Goal: Task Accomplishment & Management: Manage account settings

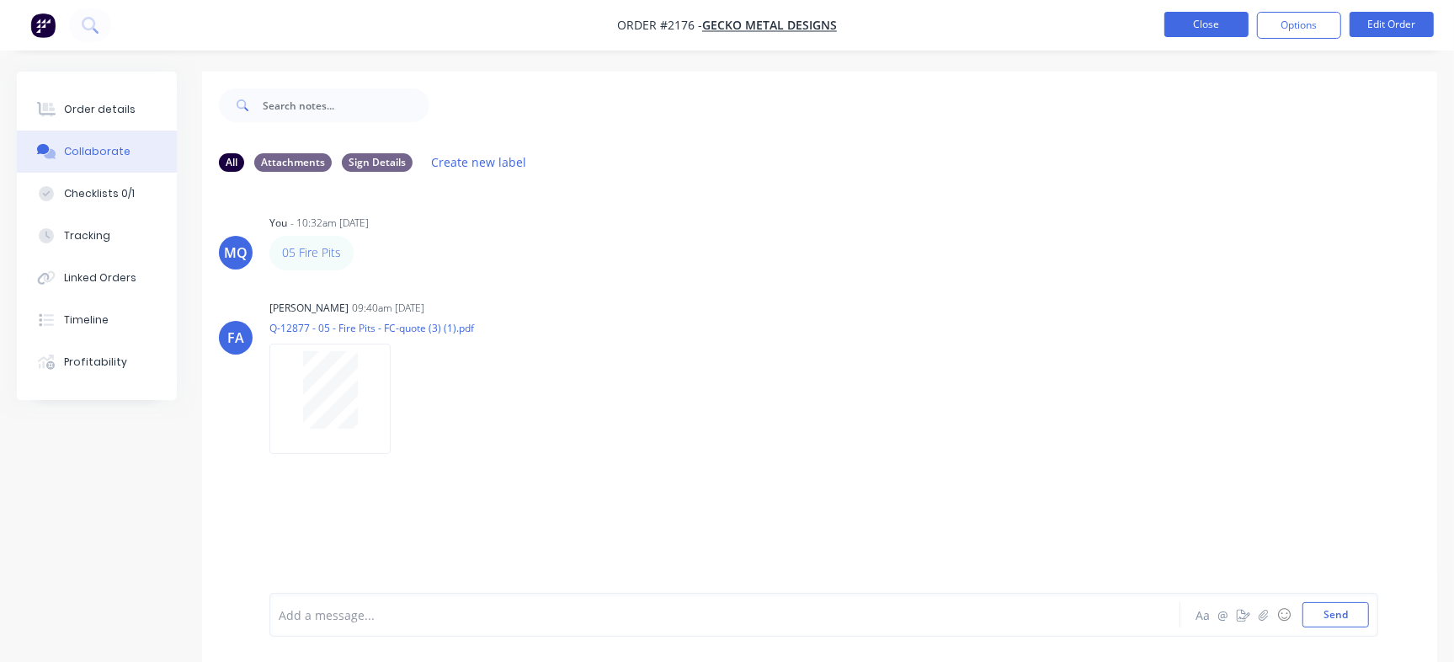
click at [1203, 20] on button "Close" at bounding box center [1207, 24] width 84 height 25
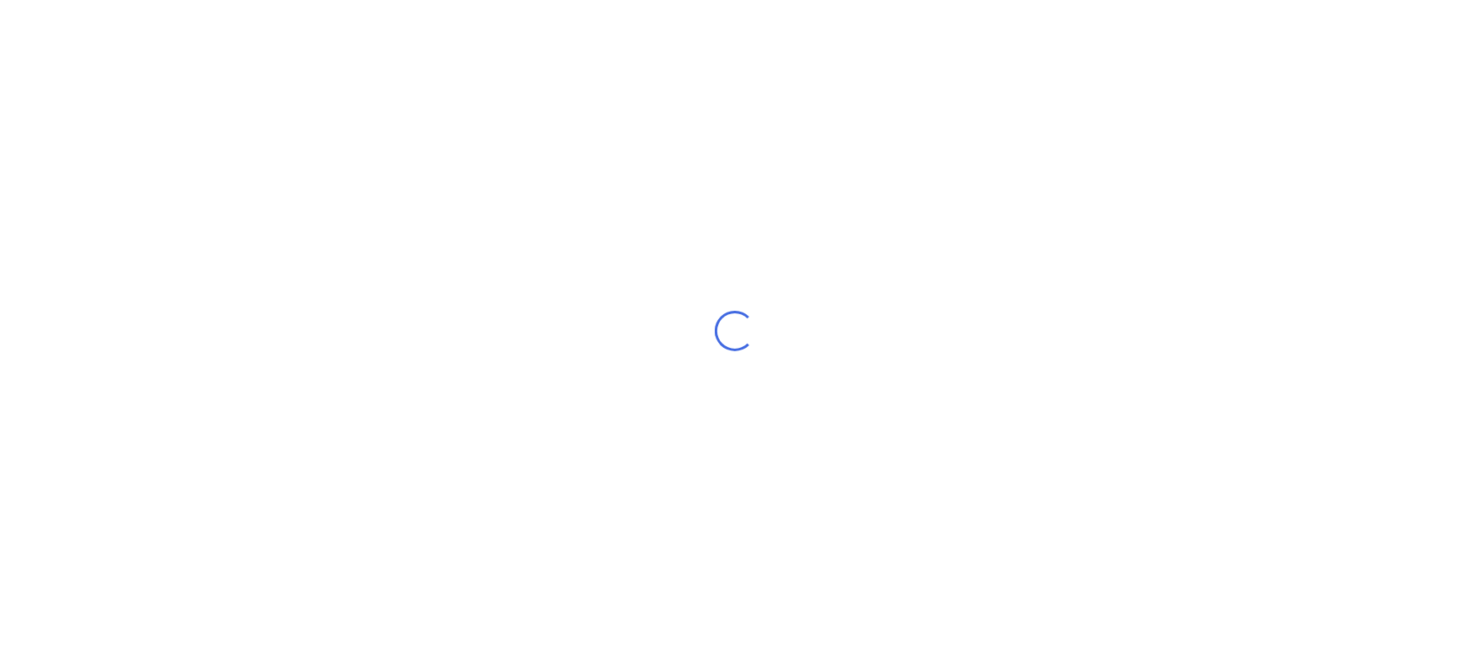
click at [245, 85] on div "Loading..." at bounding box center [735, 331] width 1470 height 662
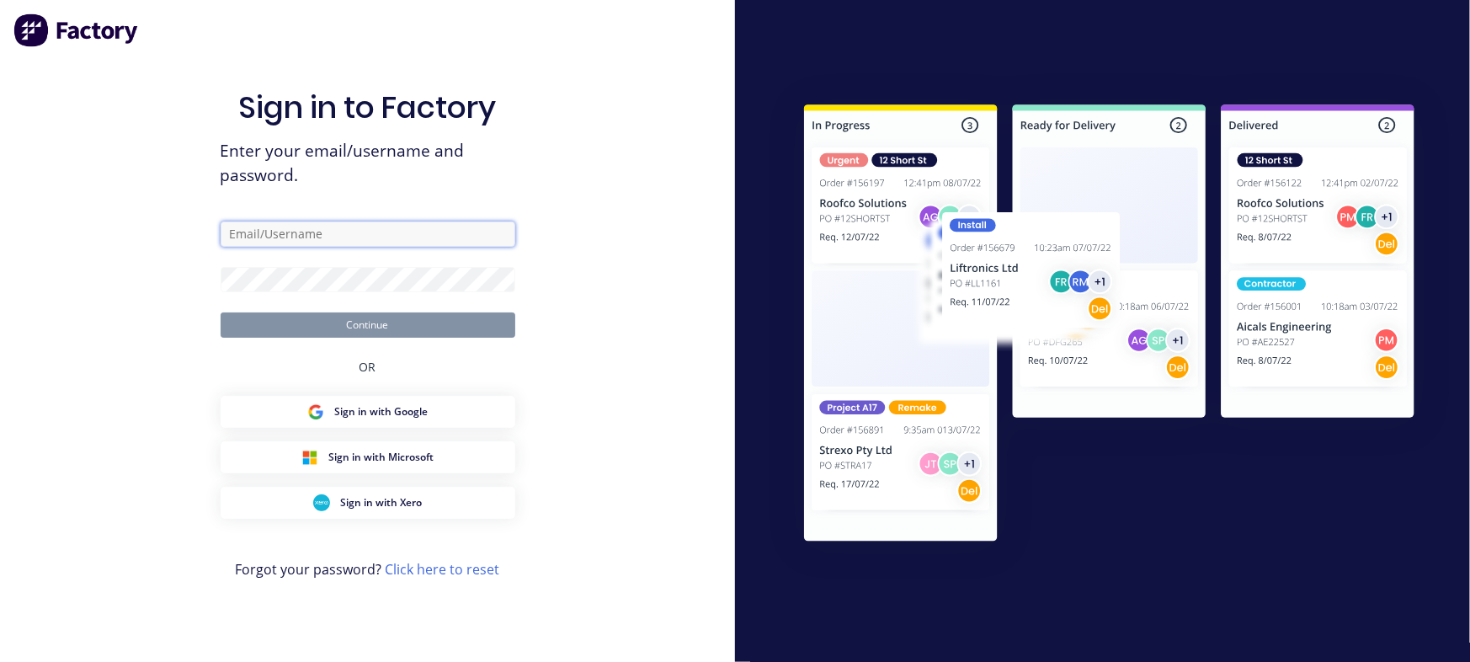
click at [382, 237] on input "text" at bounding box center [368, 233] width 295 height 25
type input "[EMAIL_ADDRESS][DOMAIN_NAME]"
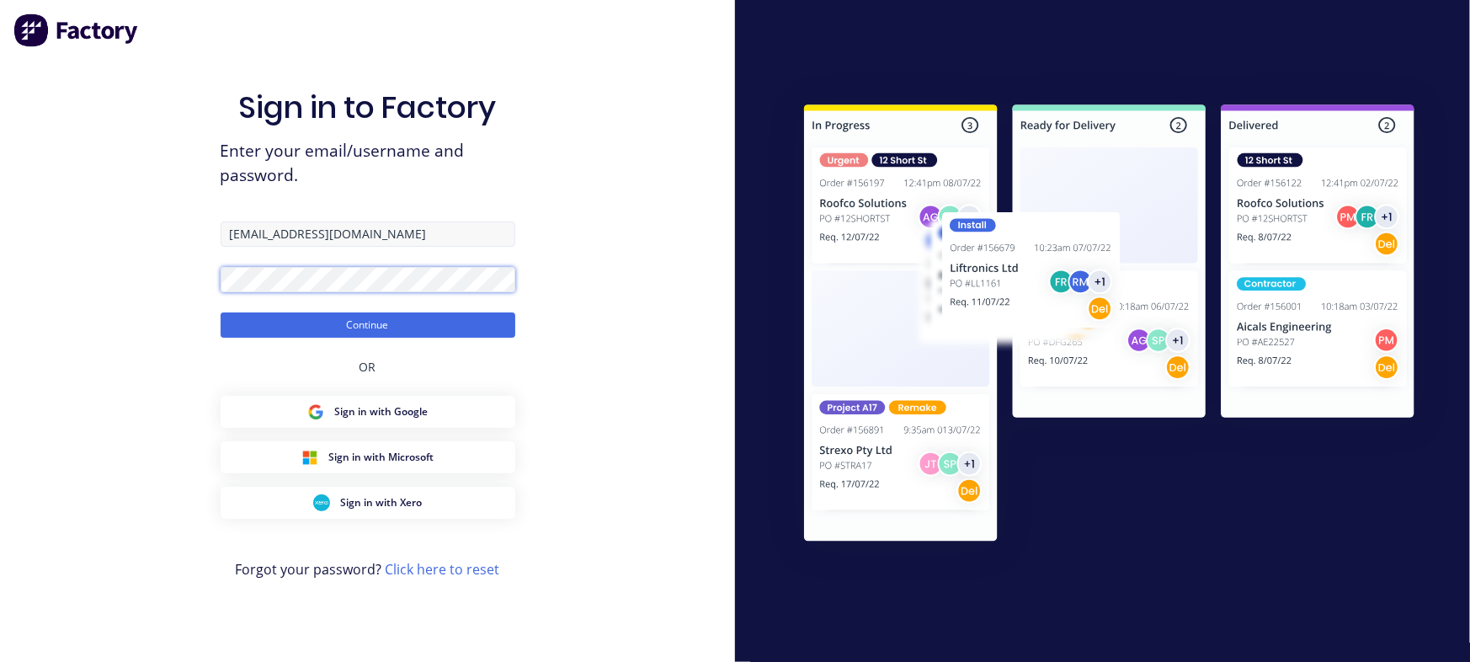
click at [221, 312] on button "Continue" at bounding box center [368, 324] width 295 height 25
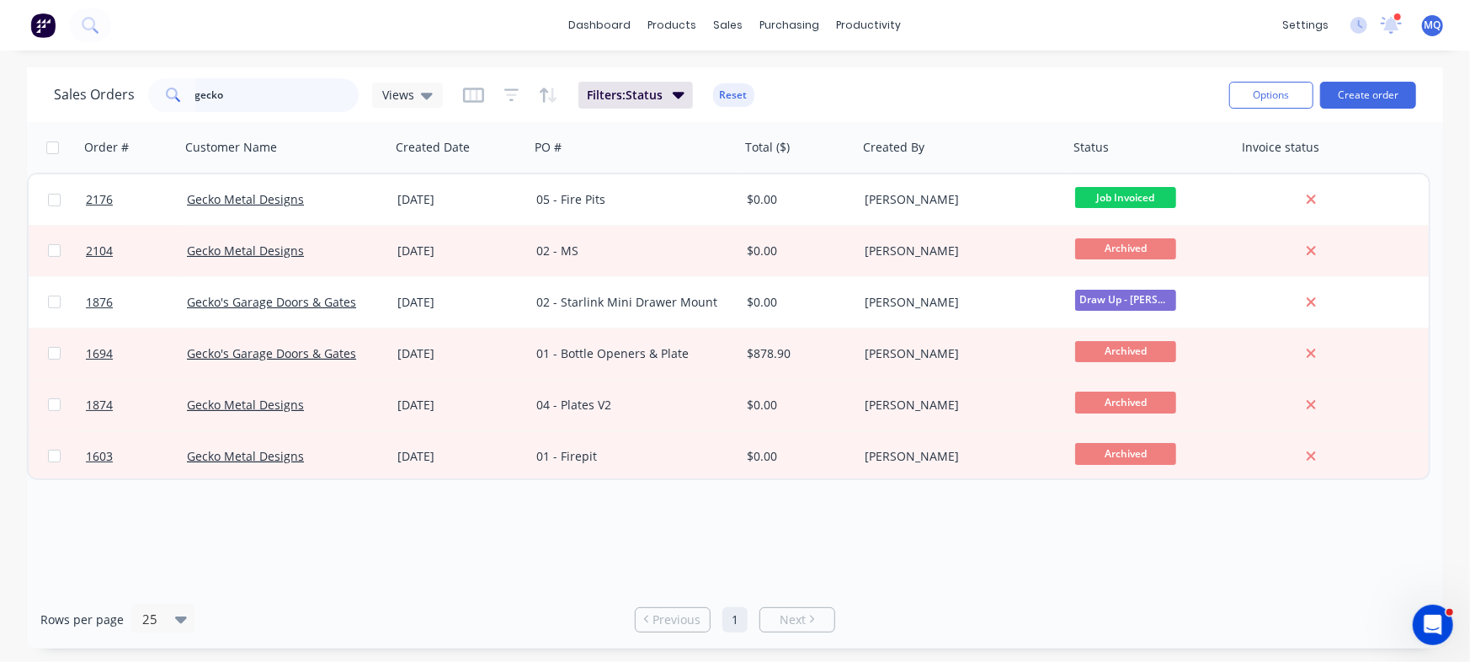
click at [275, 100] on input "gecko" at bounding box center [277, 95] width 164 height 34
type input "locker set"
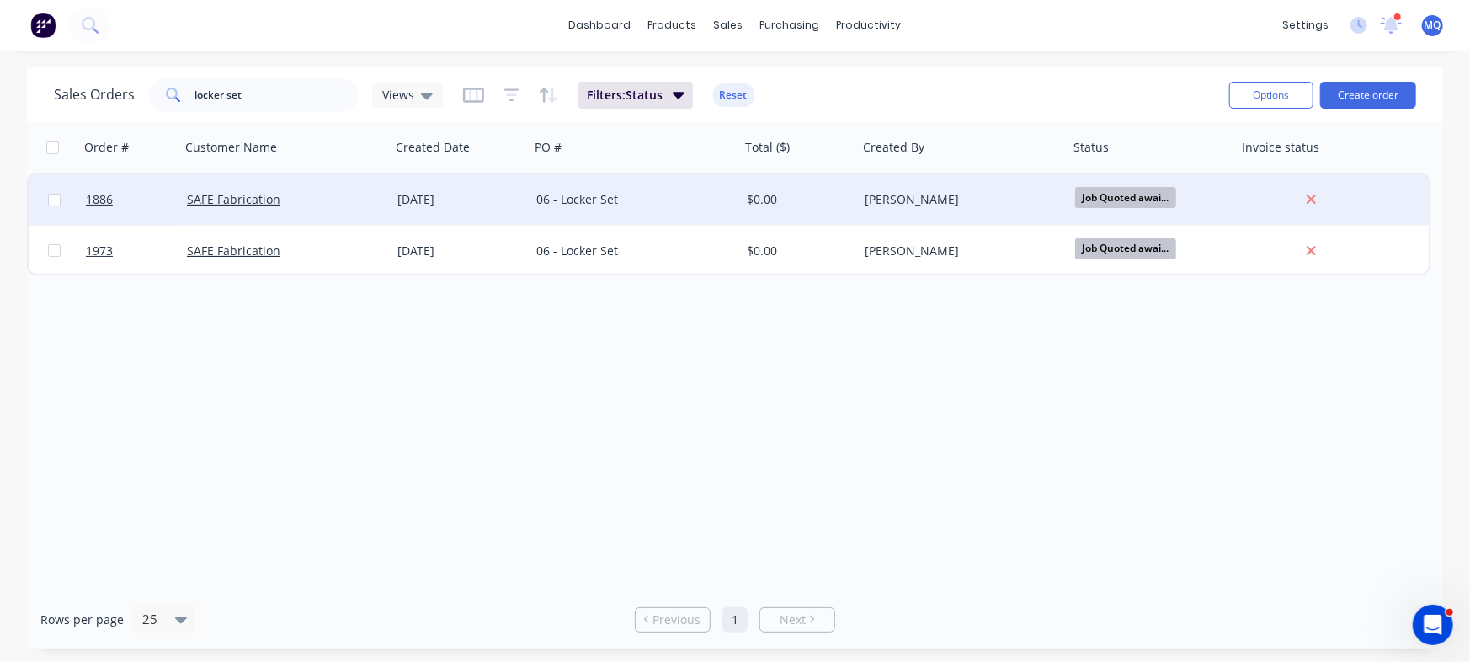
click at [707, 197] on div "06 - Locker Set" at bounding box center [629, 199] width 187 height 17
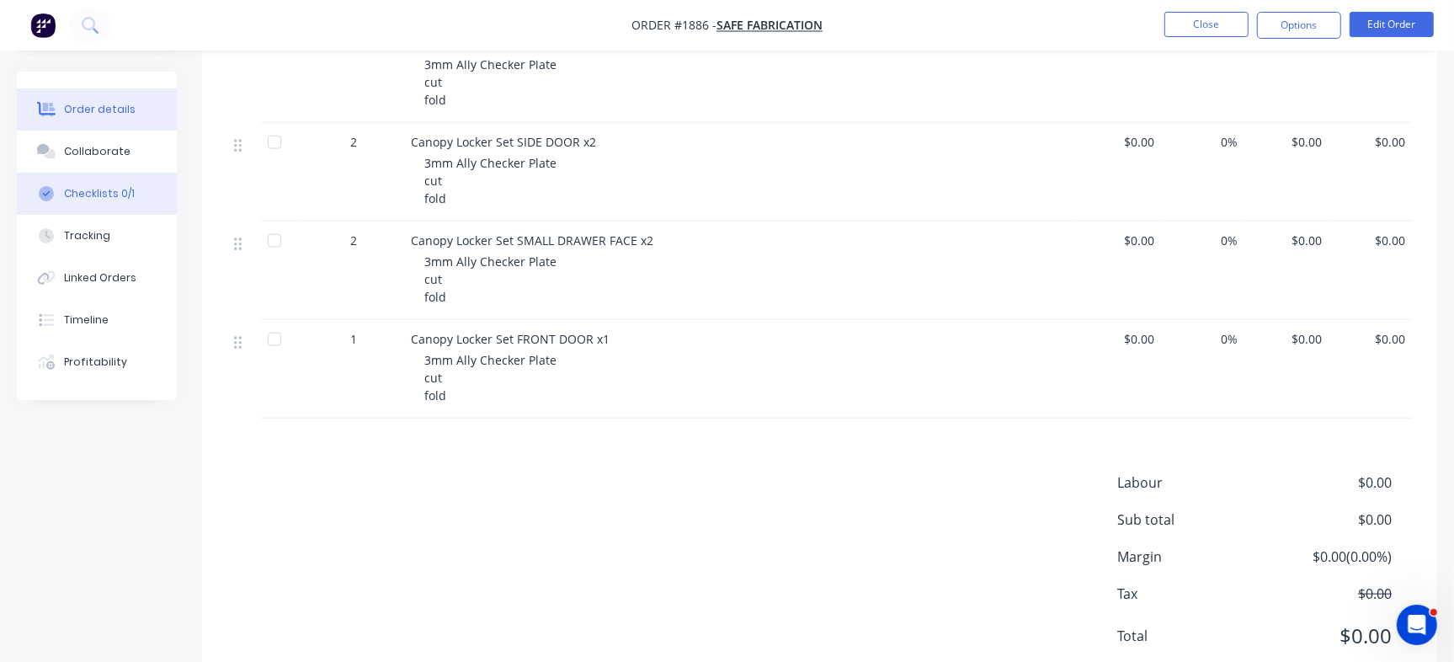
scroll to position [51, 0]
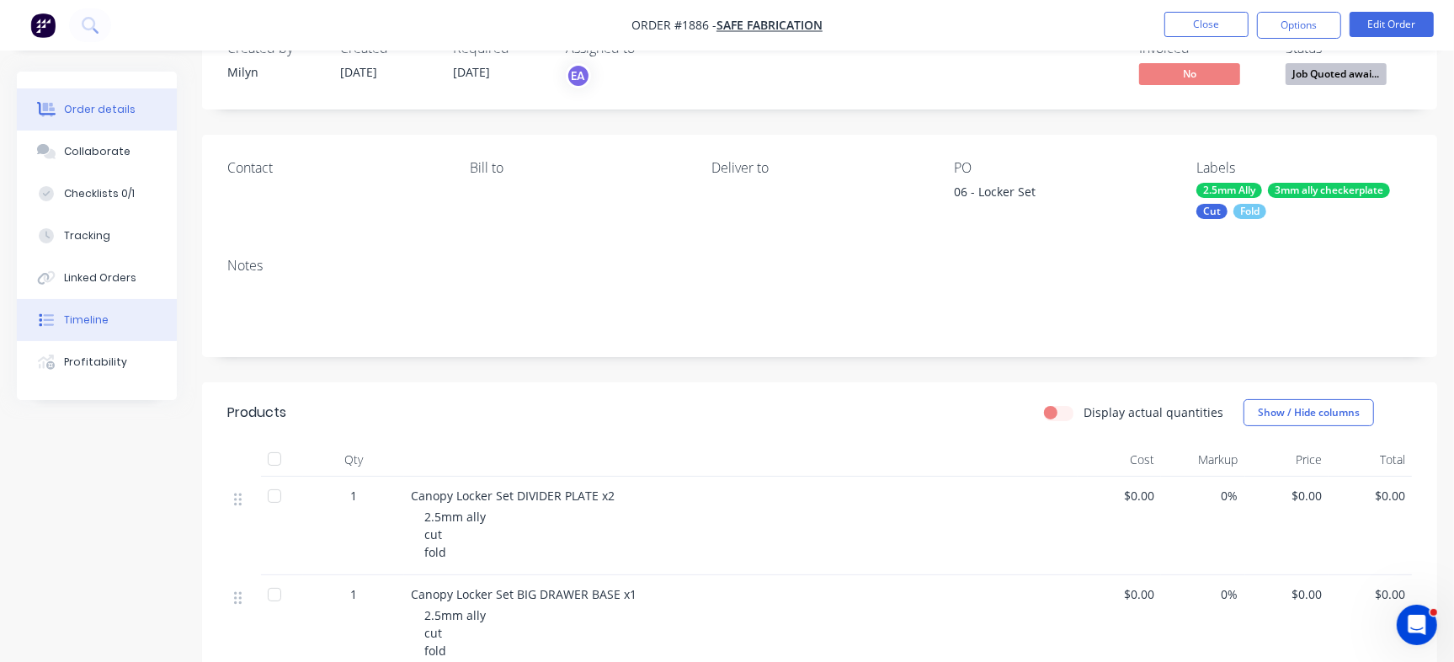
click at [134, 319] on button "Timeline" at bounding box center [97, 320] width 160 height 42
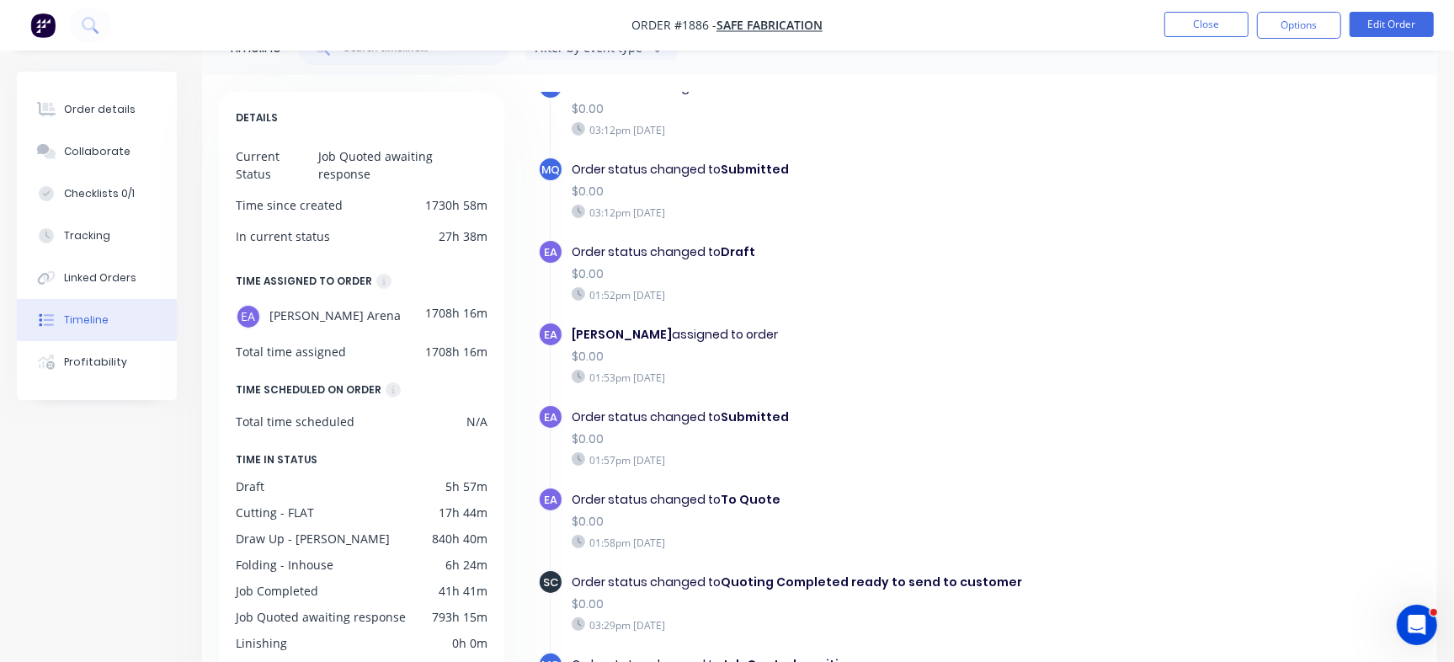
scroll to position [136, 0]
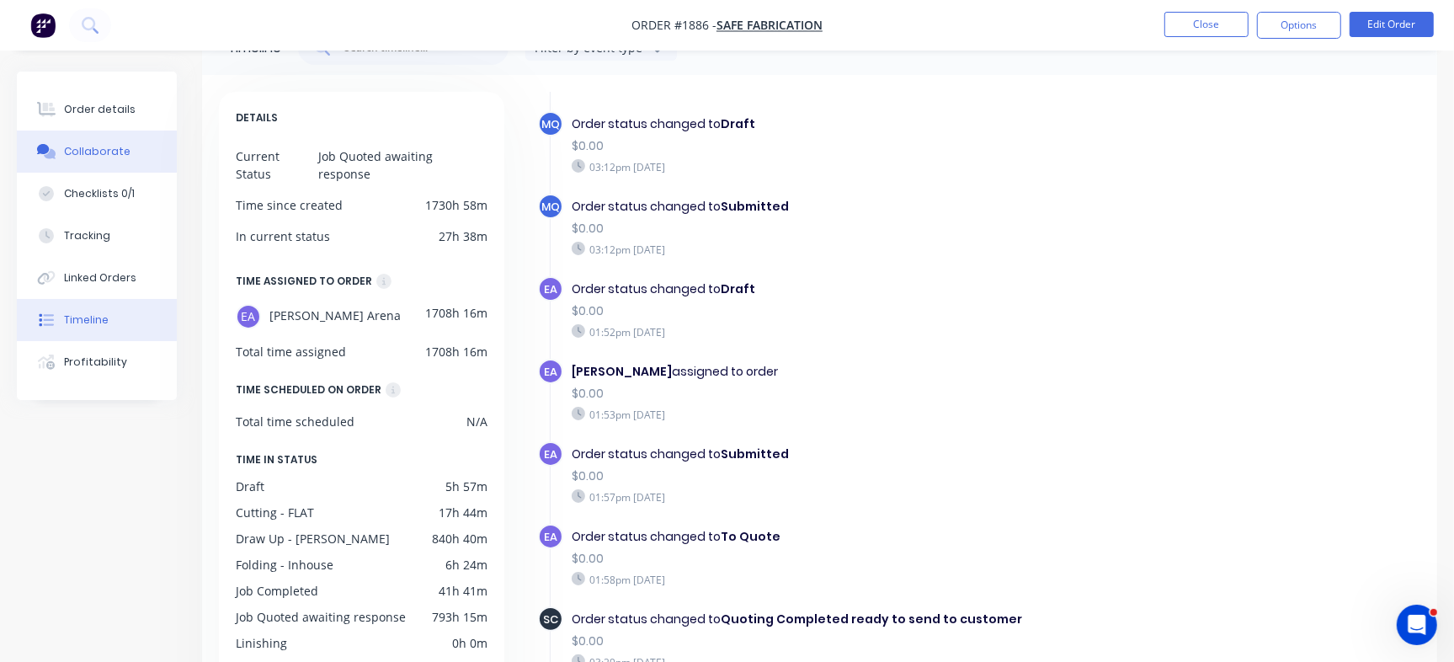
click at [134, 165] on button "Collaborate" at bounding box center [97, 152] width 160 height 42
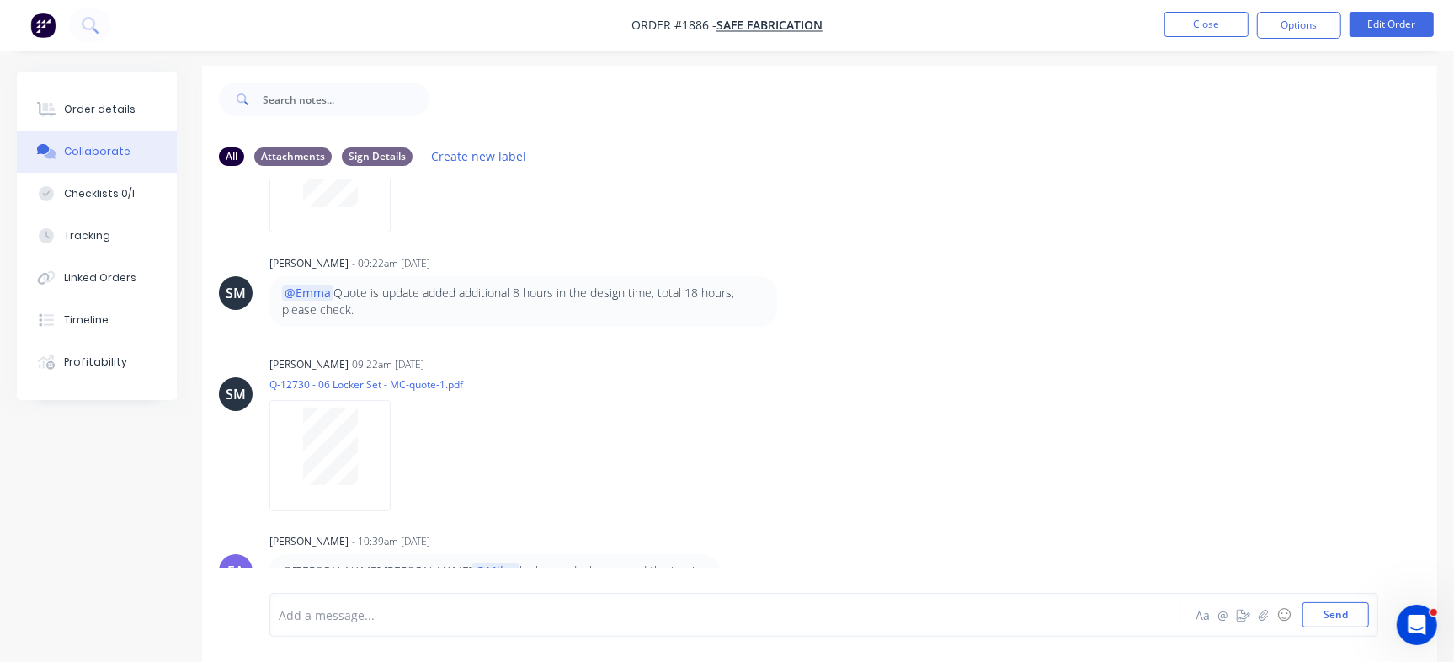
scroll to position [25, 0]
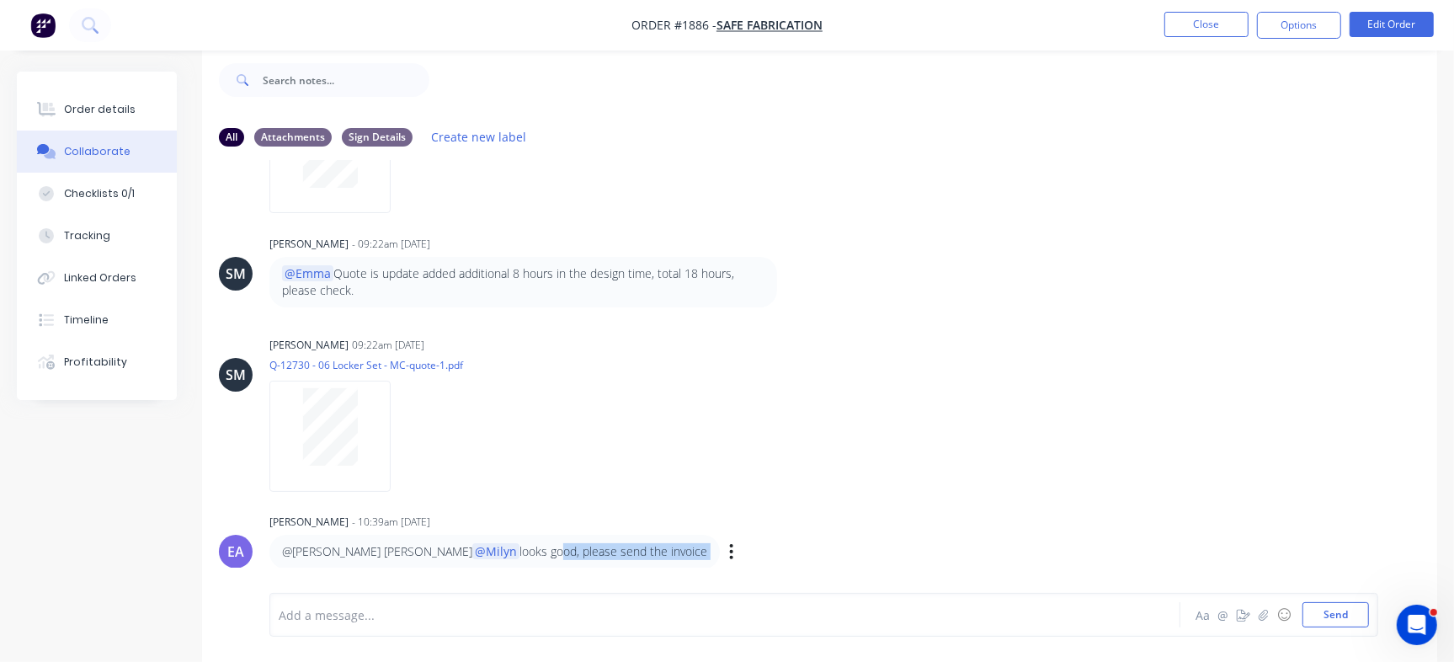
drag, startPoint x: 438, startPoint y: 552, endPoint x: 626, endPoint y: 563, distance: 188.9
click at [626, 563] on div "@[PERSON_NAME] [PERSON_NAME] @[PERSON_NAME] looks good, please send the invoice…" at bounding box center [532, 552] width 526 height 34
click at [744, 462] on div "[PERSON_NAME] 09:22am [DATE] Q-12730 - 06 Locker Set - MC-quote-1.pdf Labels Do…" at bounding box center [532, 409] width 526 height 152
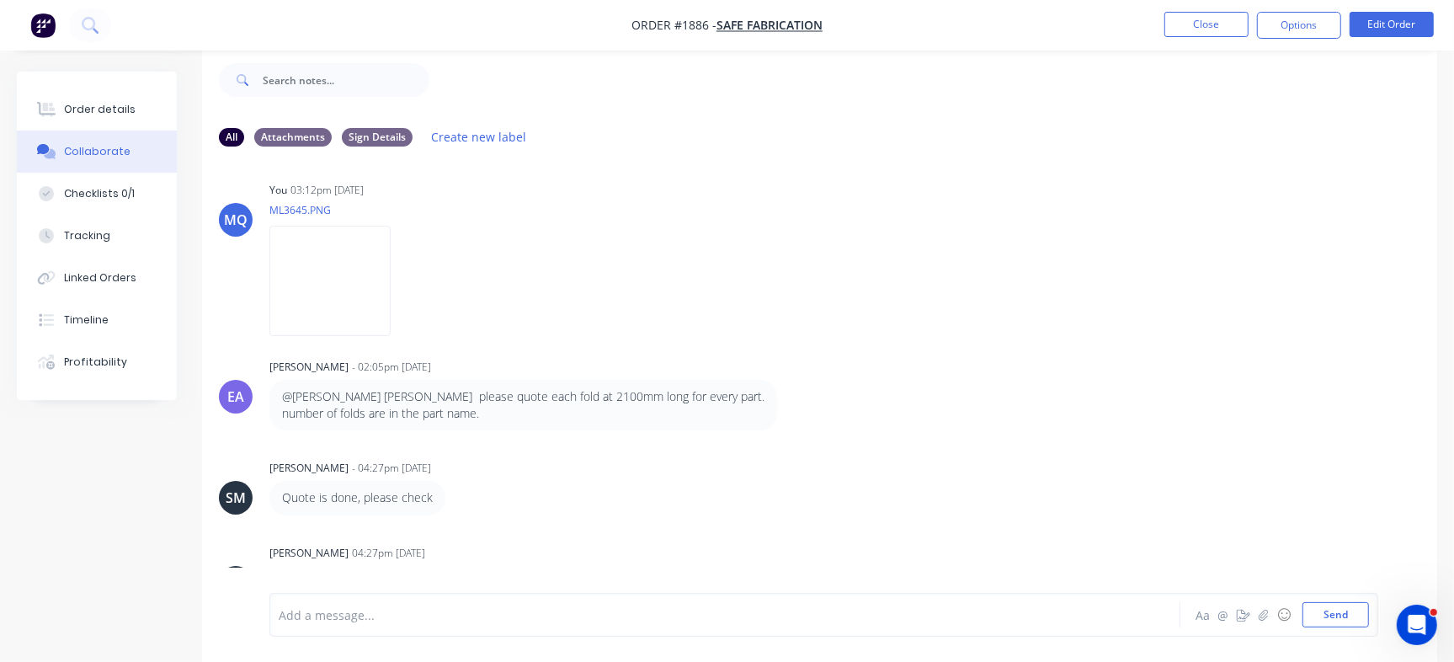
scroll to position [0, 0]
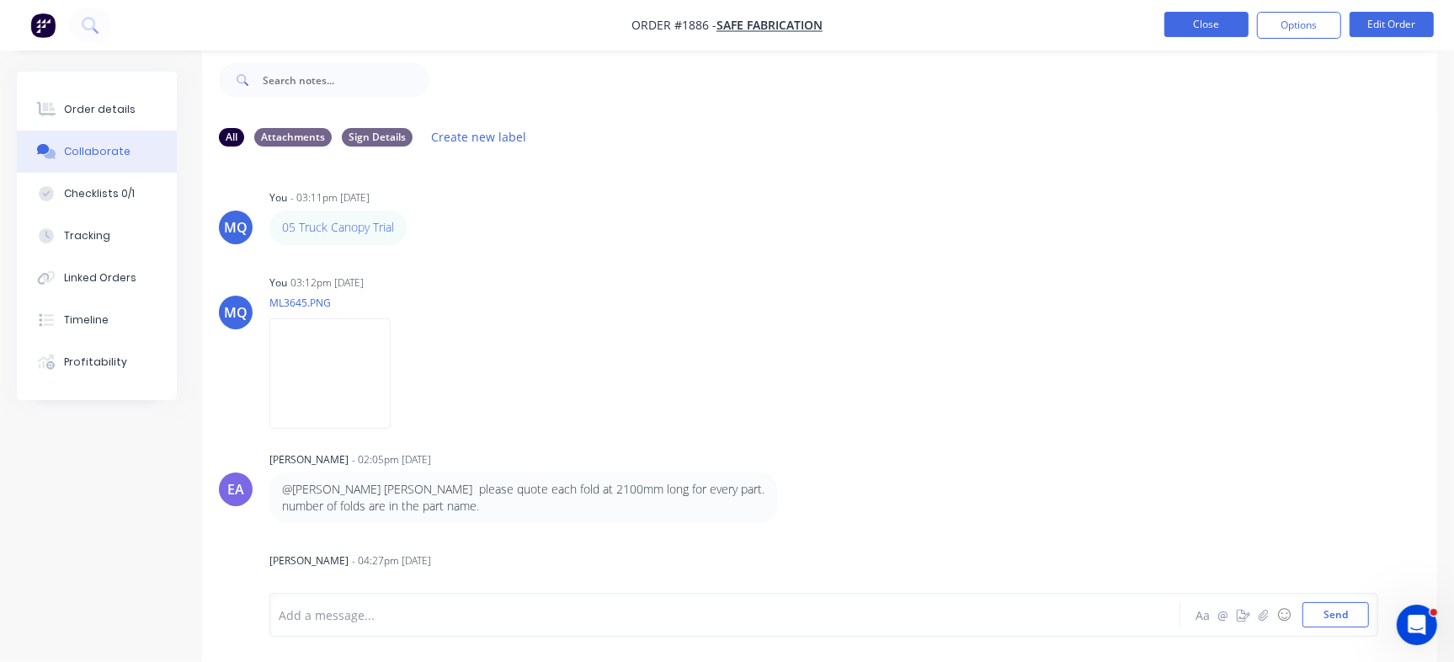
click at [1218, 25] on button "Close" at bounding box center [1207, 24] width 84 height 25
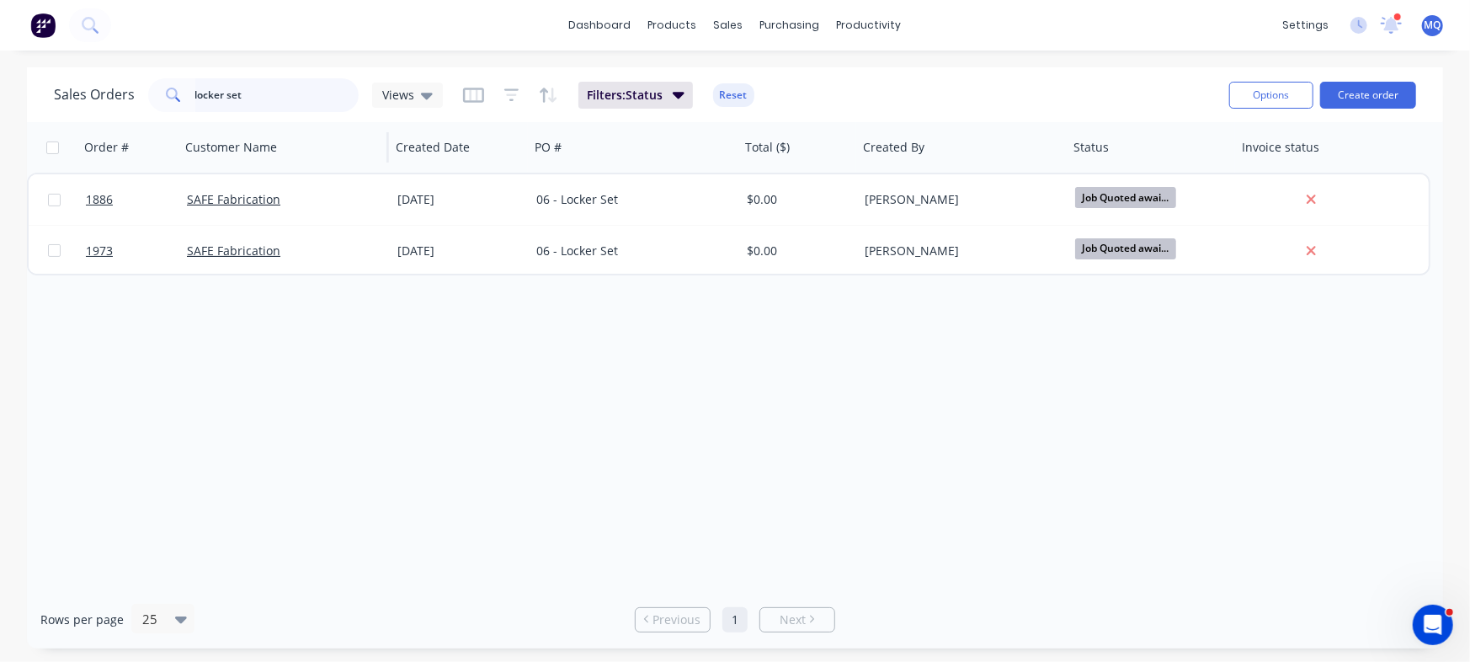
drag, startPoint x: 327, startPoint y: 106, endPoint x: 324, endPoint y: 123, distance: 17.0
click at [115, 51] on div "dashboard products sales purchasing productivity dashboard products Product Cat…" at bounding box center [735, 331] width 1470 height 662
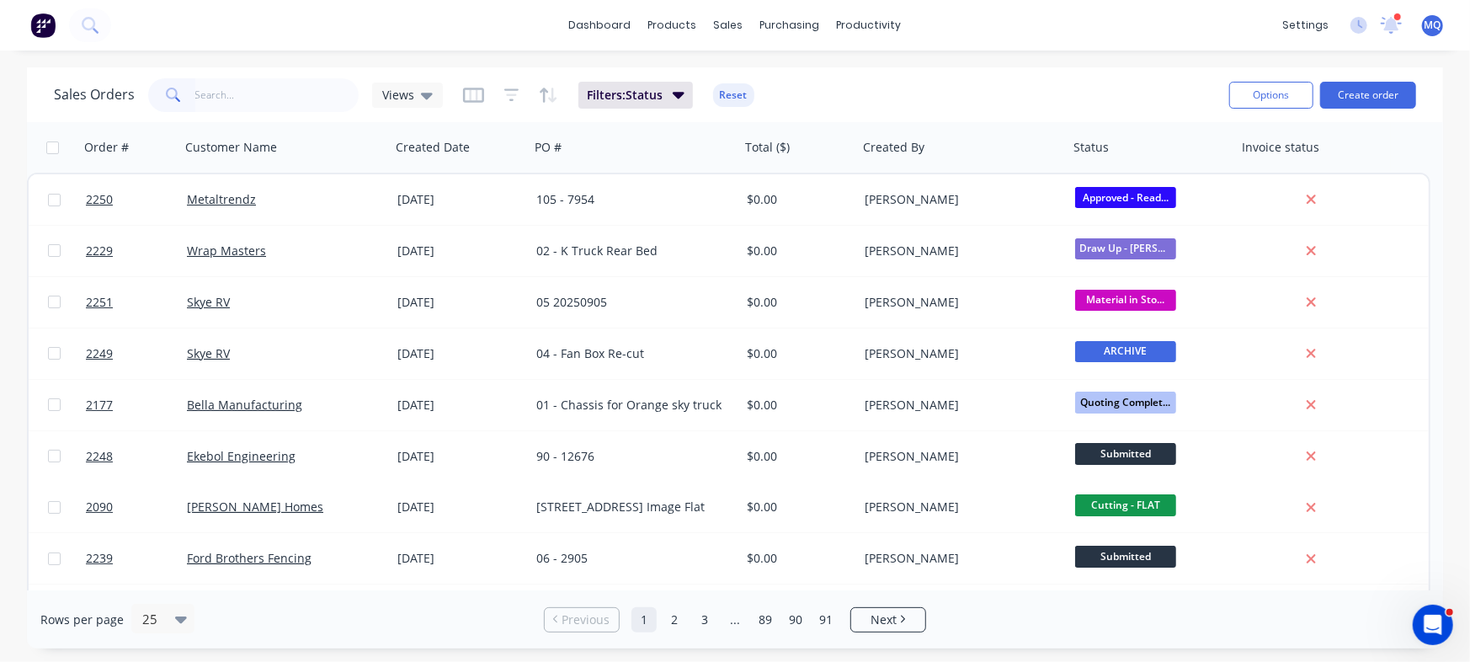
click at [1053, 92] on div "Sales Orders Views Filters: Status Reset" at bounding box center [635, 94] width 1162 height 41
click at [382, 94] on span "Views" at bounding box center [398, 95] width 32 height 18
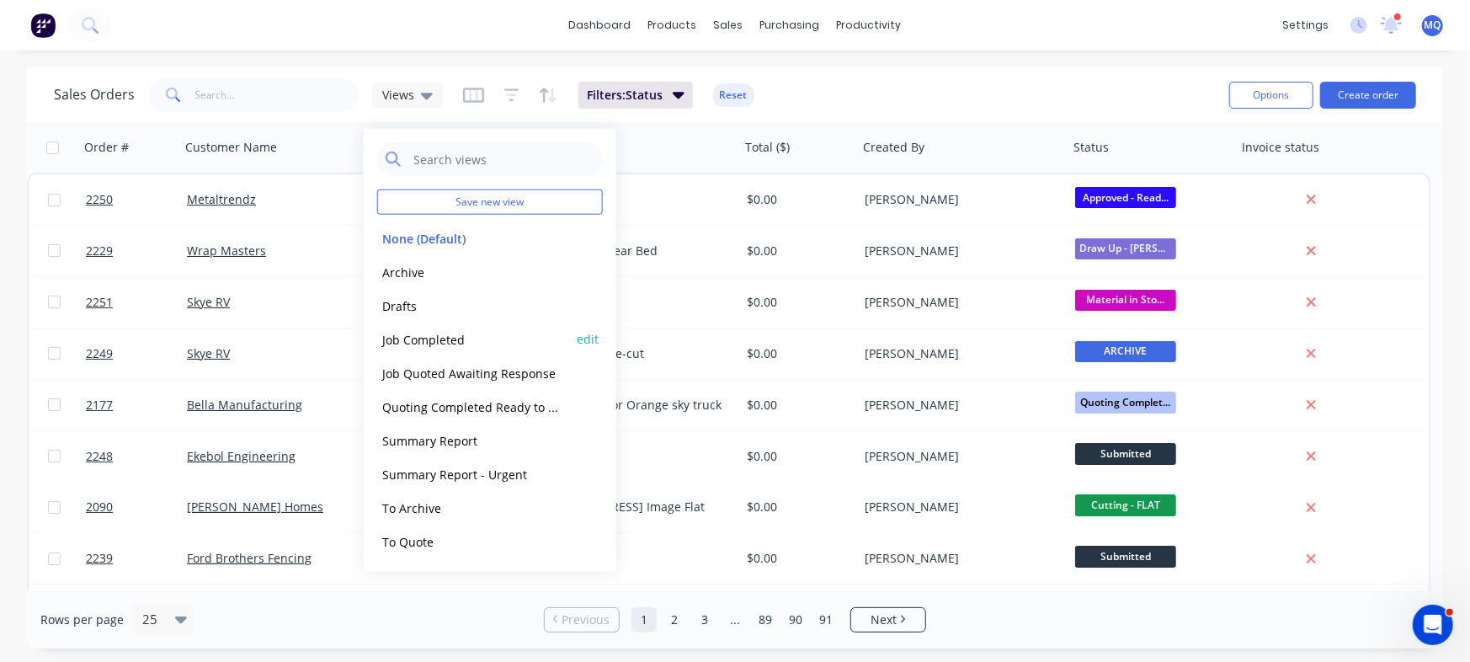
click at [455, 339] on button "Job Completed" at bounding box center [473, 338] width 192 height 19
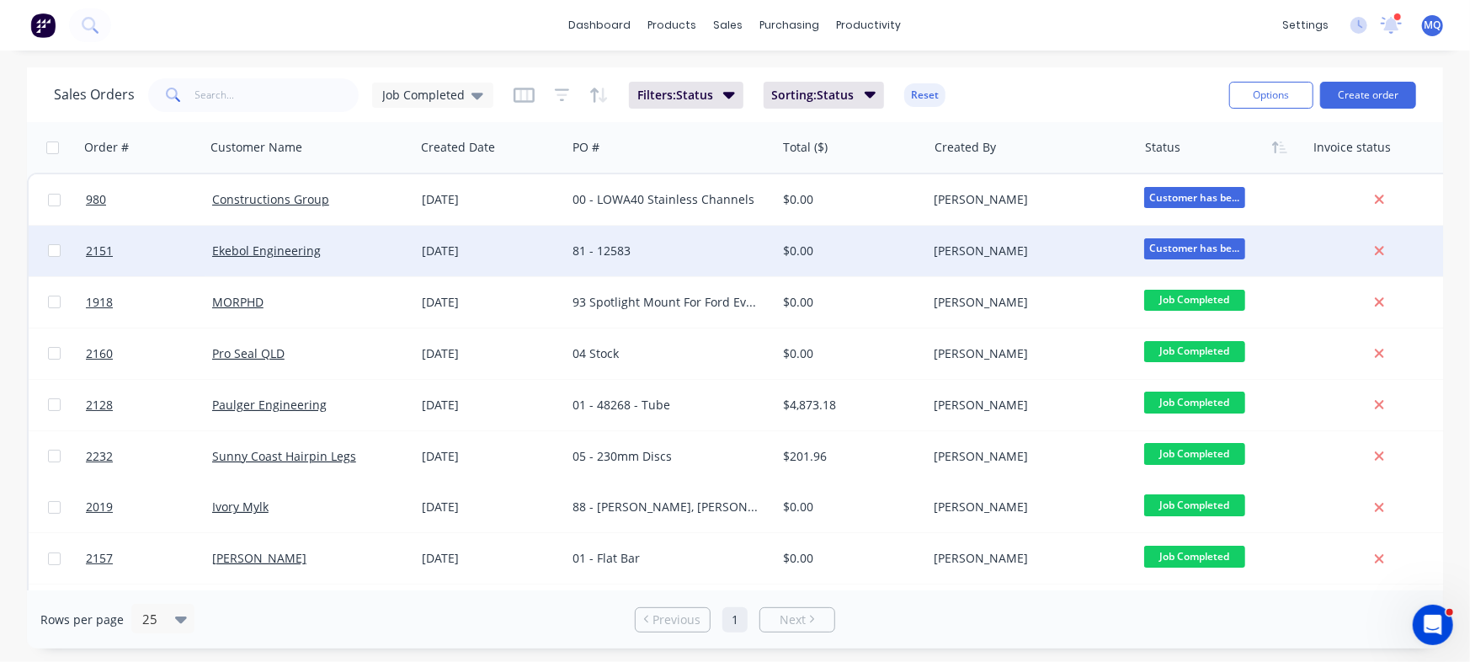
click at [625, 249] on div "81 - 12583" at bounding box center [666, 251] width 187 height 17
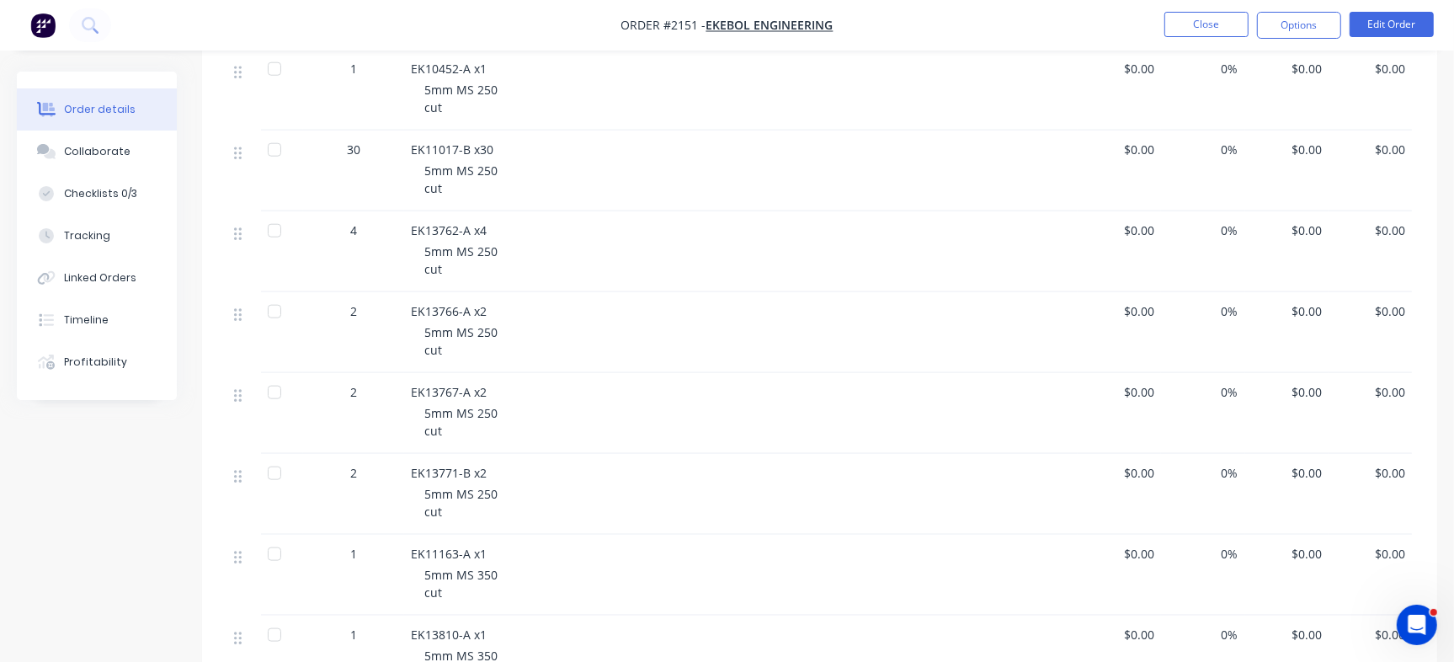
scroll to position [122, 0]
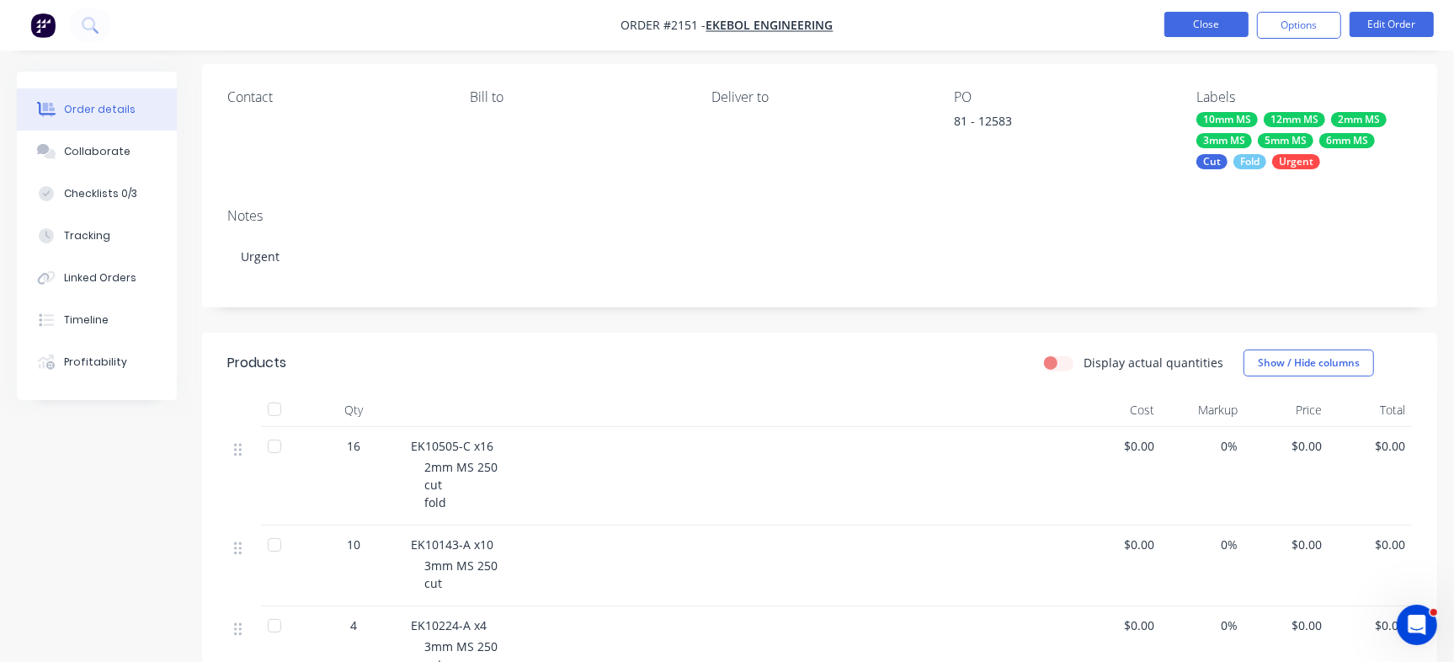
click at [1204, 33] on button "Close" at bounding box center [1207, 24] width 84 height 25
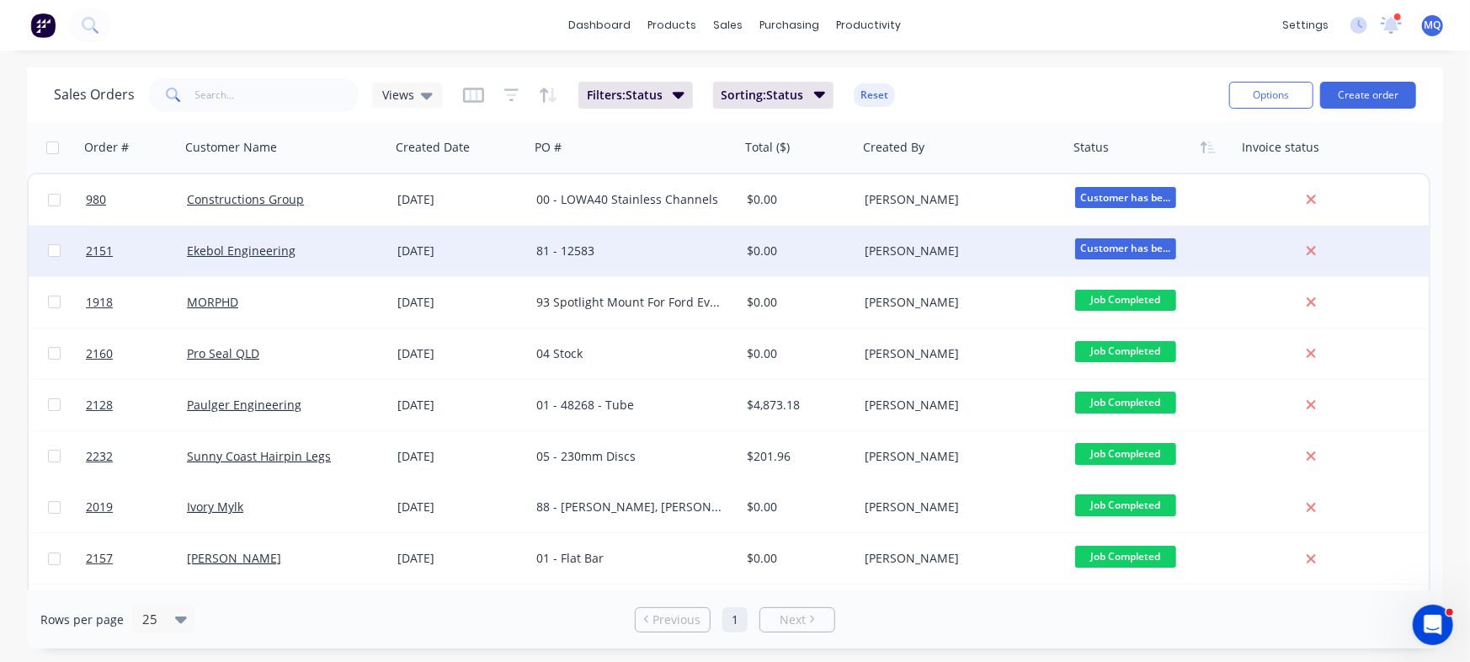
click at [585, 245] on div "81 - 12583" at bounding box center [629, 251] width 187 height 17
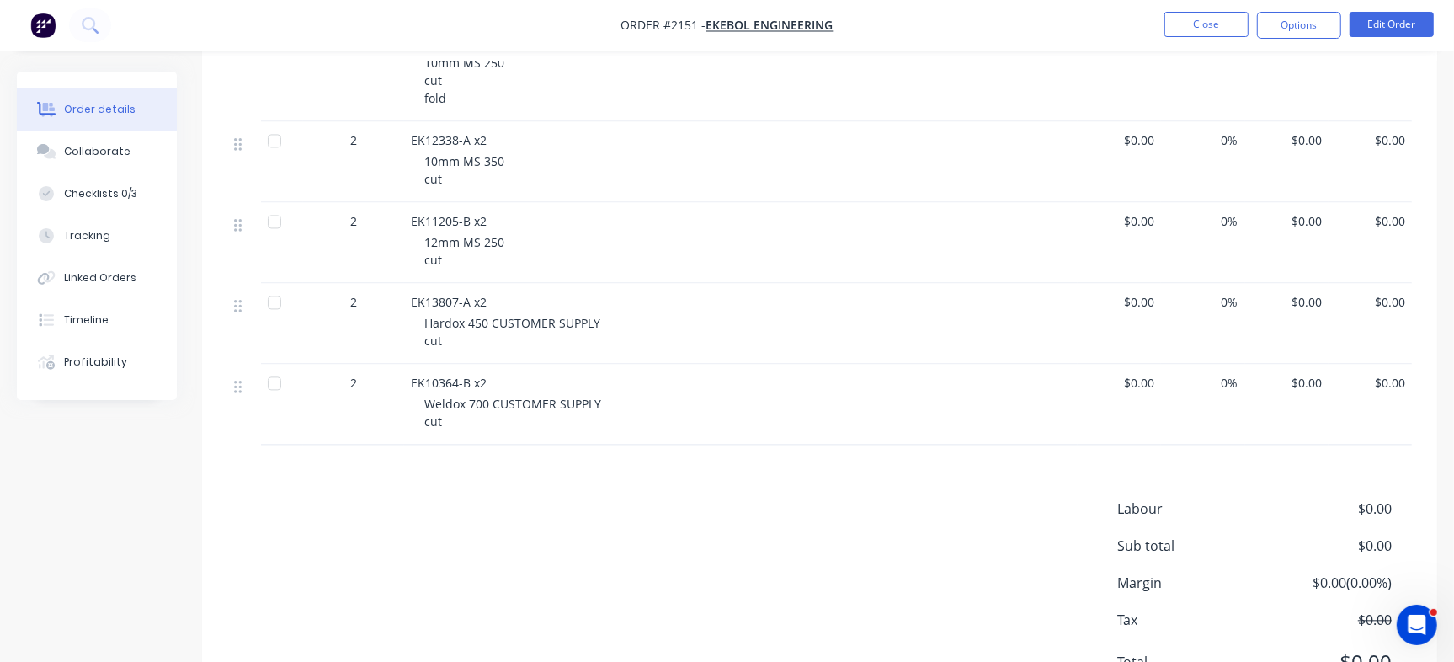
scroll to position [2993, 0]
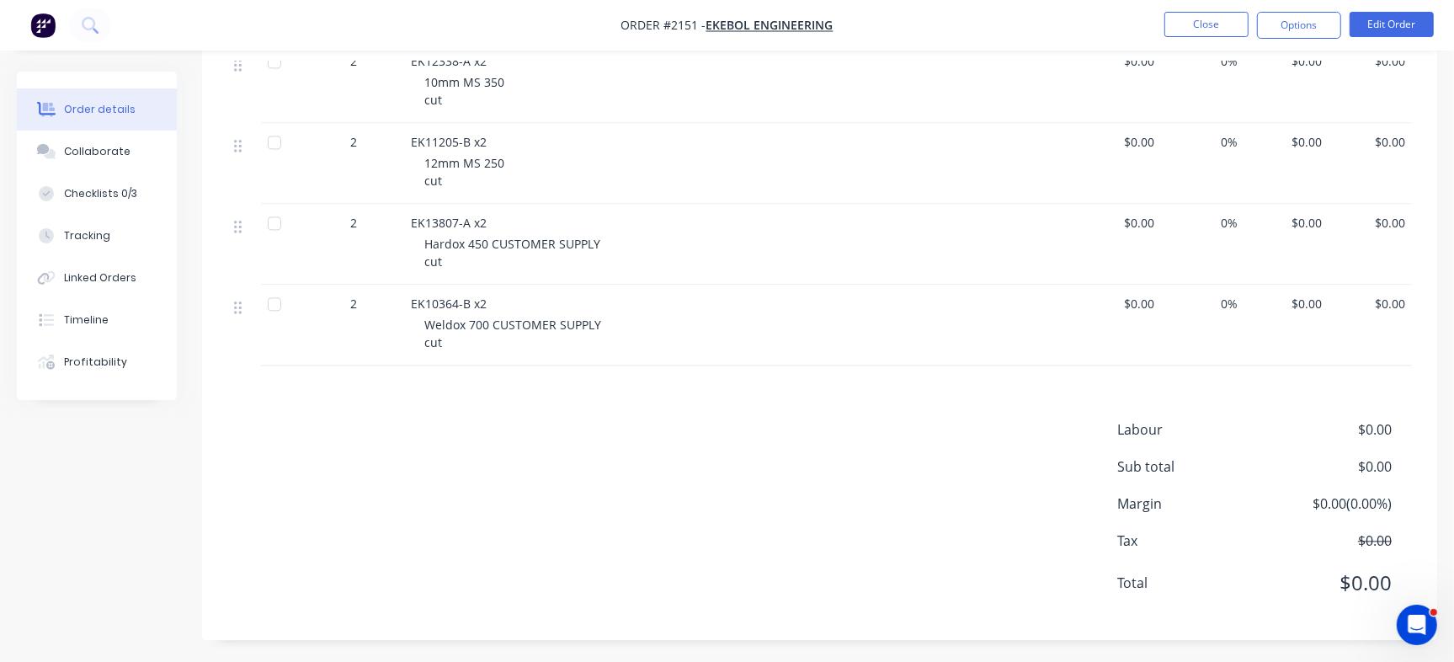
click at [1176, 8] on nav "Order #2151 - Ekebol Engineering Close Options Edit Order" at bounding box center [727, 25] width 1454 height 51
click at [1179, 19] on button "Close" at bounding box center [1207, 24] width 84 height 25
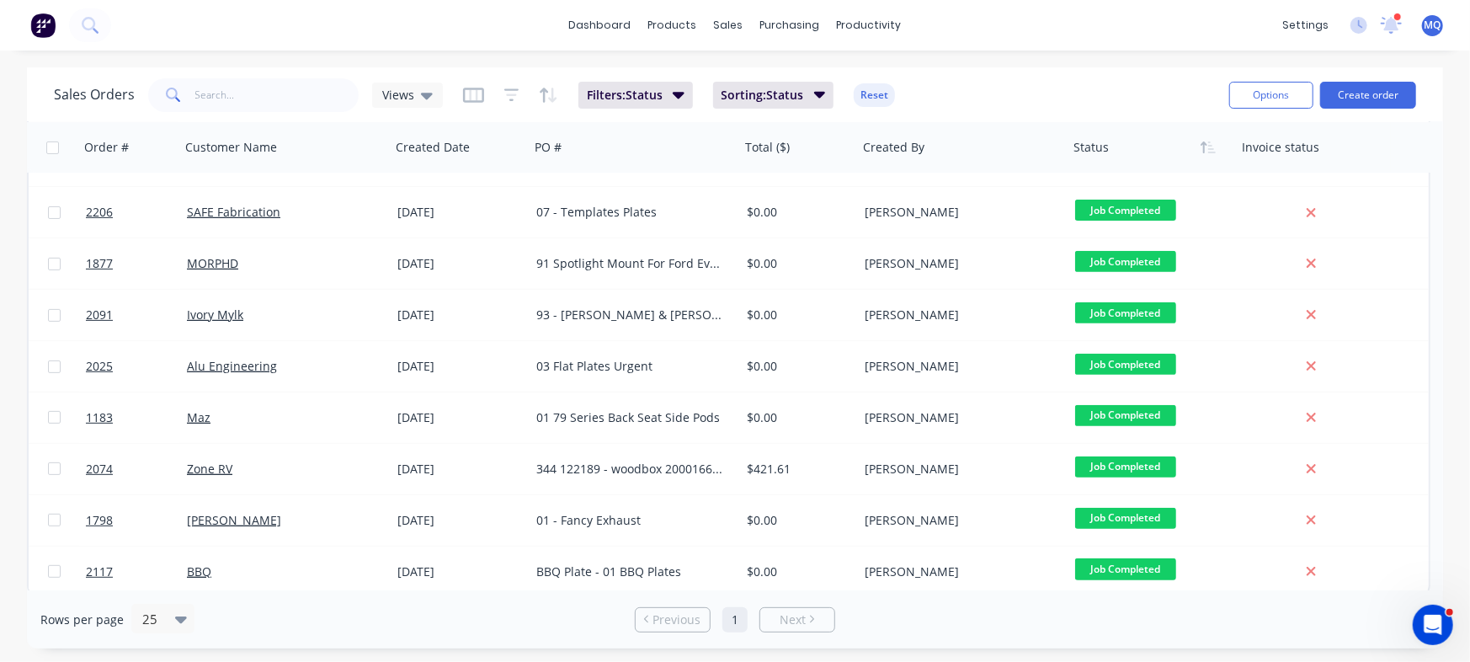
scroll to position [403, 0]
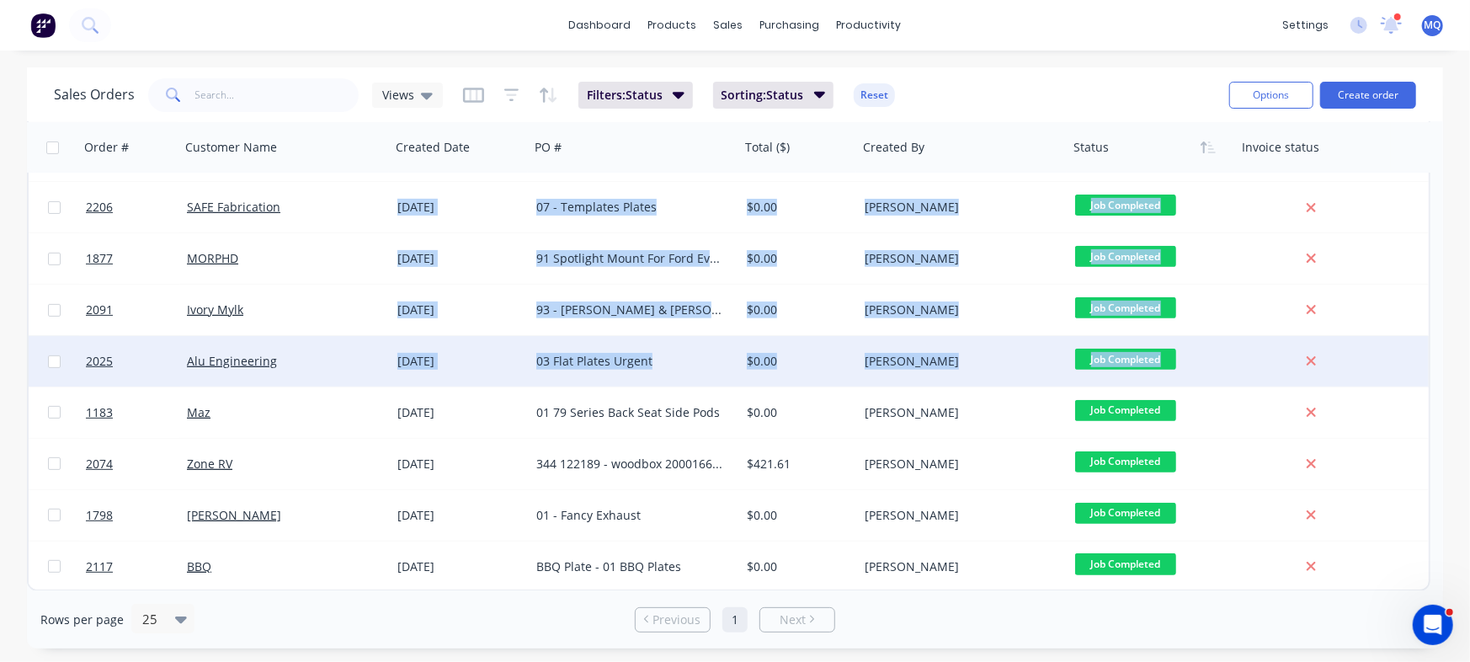
drag, startPoint x: 1444, startPoint y: 426, endPoint x: 1428, endPoint y: 365, distance: 62.7
click at [1428, 365] on div "Sales Orders Views Filters: Status Sorting: Status Reset Options Create order O…" at bounding box center [735, 357] width 1470 height 581
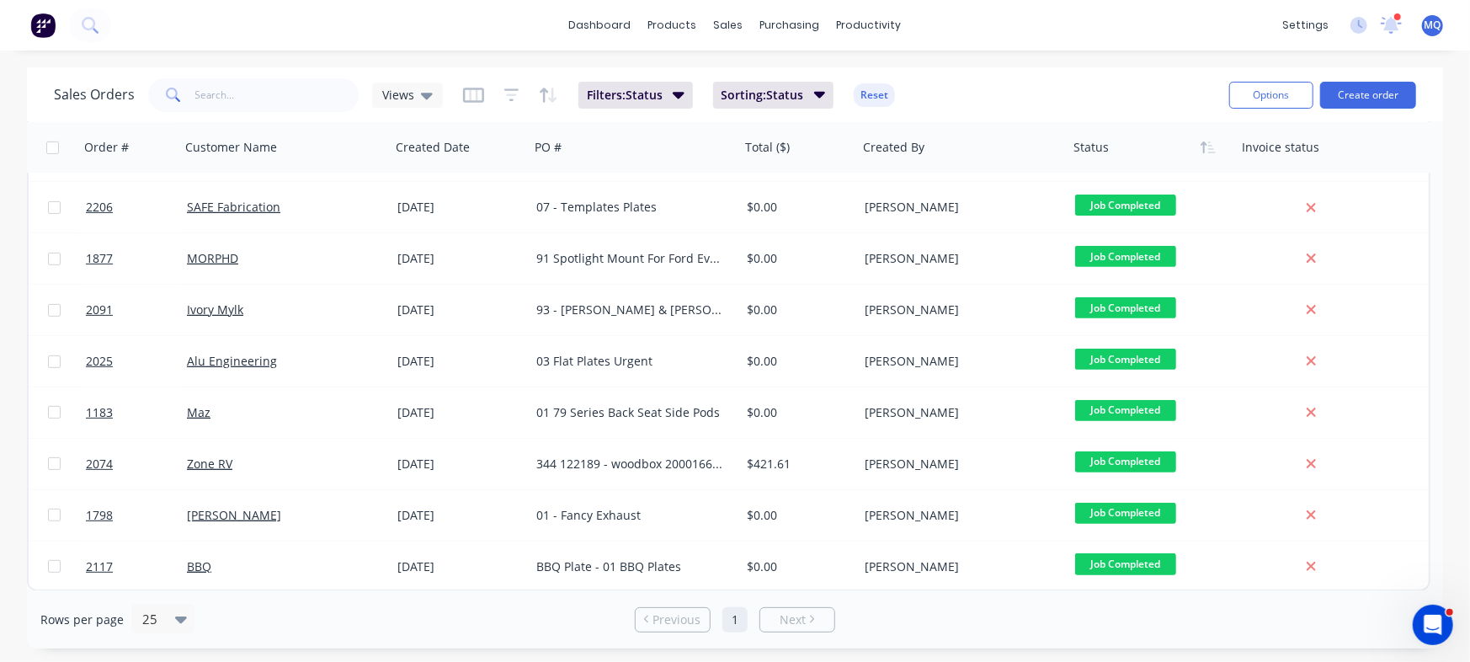
click at [1026, 61] on div "dashboard products sales purchasing productivity dashboard products Product Cat…" at bounding box center [735, 331] width 1470 height 662
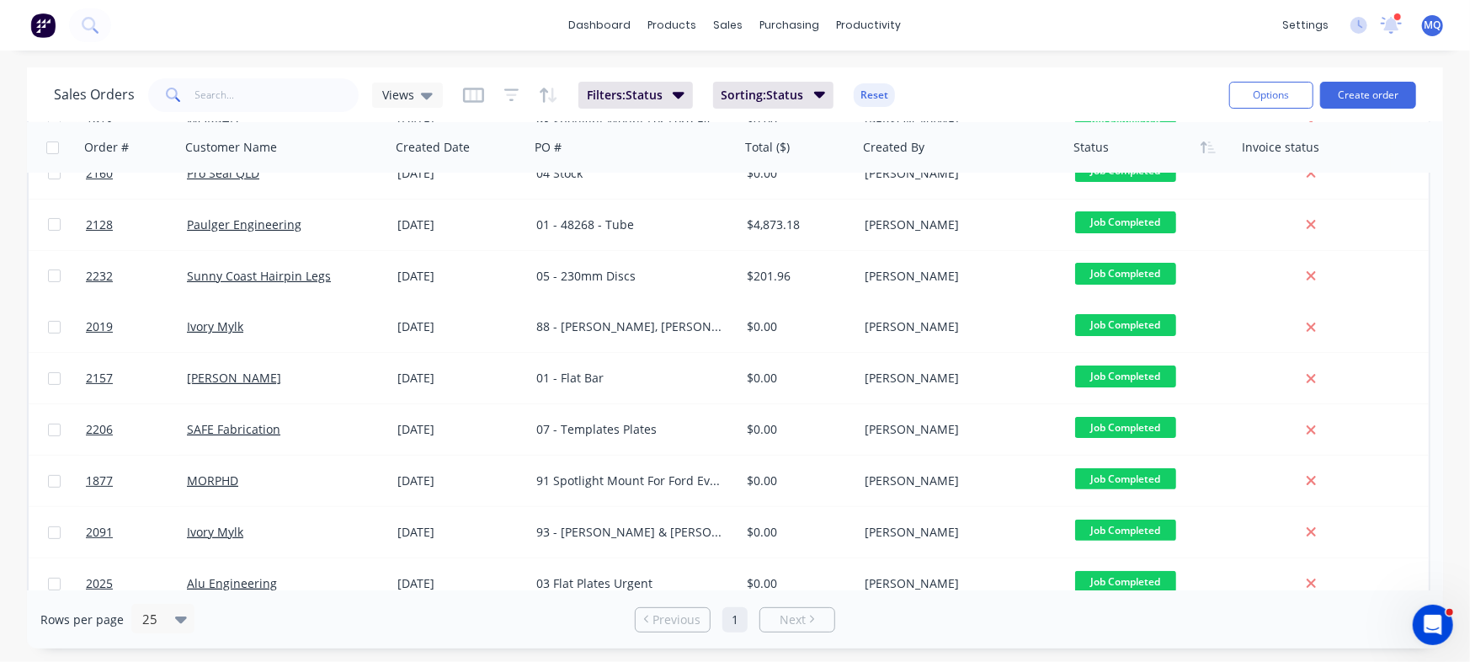
scroll to position [164, 0]
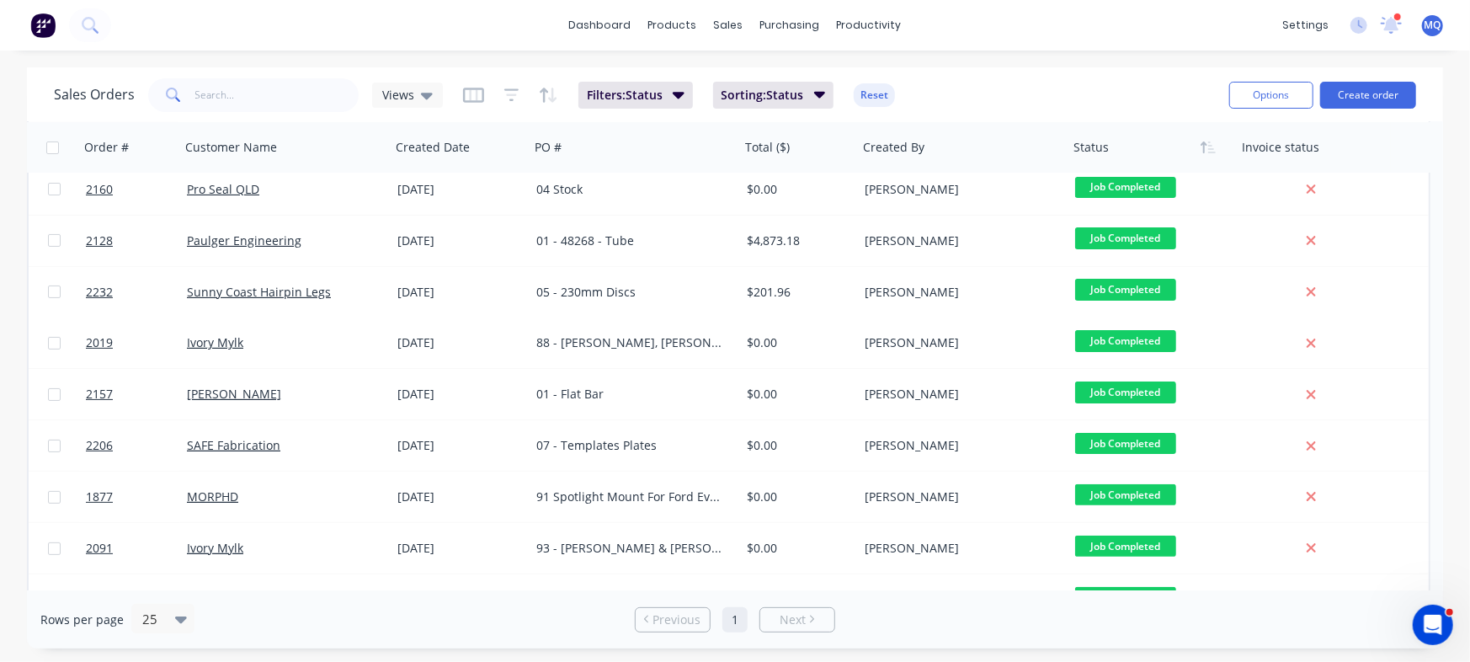
click at [438, 34] on div "dashboard products sales purchasing productivity dashboard products Product Cat…" at bounding box center [735, 25] width 1470 height 51
click at [403, 90] on span "Views" at bounding box center [398, 95] width 32 height 18
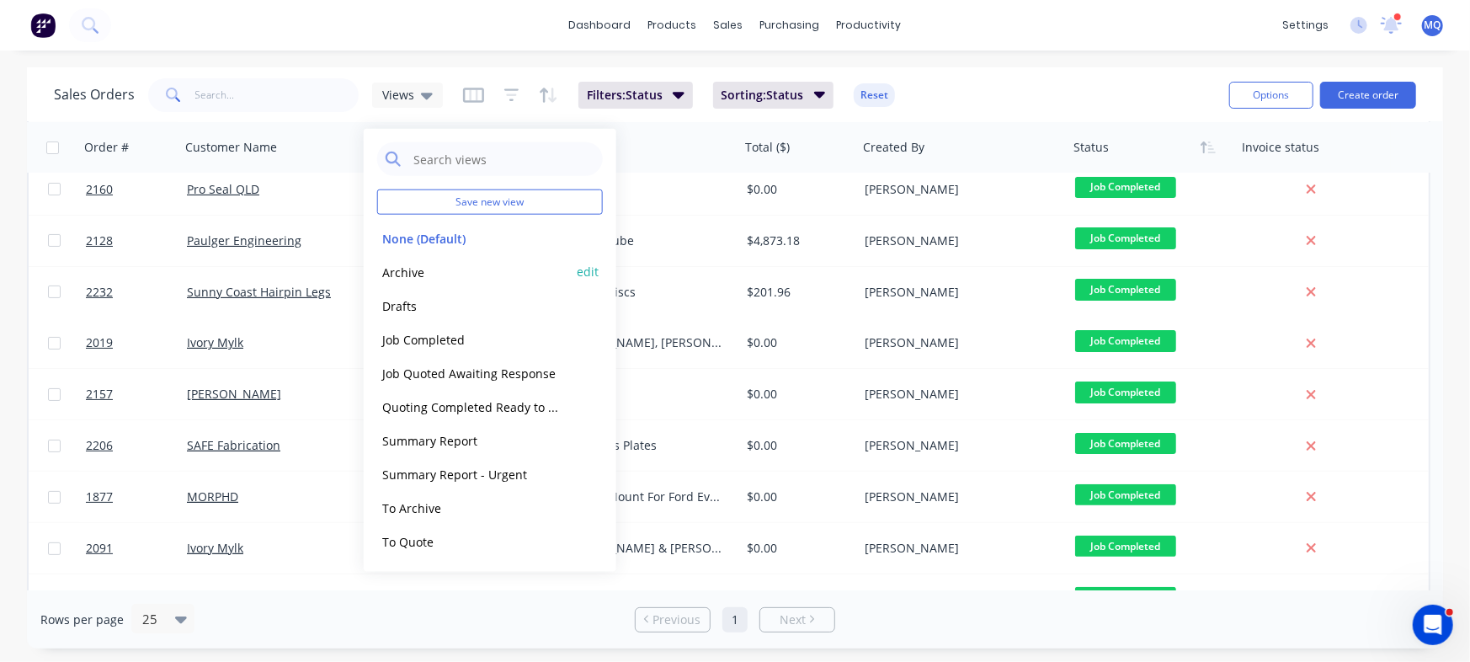
click at [429, 273] on button "Archive" at bounding box center [473, 271] width 192 height 19
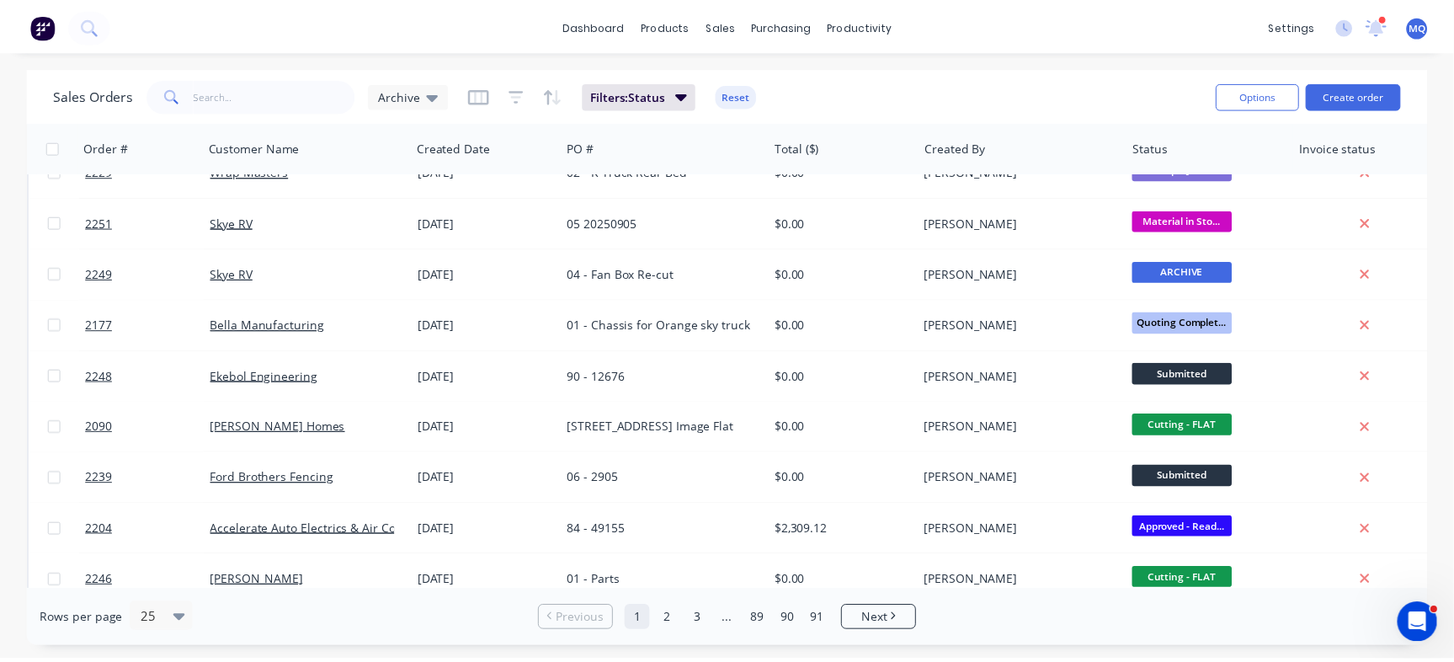
scroll to position [0, 0]
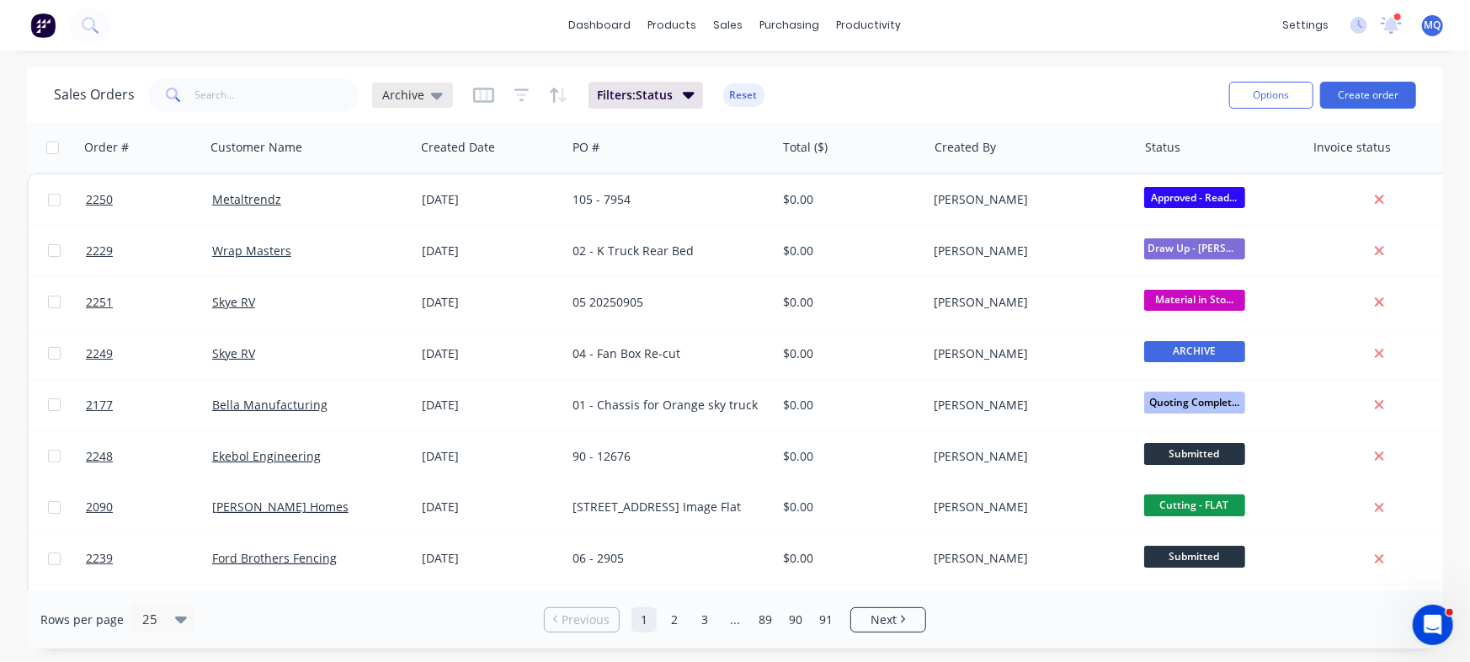
click at [435, 86] on div "Archive" at bounding box center [412, 95] width 81 height 25
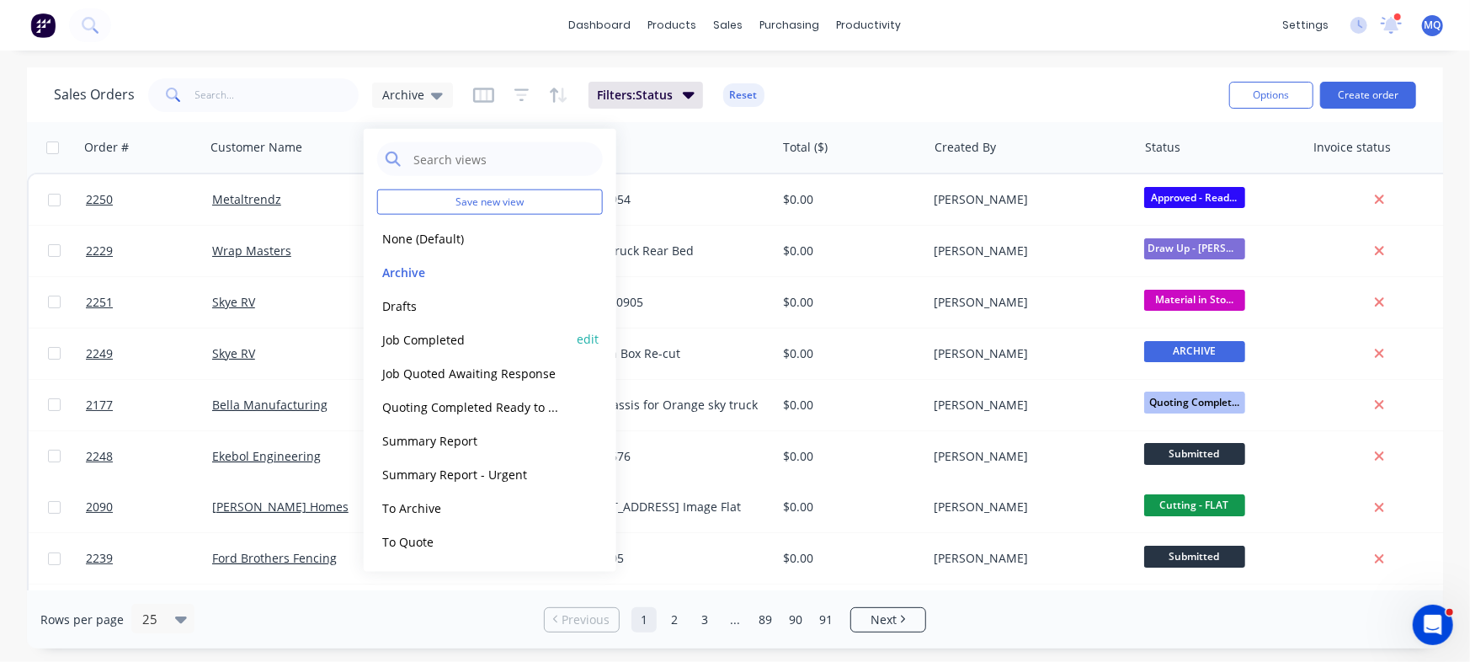
click at [446, 340] on button "Job Completed" at bounding box center [473, 338] width 192 height 19
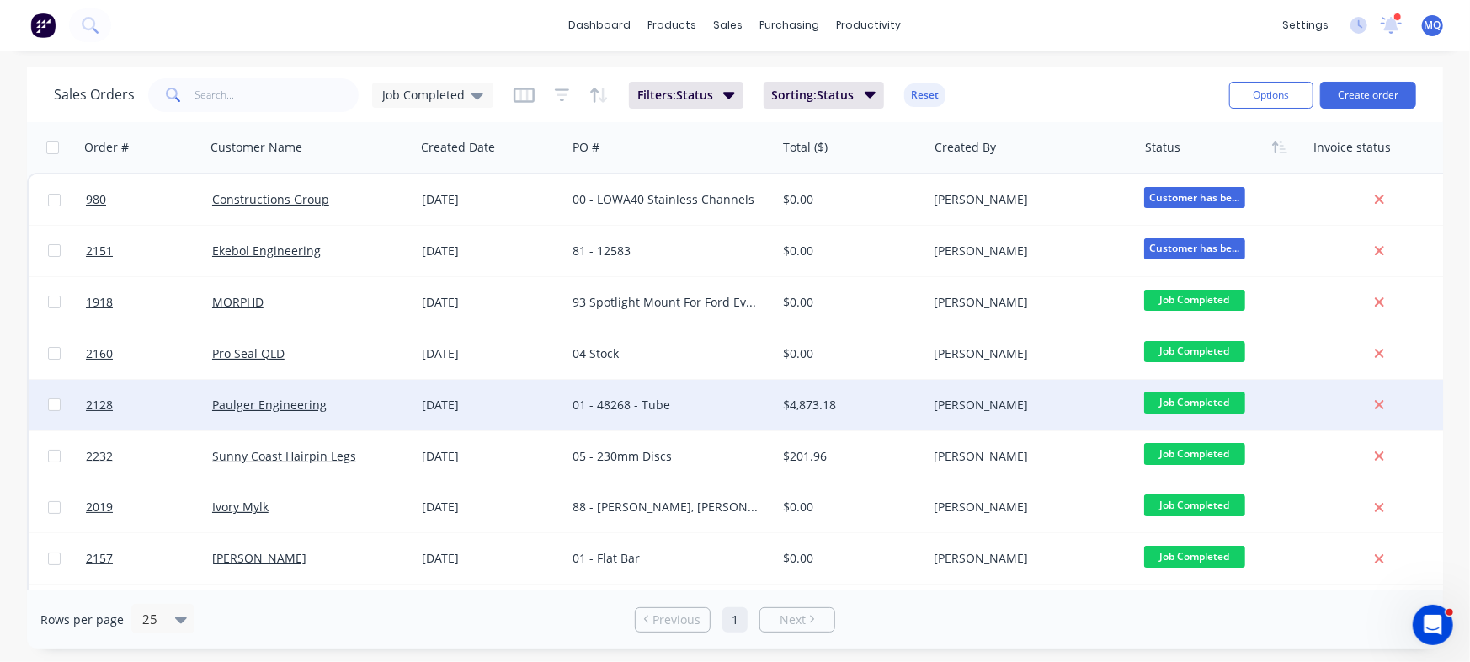
click at [650, 419] on div "01 - 48268 - Tube" at bounding box center [671, 405] width 210 height 51
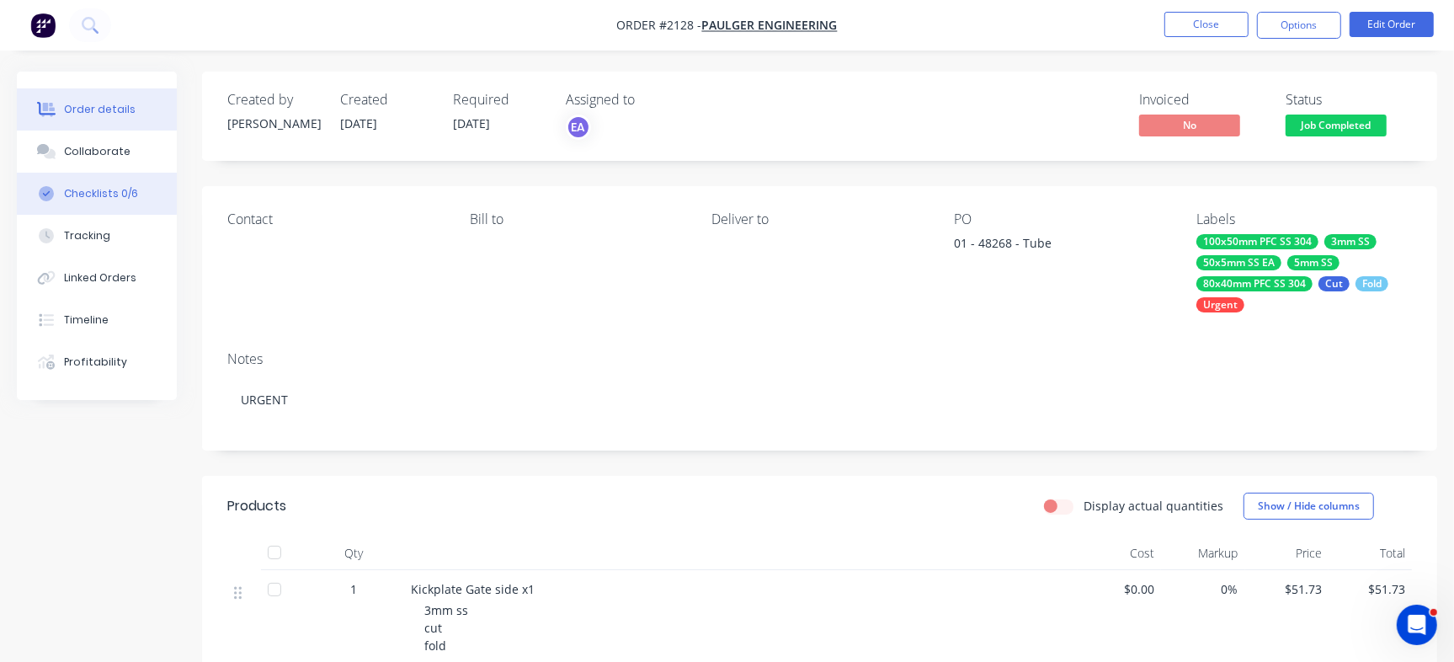
click at [125, 191] on div "Checklists 0/6" at bounding box center [101, 193] width 74 height 15
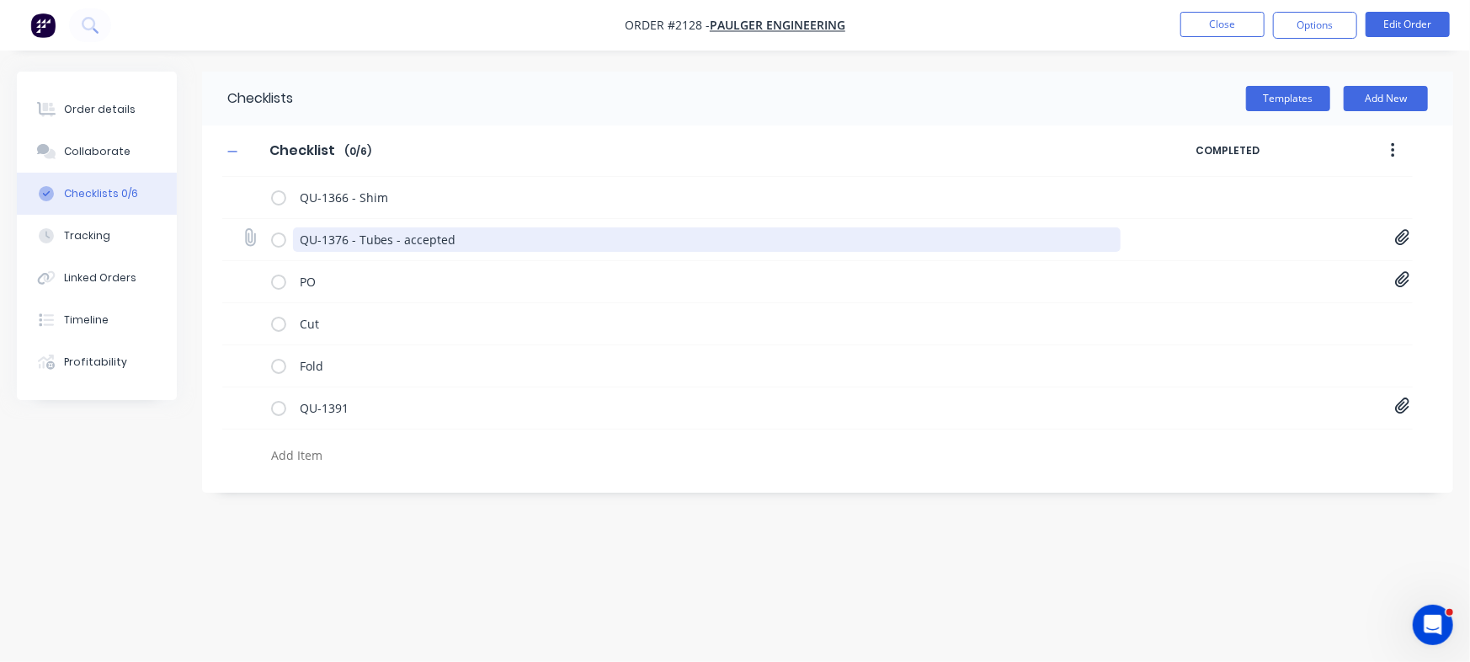
drag, startPoint x: 344, startPoint y: 235, endPoint x: 243, endPoint y: 243, distance: 101.3
click at [243, 243] on div "QU-1376 - Tubes - accepted Quote QU1376.pdf" at bounding box center [817, 240] width 1191 height 42
click at [1416, 396] on div "Checklist Checklist Enter Checklist name ( 0 / 6 ) COMPLETED QU-1366 - Shim QU-…" at bounding box center [827, 298] width 1251 height 347
click at [1401, 408] on icon at bounding box center [1402, 405] width 15 height 17
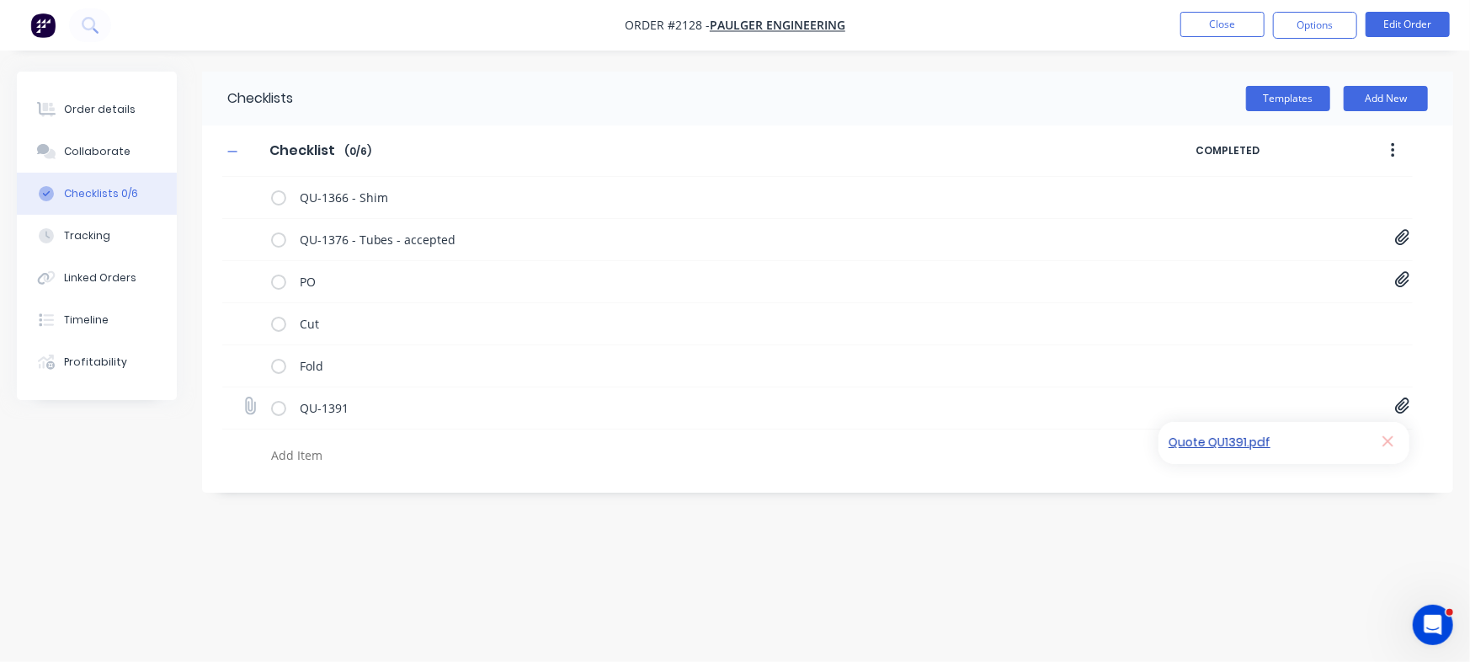
click at [1266, 443] on link "Quote QU1391.pdf" at bounding box center [1267, 444] width 196 height 18
click at [1398, 237] on icon at bounding box center [1402, 238] width 14 height 16
click at [1201, 267] on link "Quote QU1376.pdf" at bounding box center [1267, 275] width 196 height 18
click at [786, 266] on div "PO" at bounding box center [699, 281] width 856 height 34
click at [1402, 271] on icon at bounding box center [1402, 279] width 15 height 17
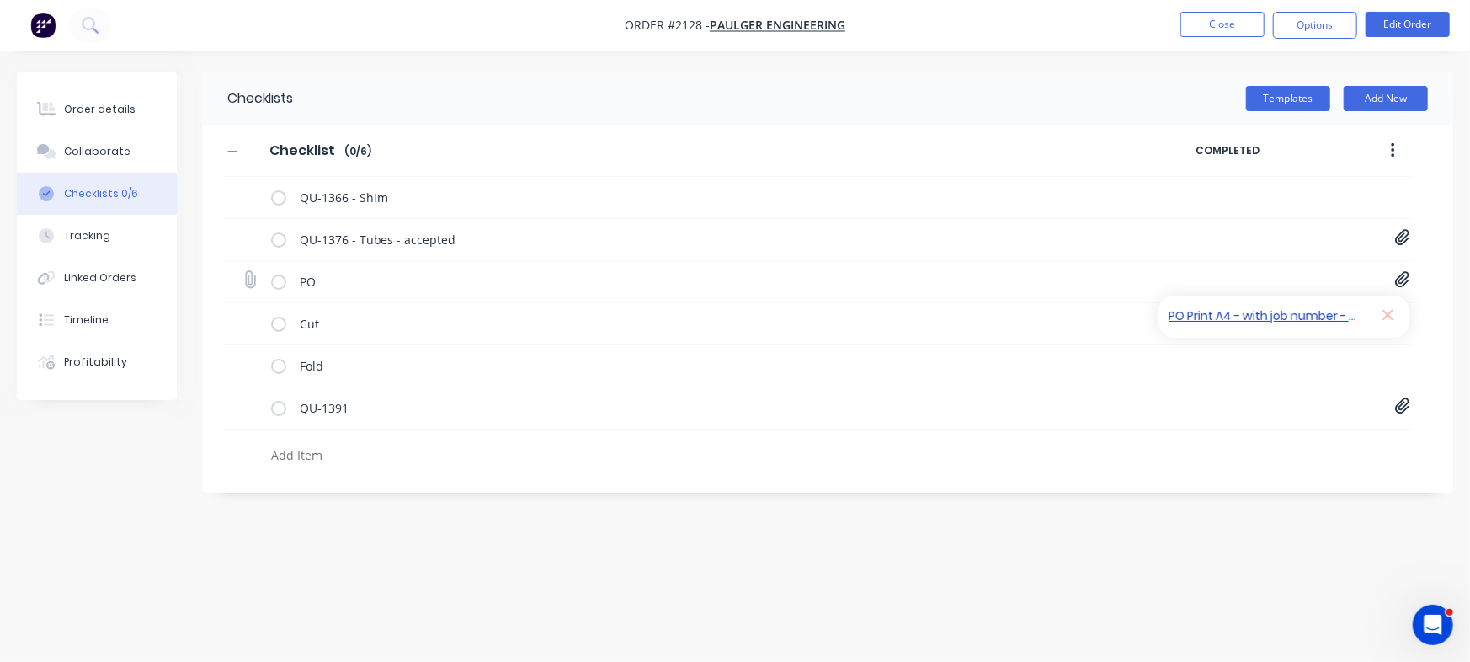
drag, startPoint x: 1242, startPoint y: 333, endPoint x: 1248, endPoint y: 317, distance: 17.8
click at [1239, 324] on div "PO Print A4 - with job number - 48268.pdf" at bounding box center [1284, 317] width 253 height 44
click at [1255, 310] on link "PO Print A4 - with job number - 48268.pdf" at bounding box center [1267, 317] width 196 height 18
click at [90, 144] on div "Collaborate" at bounding box center [97, 151] width 67 height 15
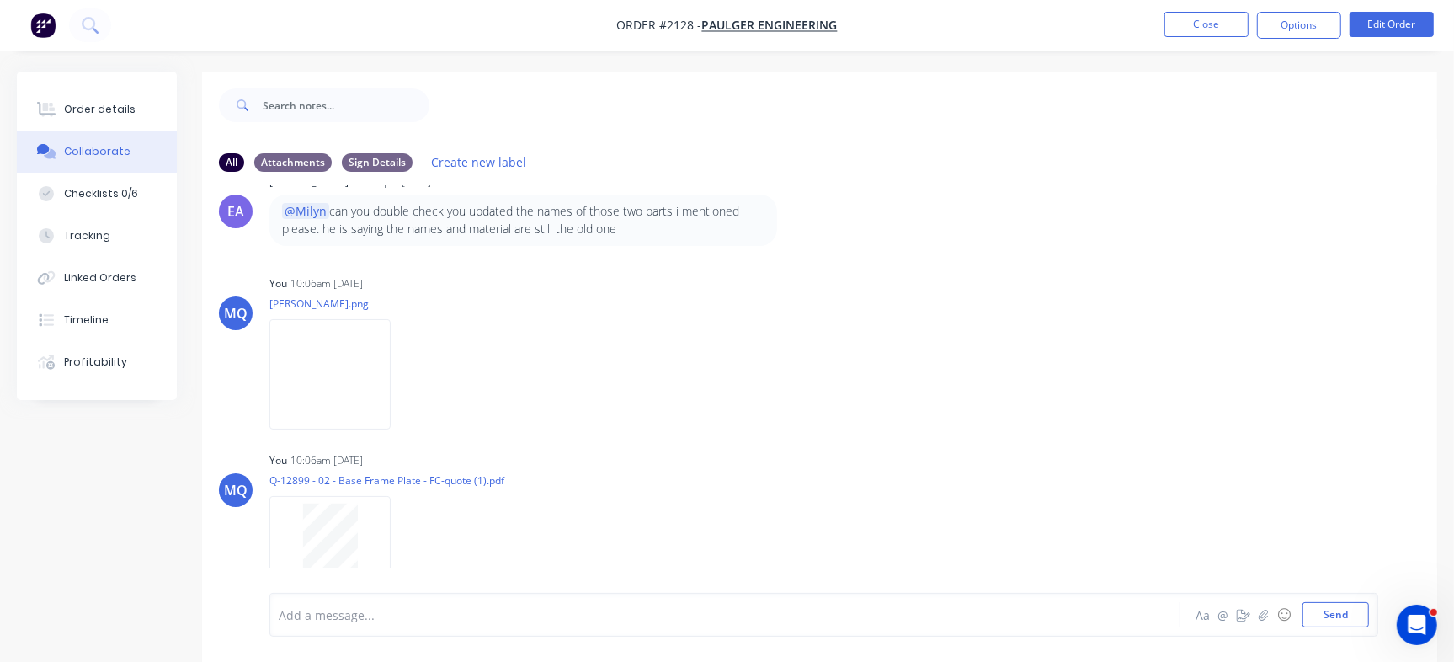
scroll to position [3895, 0]
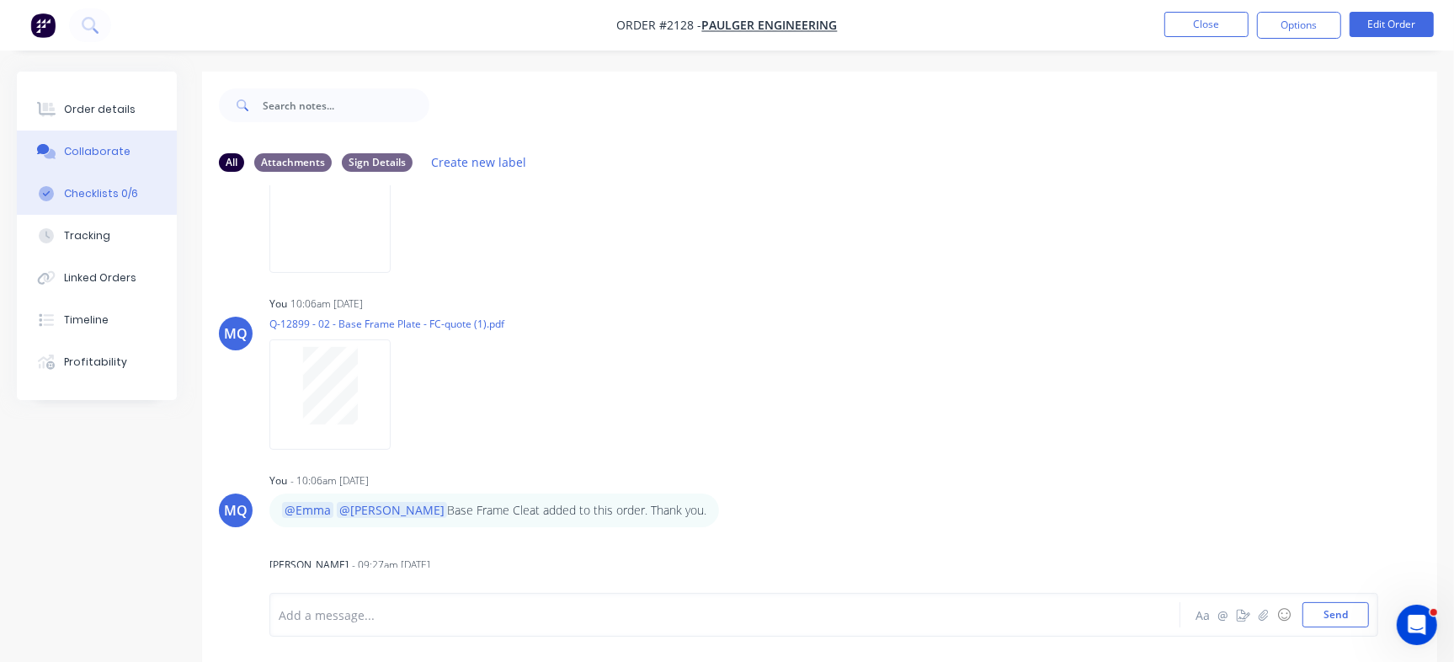
click at [101, 194] on div "Checklists 0/6" at bounding box center [101, 193] width 74 height 15
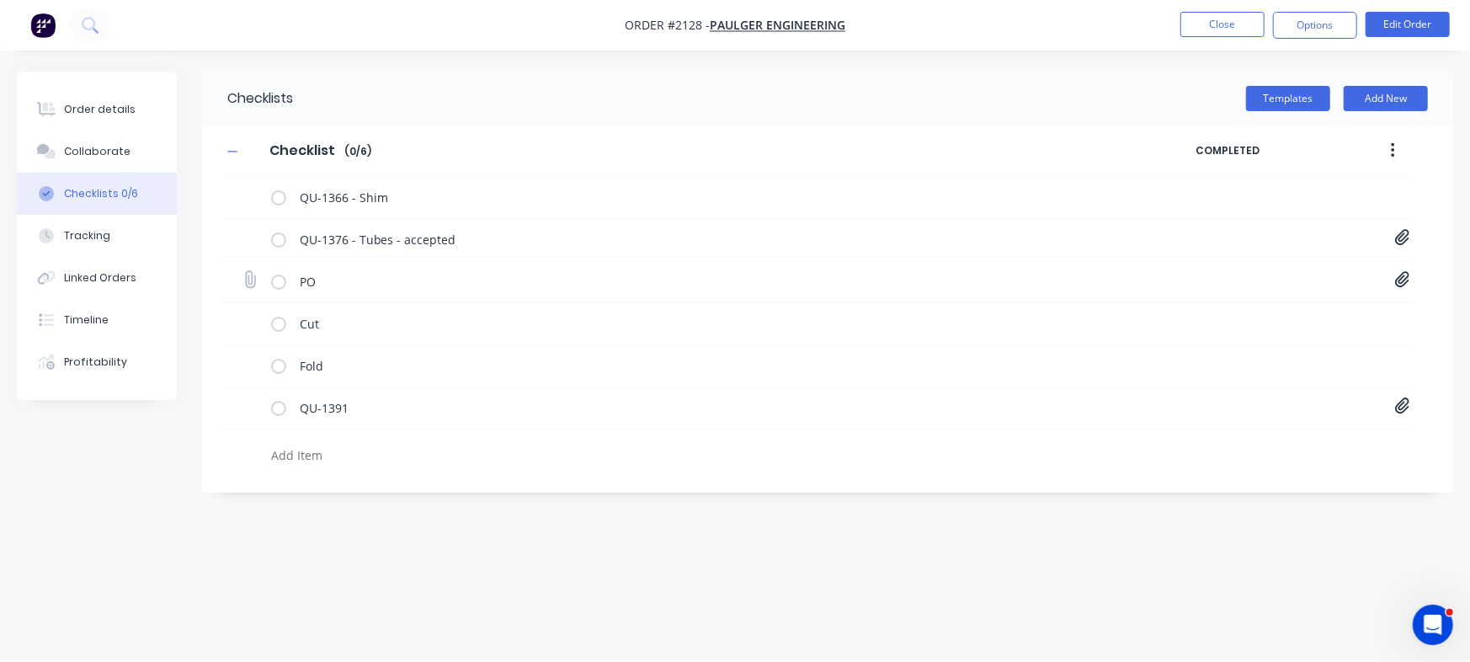
click at [1400, 285] on icon at bounding box center [1402, 279] width 15 height 17
click at [1211, 311] on link "PO Print A4 - with job number - 48268.pdf" at bounding box center [1267, 317] width 196 height 18
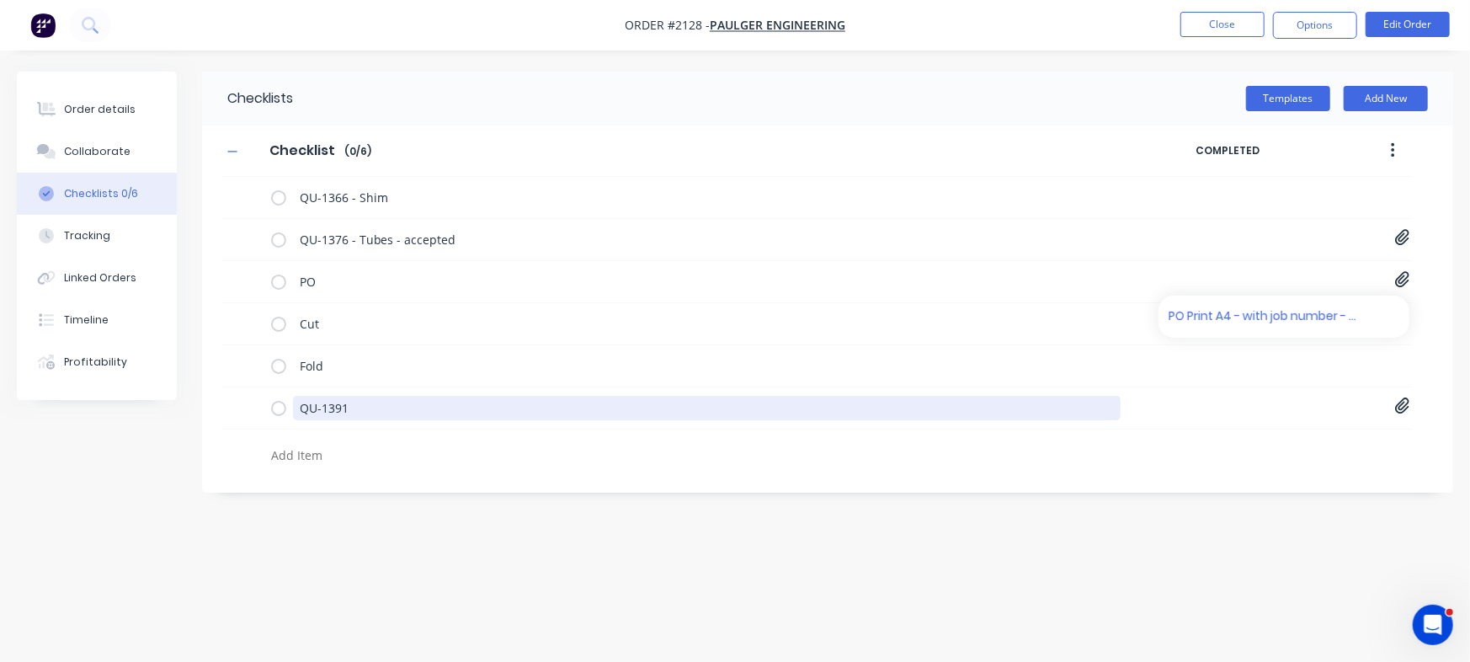
click at [371, 403] on textarea "QU-1391" at bounding box center [707, 408] width 828 height 24
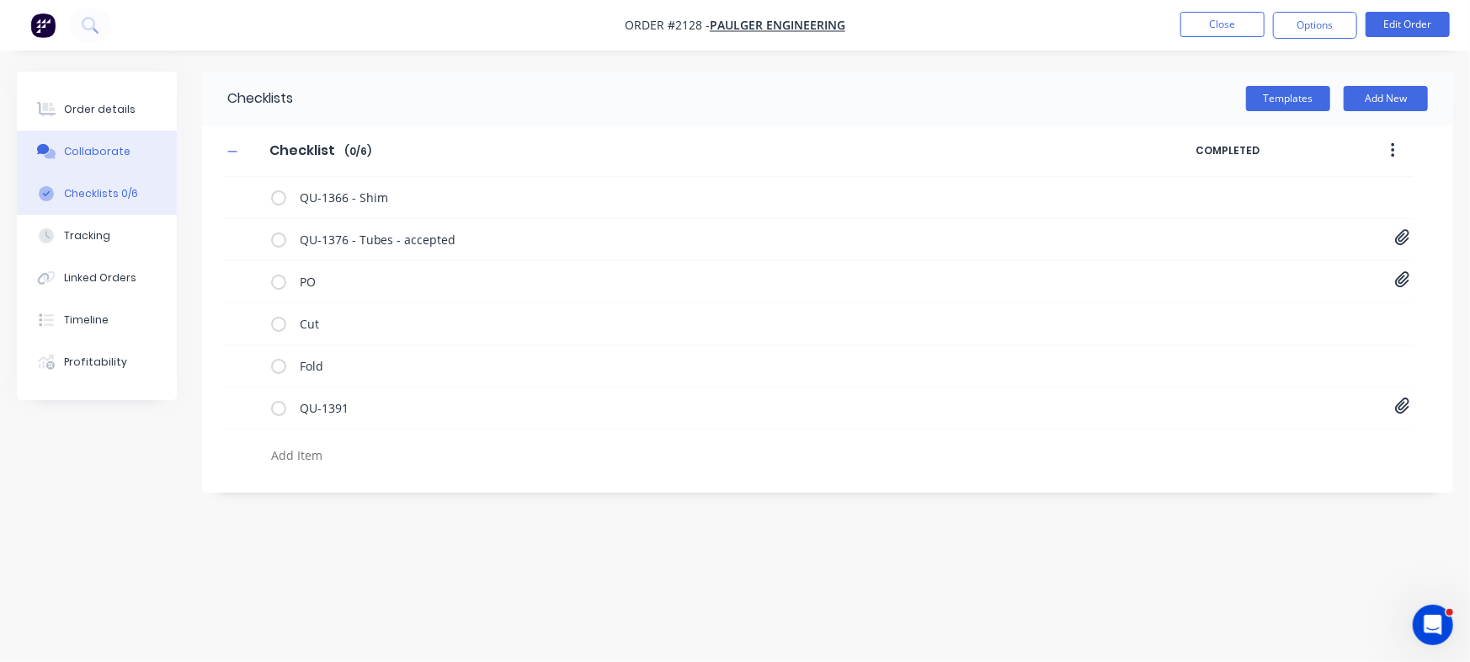
type textarea "x"
click at [82, 152] on div "Collaborate" at bounding box center [97, 151] width 67 height 15
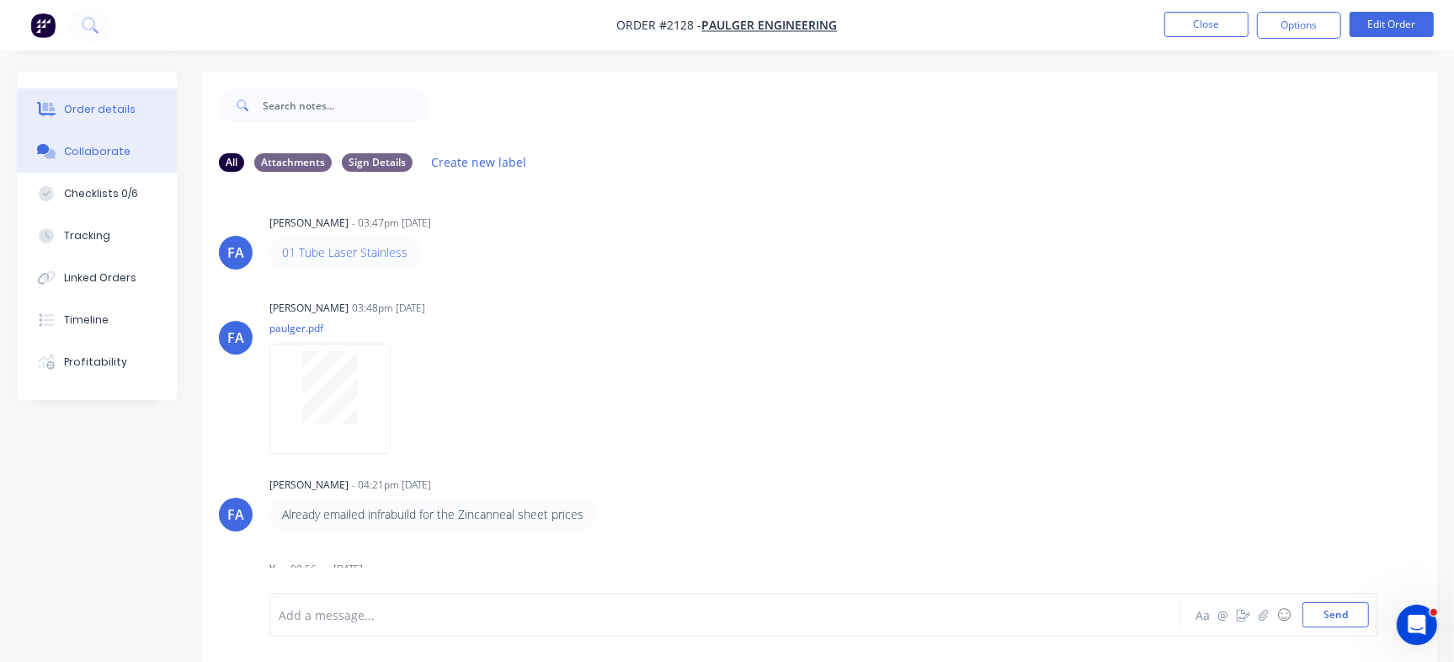
click at [110, 109] on div "Order details" at bounding box center [100, 109] width 72 height 15
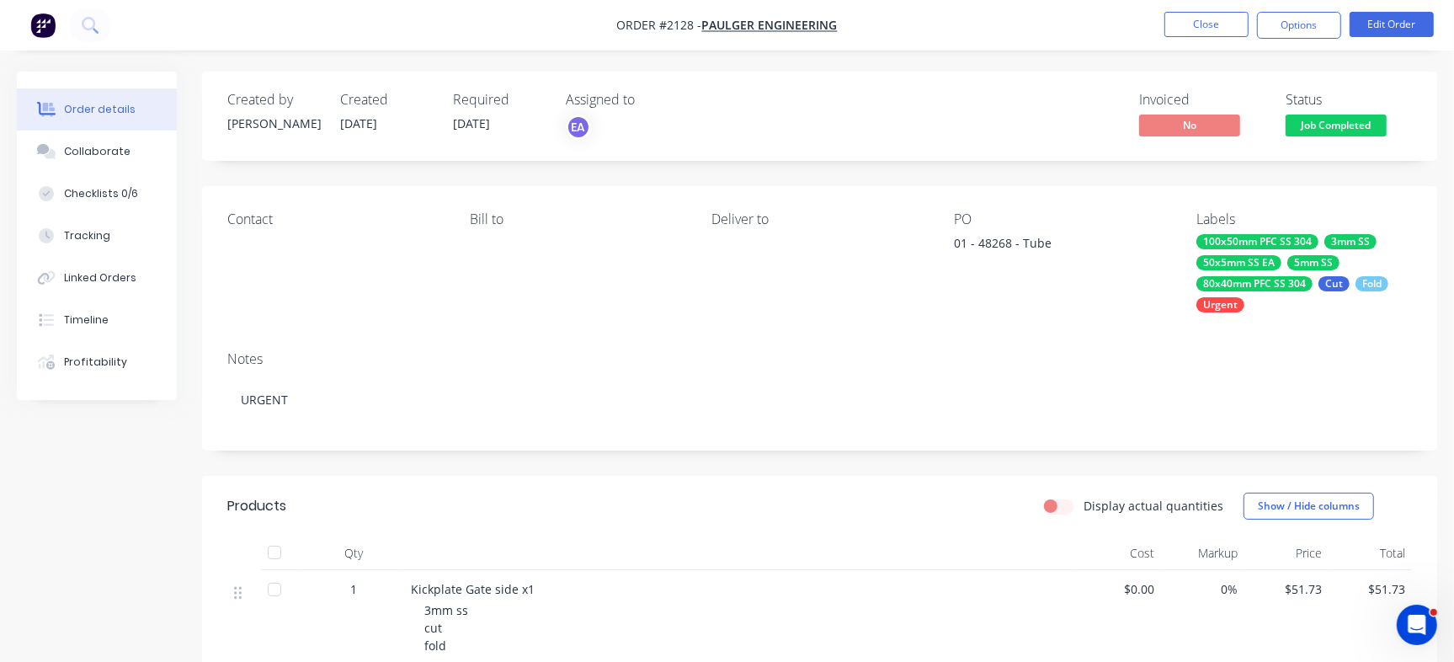
click at [1356, 127] on span "Job Completed" at bounding box center [1336, 125] width 101 height 21
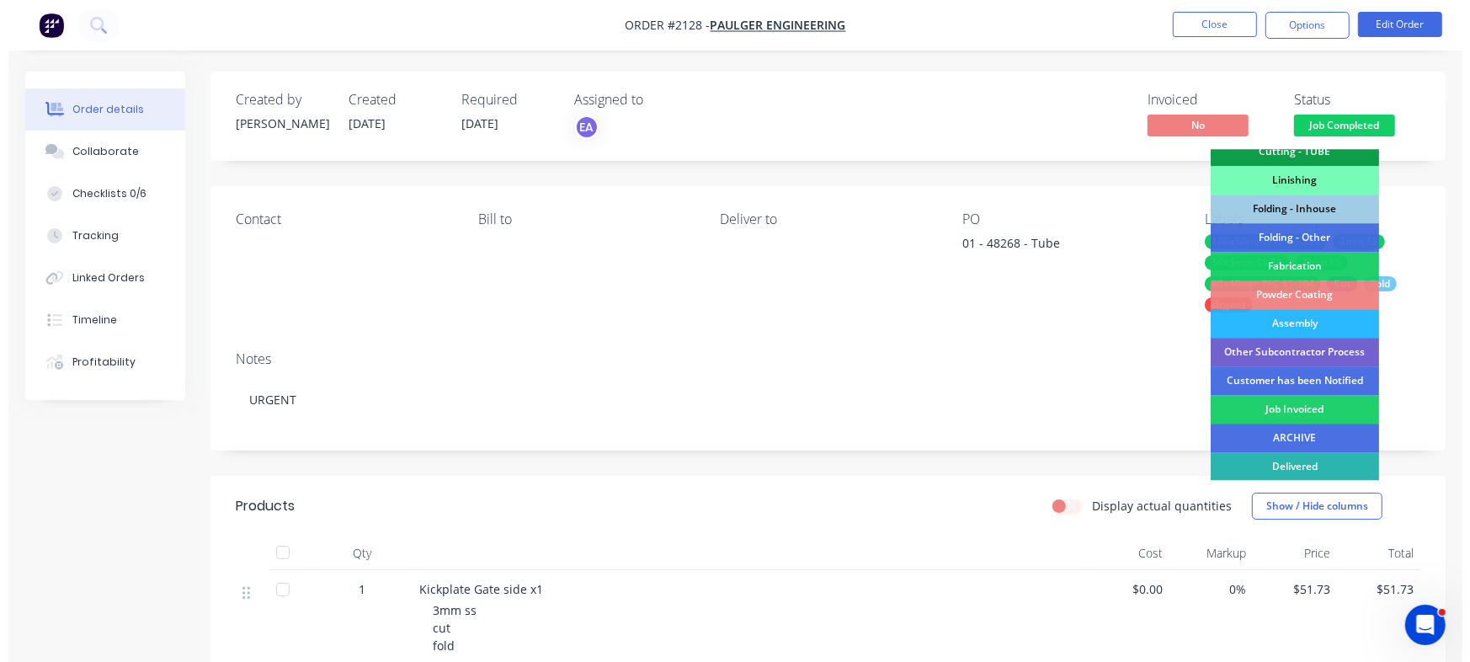
scroll to position [472, 0]
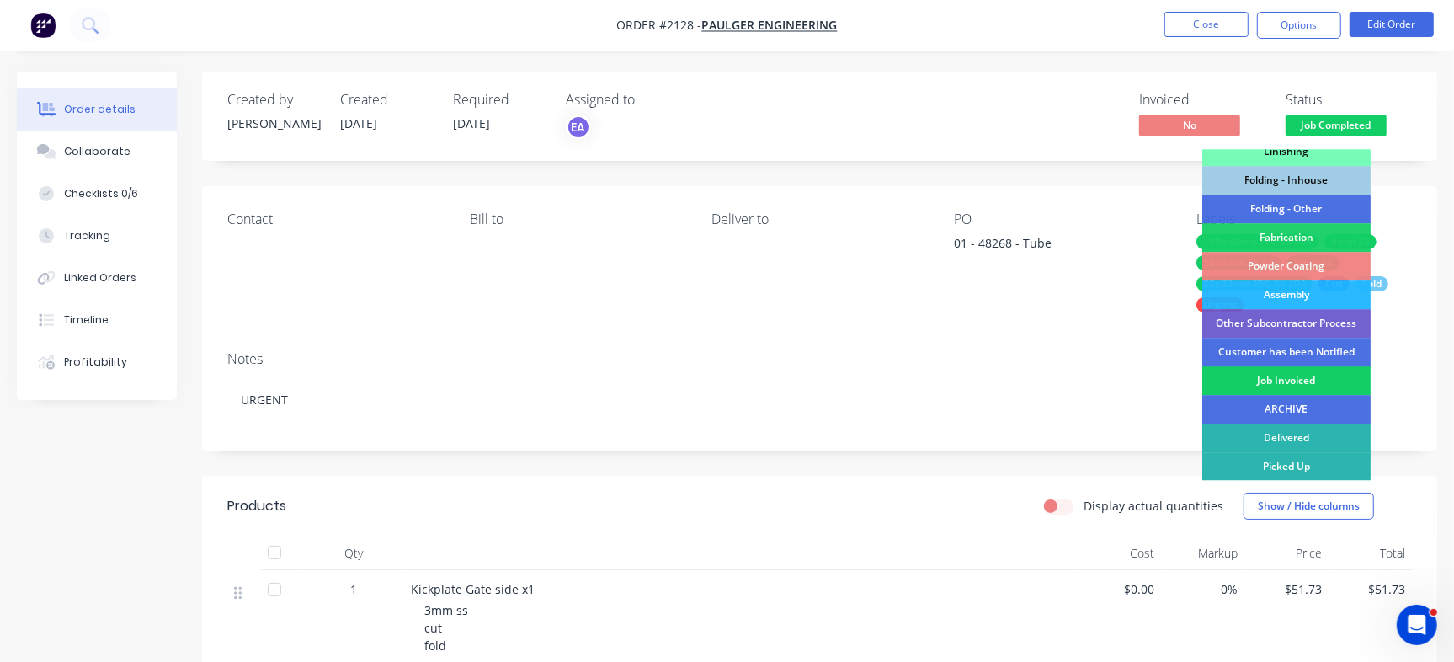
click at [1313, 376] on div "Job Invoiced" at bounding box center [1286, 380] width 168 height 29
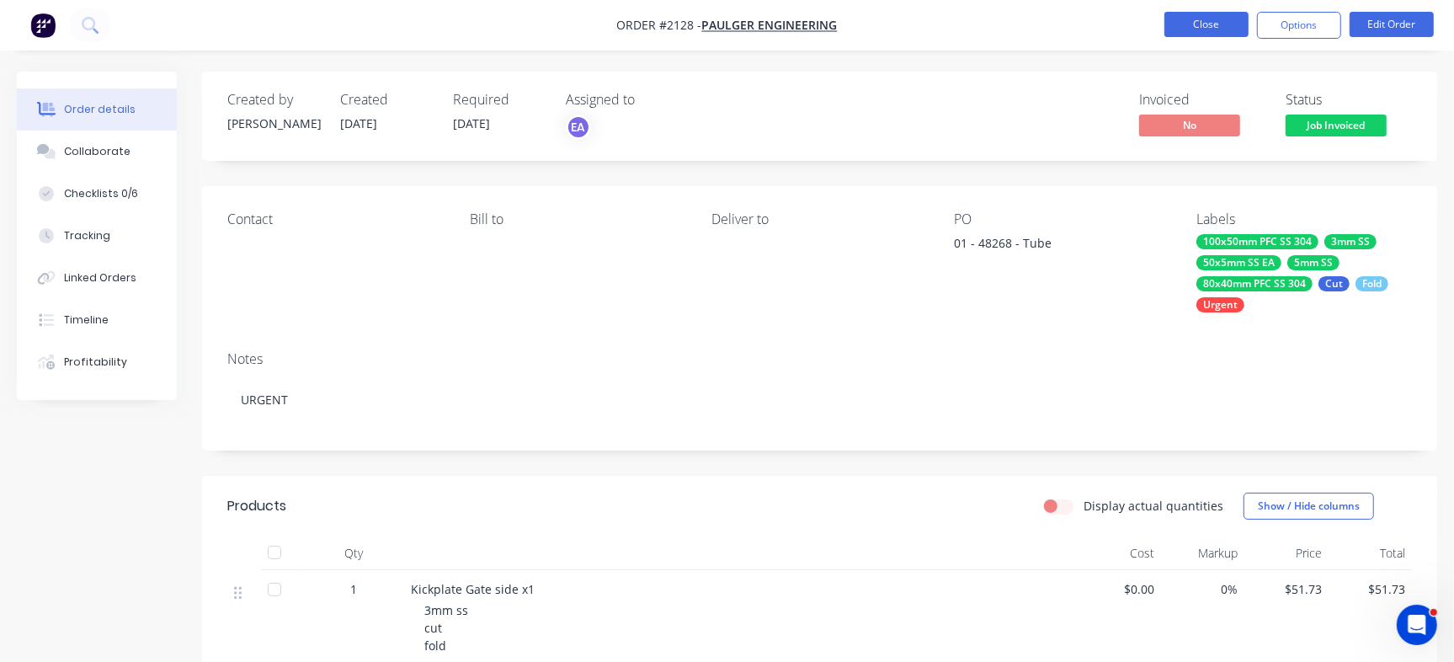
click at [1218, 30] on button "Close" at bounding box center [1207, 24] width 84 height 25
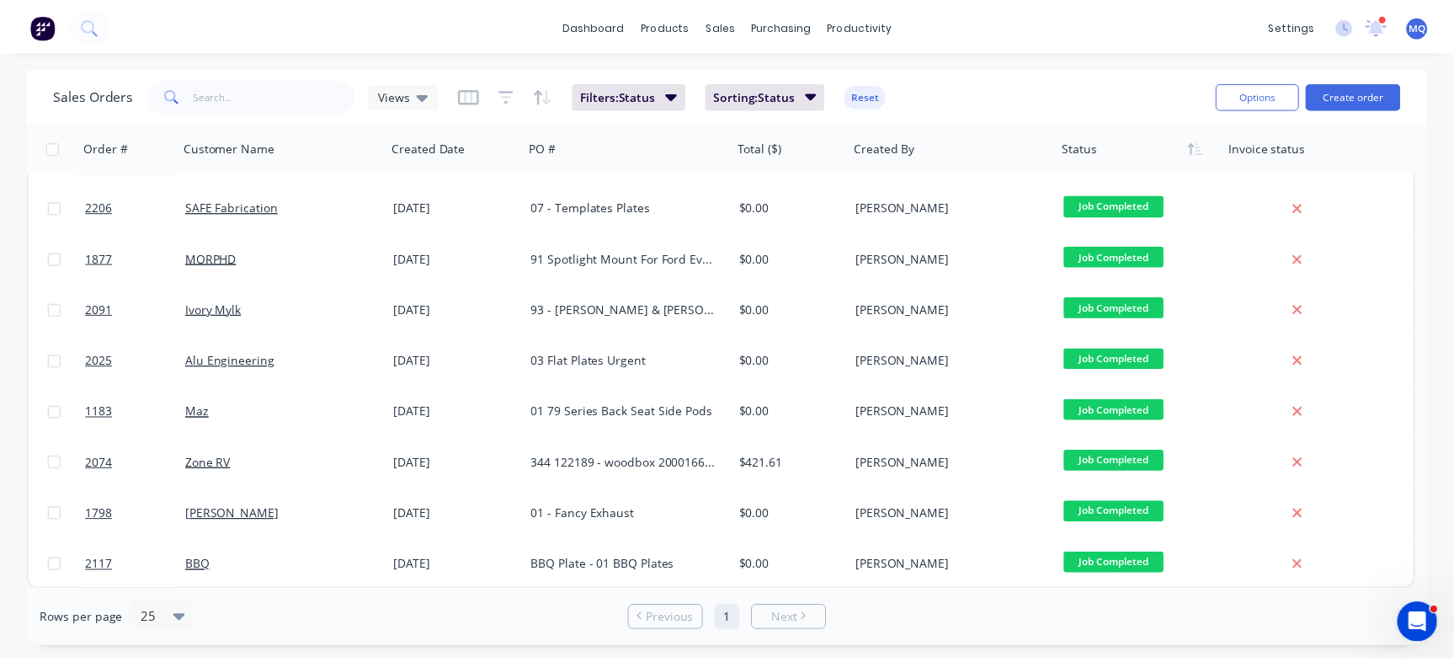
scroll to position [51, 0]
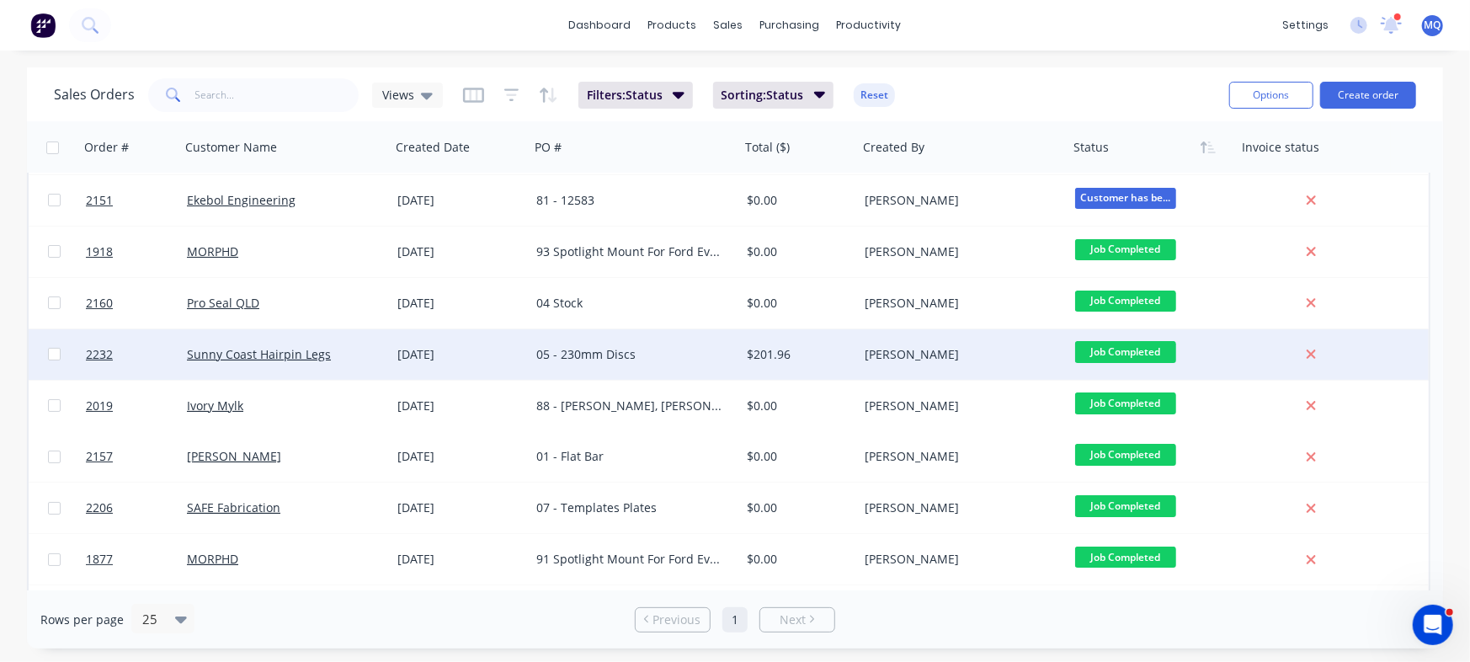
click at [678, 359] on div "05 - 230mm Discs" at bounding box center [629, 354] width 187 height 17
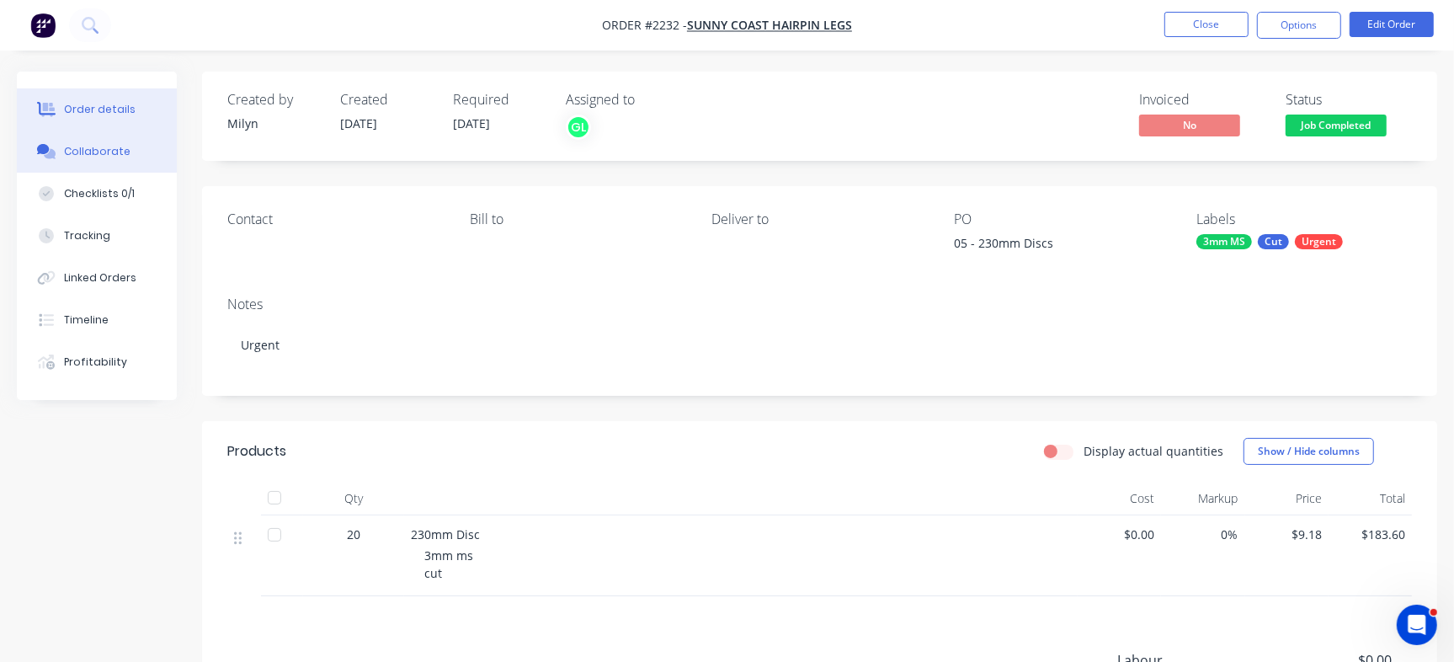
click at [108, 158] on div "Collaborate" at bounding box center [97, 151] width 67 height 15
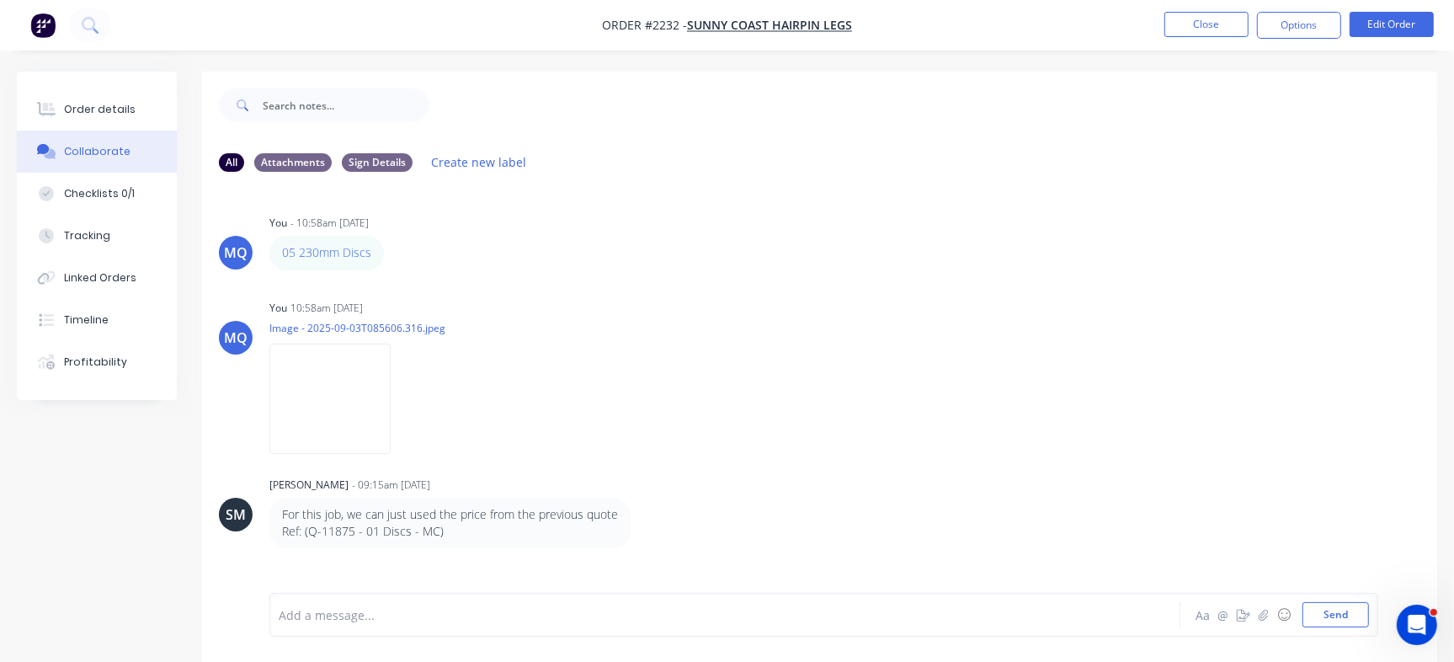
scroll to position [25, 0]
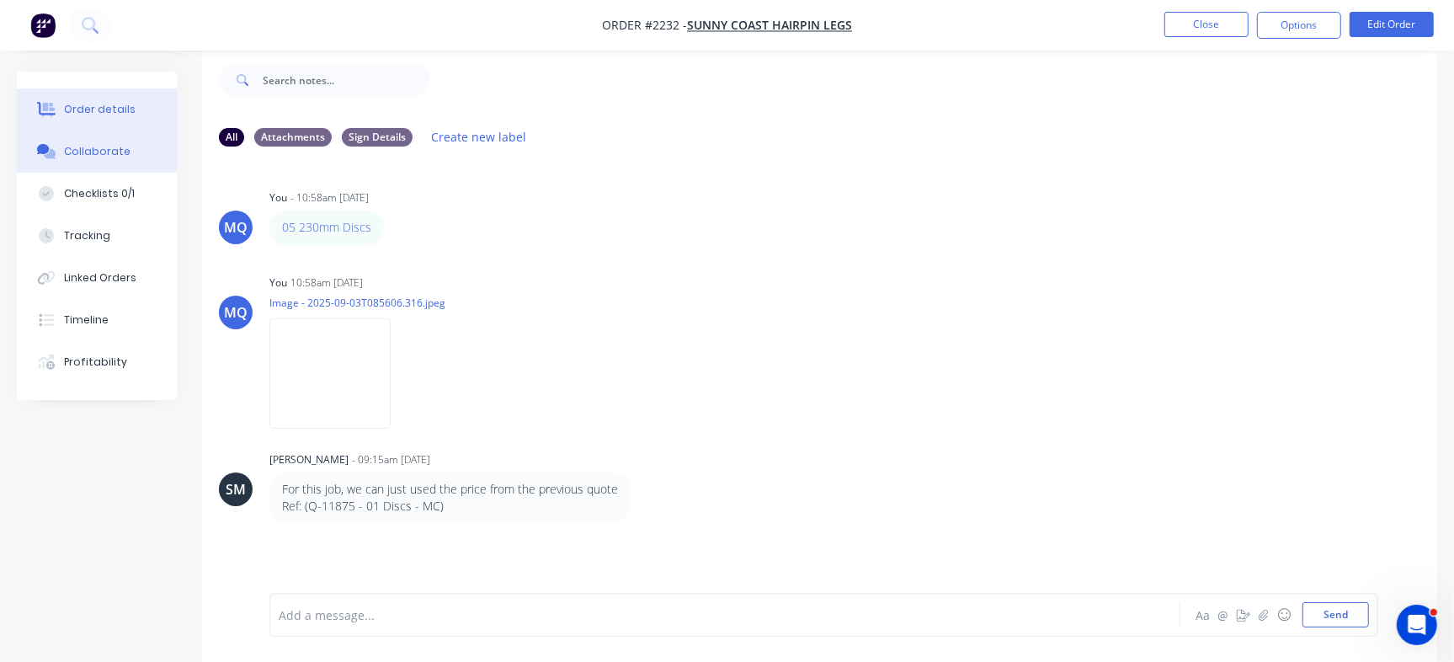
click at [101, 120] on button "Order details" at bounding box center [97, 109] width 160 height 42
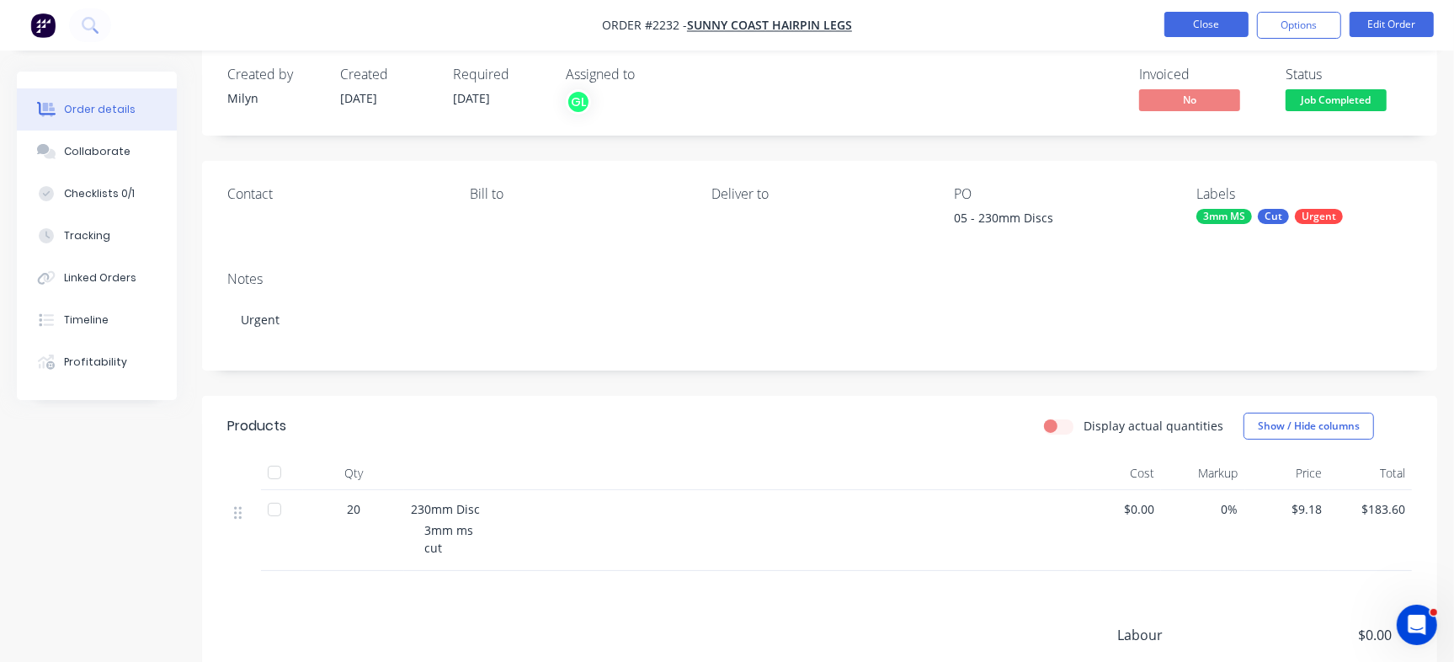
click at [1208, 18] on button "Close" at bounding box center [1207, 24] width 84 height 25
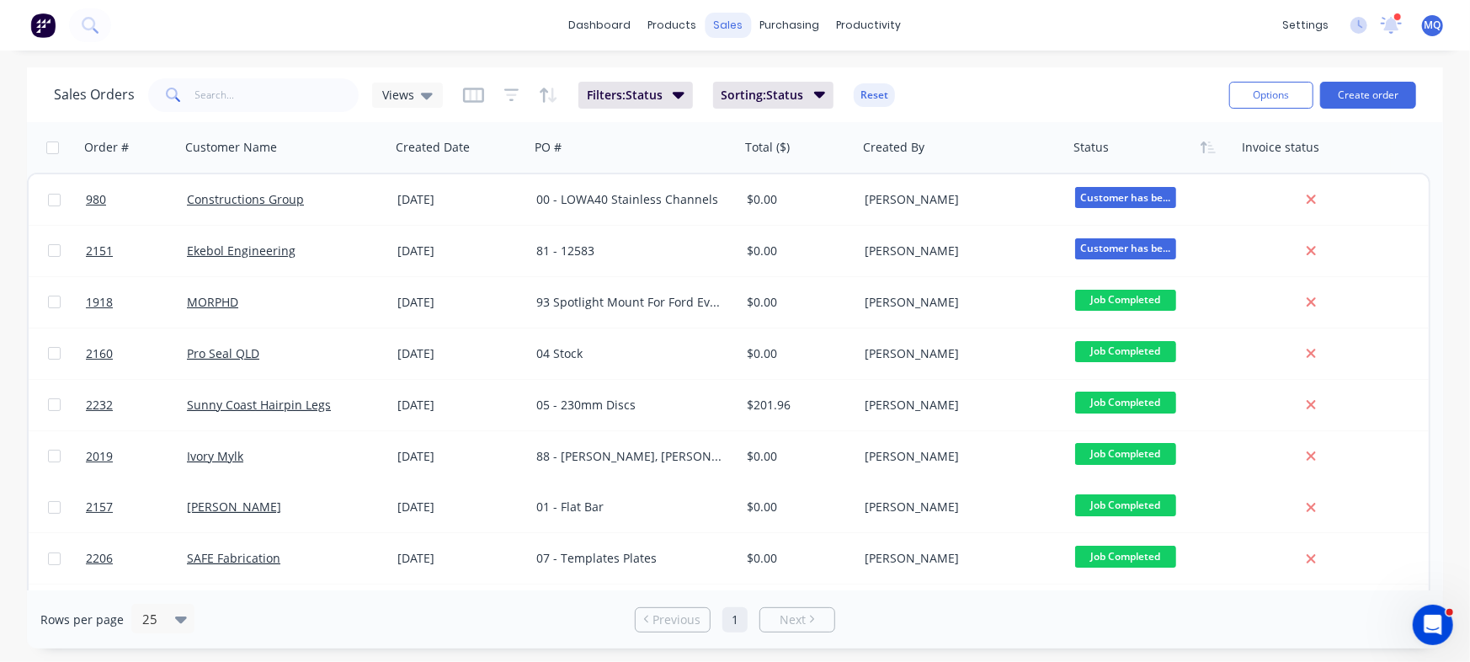
click at [722, 29] on div "sales" at bounding box center [729, 25] width 46 height 25
click at [740, 72] on link "Sales Orders" at bounding box center [817, 80] width 223 height 34
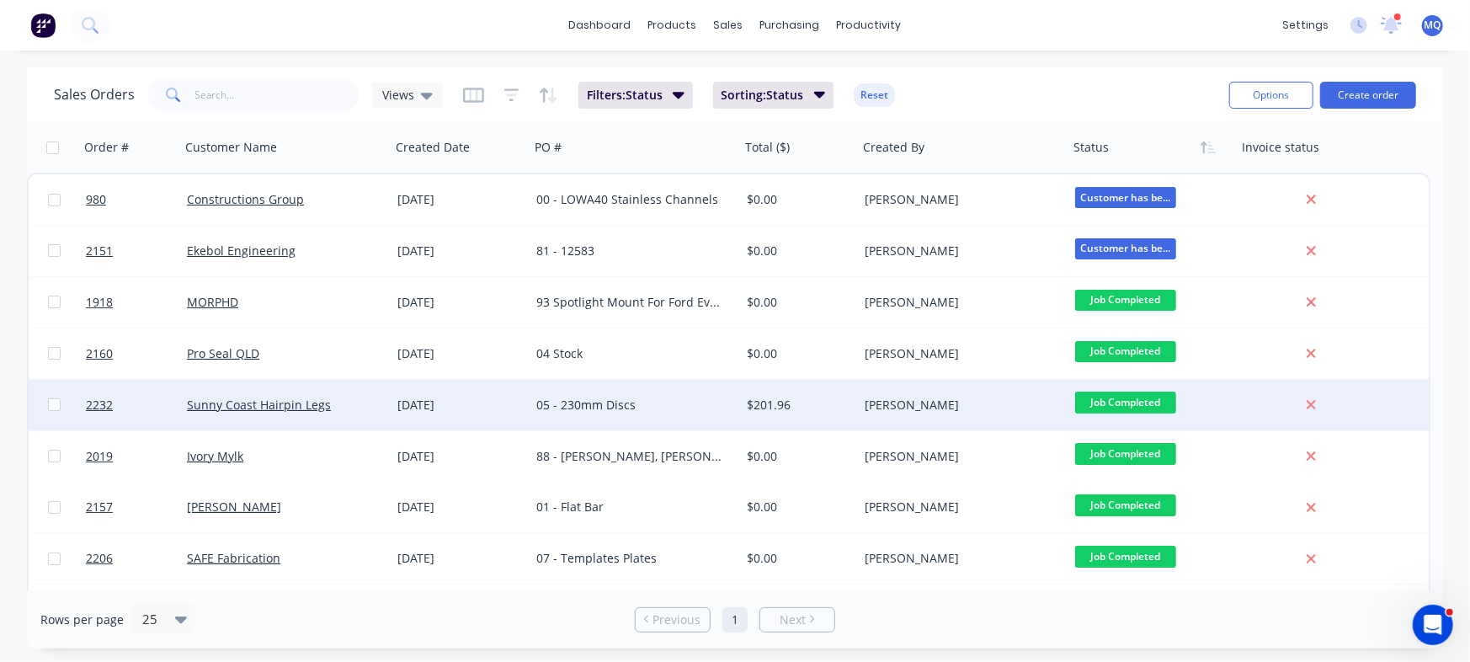
scroll to position [58, 0]
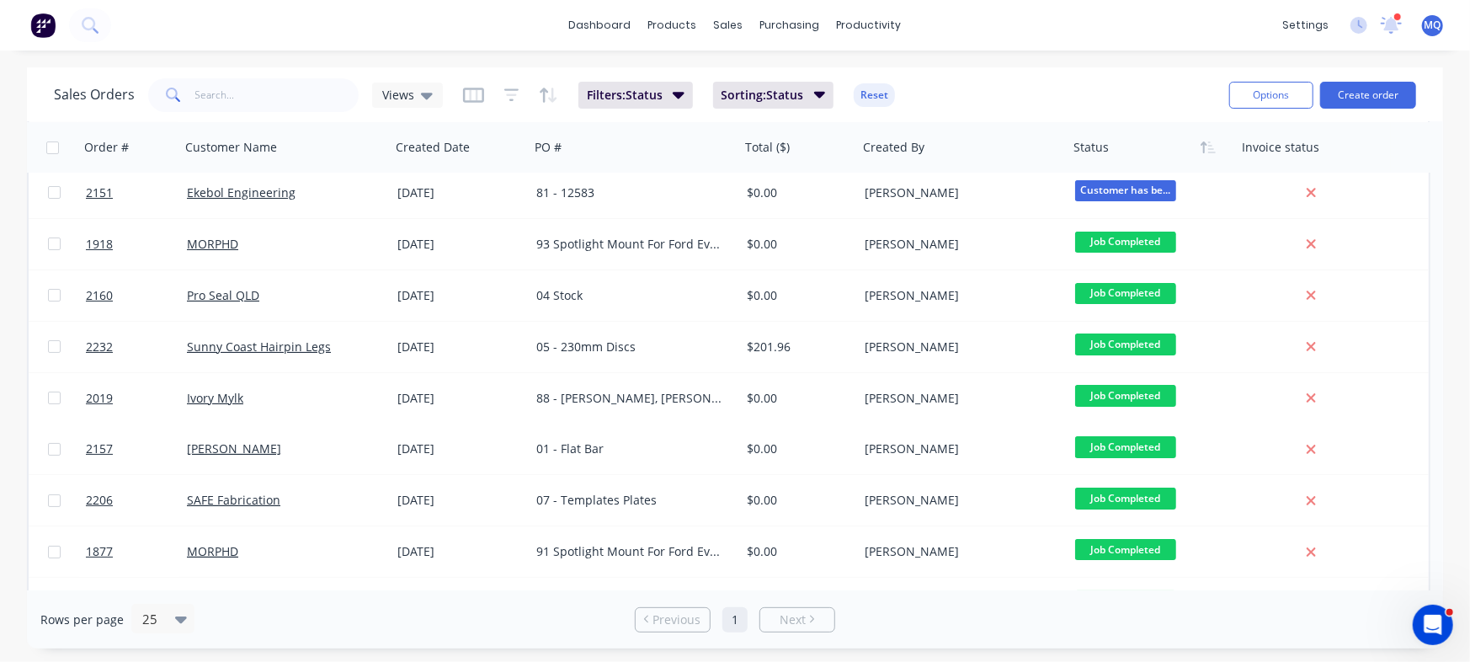
click at [417, 92] on div "Views" at bounding box center [407, 95] width 51 height 15
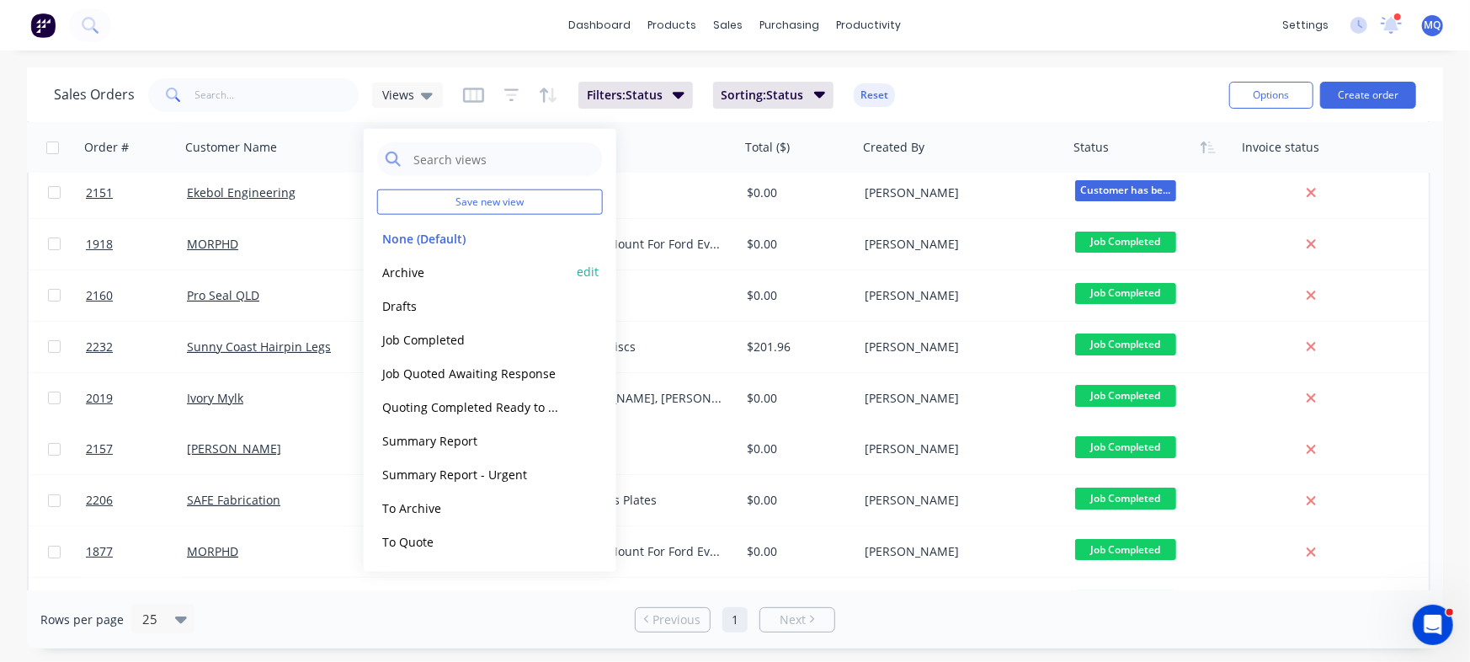
click at [414, 271] on button "Archive" at bounding box center [473, 271] width 192 height 19
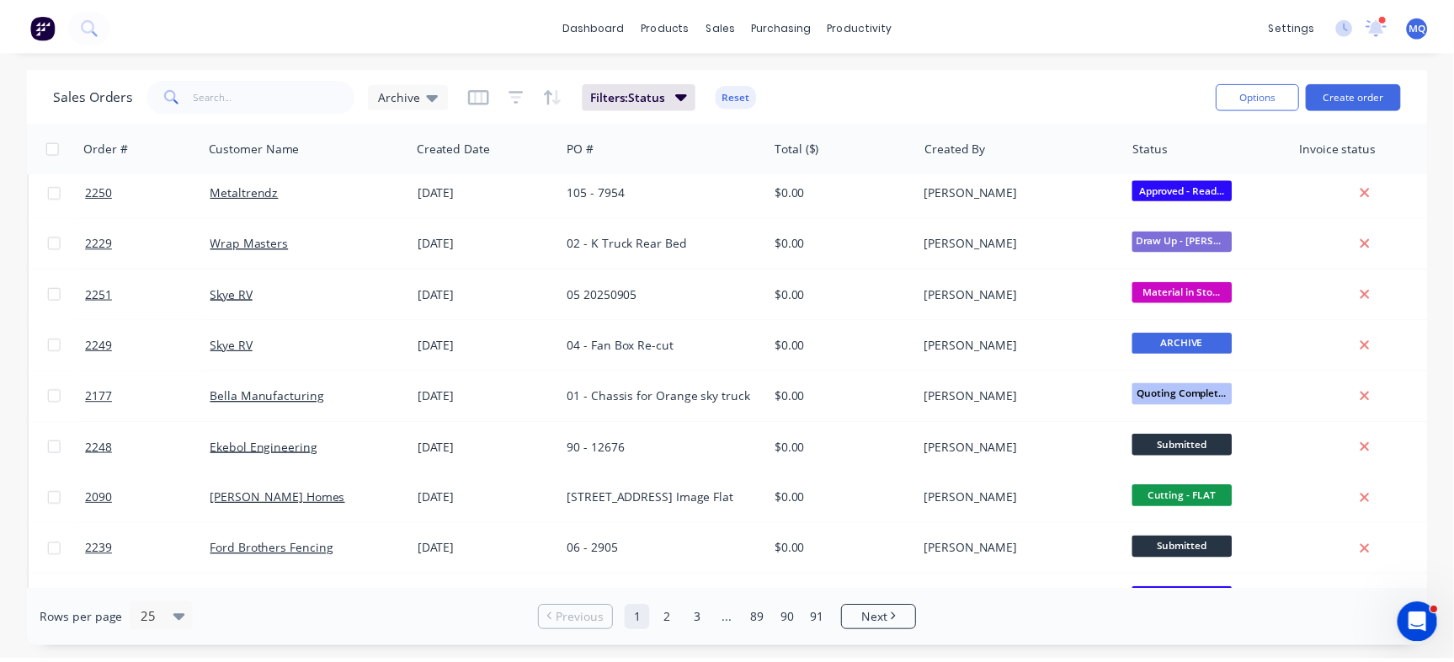
scroll to position [0, 0]
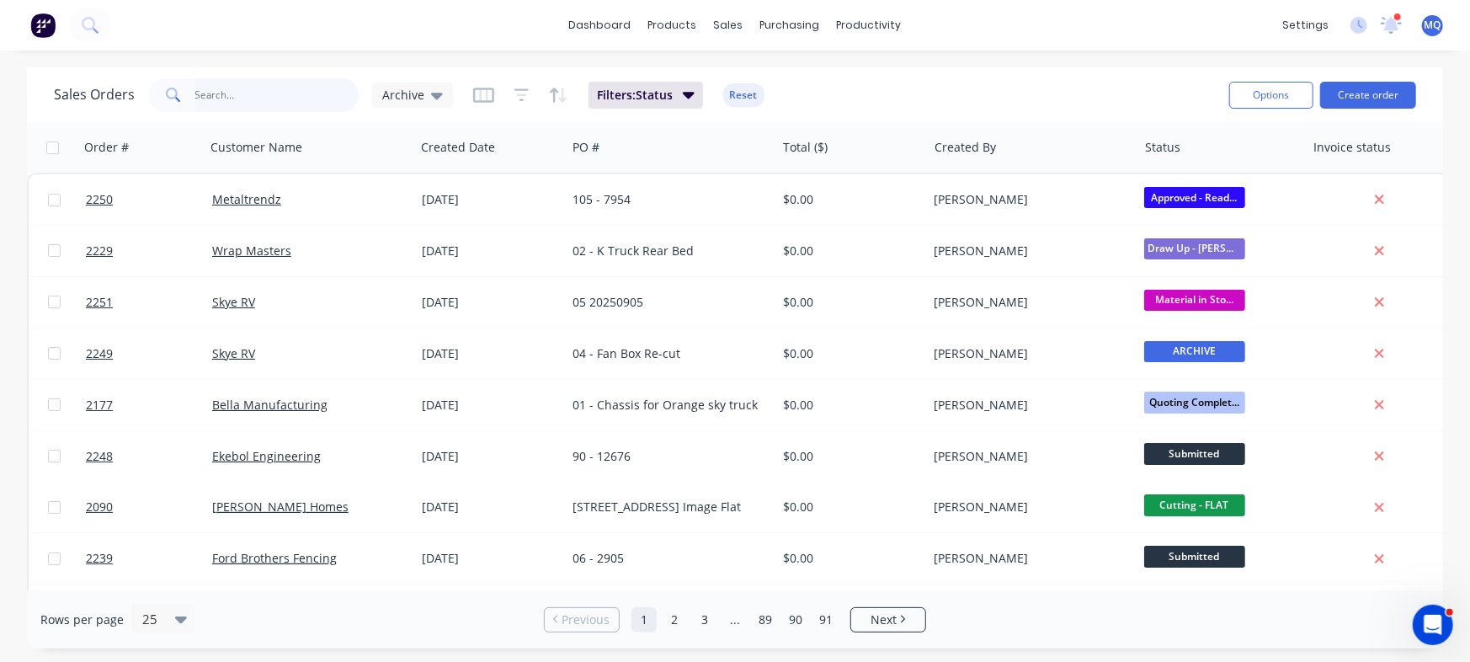
click at [271, 93] on input "text" at bounding box center [277, 95] width 164 height 34
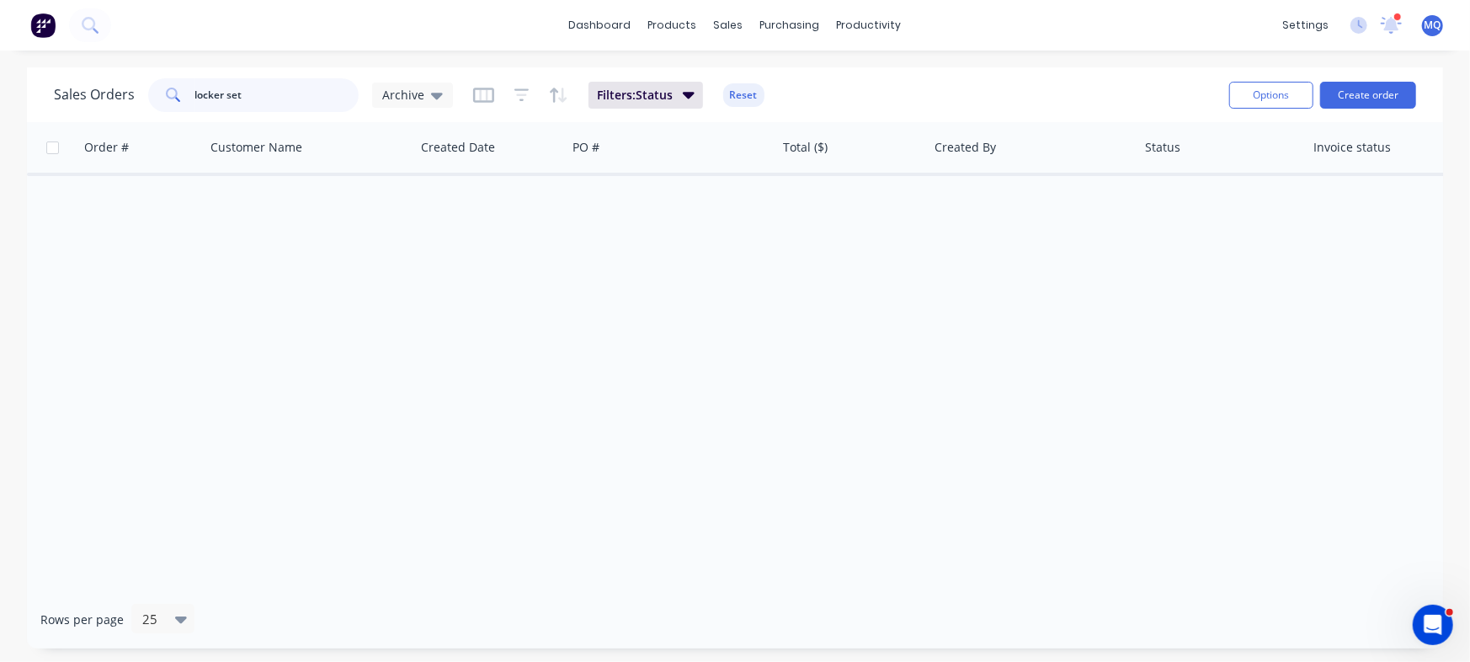
type input "locker set"
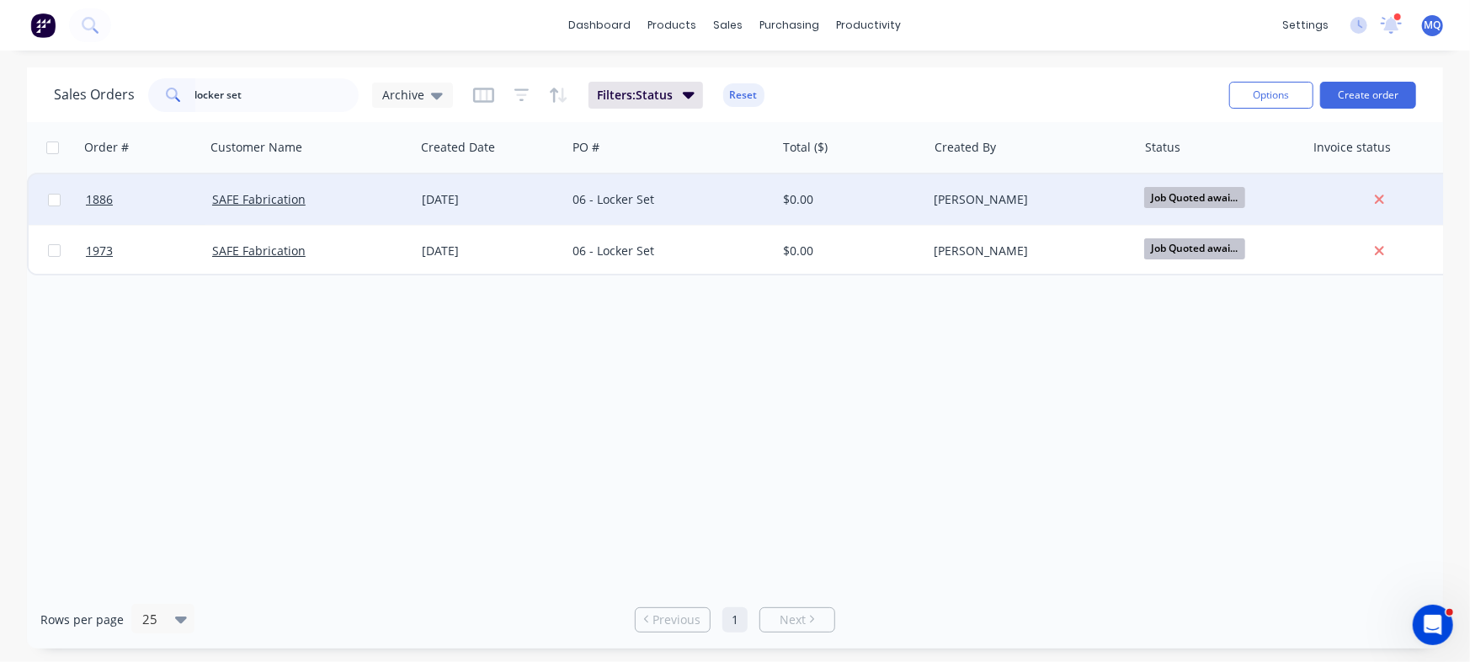
click at [473, 196] on div "[DATE]" at bounding box center [491, 199] width 138 height 17
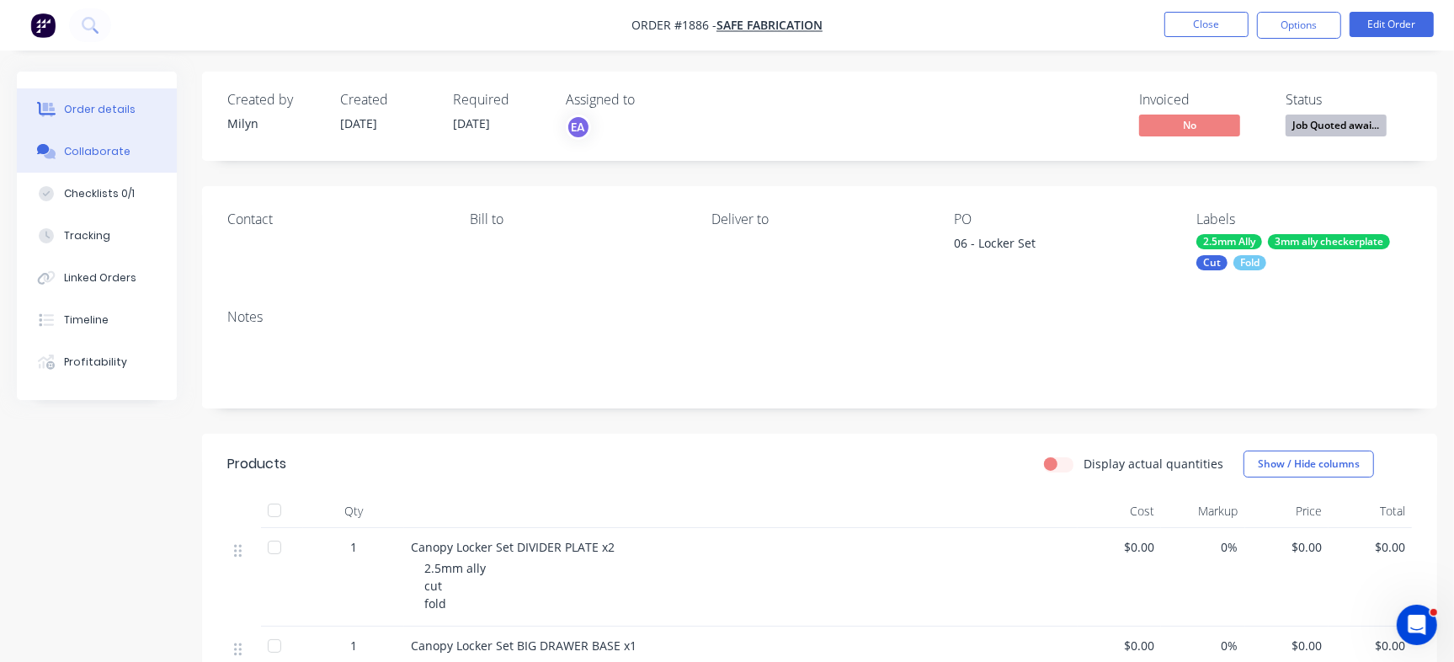
click at [50, 150] on icon at bounding box center [46, 151] width 19 height 15
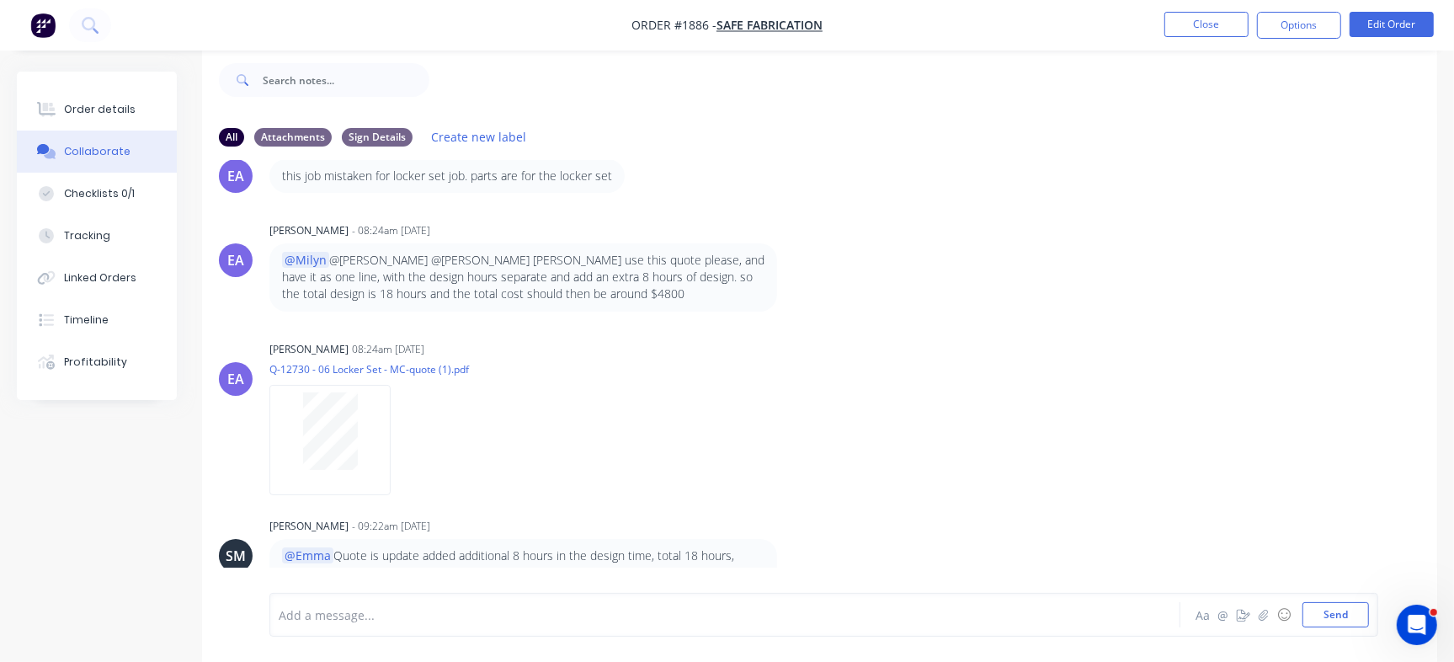
scroll to position [958, 0]
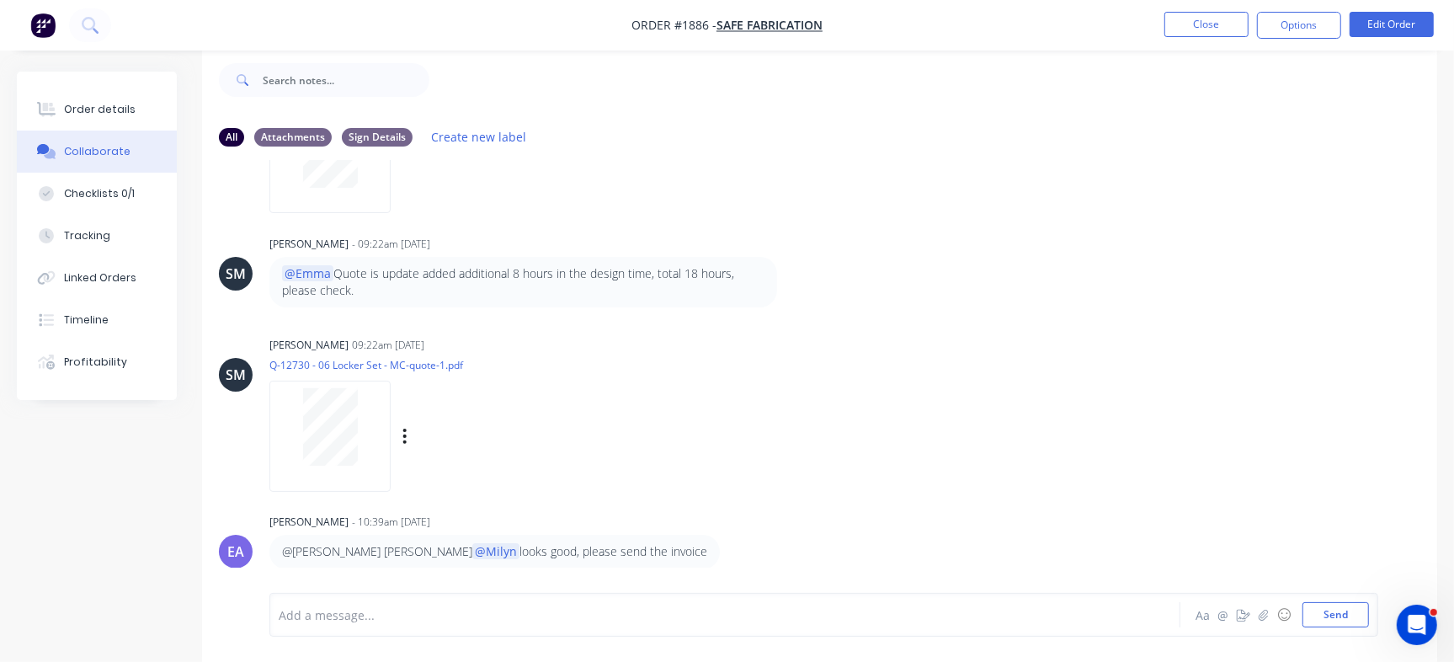
click at [275, 423] on div at bounding box center [329, 436] width 121 height 110
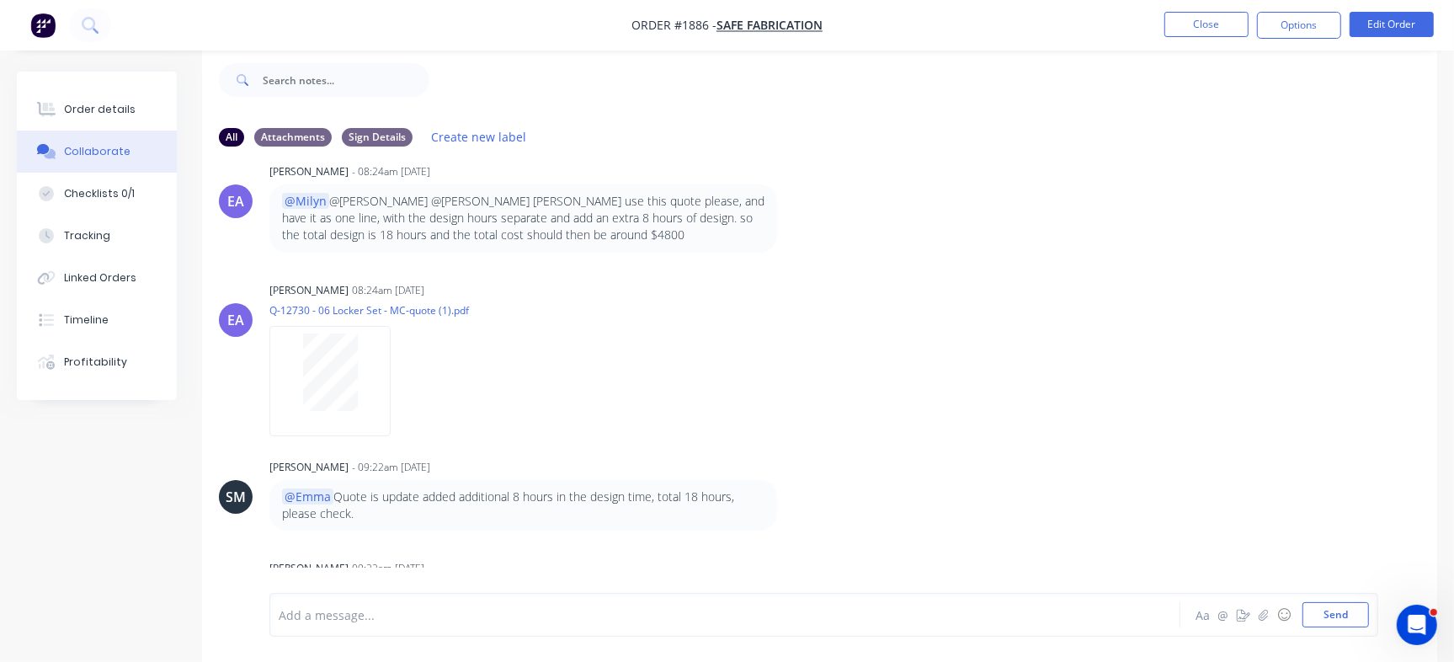
scroll to position [733, 0]
click at [97, 104] on div "Order details" at bounding box center [100, 109] width 72 height 15
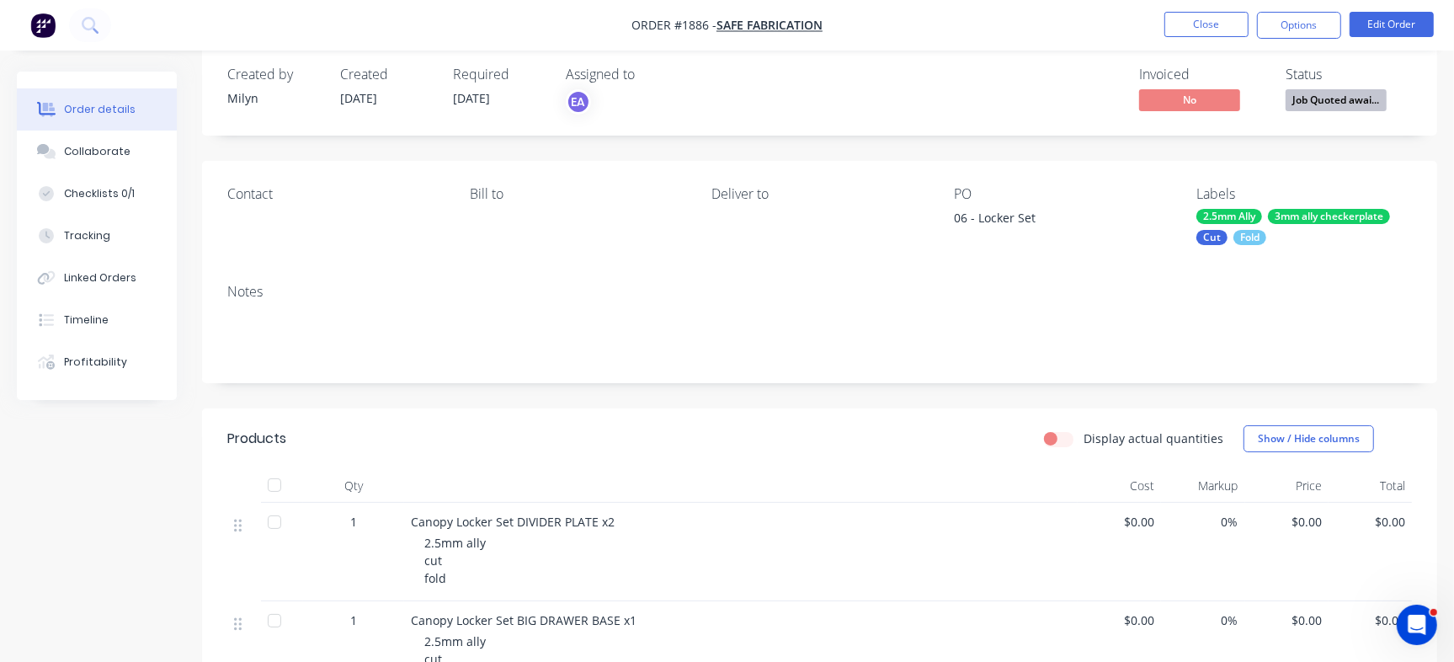
scroll to position [60, 0]
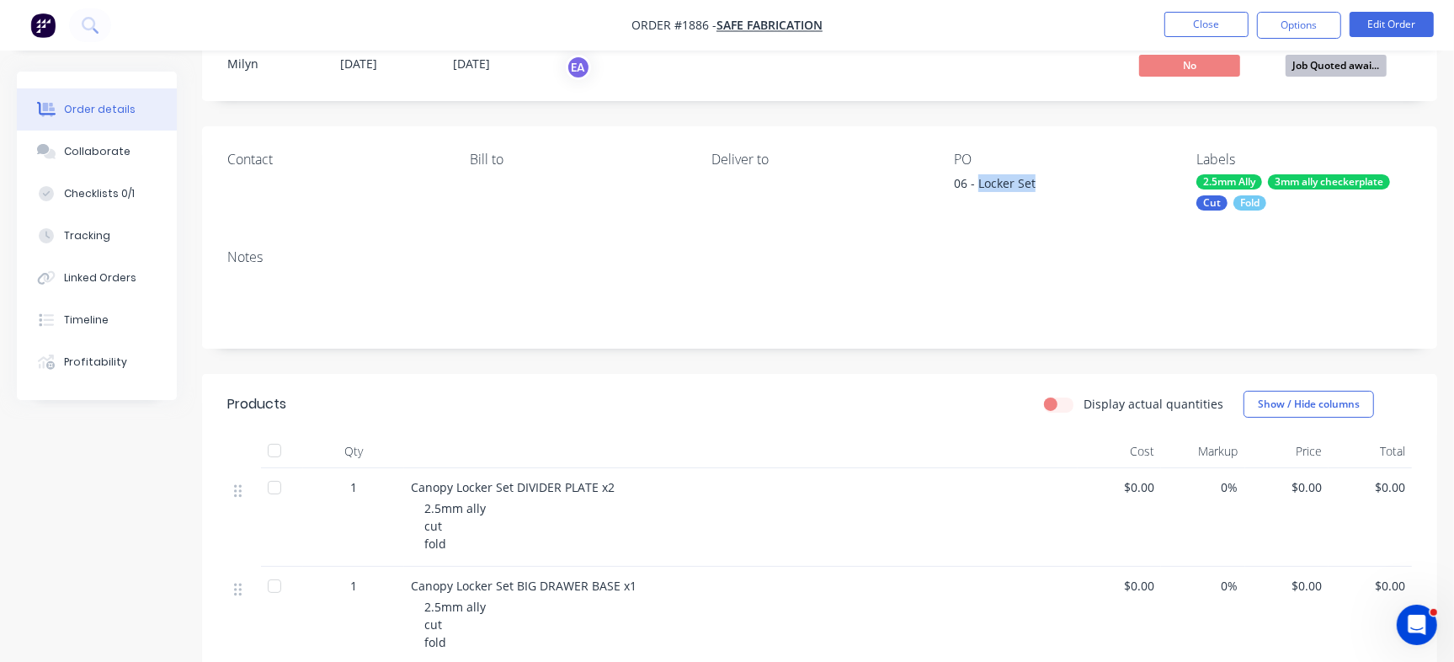
drag, startPoint x: 979, startPoint y: 182, endPoint x: 1044, endPoint y: 182, distance: 64.8
click at [1044, 182] on div "06 - Locker Set" at bounding box center [1059, 186] width 211 height 24
copy div "Locker Set"
click at [113, 192] on div "Checklists 0/1" at bounding box center [99, 193] width 71 height 15
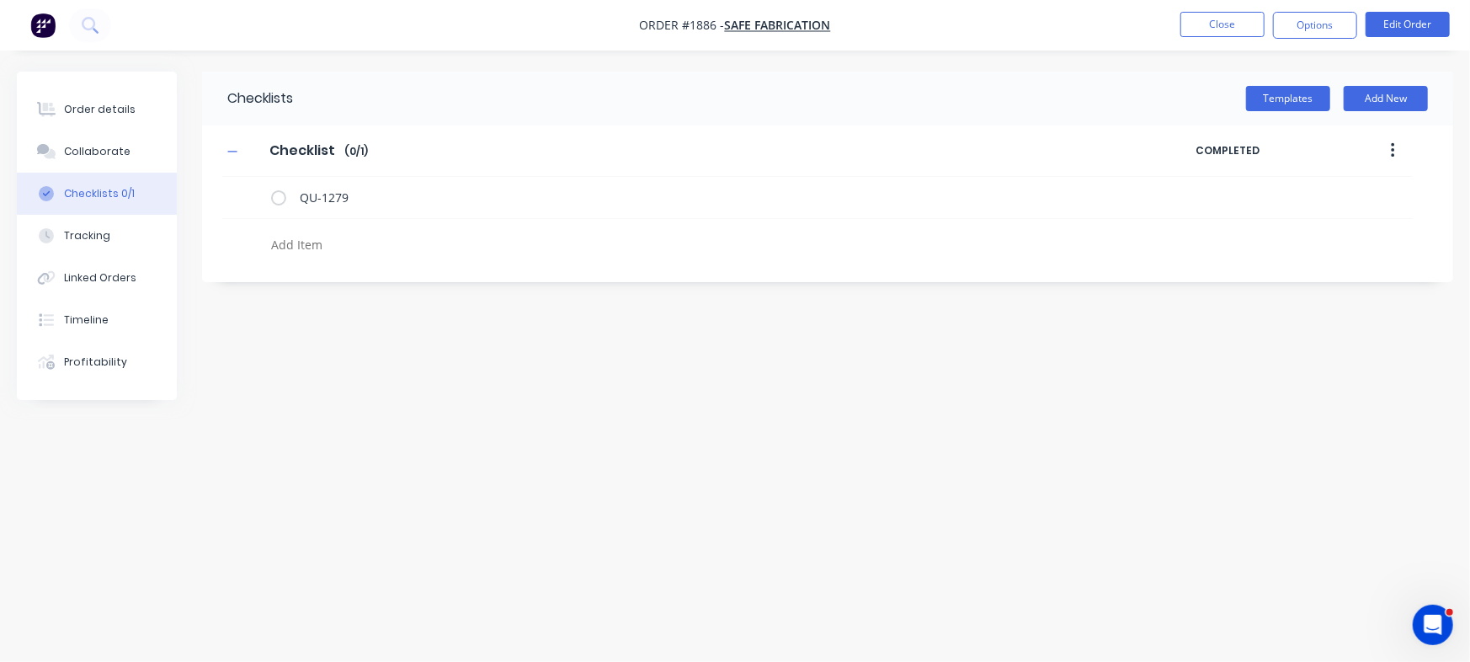
click at [365, 243] on textarea at bounding box center [647, 244] width 766 height 24
paste textarea "INV-2962"
type textarea "x"
type textarea "INV-2962"
type textarea "x"
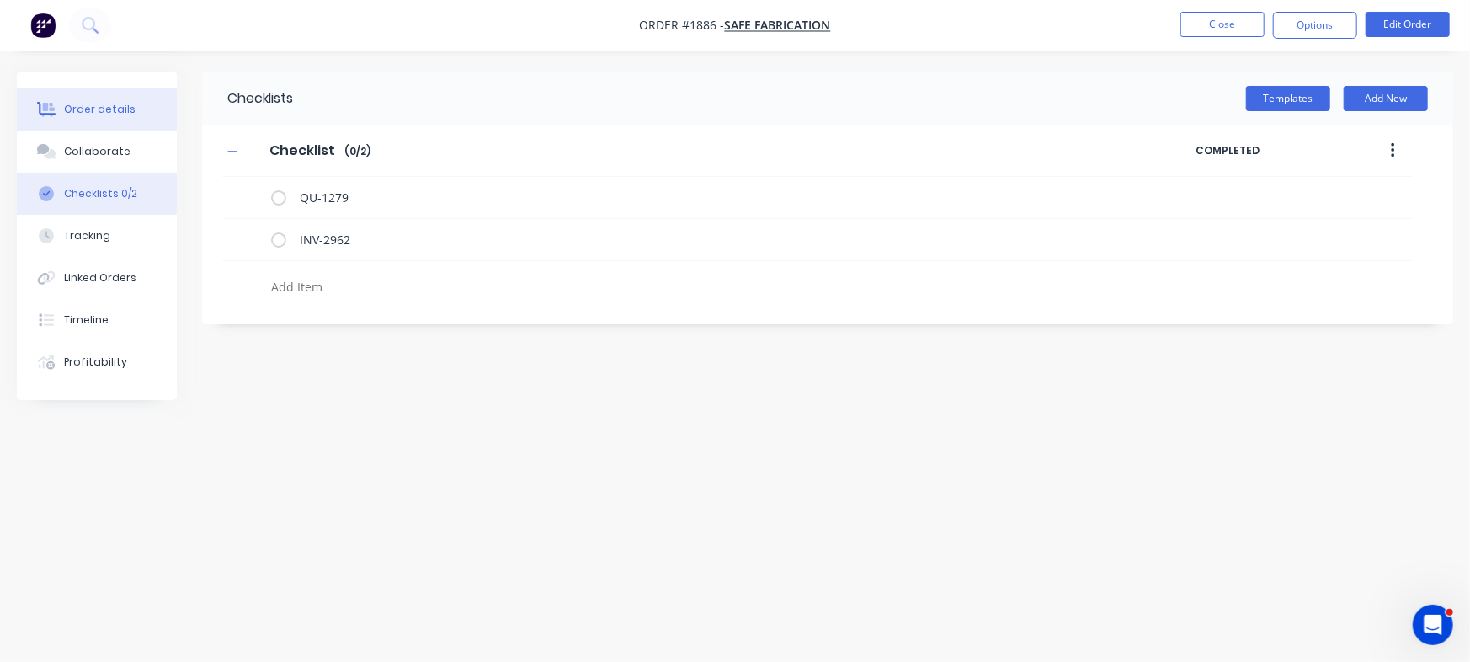
click at [128, 113] on div "Order details" at bounding box center [100, 109] width 72 height 15
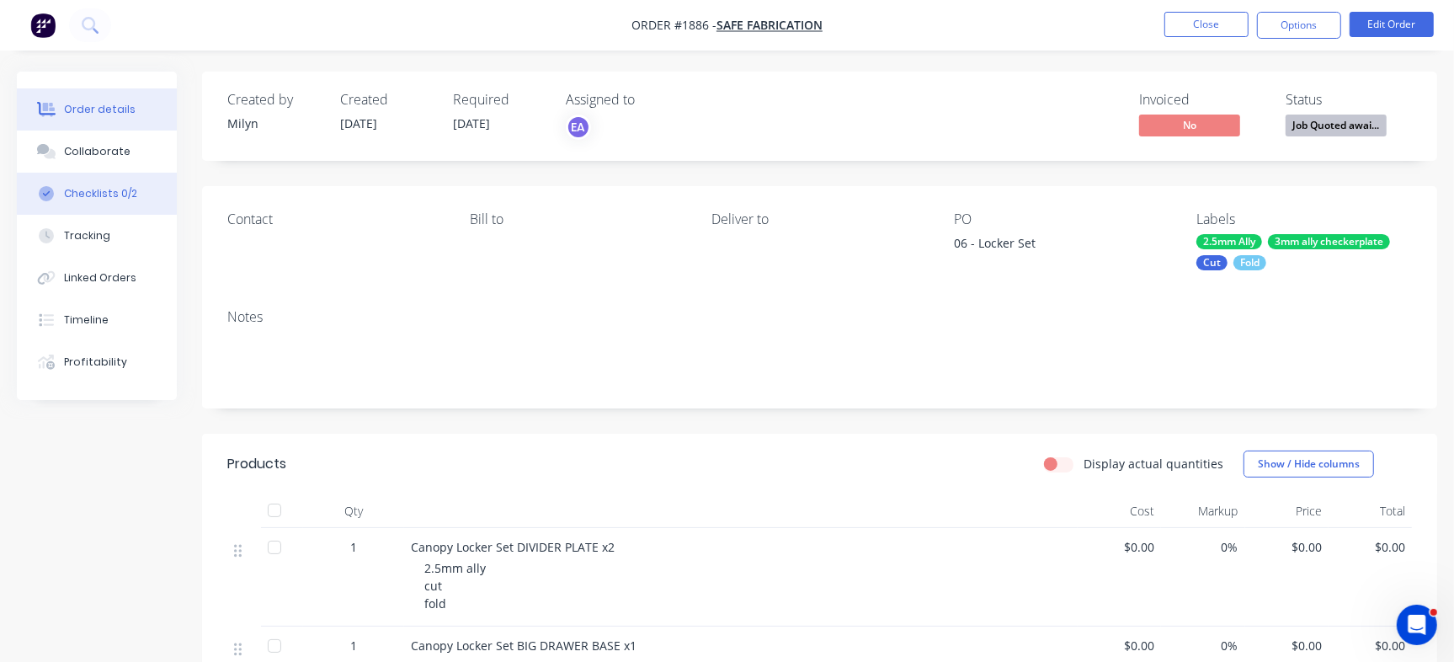
click at [106, 196] on div "Checklists 0/2" at bounding box center [100, 193] width 73 height 15
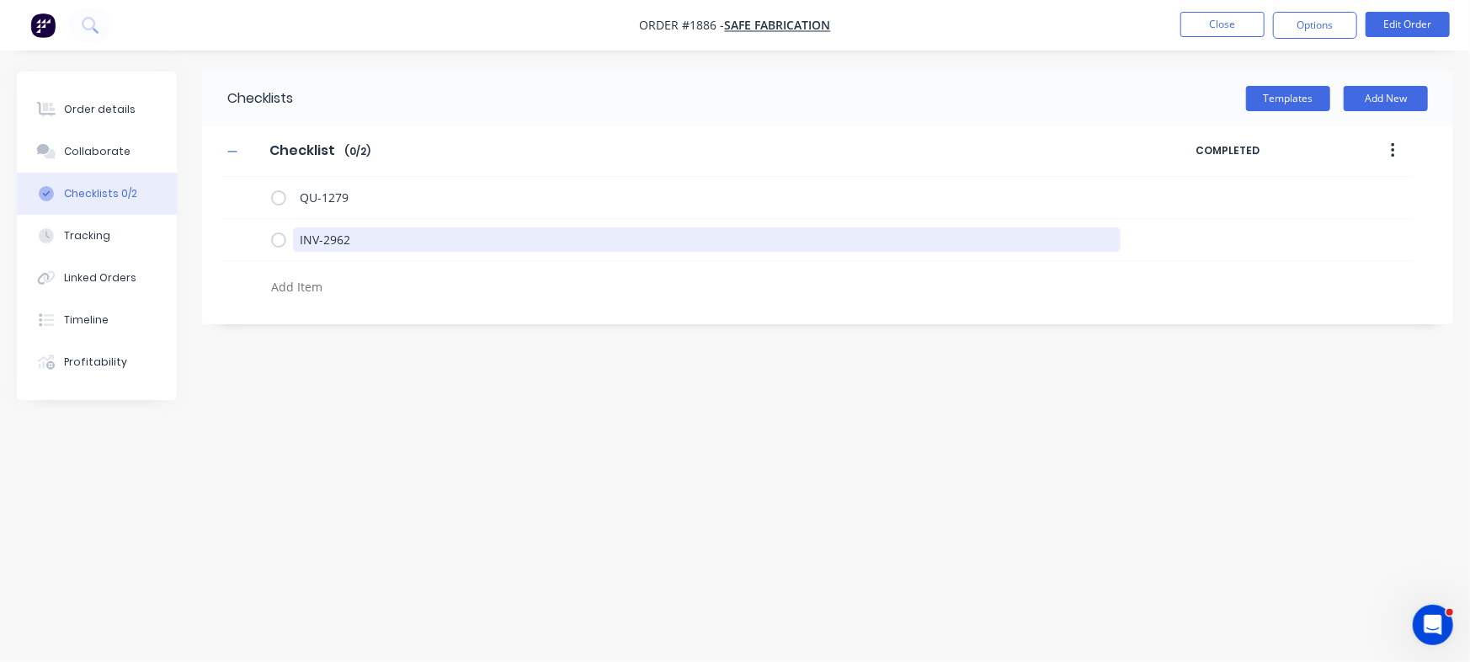
click at [93, 201] on div "Order details Collaborate Checklists 0/2 Tracking Linked Orders Timeline Profit…" at bounding box center [735, 299] width 1470 height 455
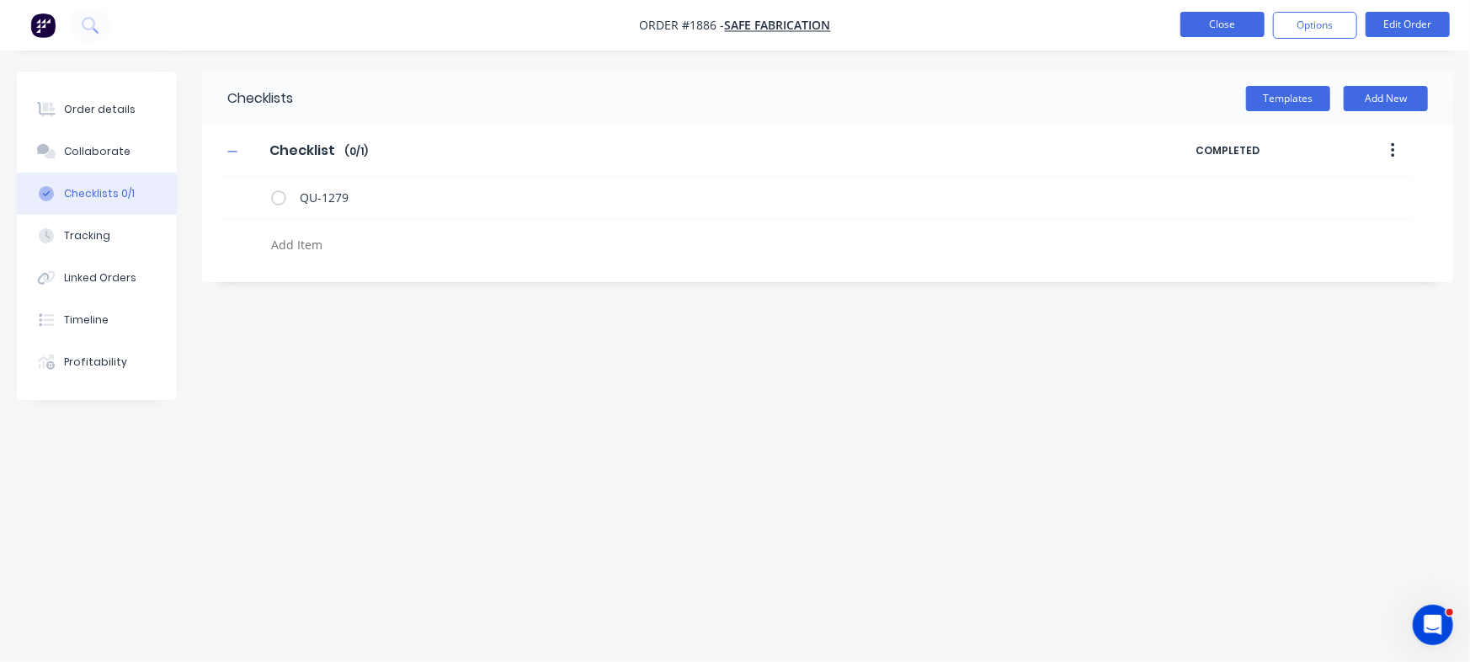
click at [1237, 22] on button "Close" at bounding box center [1223, 24] width 84 height 25
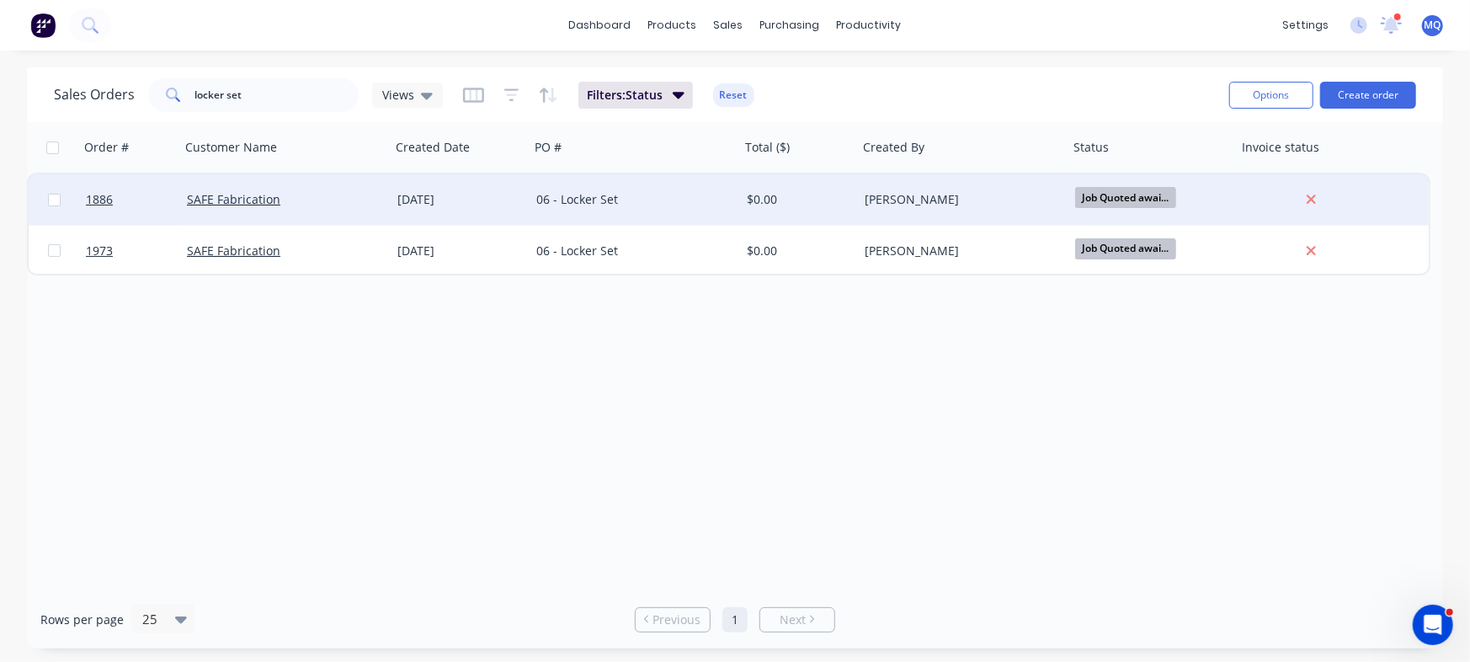
click at [700, 206] on div "06 - Locker Set" at bounding box center [629, 199] width 187 height 17
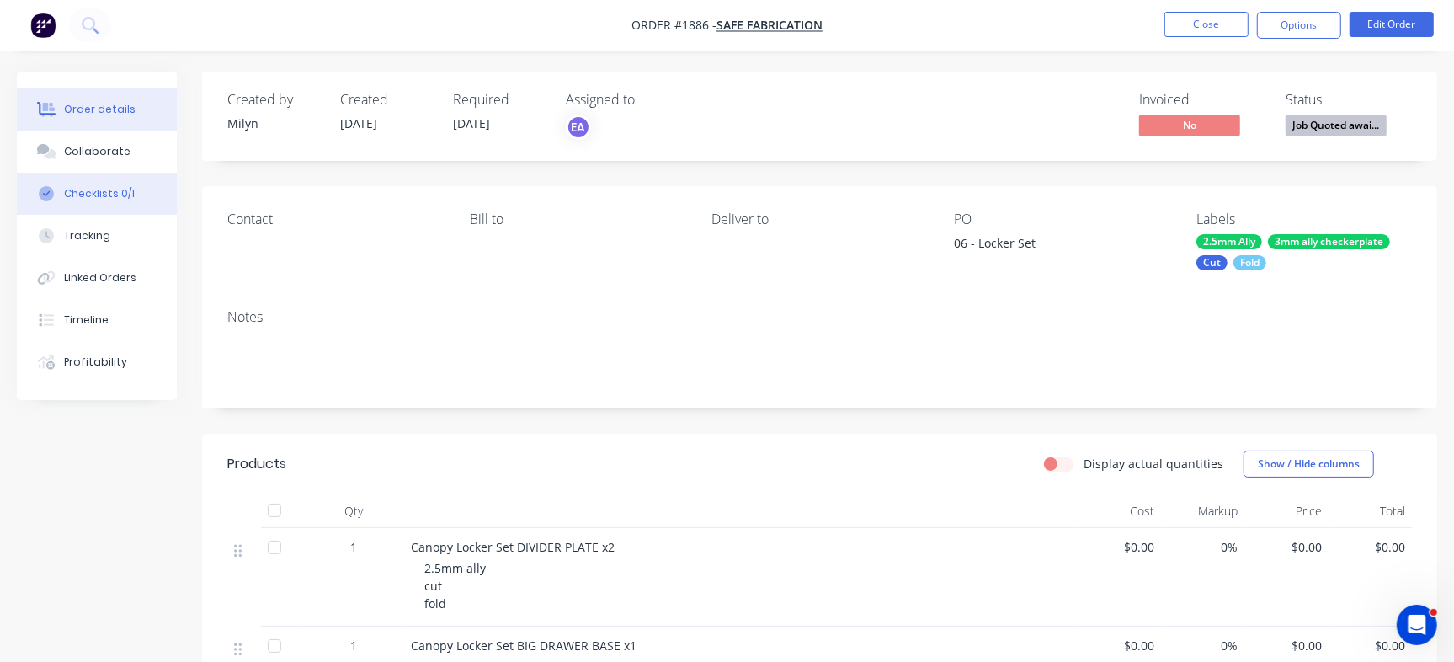
click at [113, 194] on div "Checklists 0/1" at bounding box center [99, 193] width 71 height 15
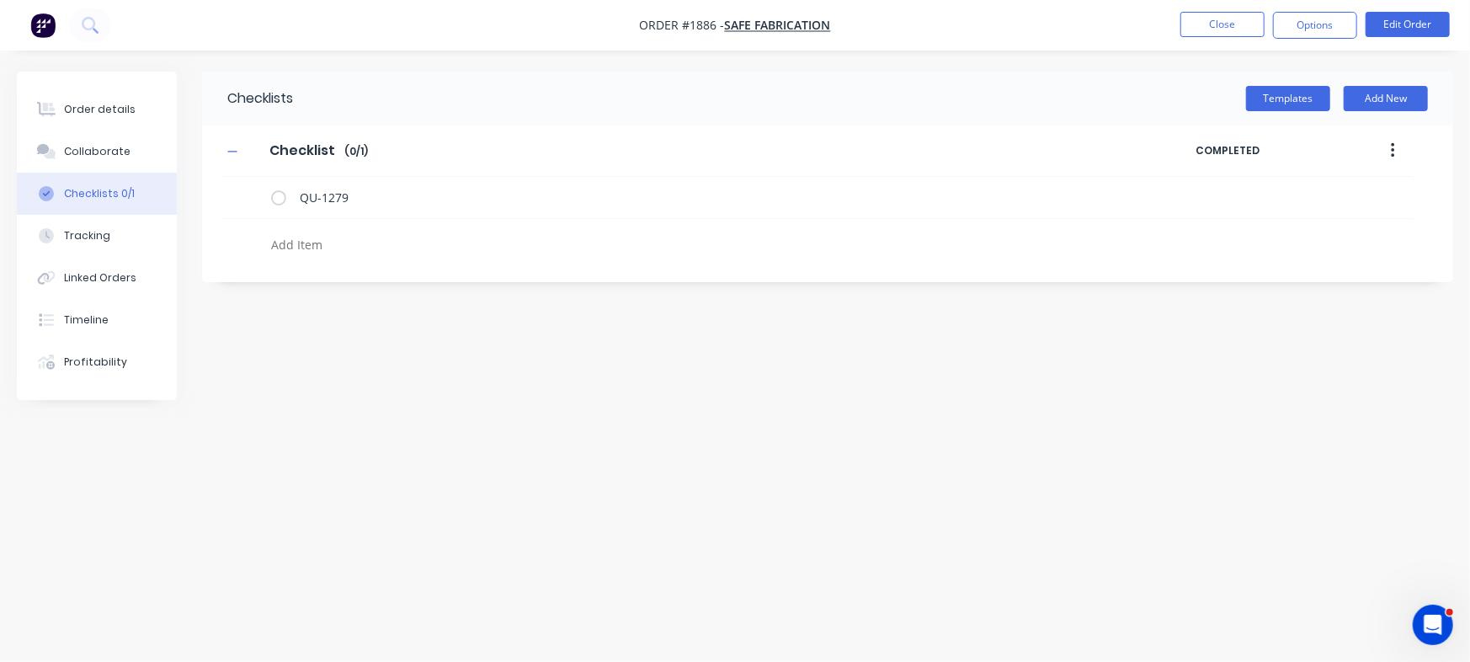
click at [312, 237] on textarea at bounding box center [647, 244] width 766 height 24
paste textarea "INV-2962"
type textarea "x"
type textarea "INV-2962"
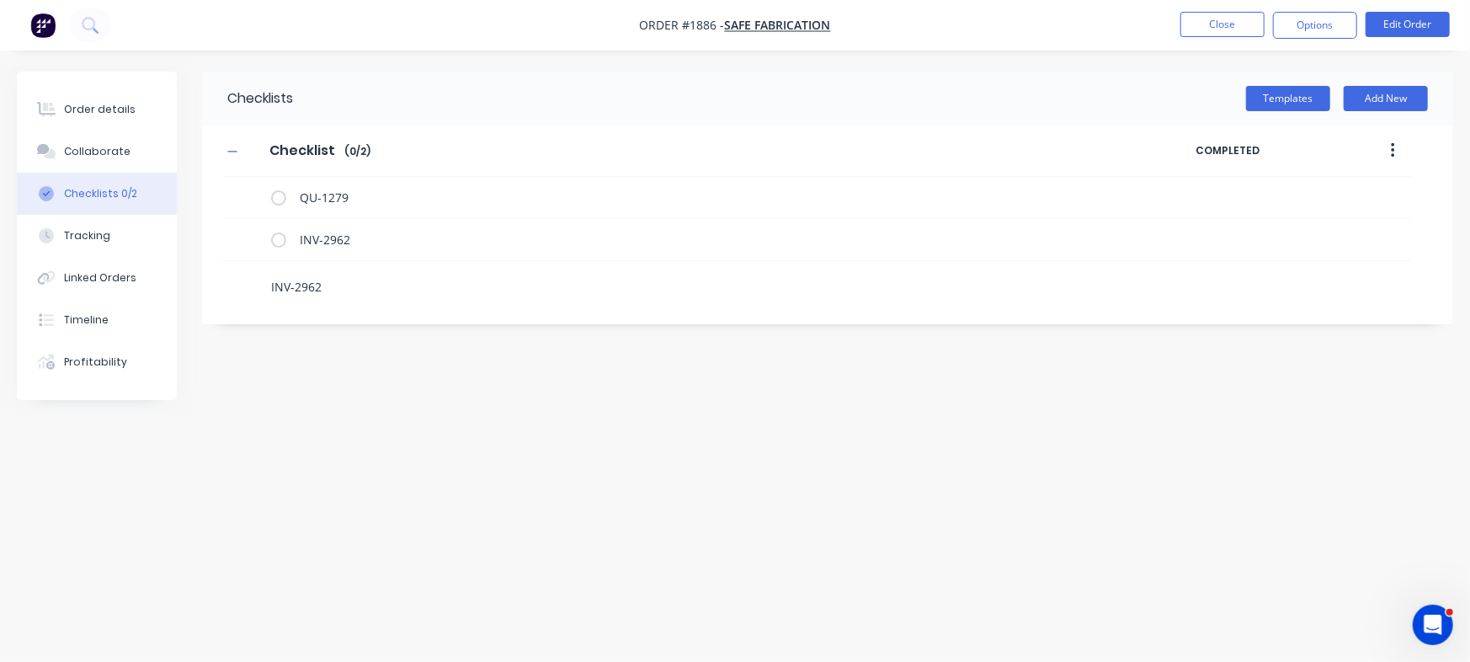
type textarea "x"
click at [123, 109] on div "Order details" at bounding box center [100, 109] width 72 height 15
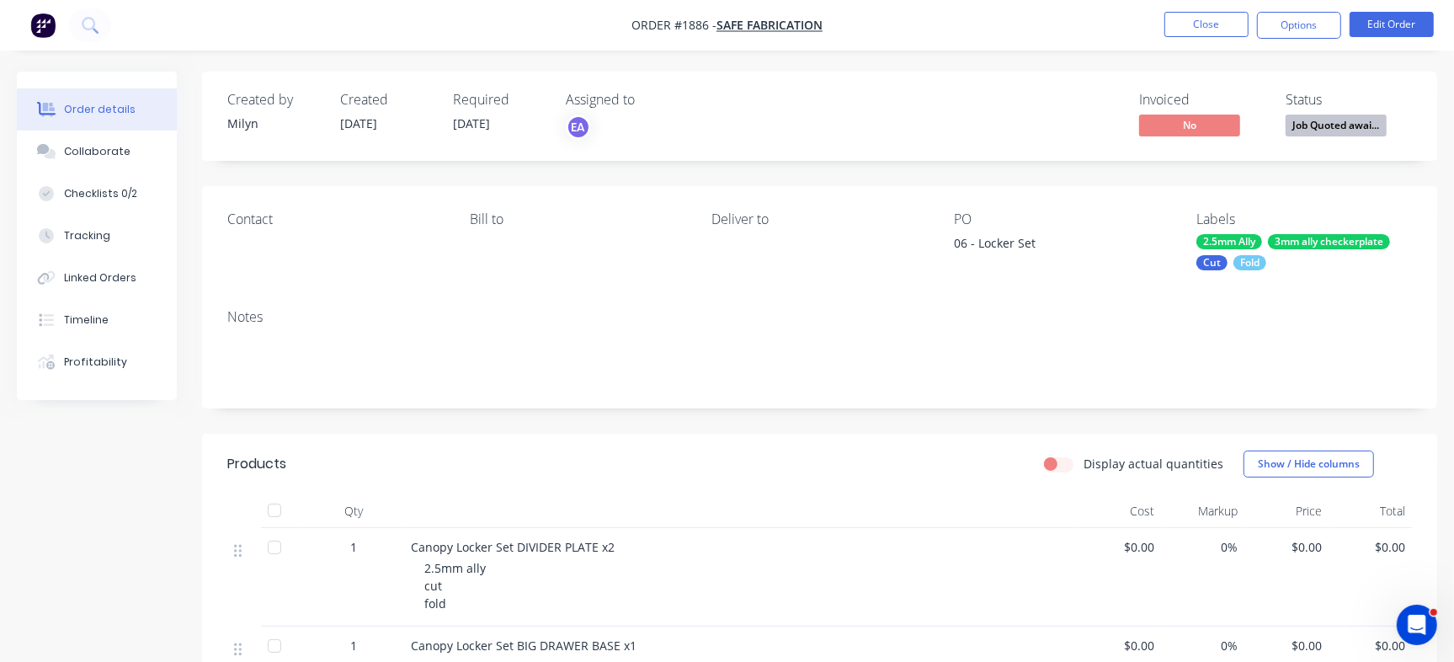
click at [83, 194] on div "Checklists 0/2" at bounding box center [100, 193] width 73 height 15
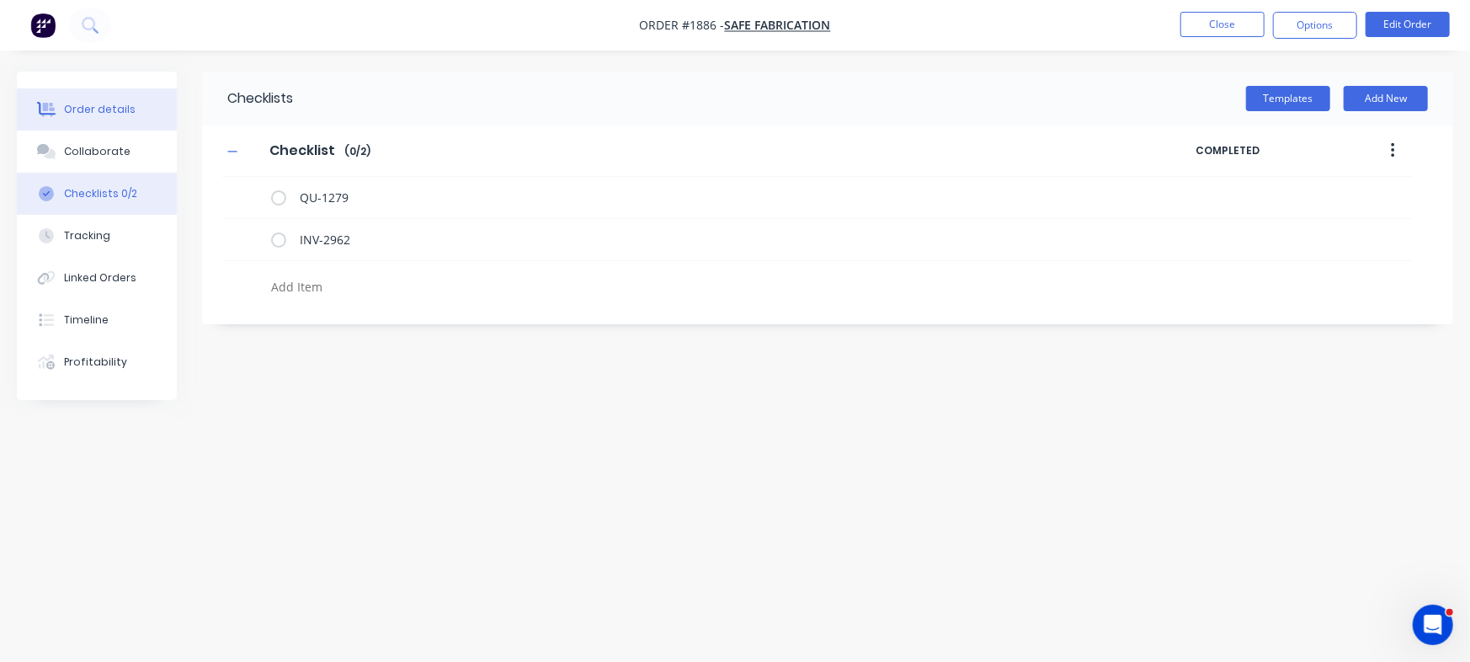
click at [97, 111] on div "Order details" at bounding box center [100, 109] width 72 height 15
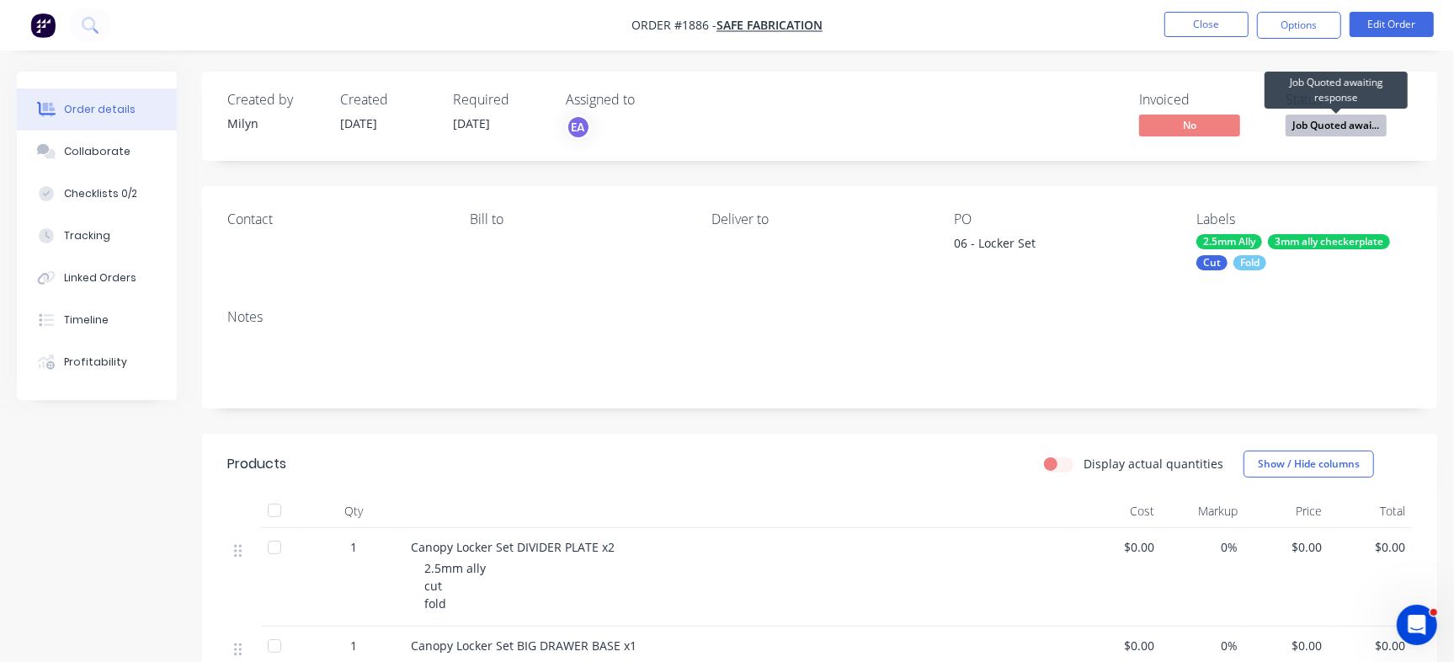
click at [1364, 125] on span "Job Quoted awai..." at bounding box center [1336, 125] width 101 height 21
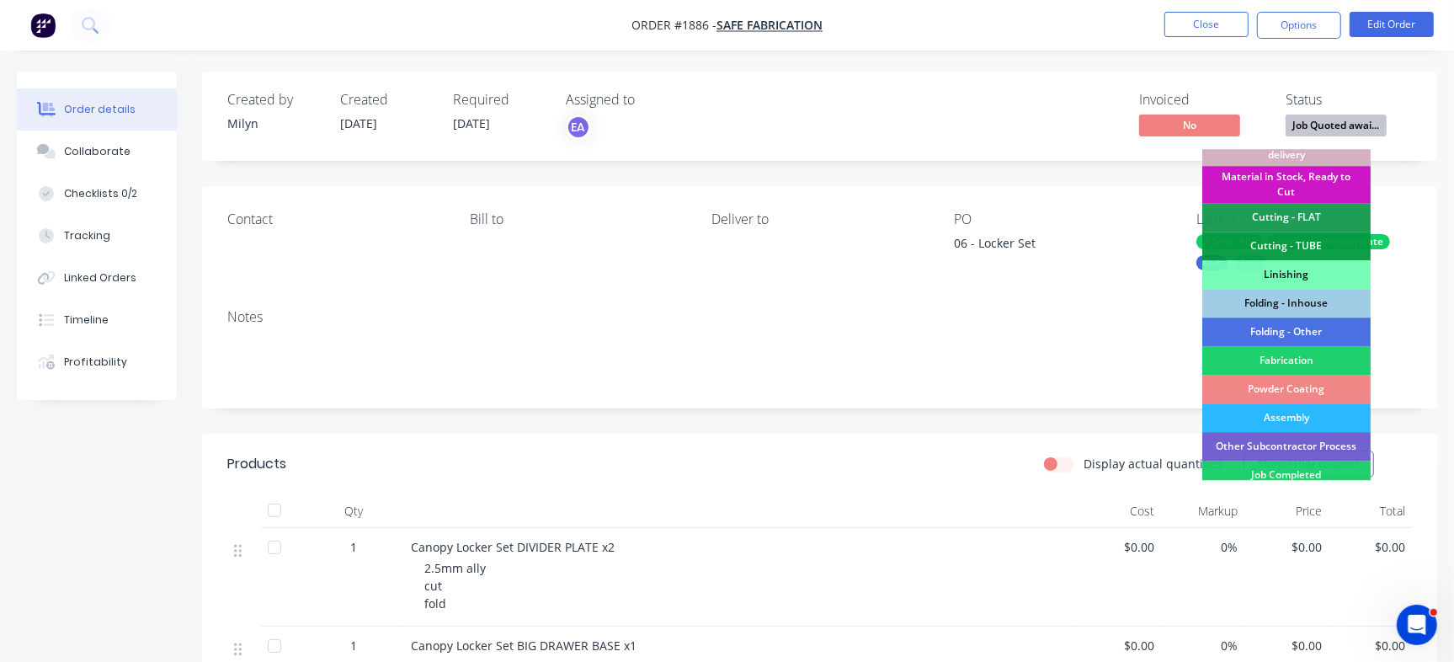
scroll to position [431, 0]
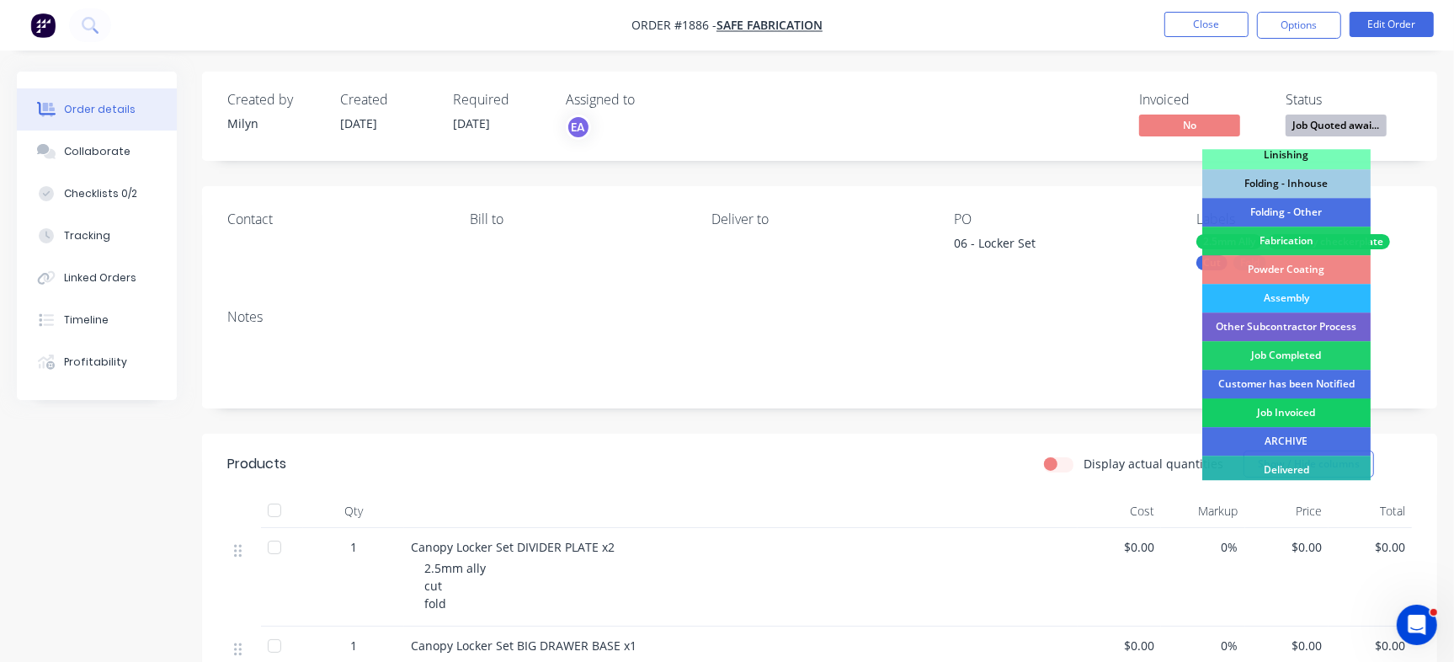
click at [1330, 409] on div "Job Invoiced" at bounding box center [1286, 412] width 168 height 29
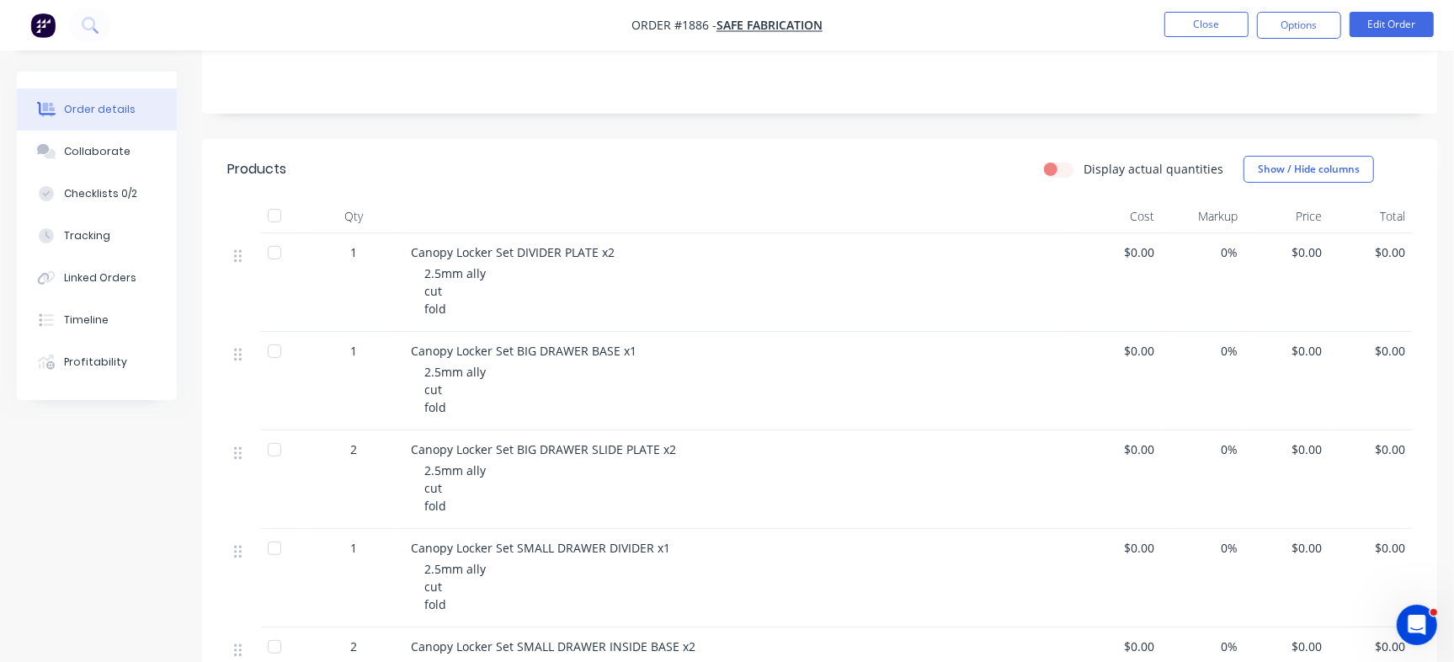
scroll to position [289, 0]
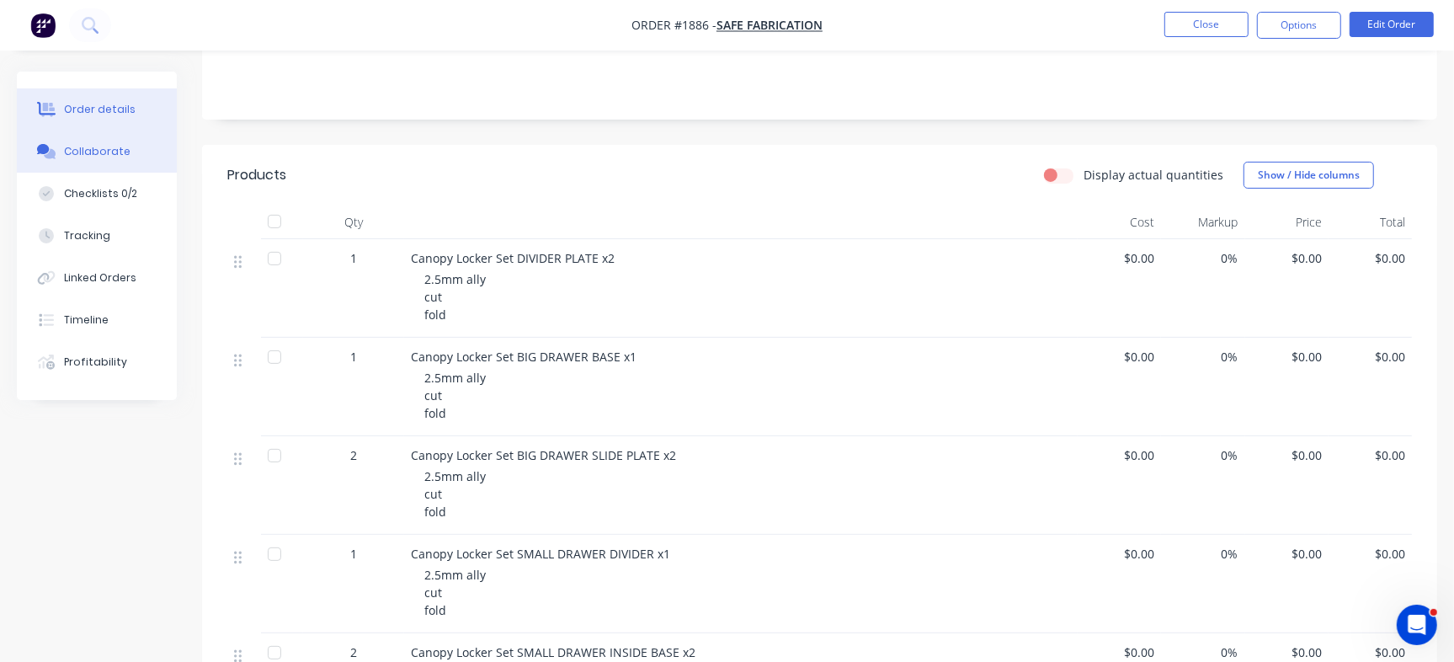
click at [100, 157] on div "Collaborate" at bounding box center [97, 151] width 67 height 15
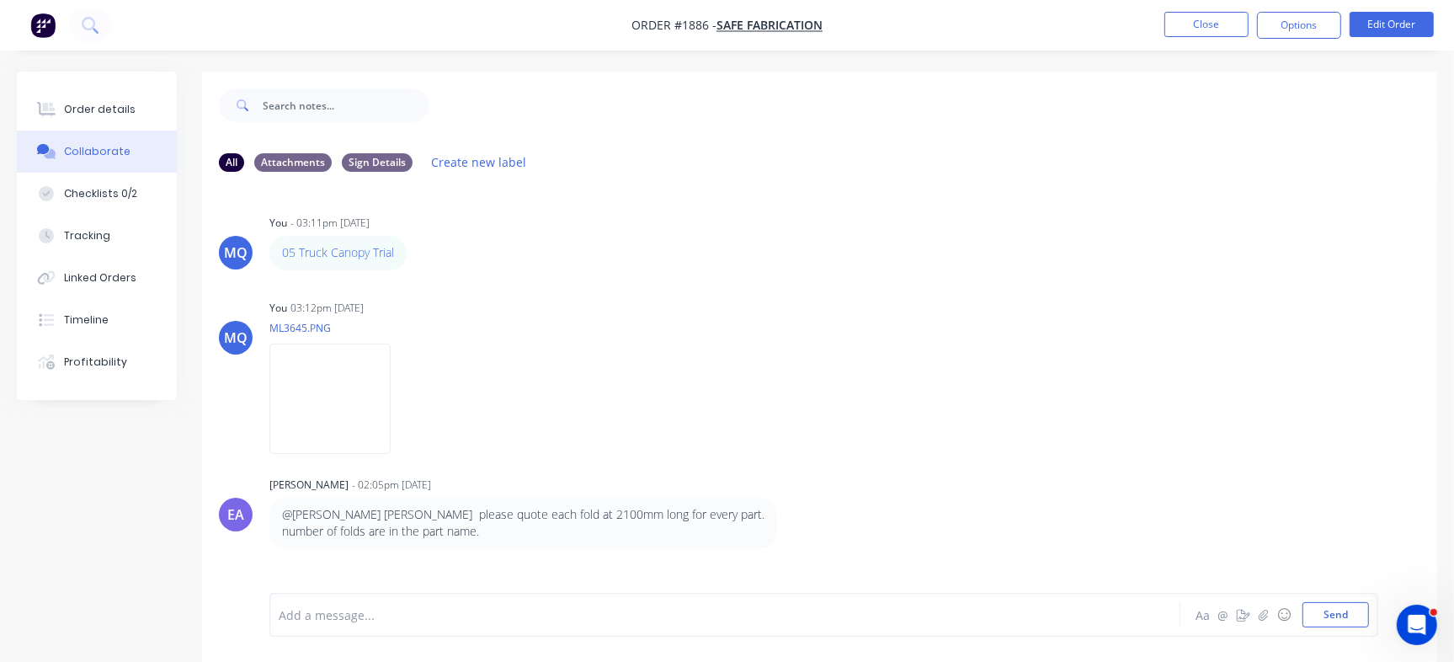
click at [1415, 366] on div "MQ You - 03:11pm [DATE] 05 Truck Canopy Trial Labels Edit Delete MQ You 03:12pm…" at bounding box center [819, 389] width 1235 height 408
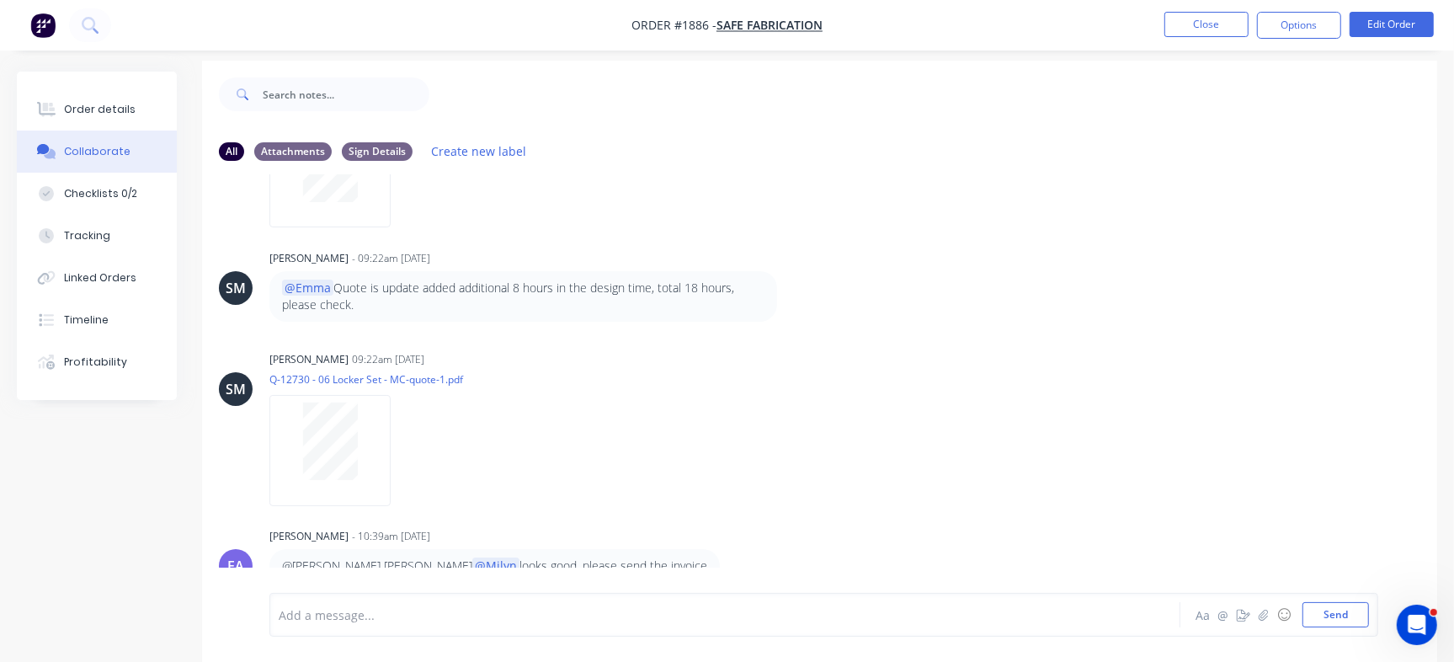
scroll to position [25, 0]
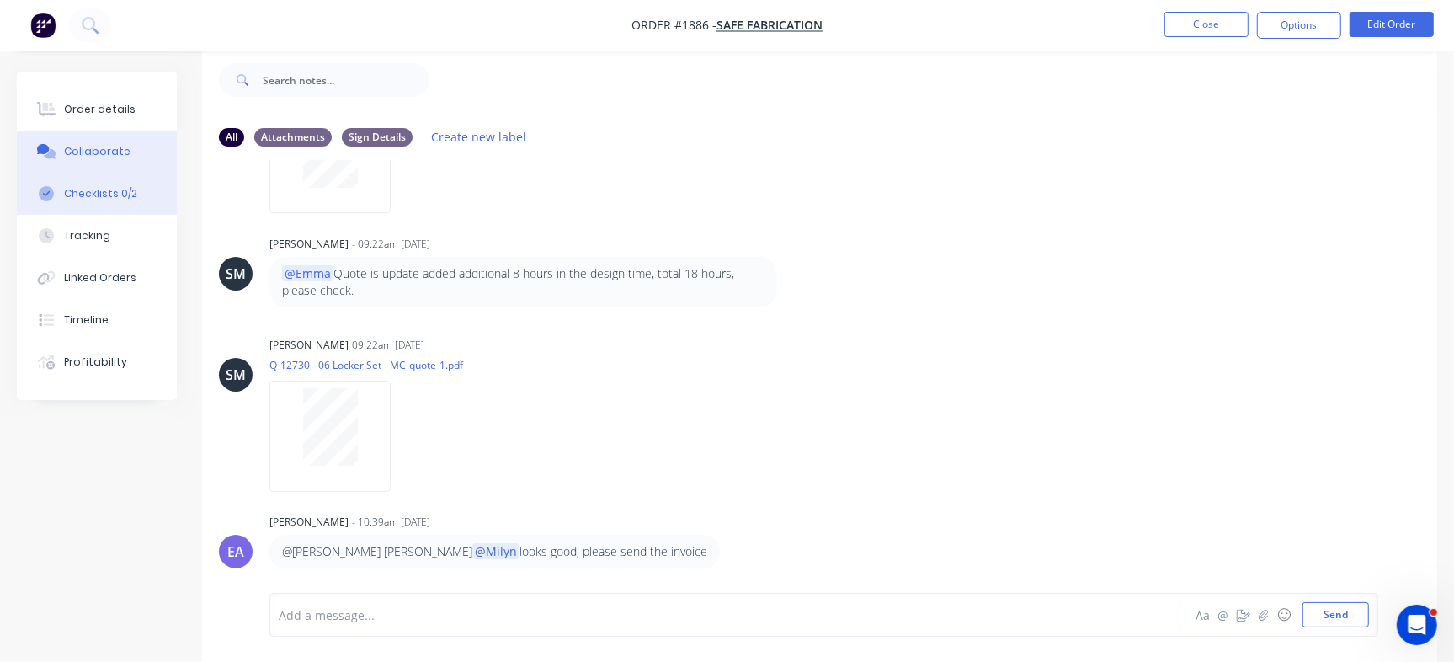
click at [124, 191] on div "Checklists 0/2" at bounding box center [100, 193] width 73 height 15
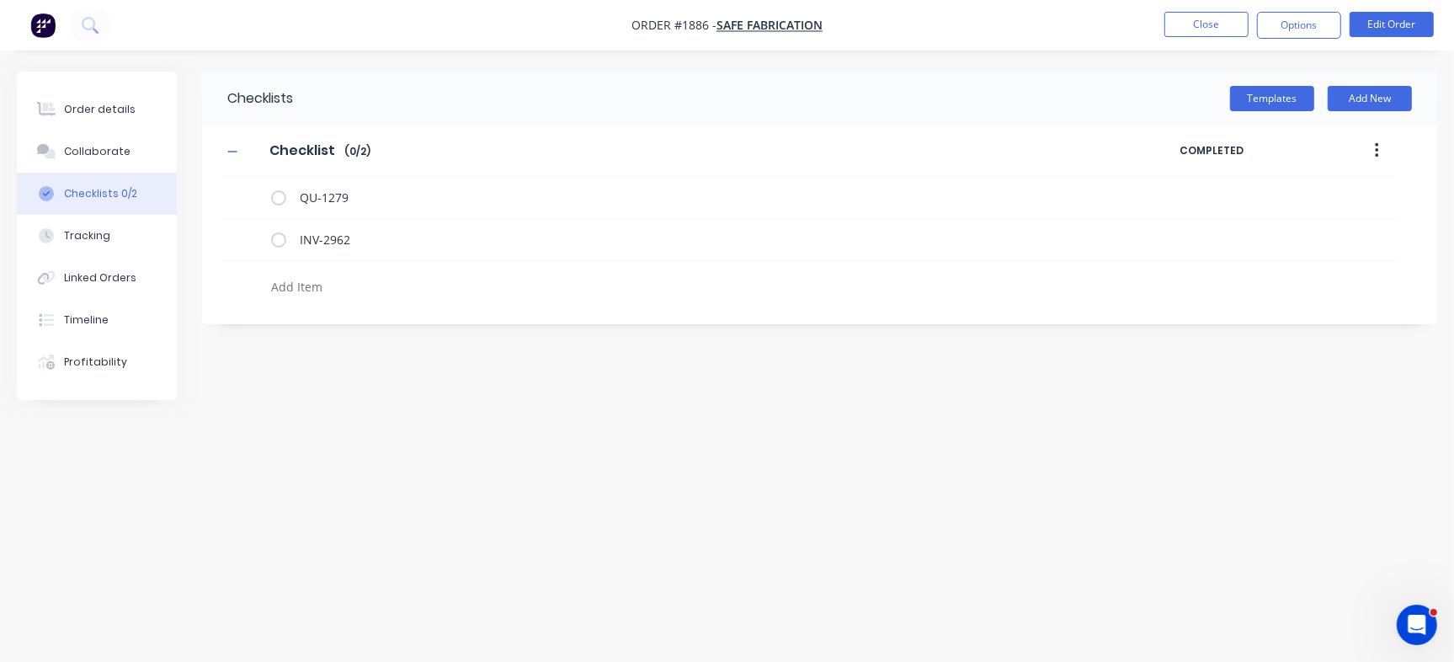
type textarea "x"
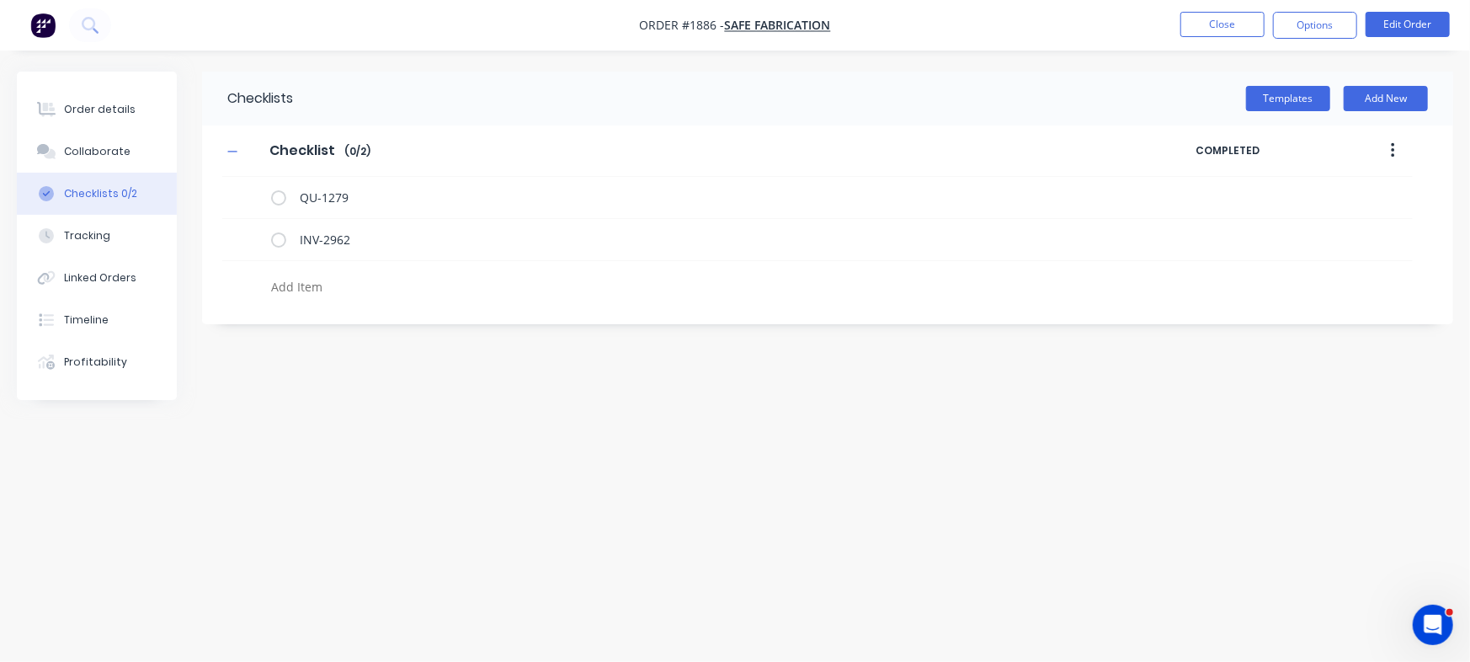
drag, startPoint x: 83, startPoint y: 104, endPoint x: 1469, endPoint y: 255, distance: 1393.5
click at [84, 105] on div "Order details" at bounding box center [100, 109] width 72 height 15
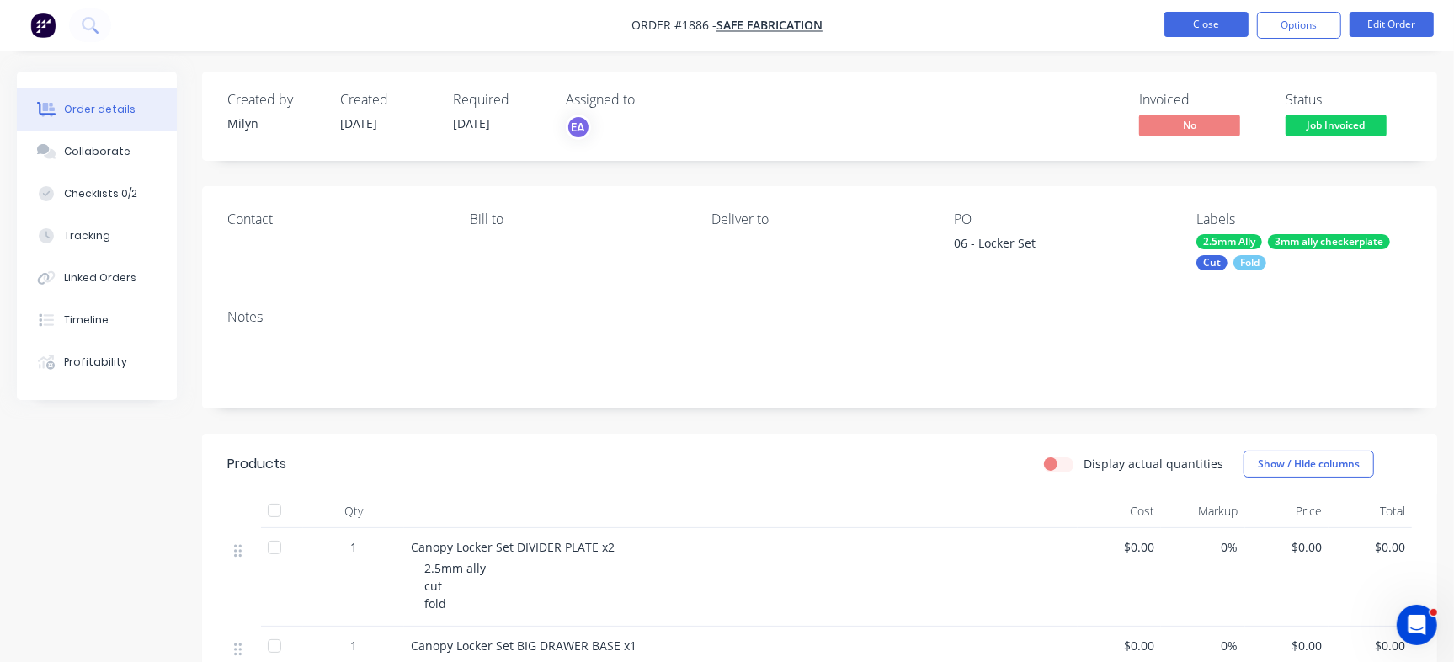
click at [1185, 26] on button "Close" at bounding box center [1207, 24] width 84 height 25
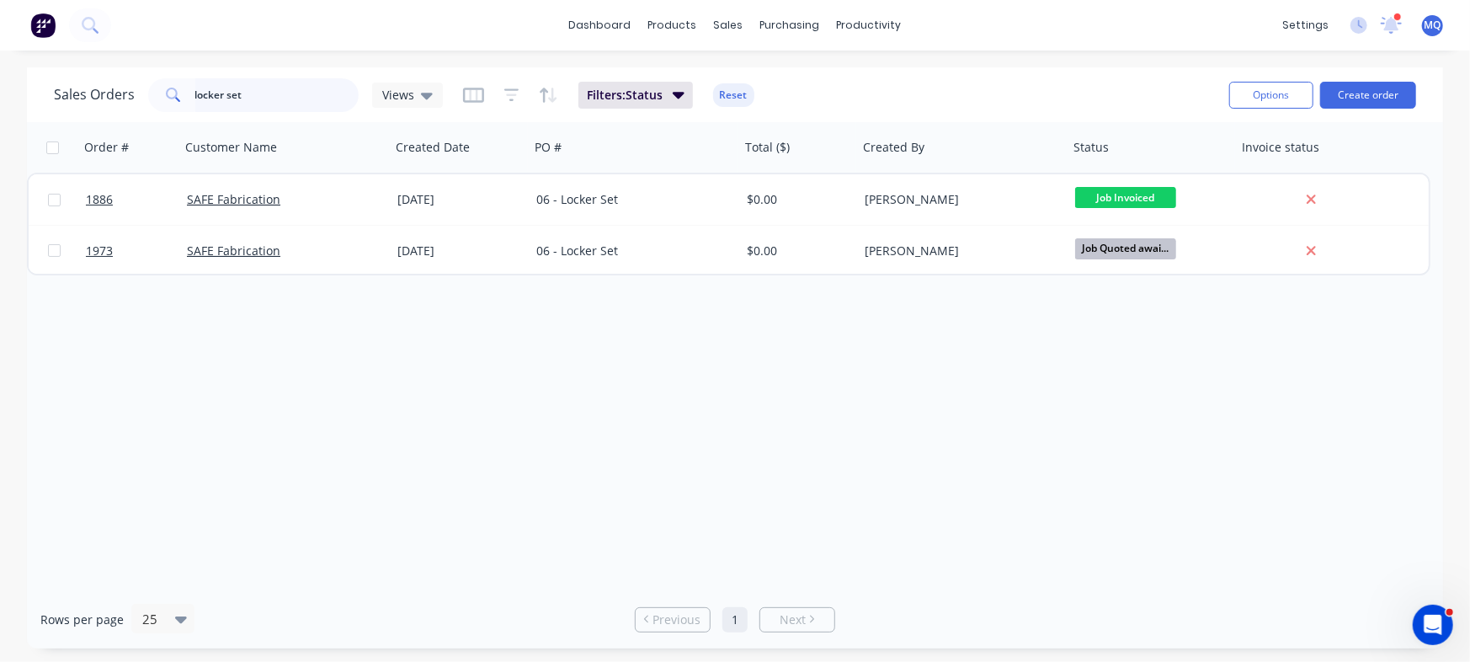
drag, startPoint x: 307, startPoint y: 93, endPoint x: 8, endPoint y: 71, distance: 299.8
click at [8, 71] on div "Sales Orders locker set Views Filters: Status Reset Options Create order Order …" at bounding box center [735, 357] width 1470 height 581
click at [424, 84] on div "Views" at bounding box center [407, 95] width 71 height 25
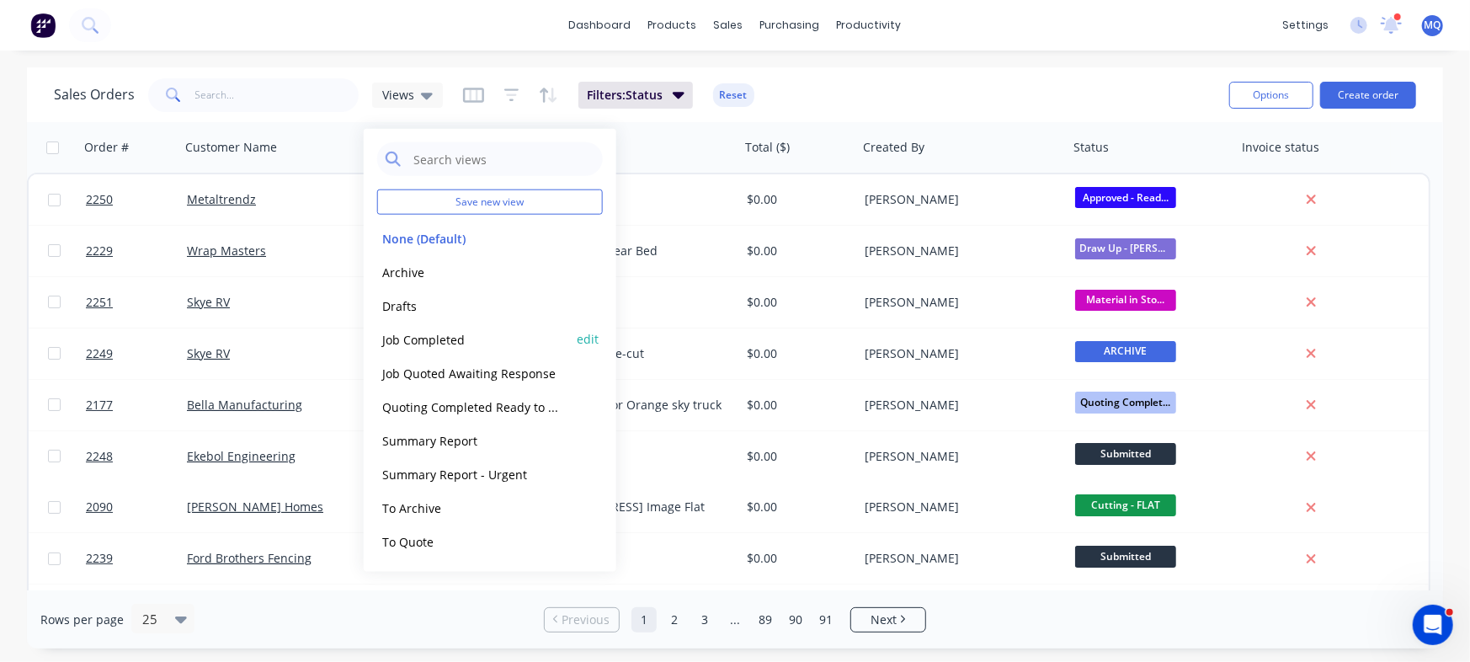
click at [422, 339] on button "Job Completed" at bounding box center [473, 338] width 192 height 19
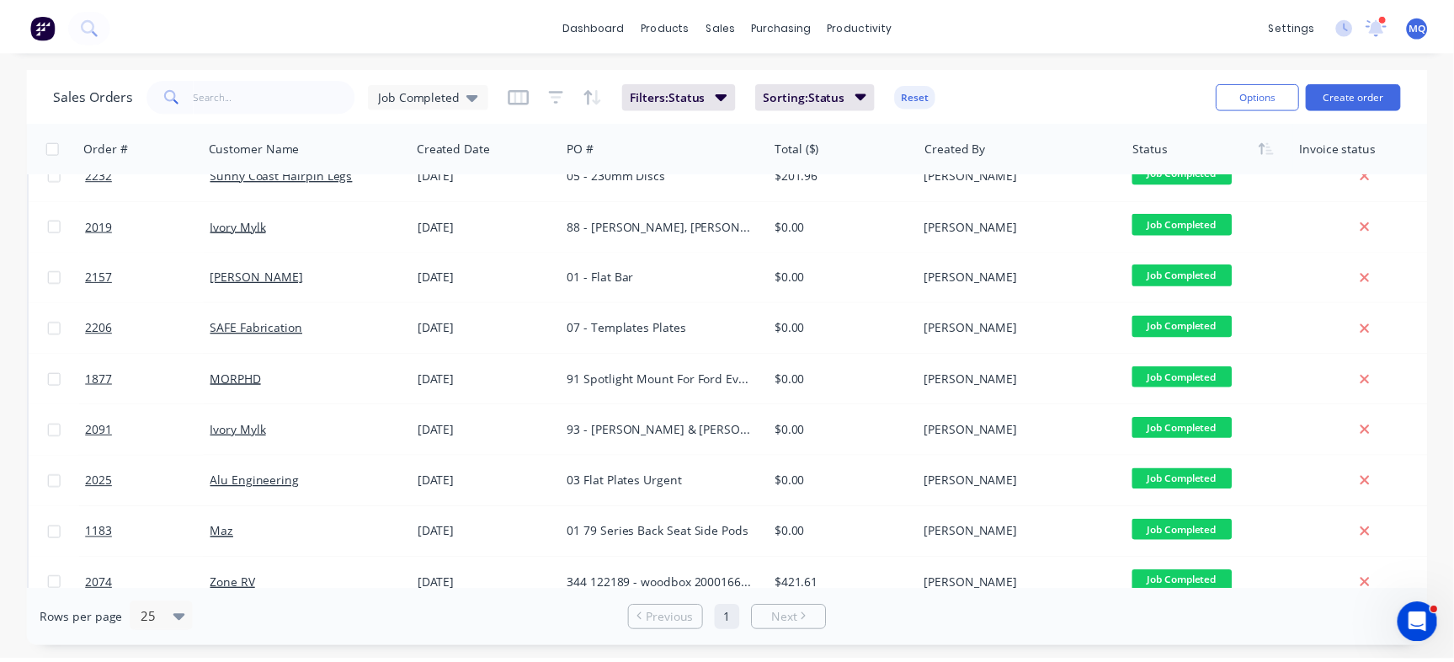
scroll to position [252, 0]
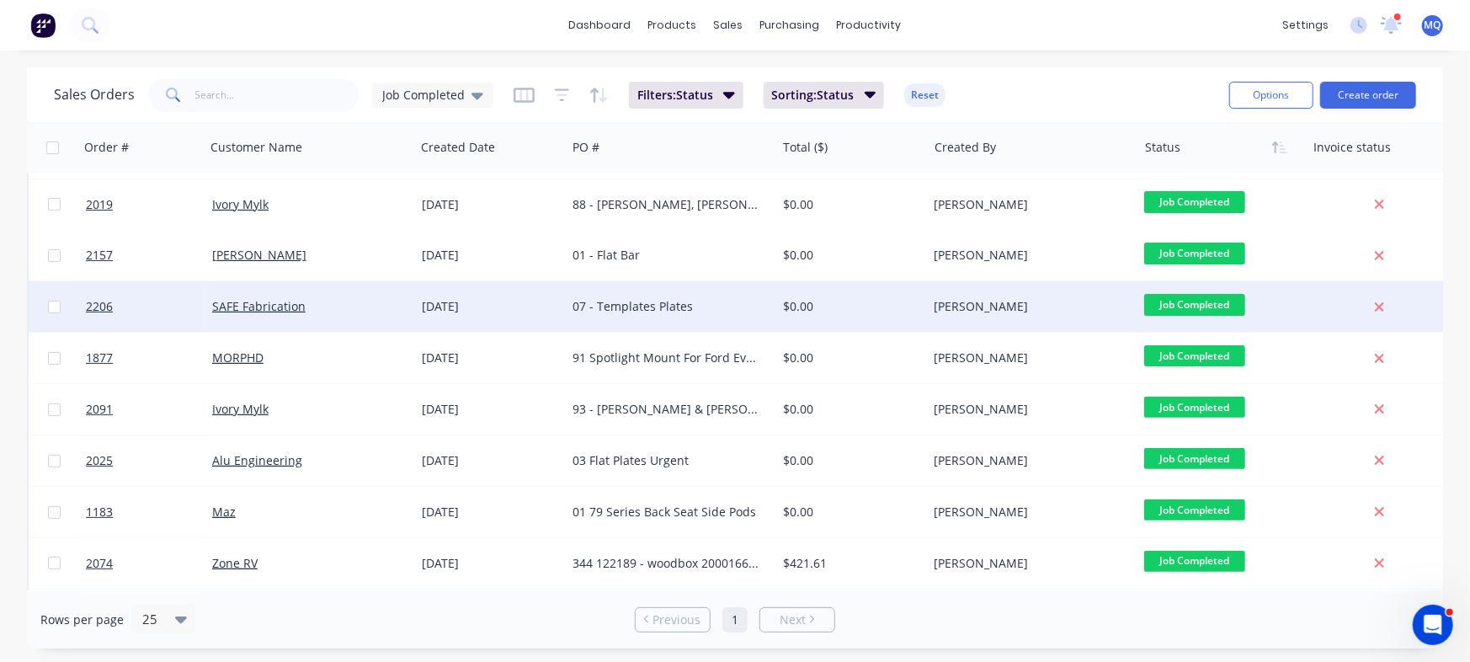
click at [685, 317] on div "07 - Templates Plates" at bounding box center [671, 306] width 210 height 51
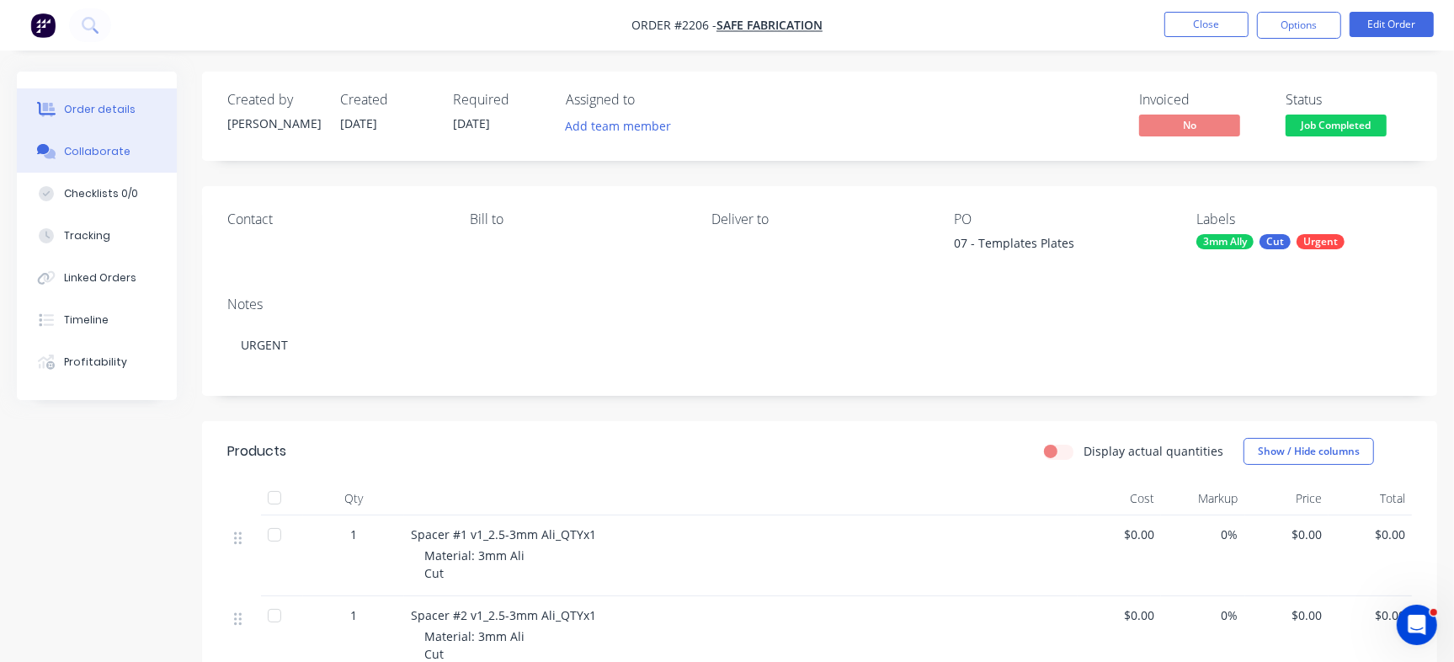
click at [119, 152] on div "Collaborate" at bounding box center [97, 151] width 67 height 15
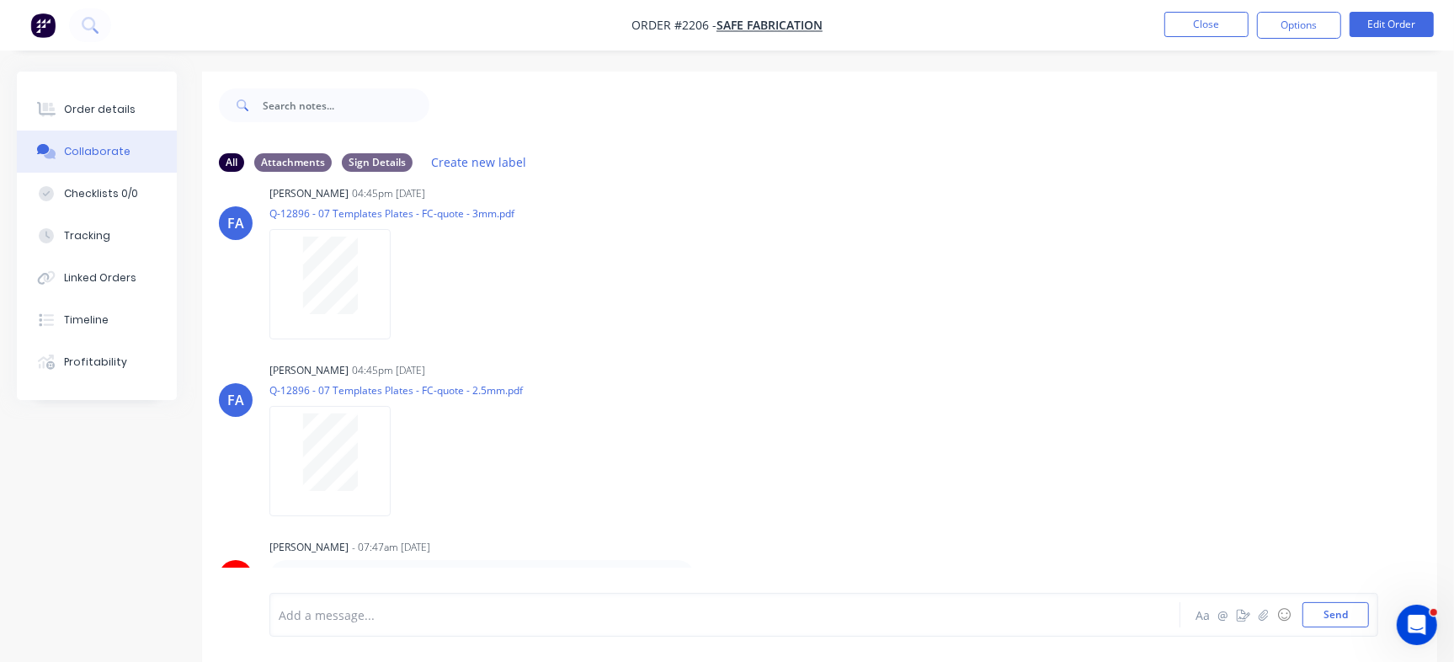
scroll to position [25, 0]
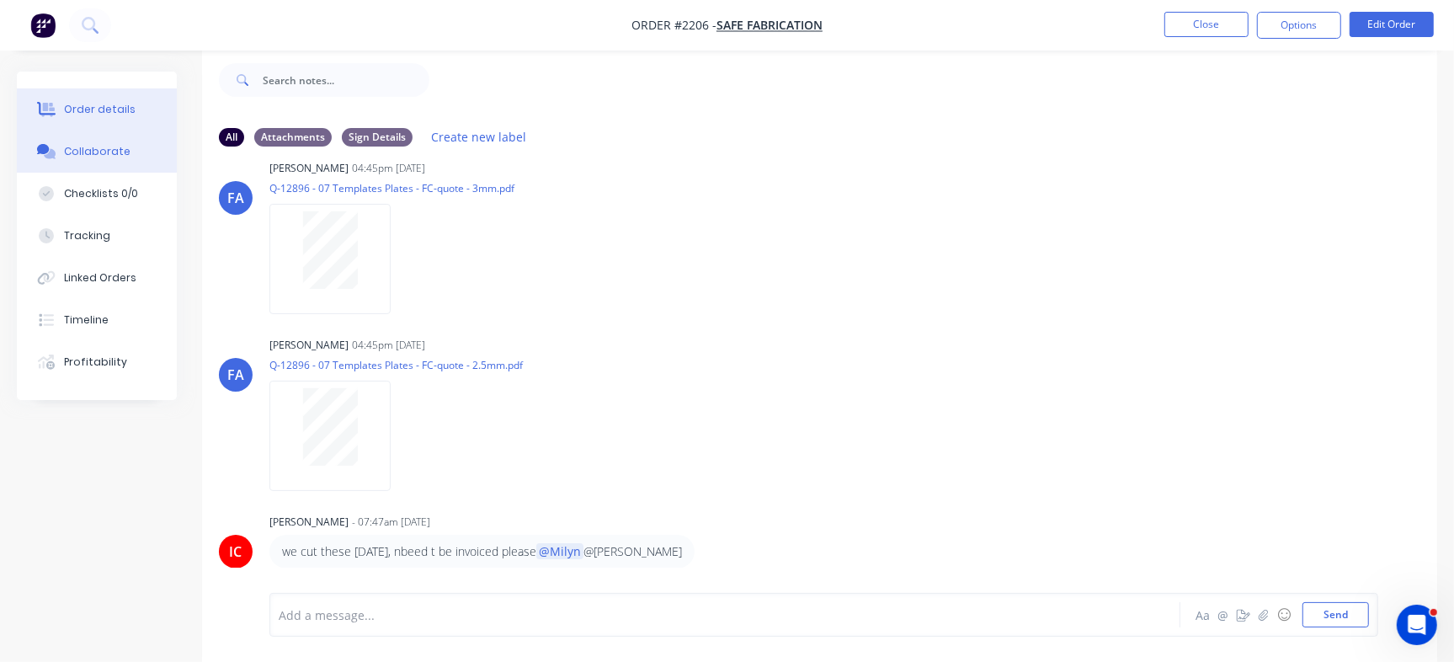
click at [109, 113] on div "Order details" at bounding box center [100, 109] width 72 height 15
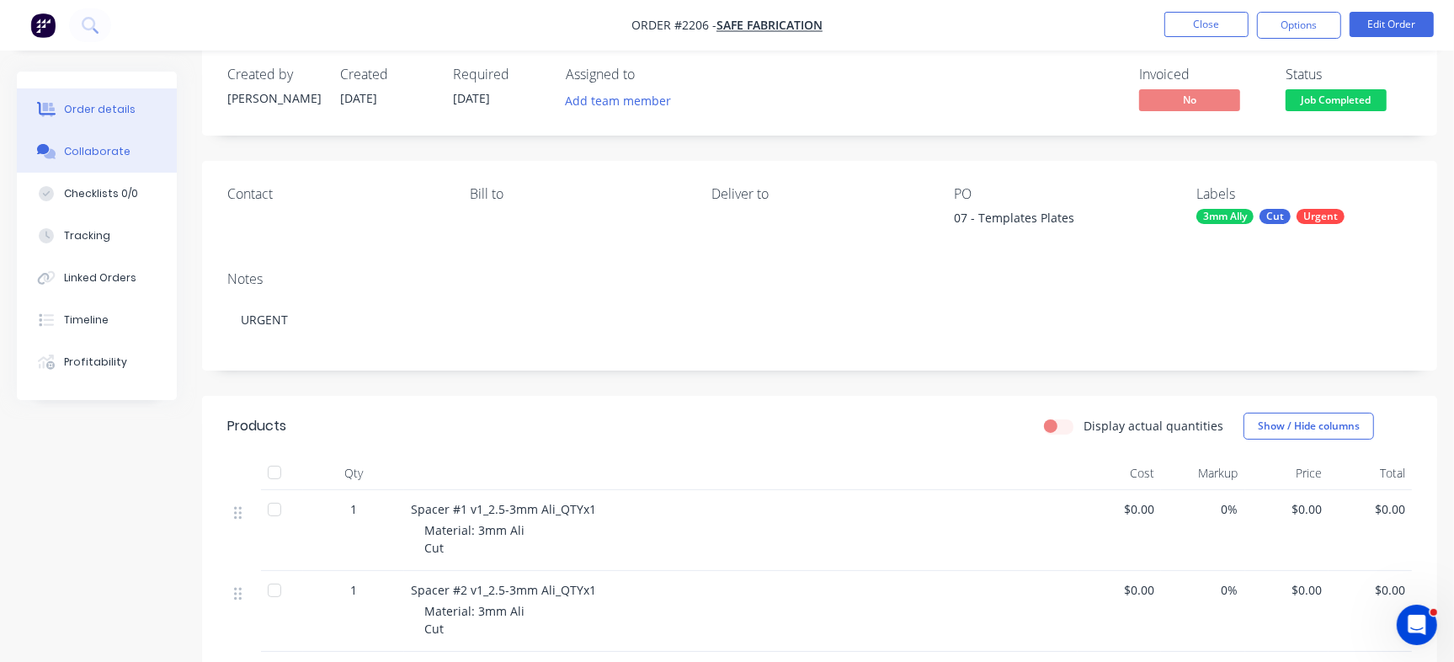
click at [99, 152] on div "Collaborate" at bounding box center [97, 151] width 67 height 15
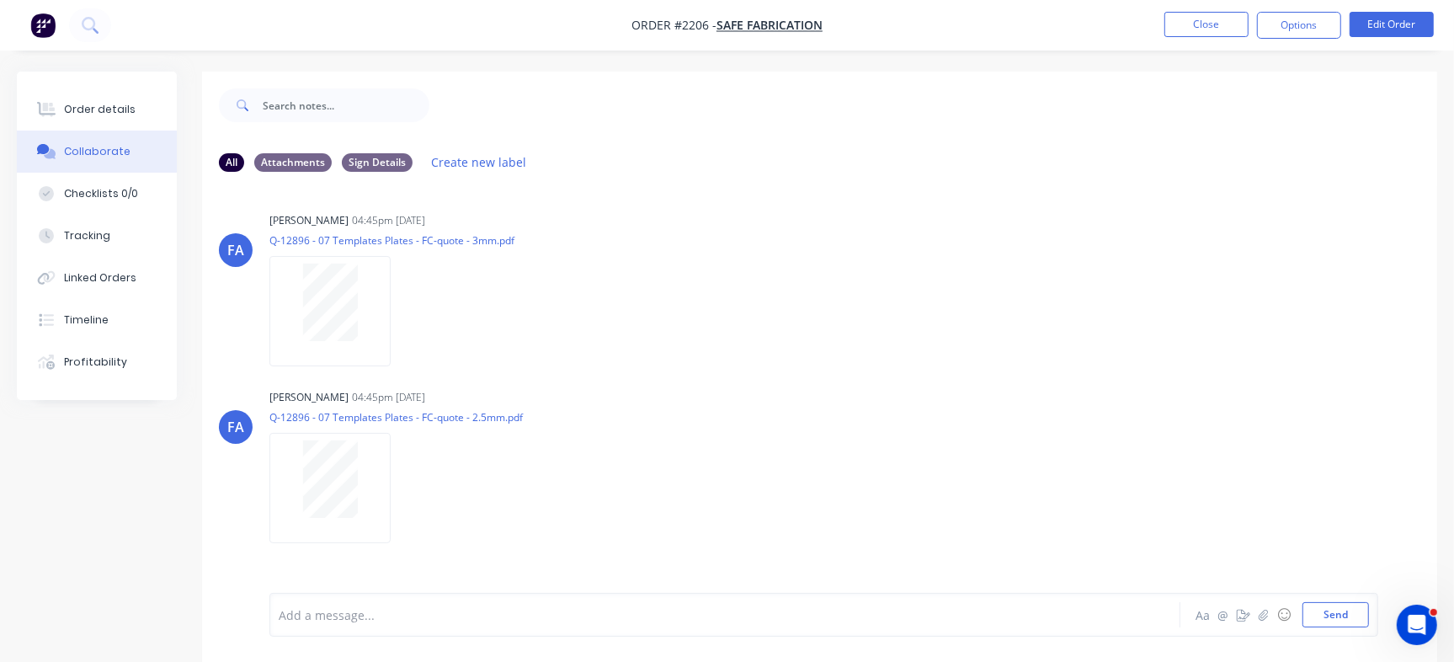
scroll to position [376, 0]
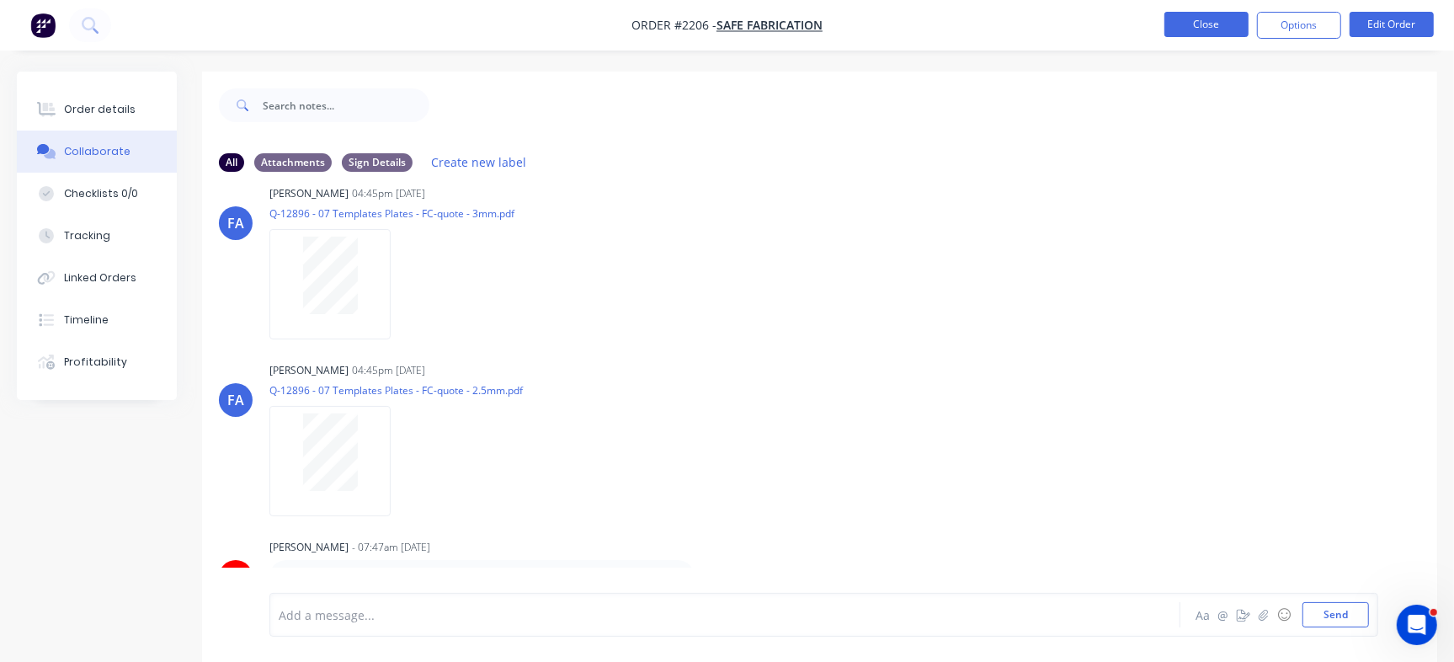
click at [1201, 35] on button "Close" at bounding box center [1207, 24] width 84 height 25
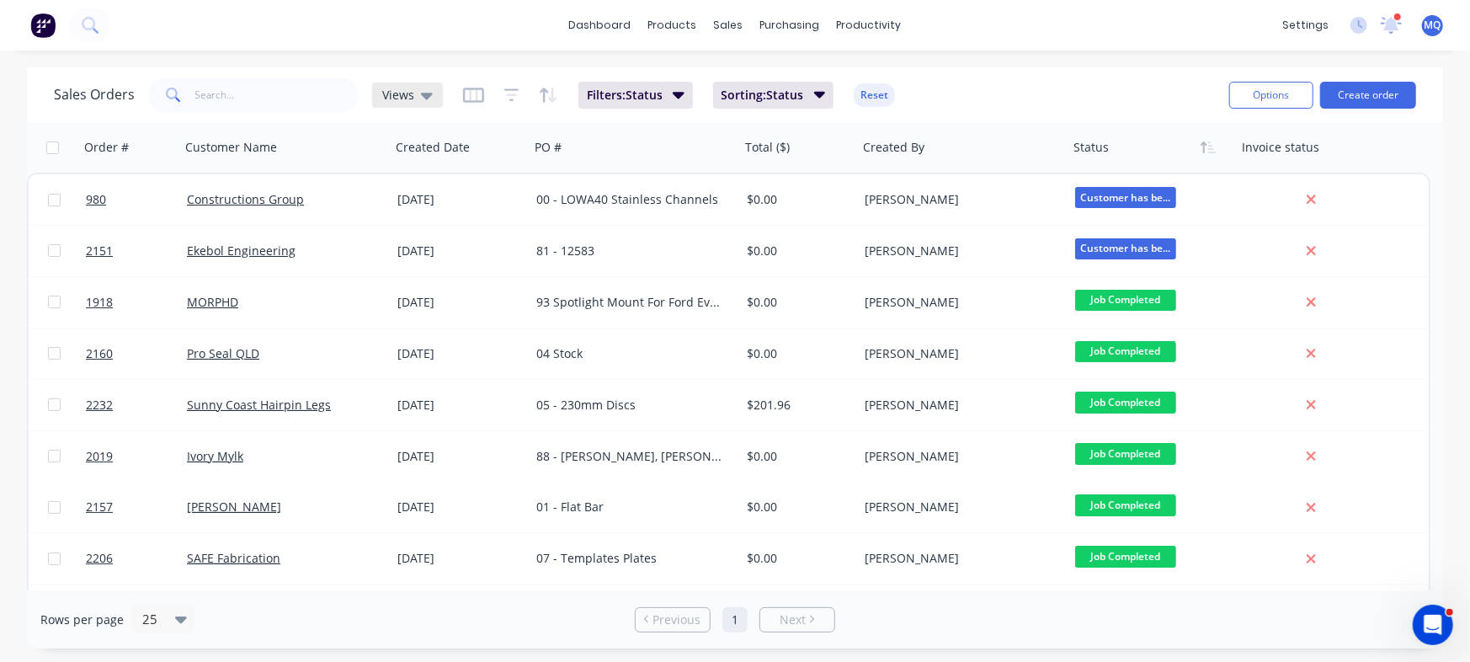
click at [409, 85] on div "Views" at bounding box center [407, 95] width 71 height 25
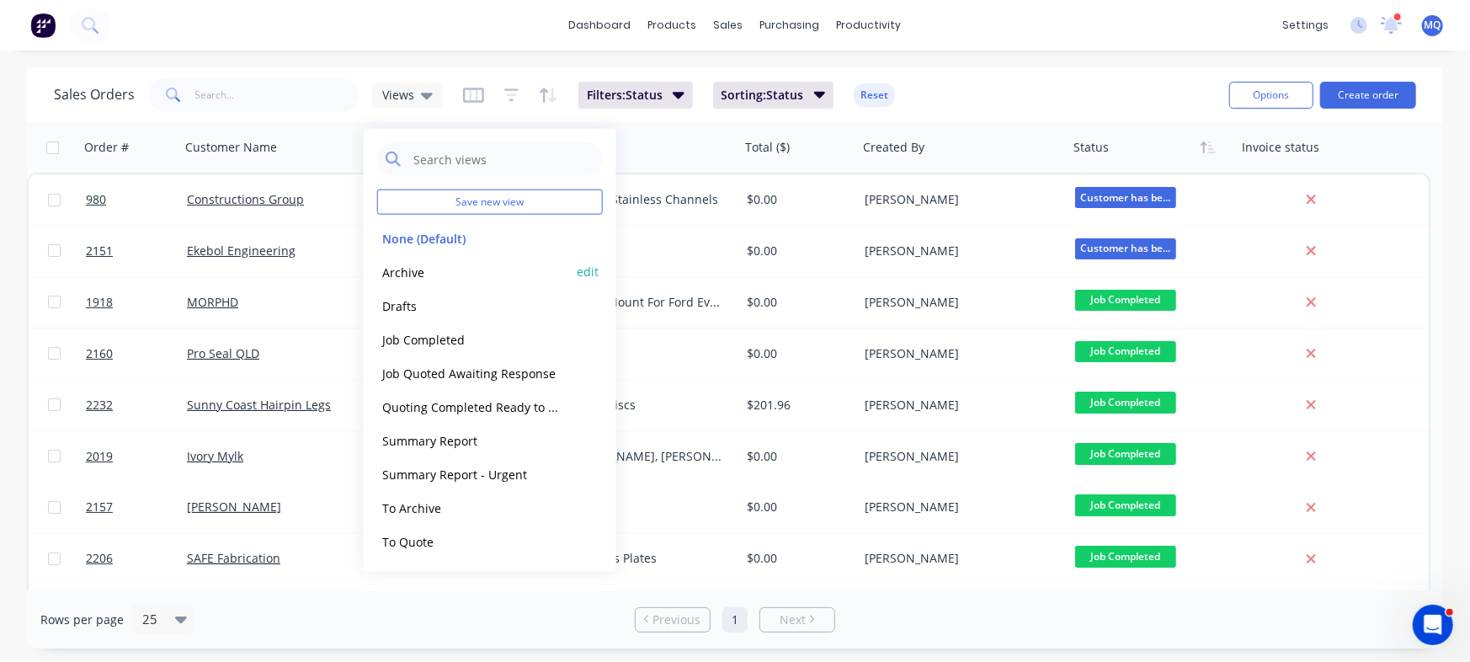
click at [410, 268] on button "Archive" at bounding box center [473, 271] width 192 height 19
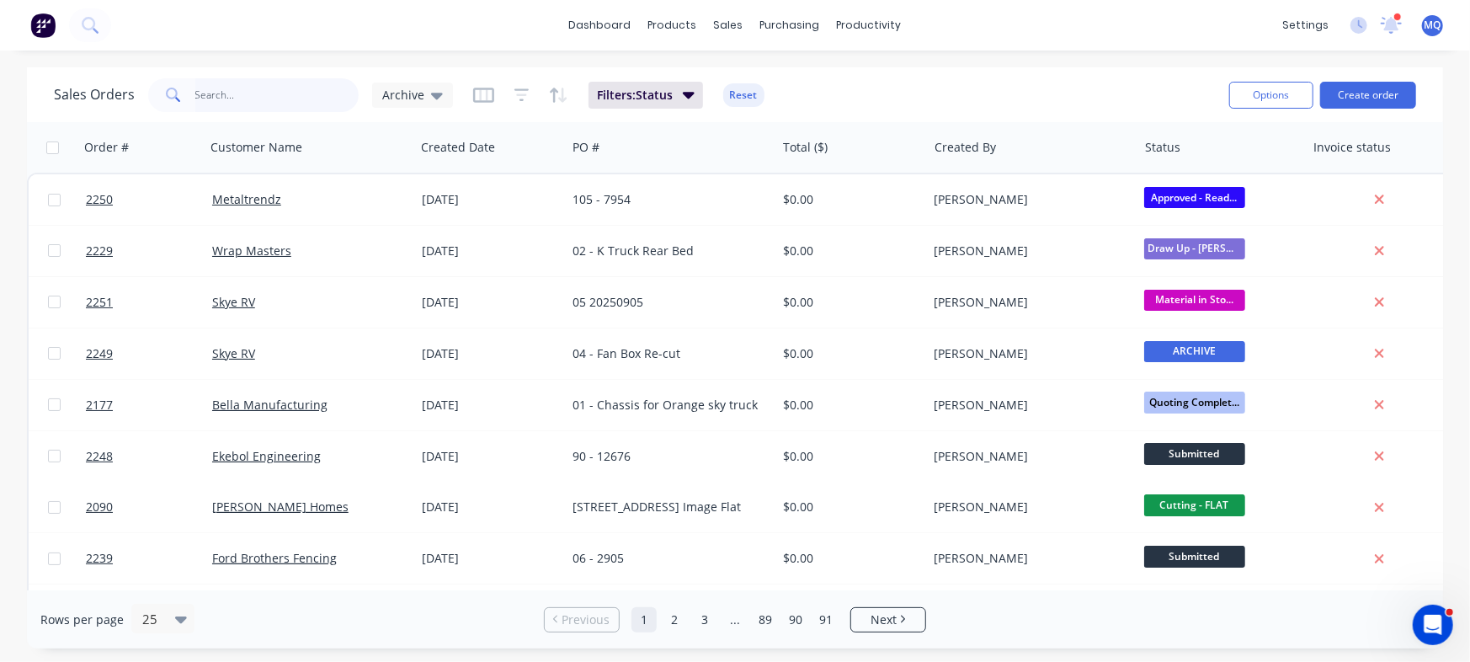
click at [278, 98] on input "text" at bounding box center [277, 95] width 164 height 34
type input "locker set"
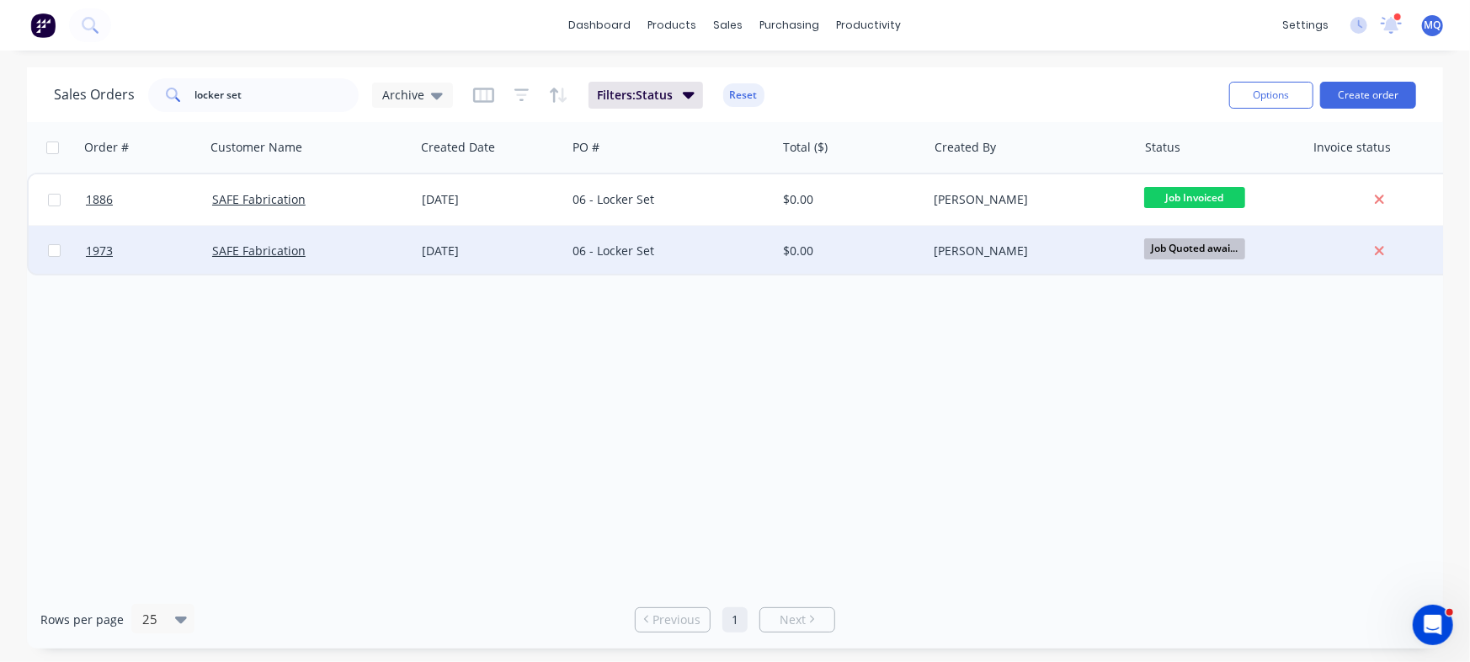
click at [470, 264] on div "[DATE]" at bounding box center [491, 251] width 152 height 51
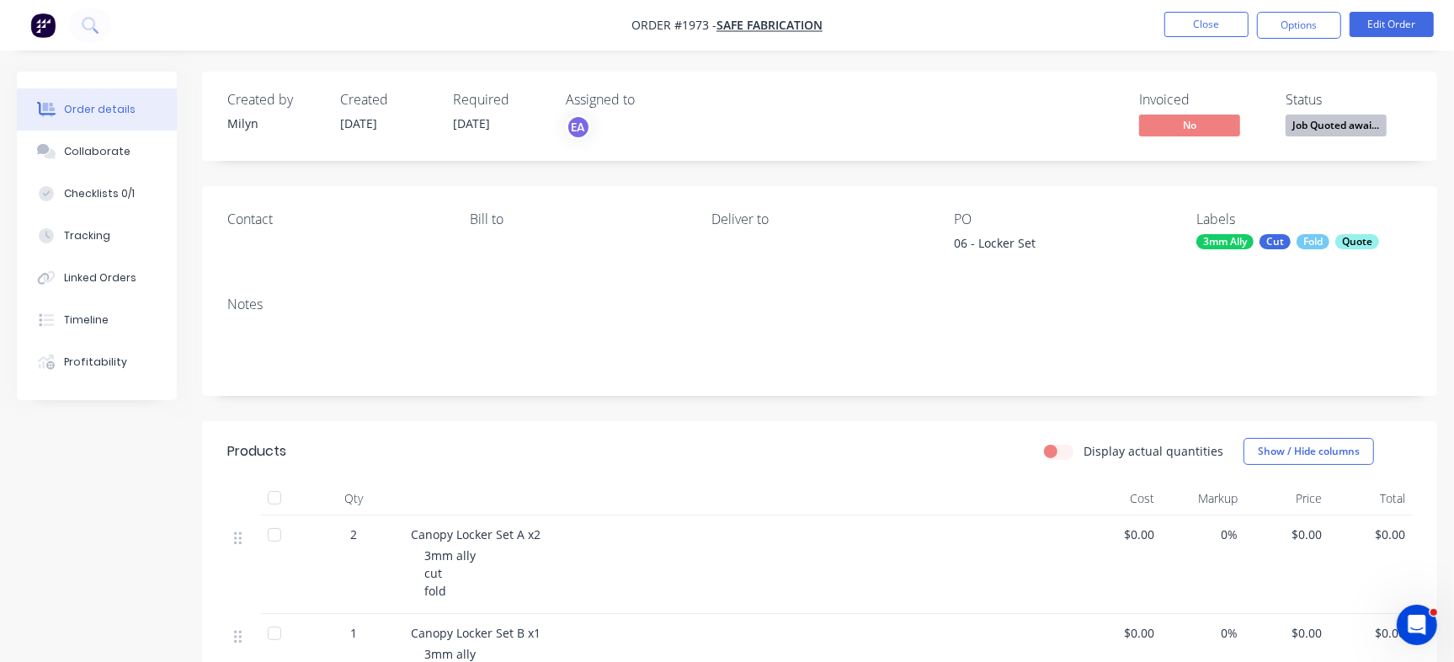
drag, startPoint x: 109, startPoint y: 184, endPoint x: 177, endPoint y: 204, distance: 70.9
click at [108, 184] on button "Checklists 0/1" at bounding box center [97, 194] width 160 height 42
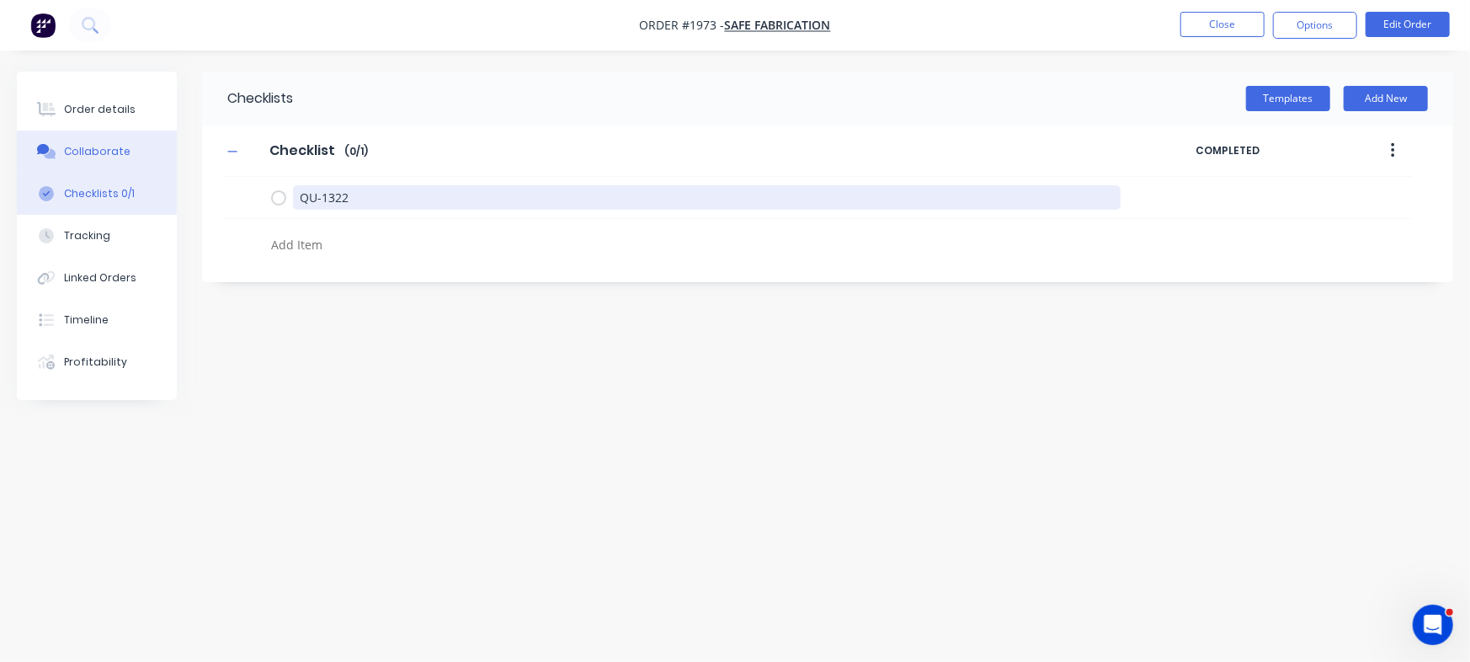
drag, startPoint x: 404, startPoint y: 195, endPoint x: 88, endPoint y: 167, distance: 317.1
click at [88, 167] on div "Order details Collaborate Checklists 0/1 Tracking Linked Orders Timeline Profit…" at bounding box center [735, 299] width 1470 height 455
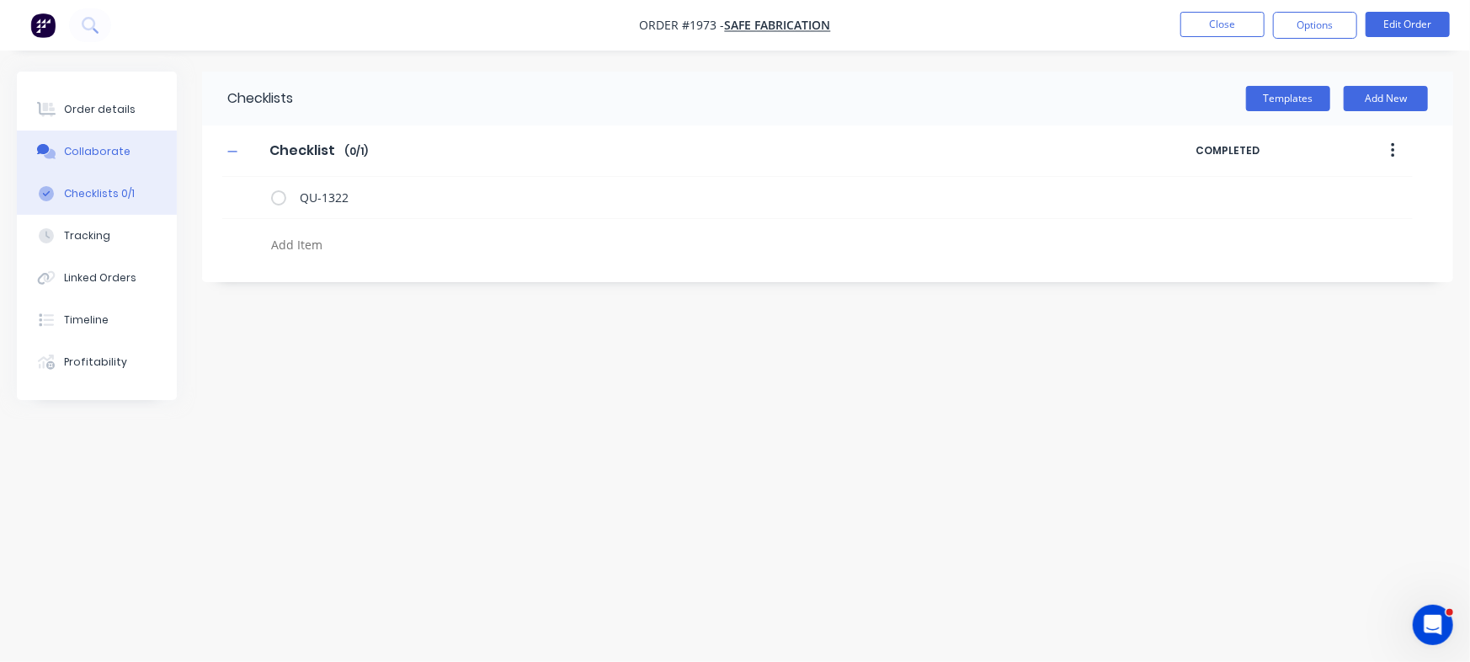
type textarea "x"
click at [118, 144] on div "Collaborate" at bounding box center [97, 151] width 67 height 15
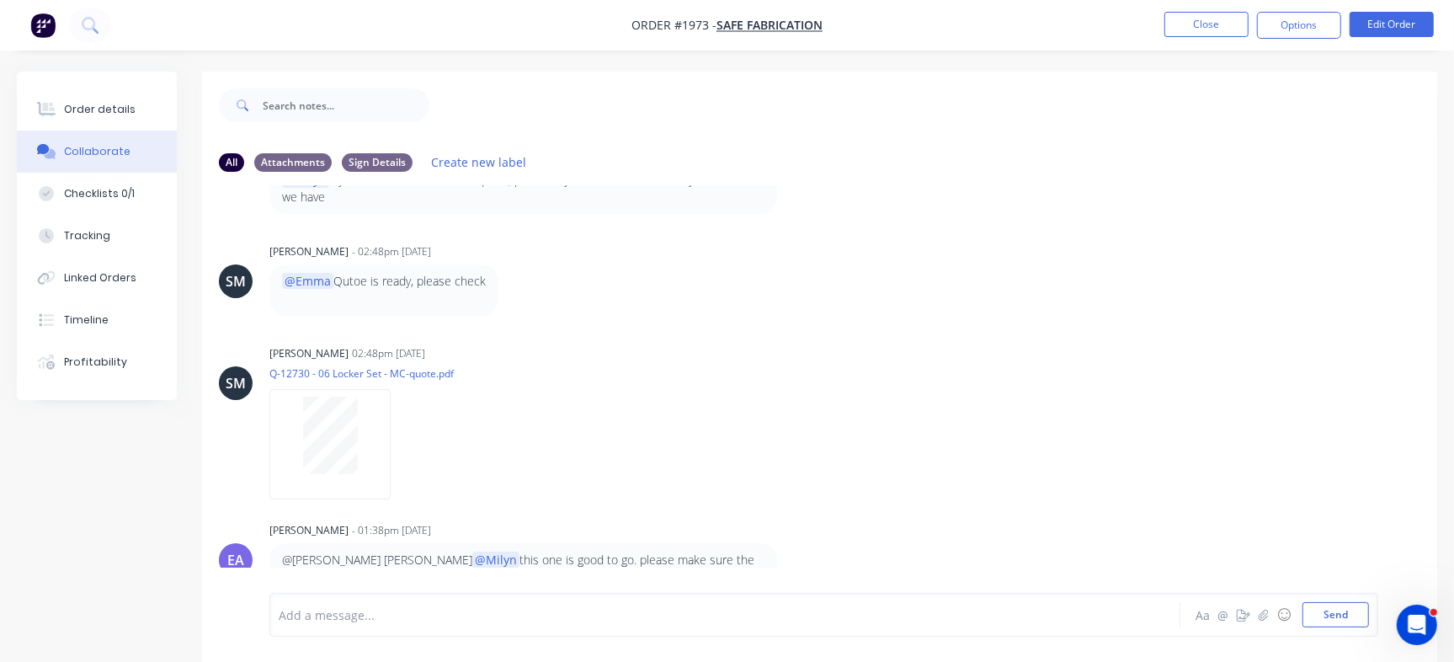
scroll to position [25, 0]
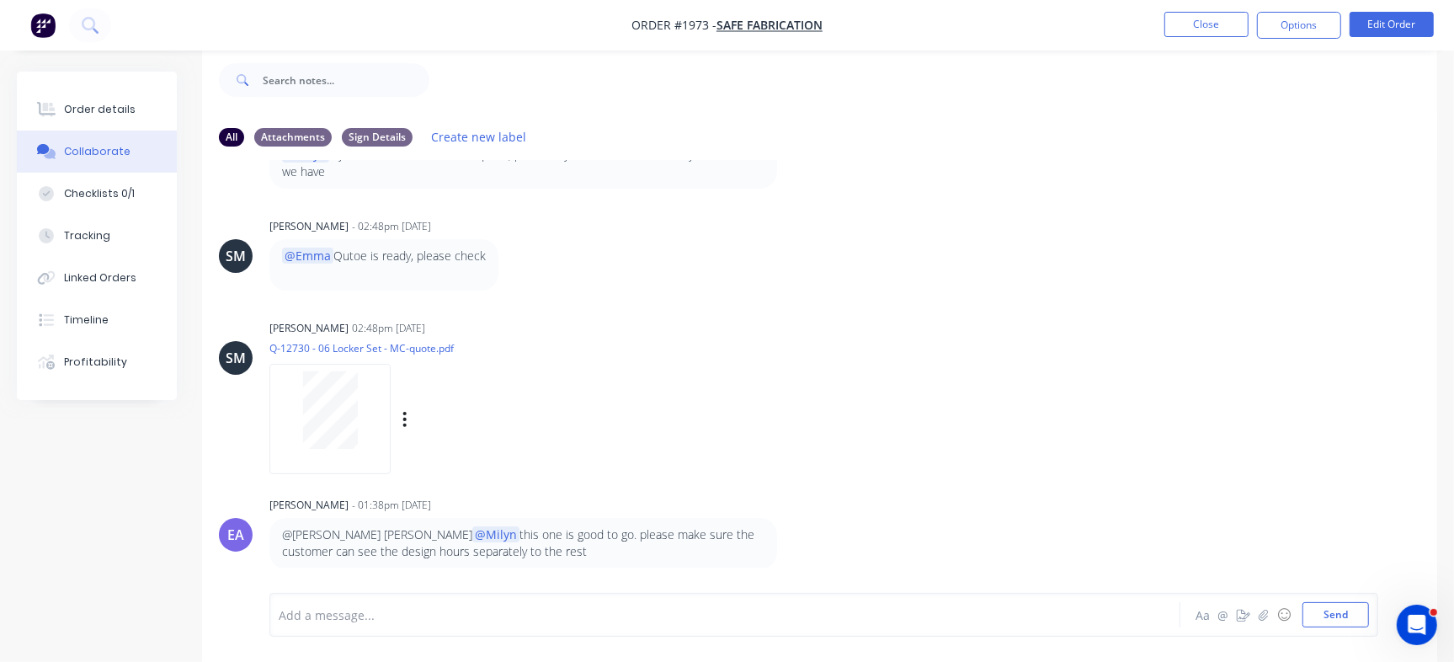
click at [369, 419] on div at bounding box center [330, 409] width 106 height 77
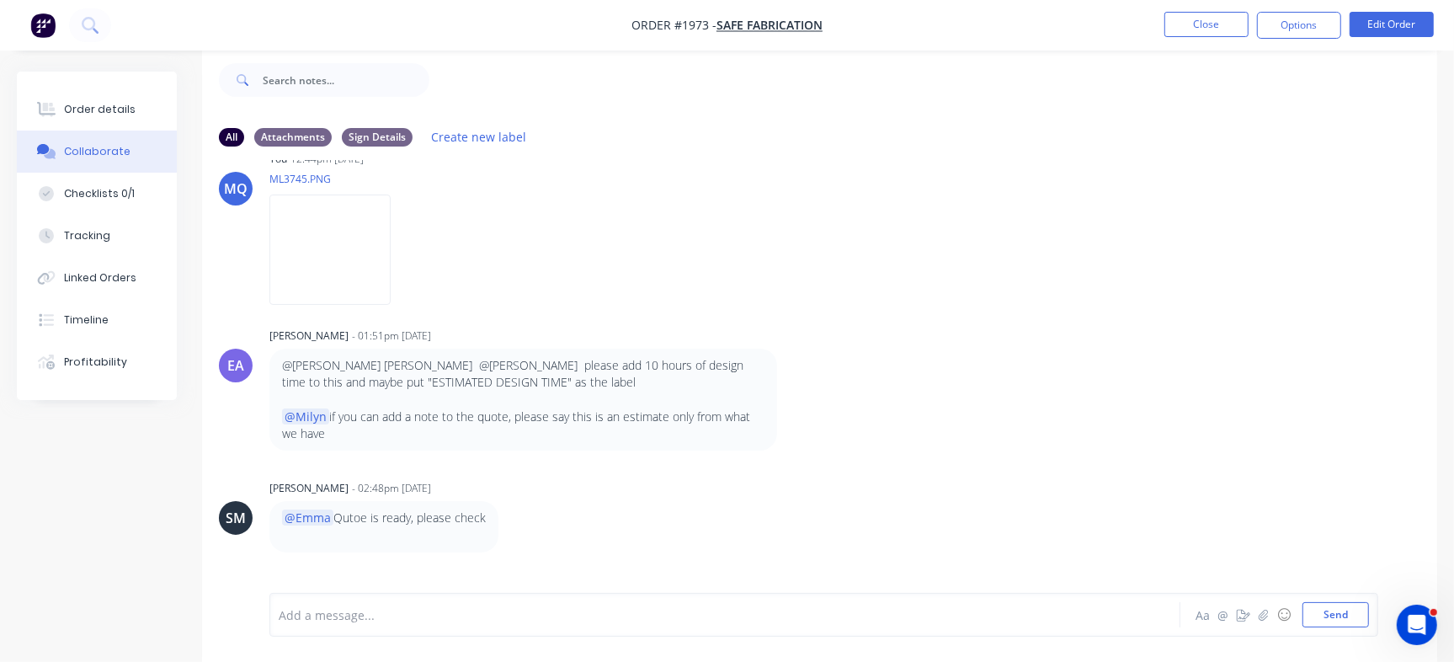
scroll to position [210, 0]
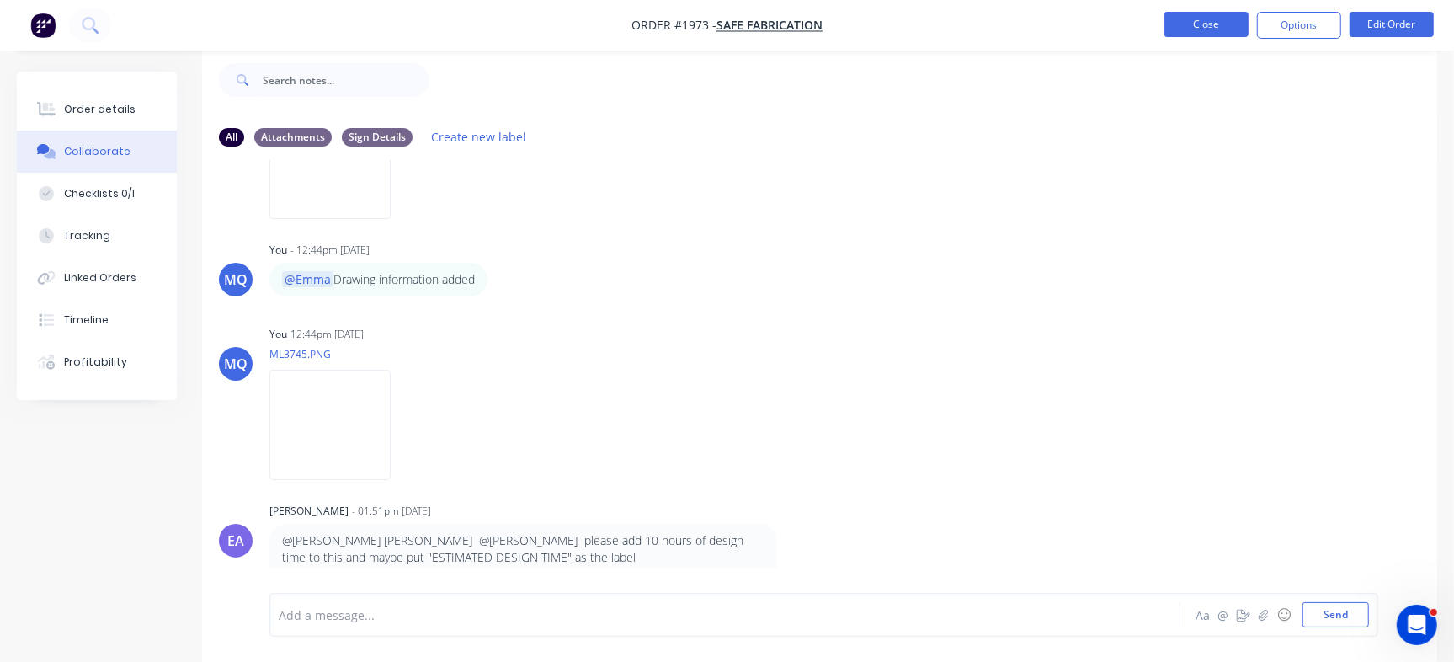
click at [1208, 19] on button "Close" at bounding box center [1207, 24] width 84 height 25
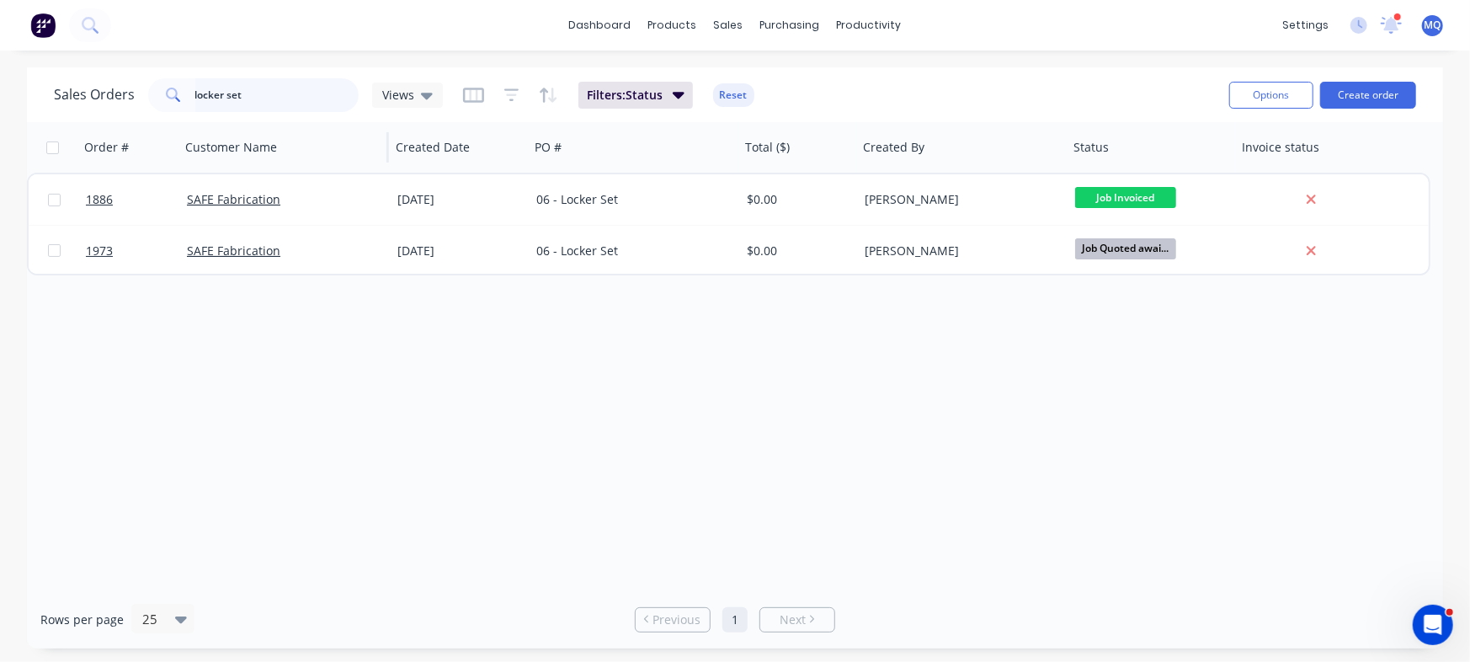
drag, startPoint x: 286, startPoint y: 93, endPoint x: 313, endPoint y: 123, distance: 40.6
click at [0, 57] on div "dashboard products sales purchasing productivity dashboard products Product Cat…" at bounding box center [735, 331] width 1470 height 662
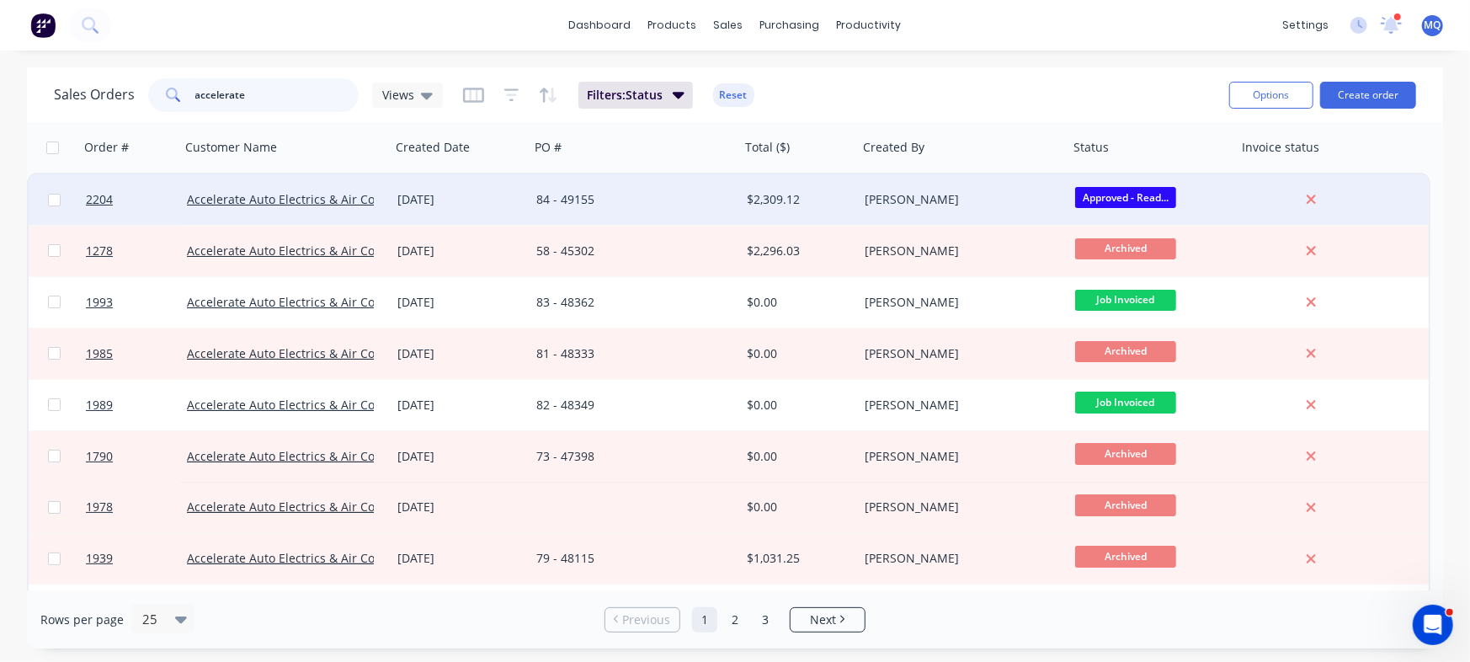
type input "accelerate"
click at [626, 206] on div "84 - 49155" at bounding box center [629, 199] width 187 height 17
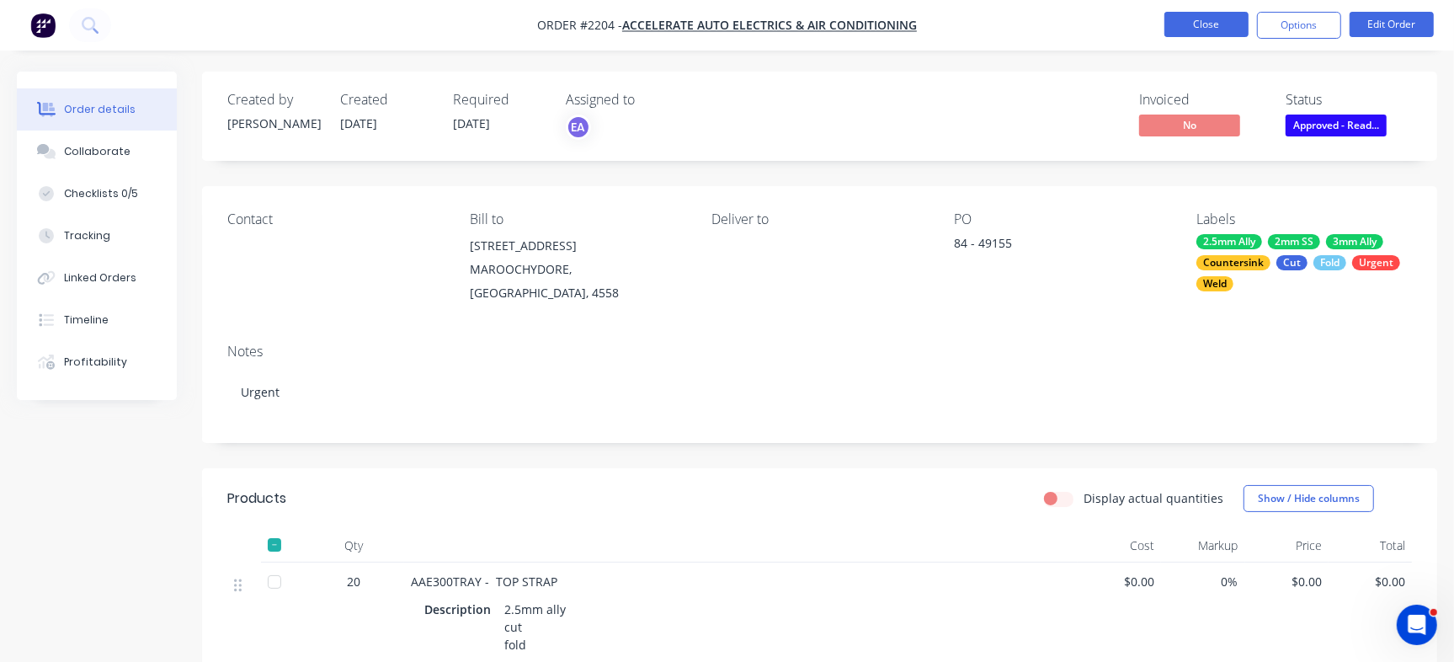
click at [1205, 27] on button "Close" at bounding box center [1207, 24] width 84 height 25
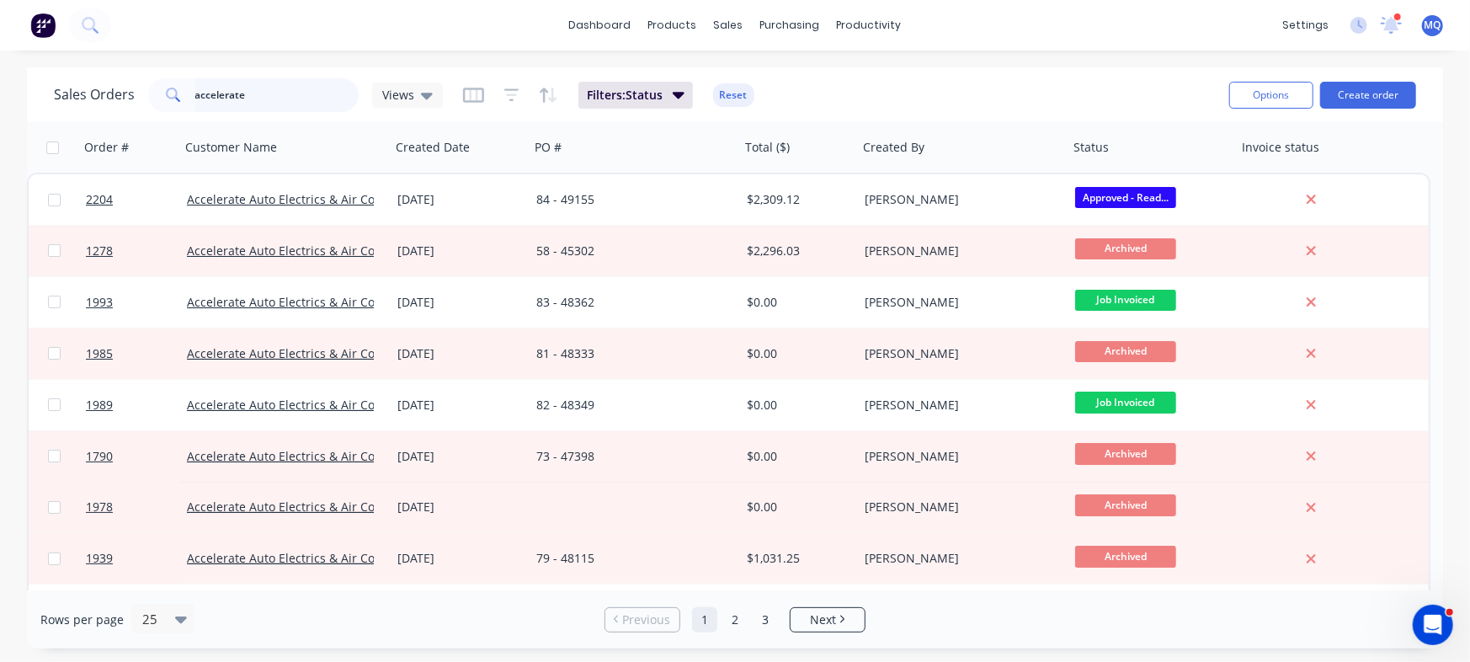
click at [0, 79] on div "Sales Orders accelerate Views Filters: Status Reset Options Create order Order …" at bounding box center [735, 357] width 1470 height 581
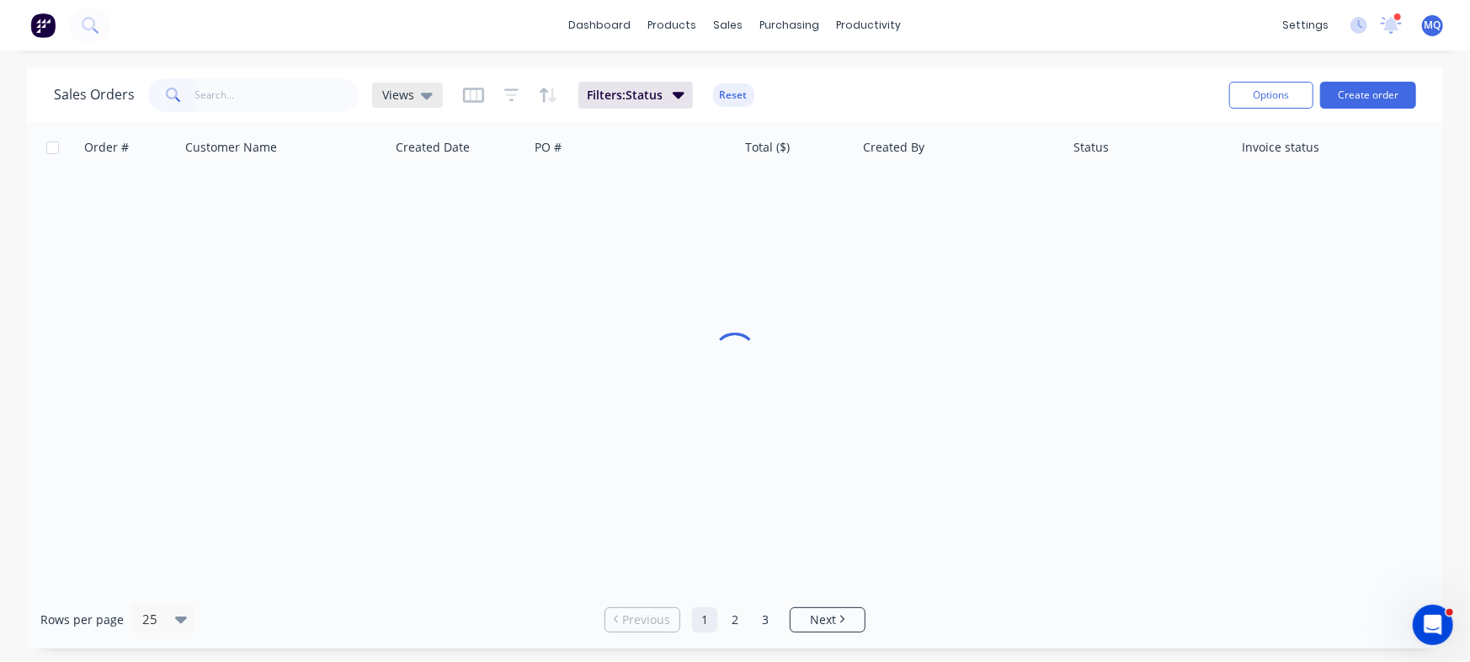
click at [421, 97] on icon at bounding box center [427, 95] width 12 height 19
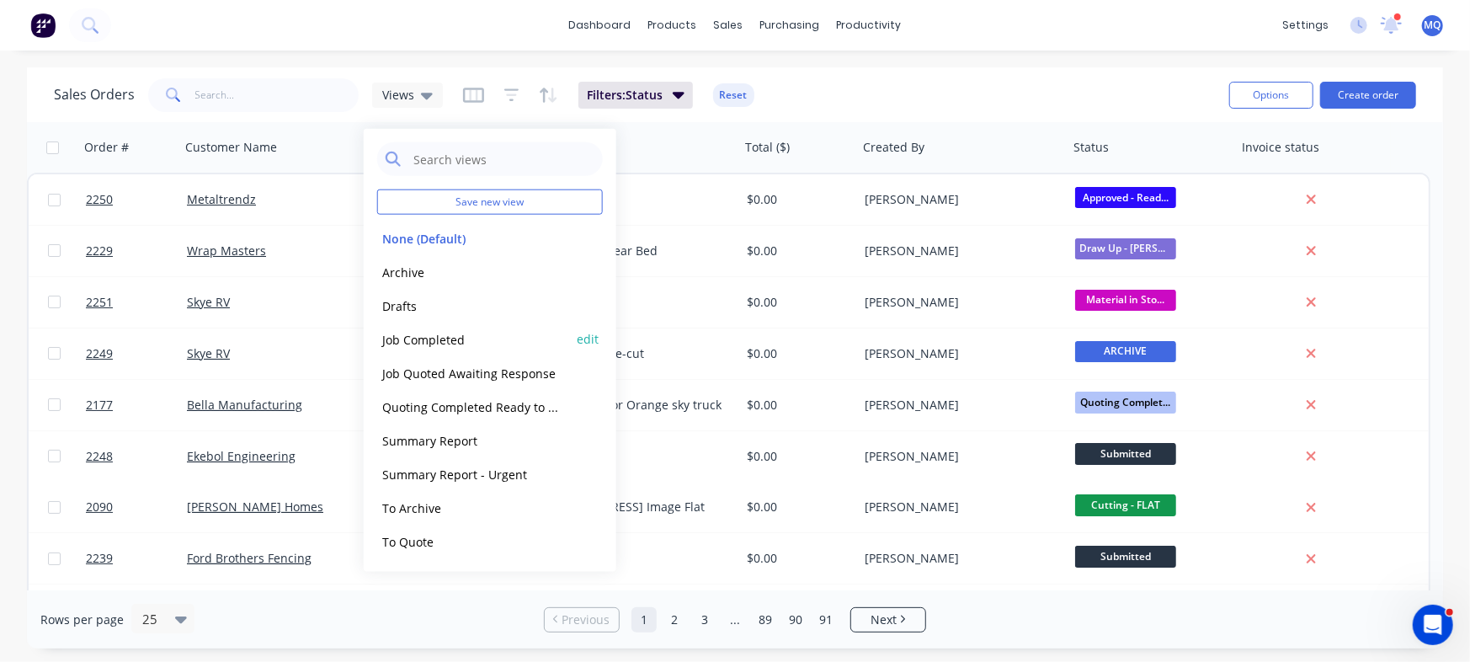
click at [425, 336] on button "Job Completed" at bounding box center [473, 338] width 192 height 19
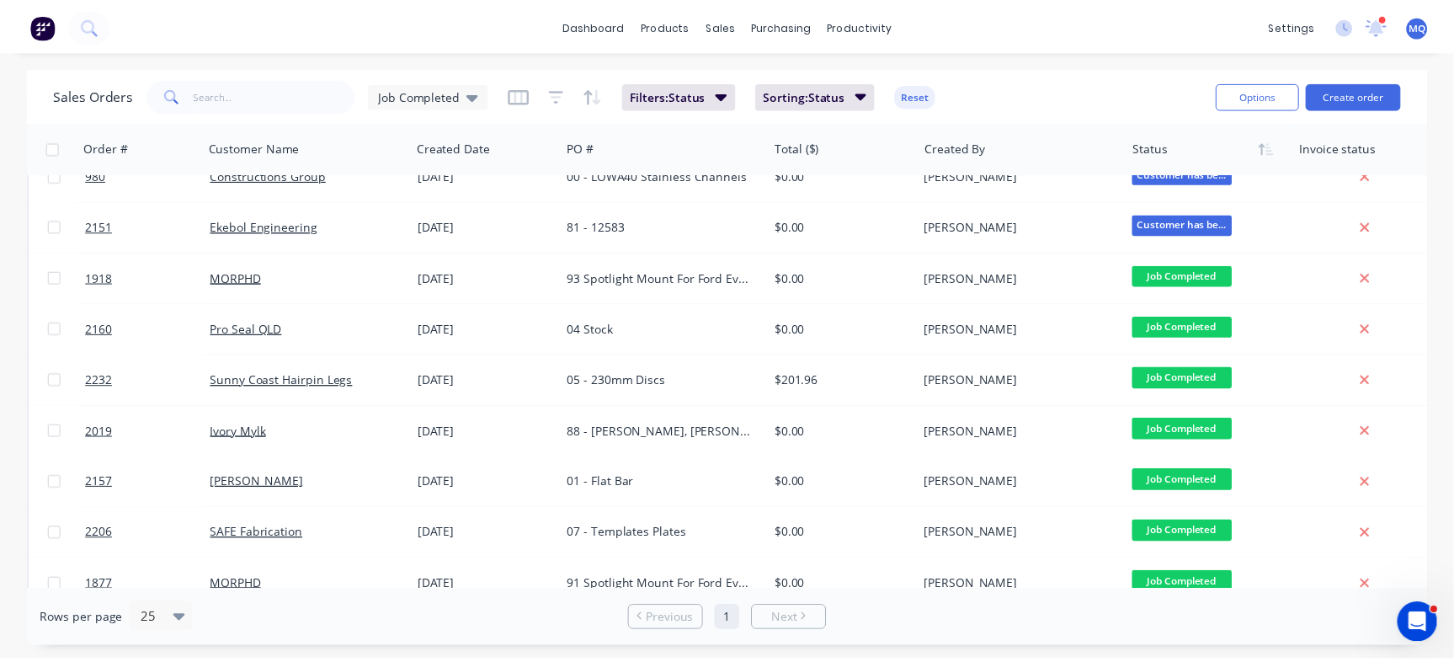
scroll to position [19, 0]
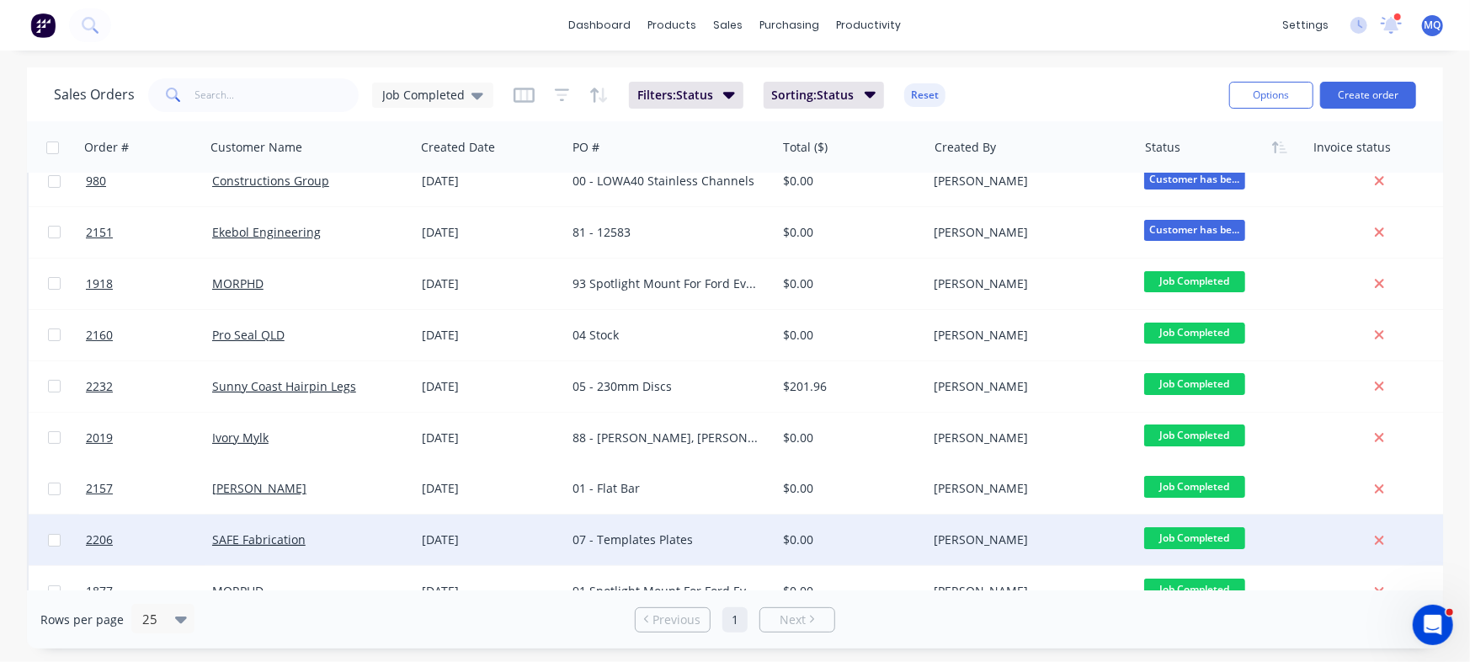
click at [796, 541] on div "$0.00" at bounding box center [848, 539] width 131 height 17
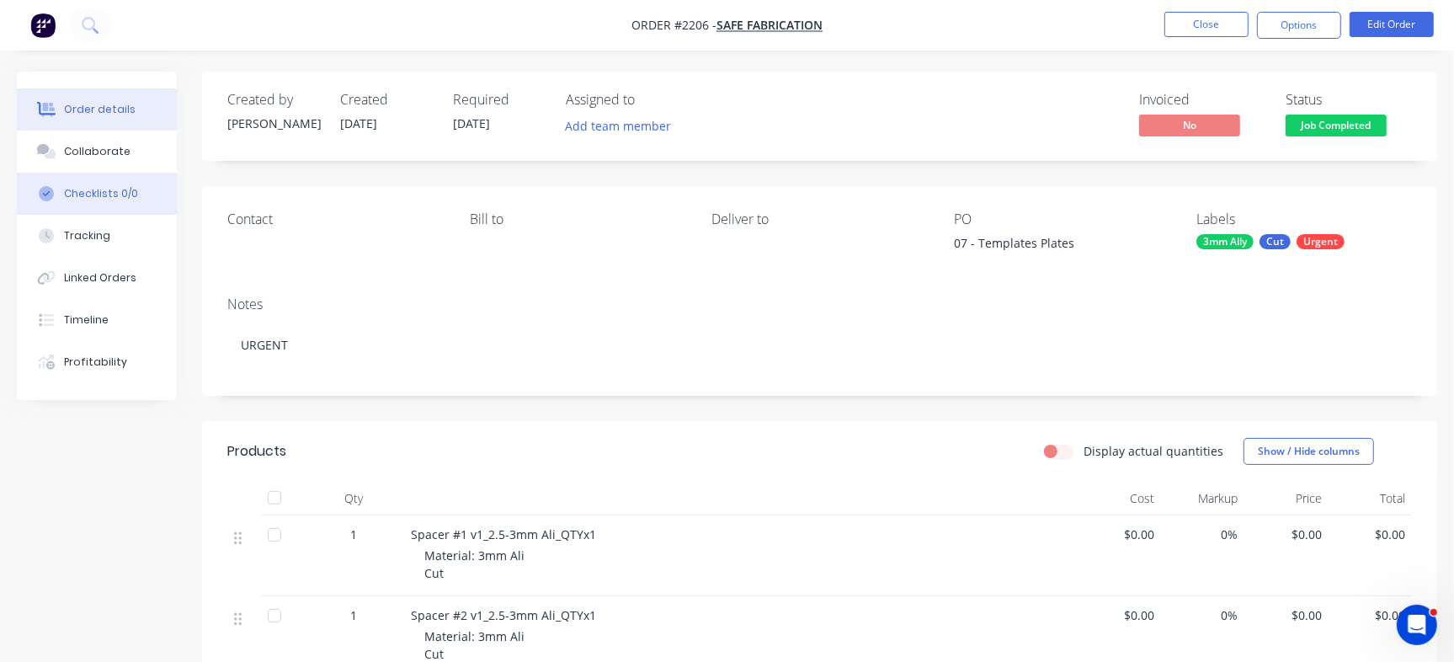
click at [141, 195] on button "Checklists 0/0" at bounding box center [97, 194] width 160 height 42
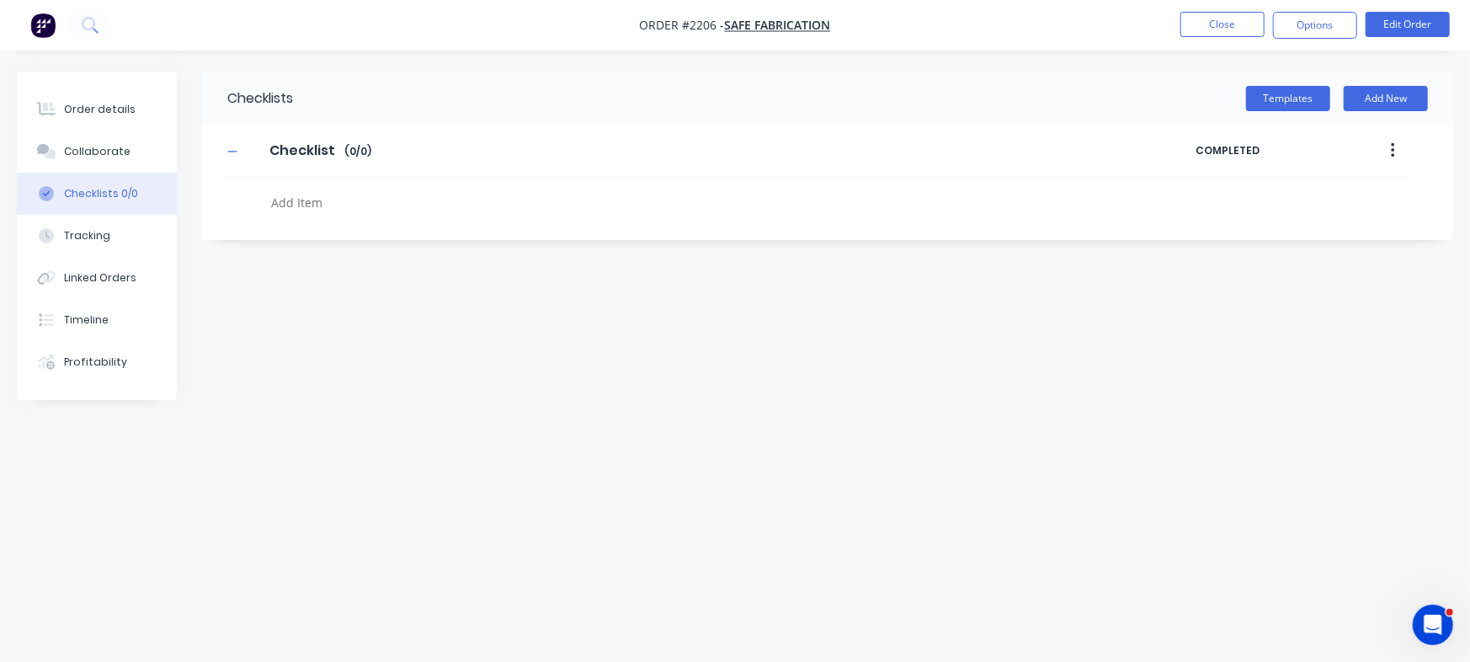
type textarea "x"
click at [319, 193] on textarea at bounding box center [647, 202] width 766 height 24
paste textarea "INV-2962"
type textarea "INV-2962"
type textarea "x"
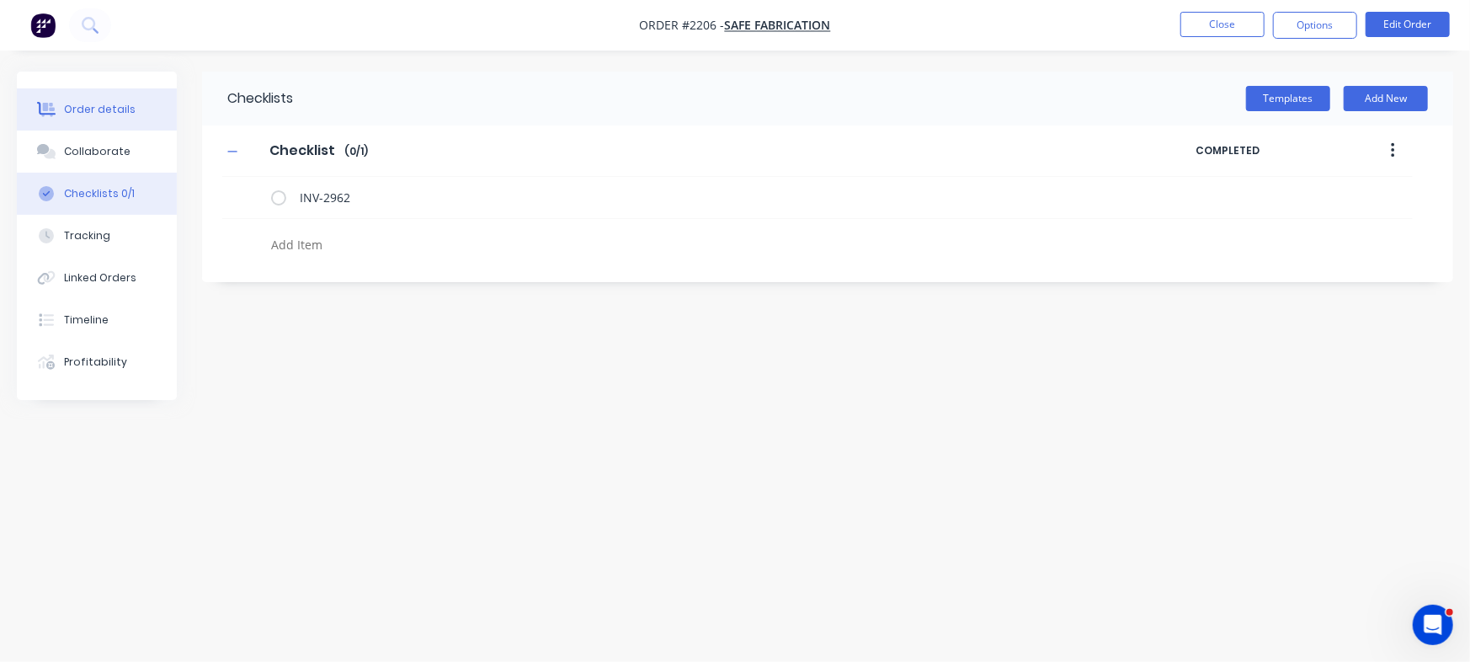
click at [112, 104] on div "Order details" at bounding box center [100, 109] width 72 height 15
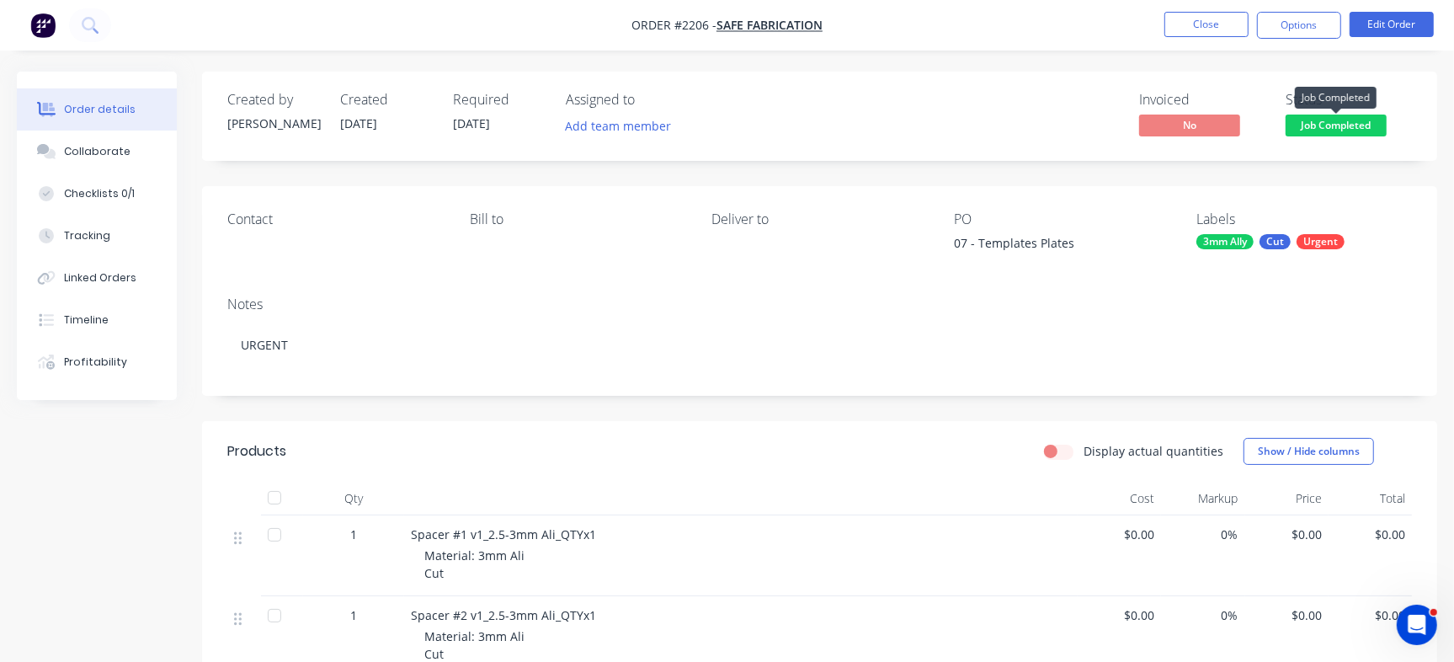
click at [1311, 125] on span "Job Completed" at bounding box center [1336, 125] width 101 height 21
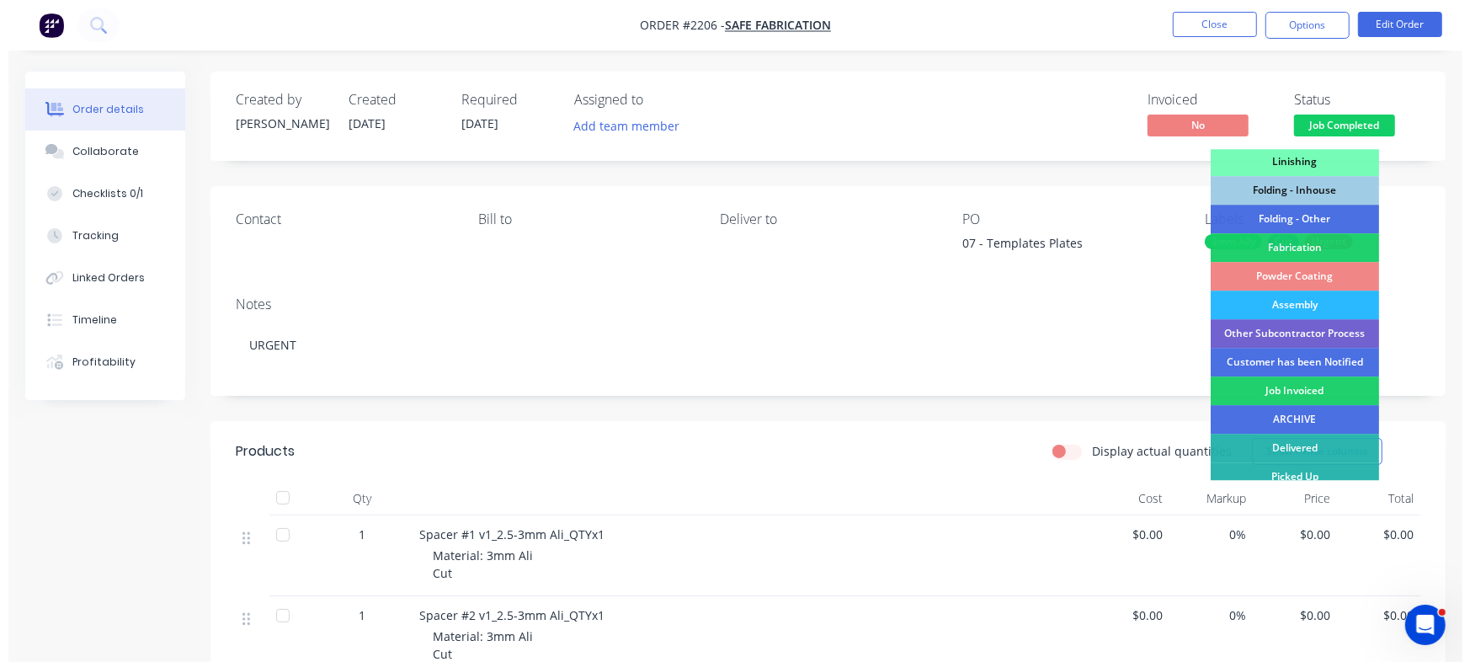
scroll to position [472, 0]
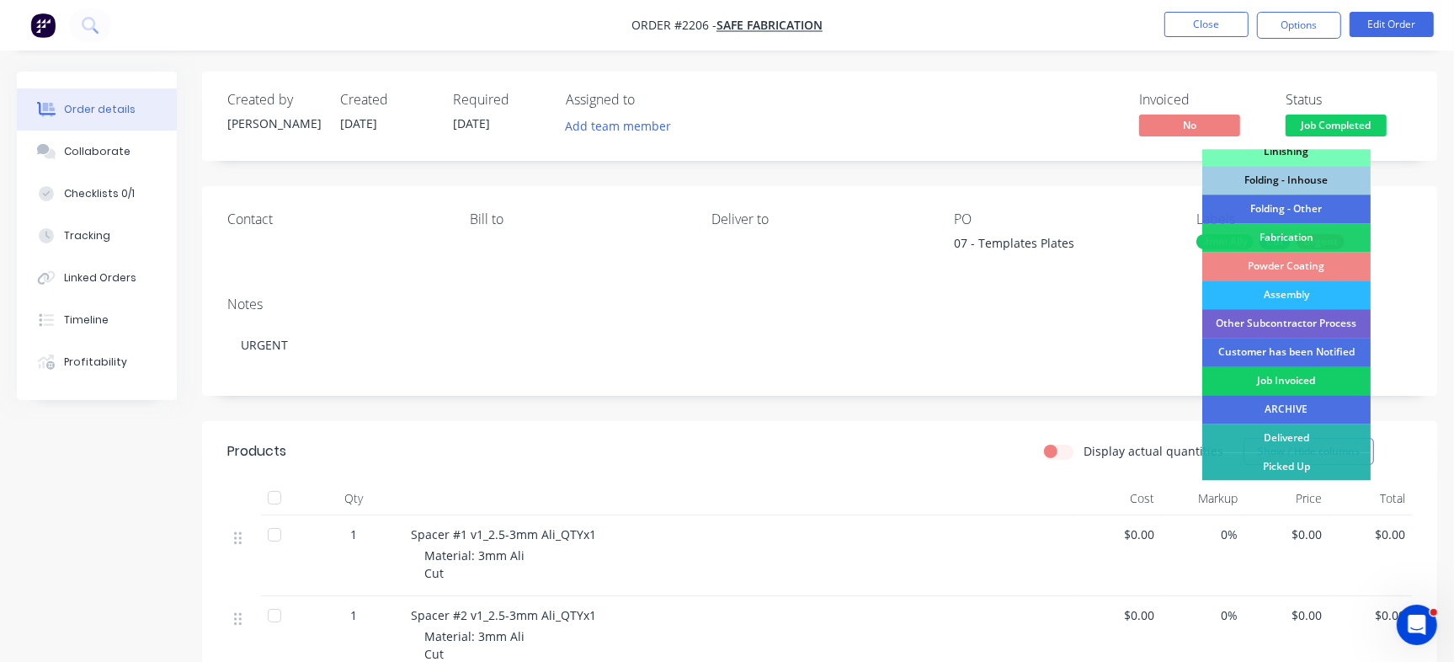
click at [1315, 384] on div "Job Invoiced" at bounding box center [1286, 380] width 168 height 29
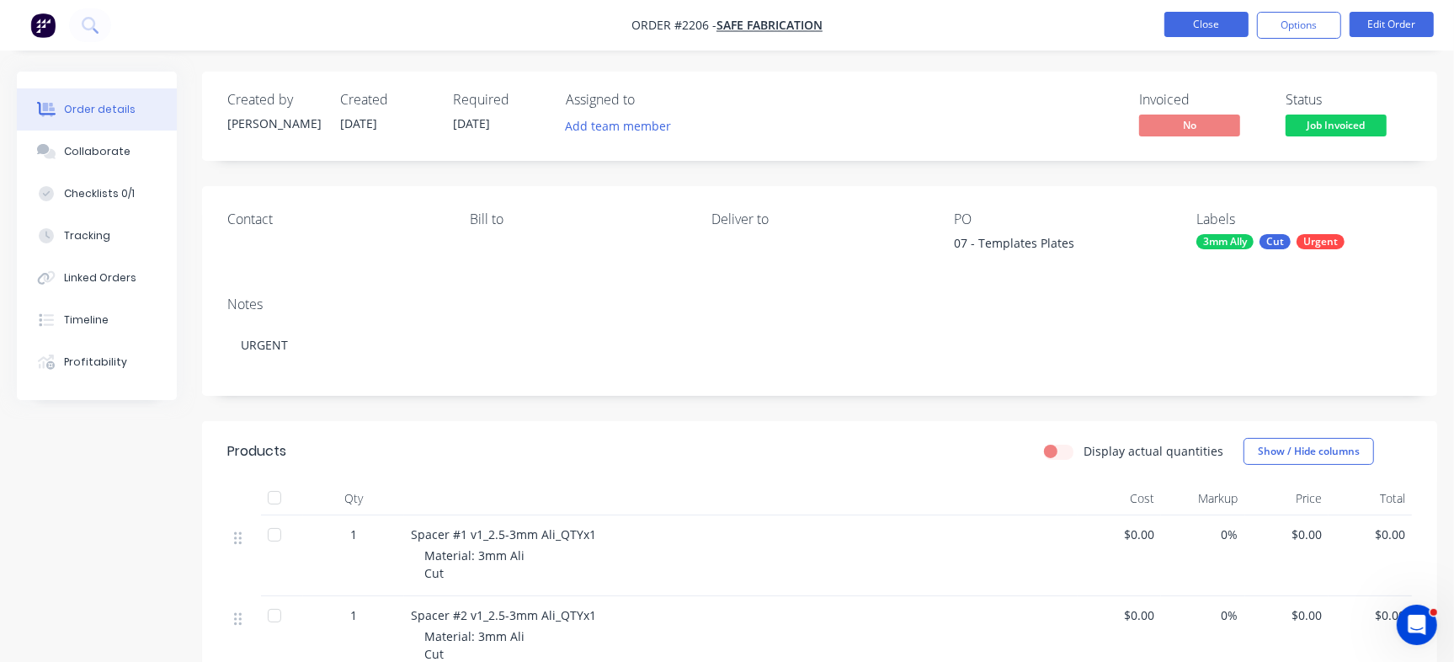
click at [1213, 30] on button "Close" at bounding box center [1207, 24] width 84 height 25
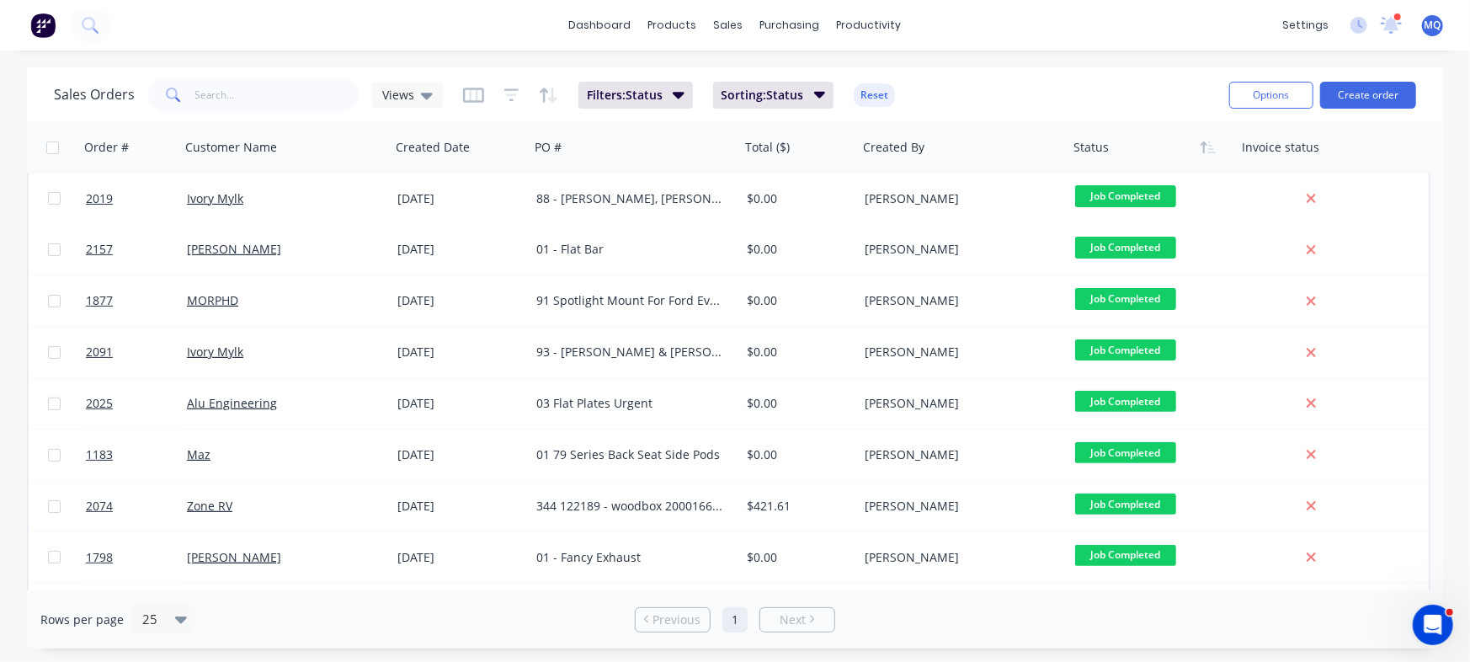
scroll to position [300, 0]
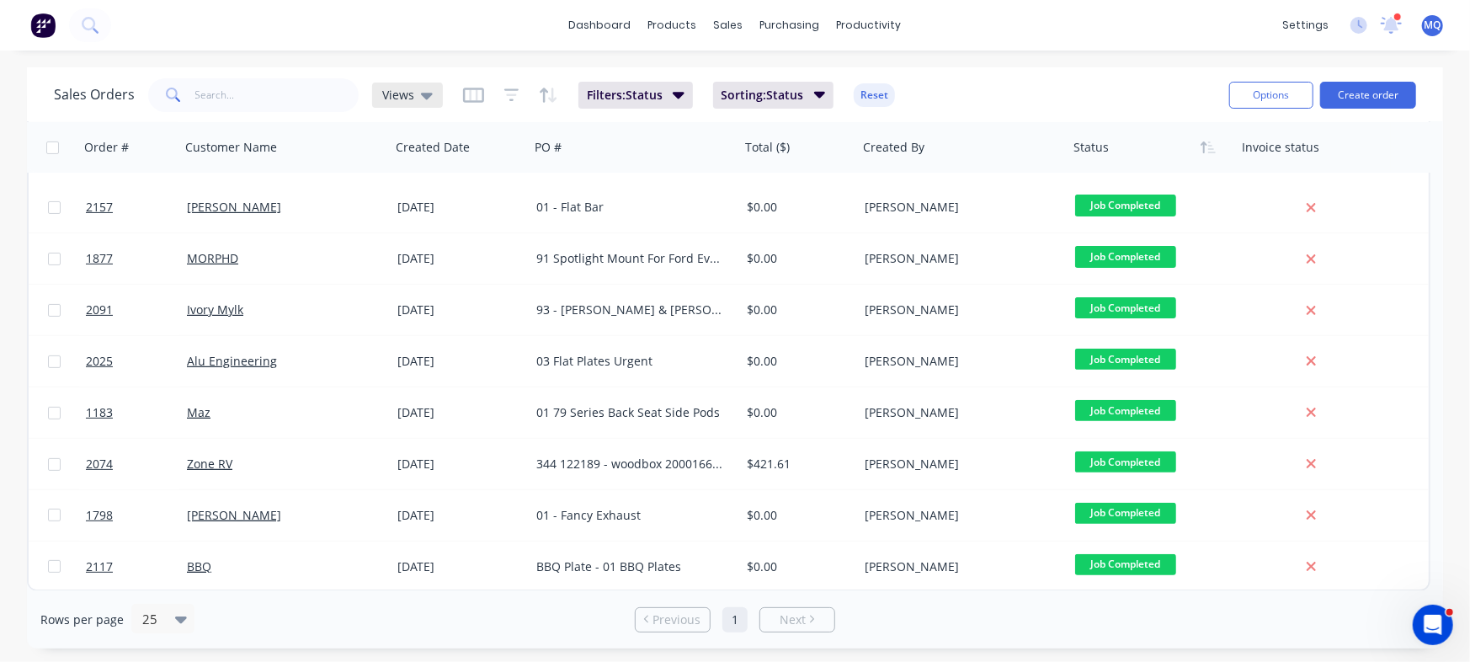
click at [412, 97] on div "Views" at bounding box center [407, 95] width 51 height 15
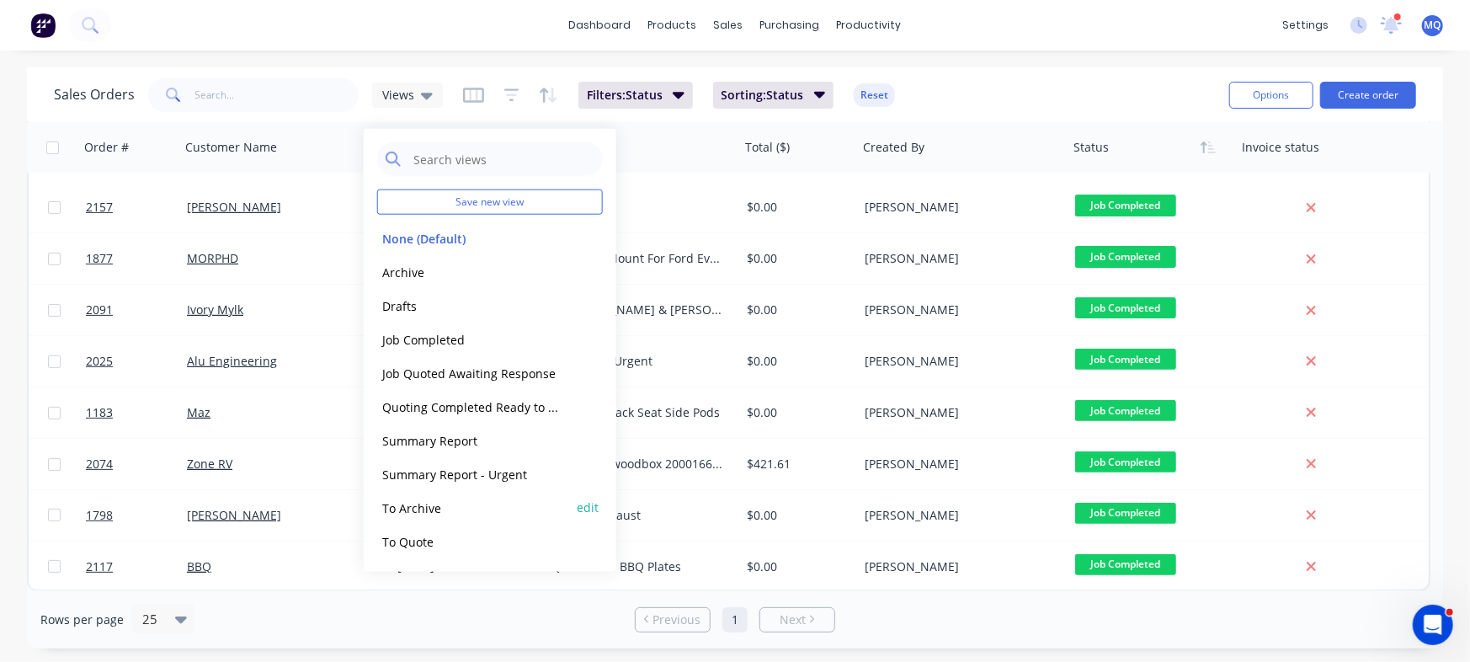
click at [429, 502] on button "To Archive" at bounding box center [473, 507] width 192 height 19
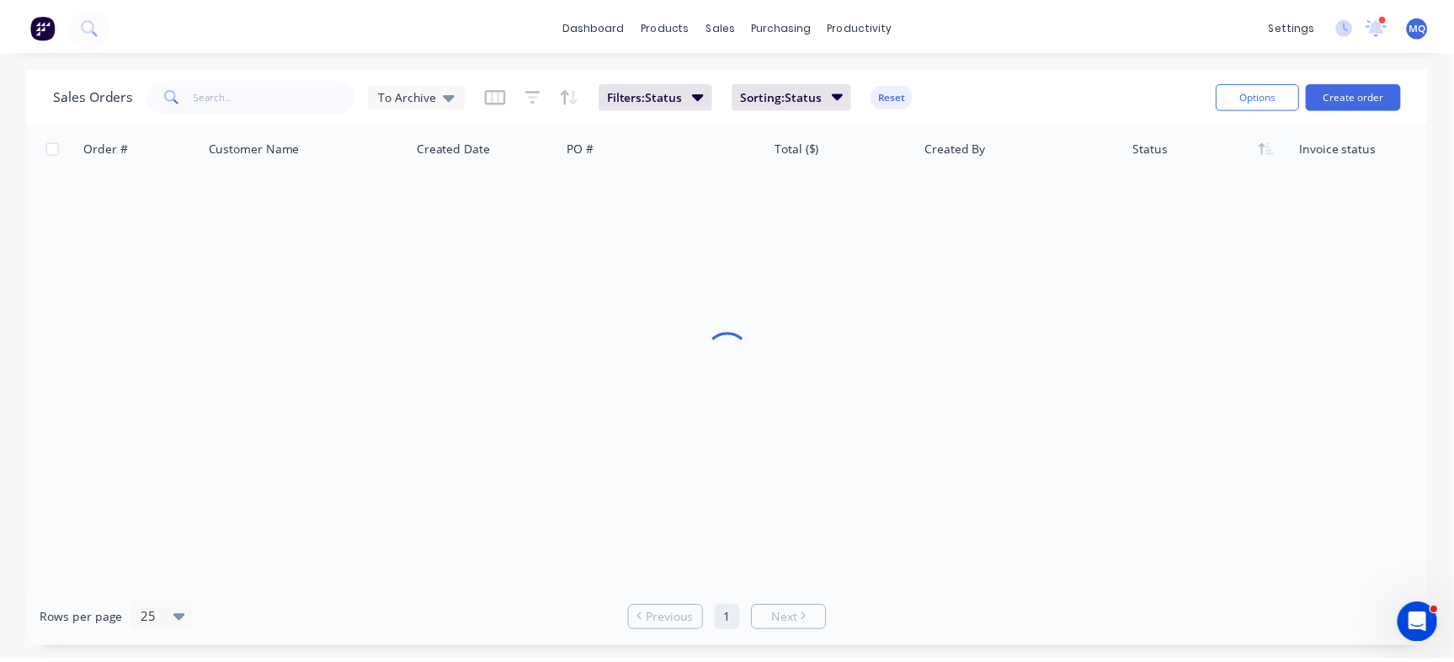
scroll to position [0, 0]
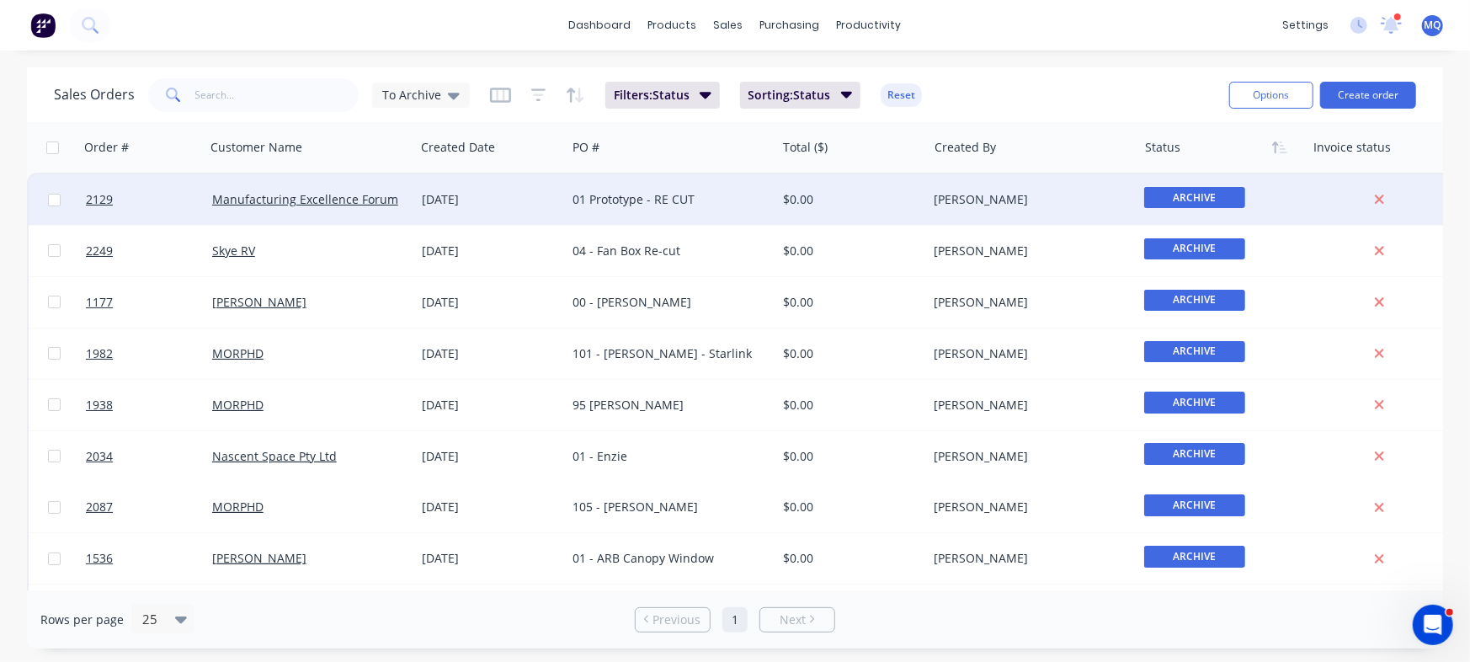
click at [717, 211] on div "01 Prototype - RE CUT" at bounding box center [671, 199] width 210 height 51
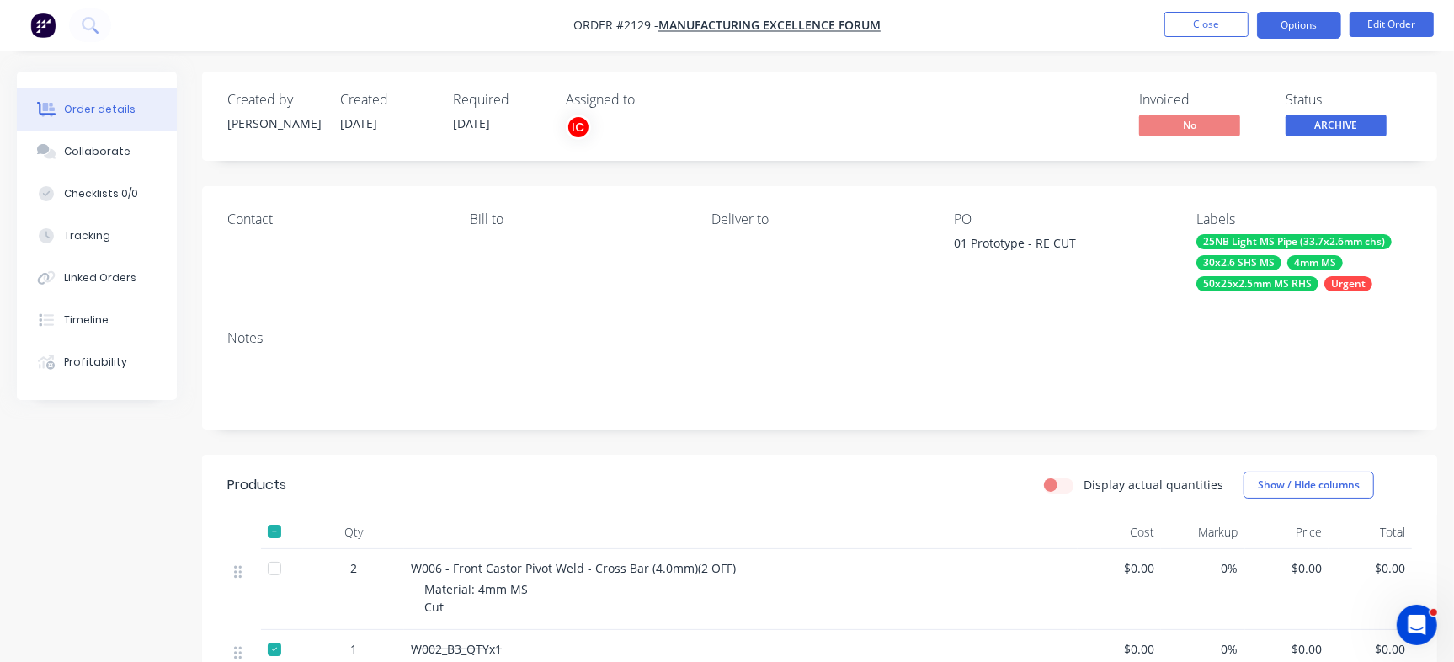
click at [1299, 20] on button "Options" at bounding box center [1299, 25] width 84 height 27
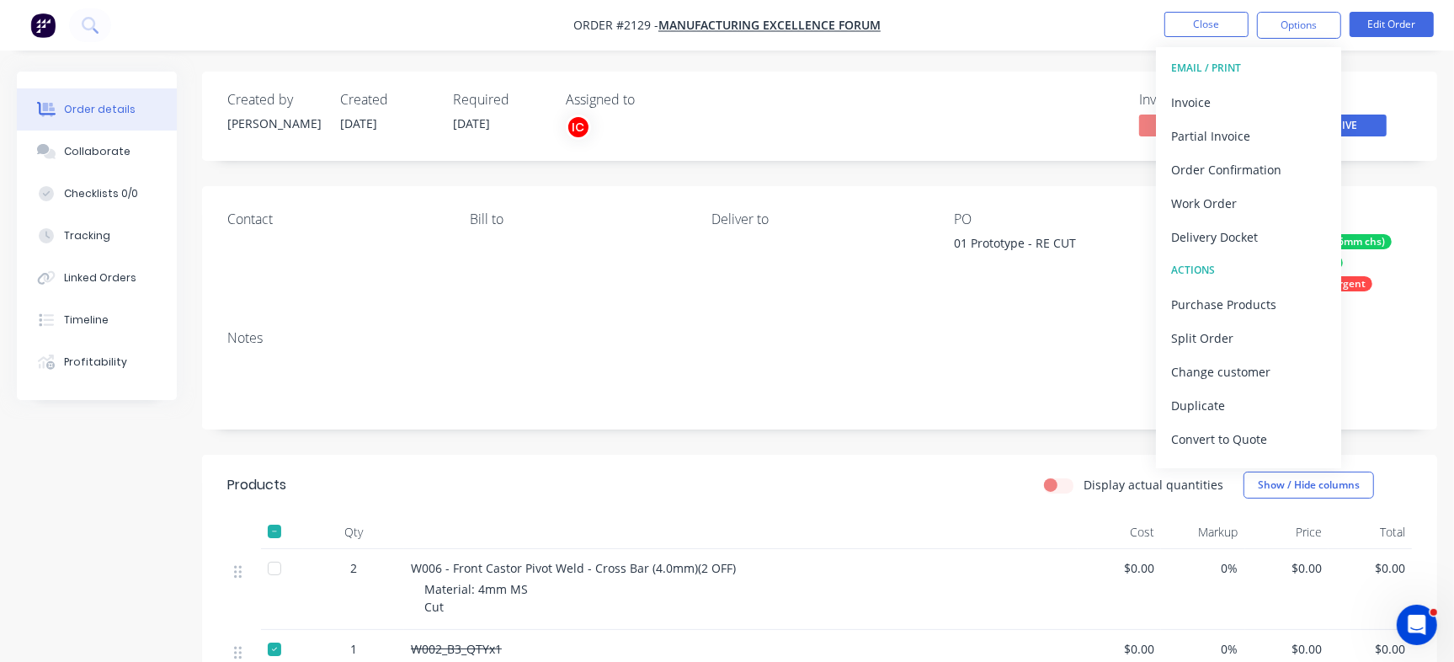
scroll to position [25, 0]
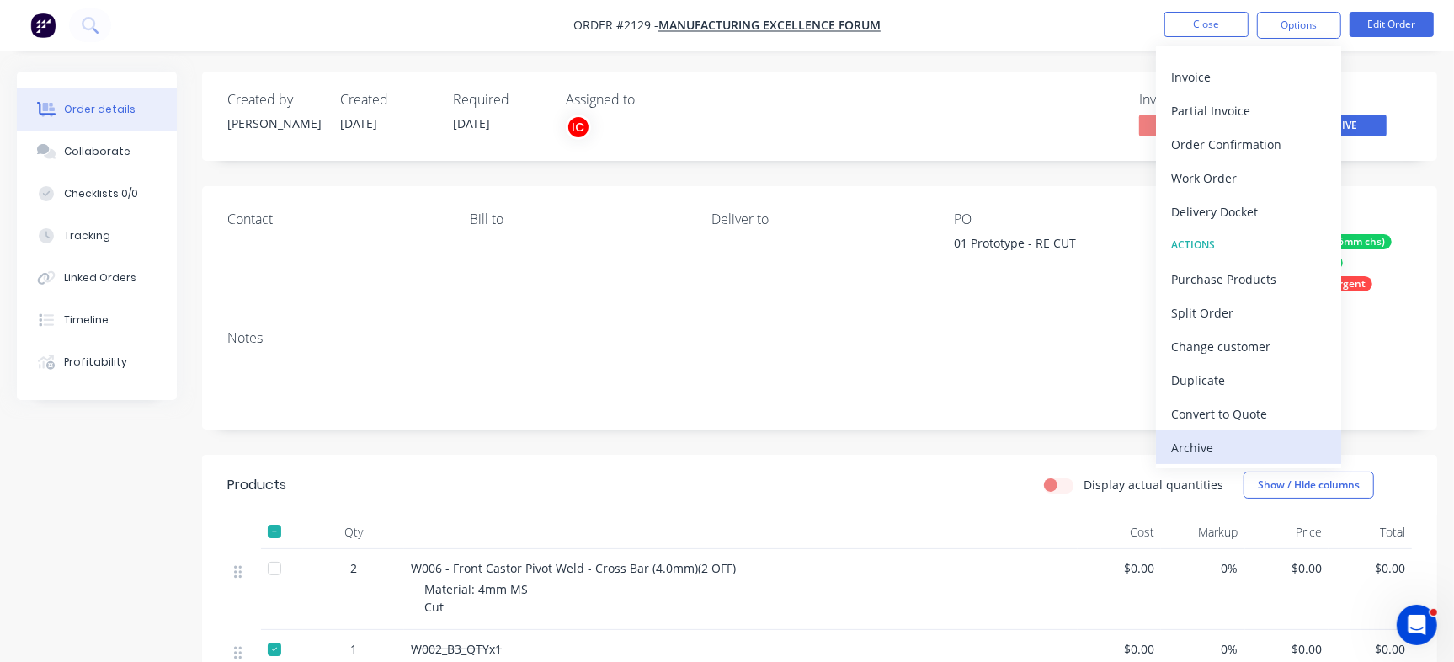
click at [1236, 461] on button "Archive" at bounding box center [1248, 447] width 185 height 34
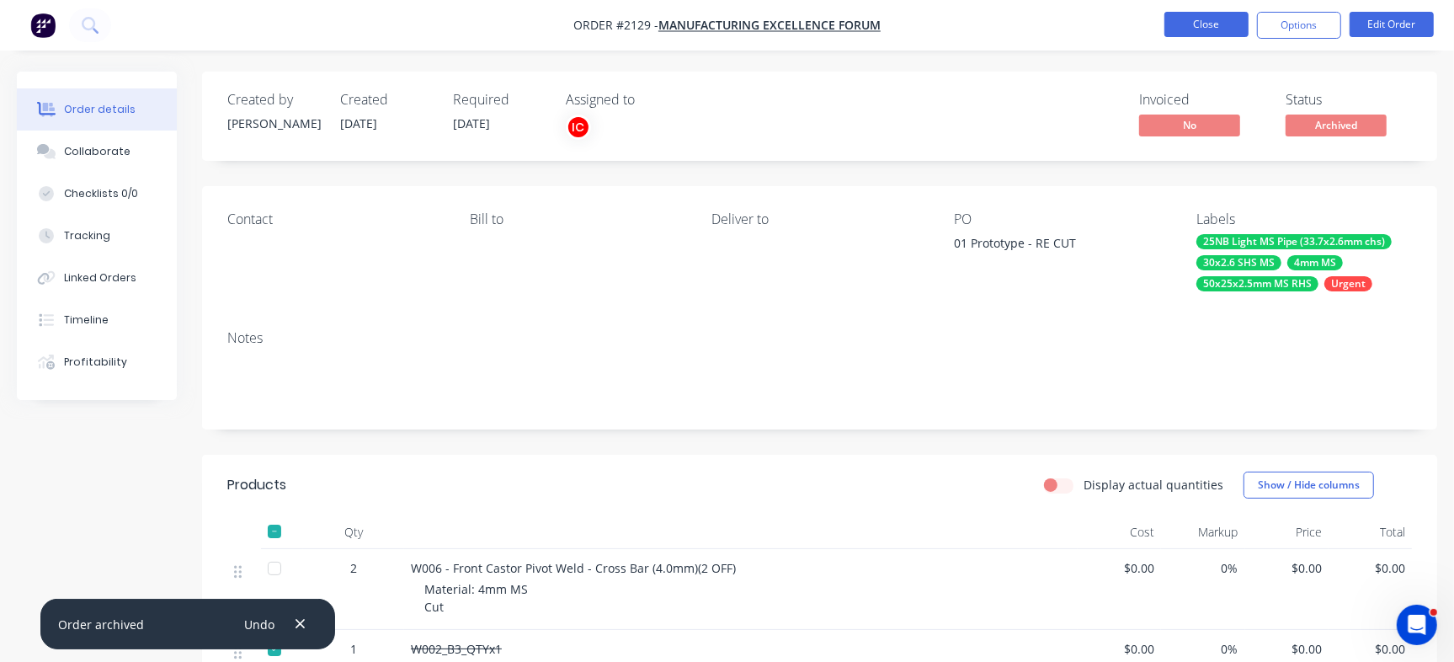
click at [1197, 32] on button "Close" at bounding box center [1207, 24] width 84 height 25
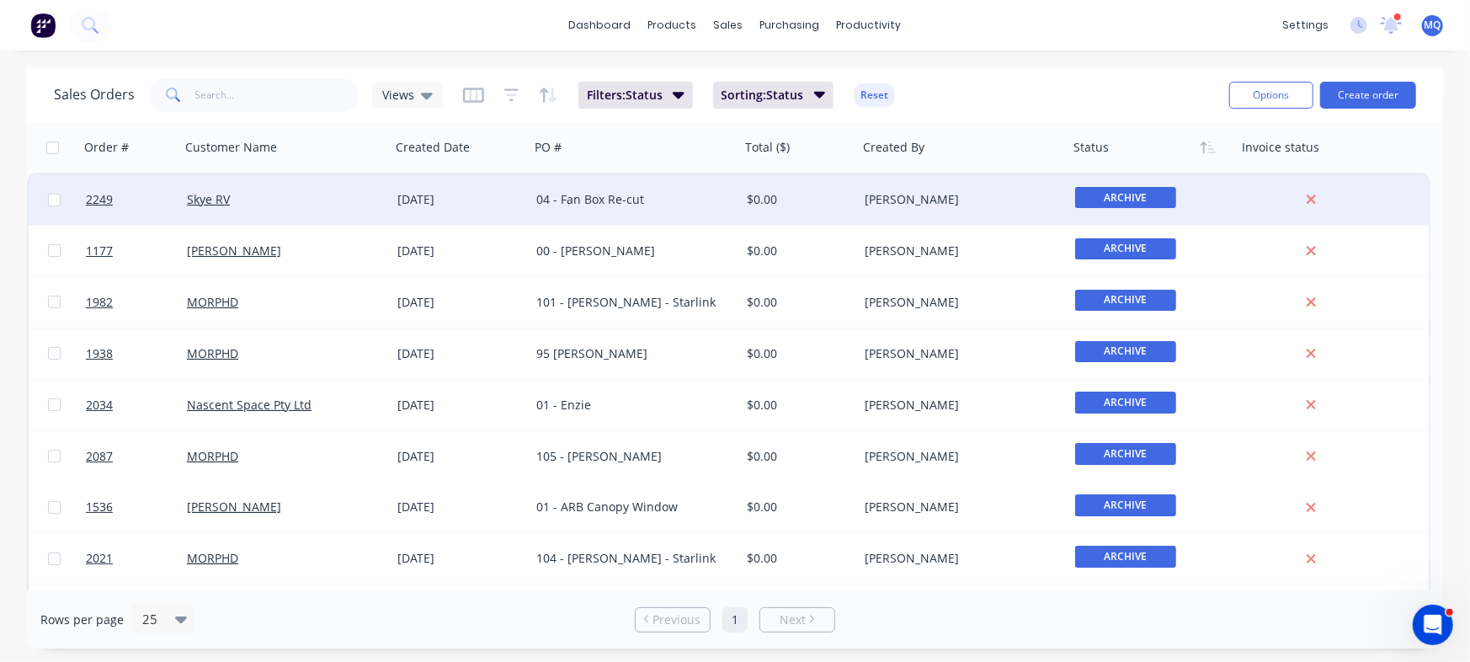
click at [648, 207] on div "04 - Fan Box Re-cut" at bounding box center [629, 199] width 187 height 17
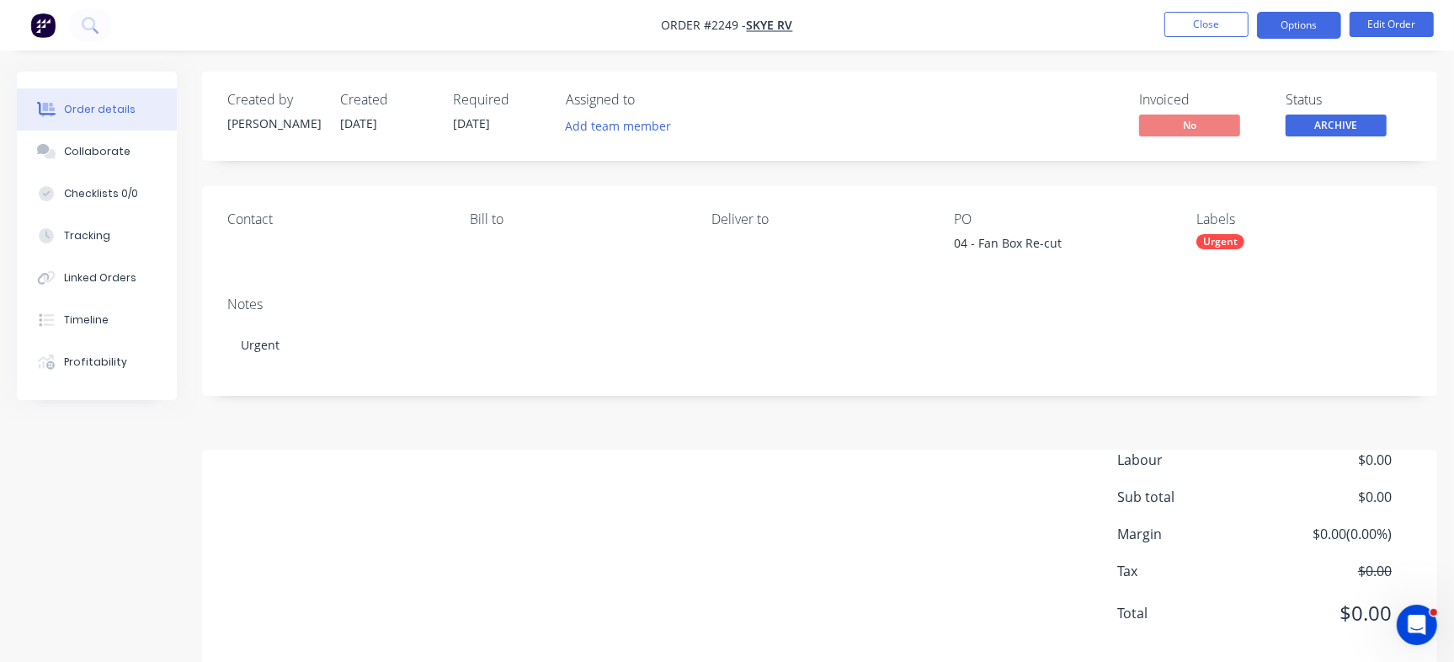
click at [1311, 13] on button "Options" at bounding box center [1299, 25] width 84 height 27
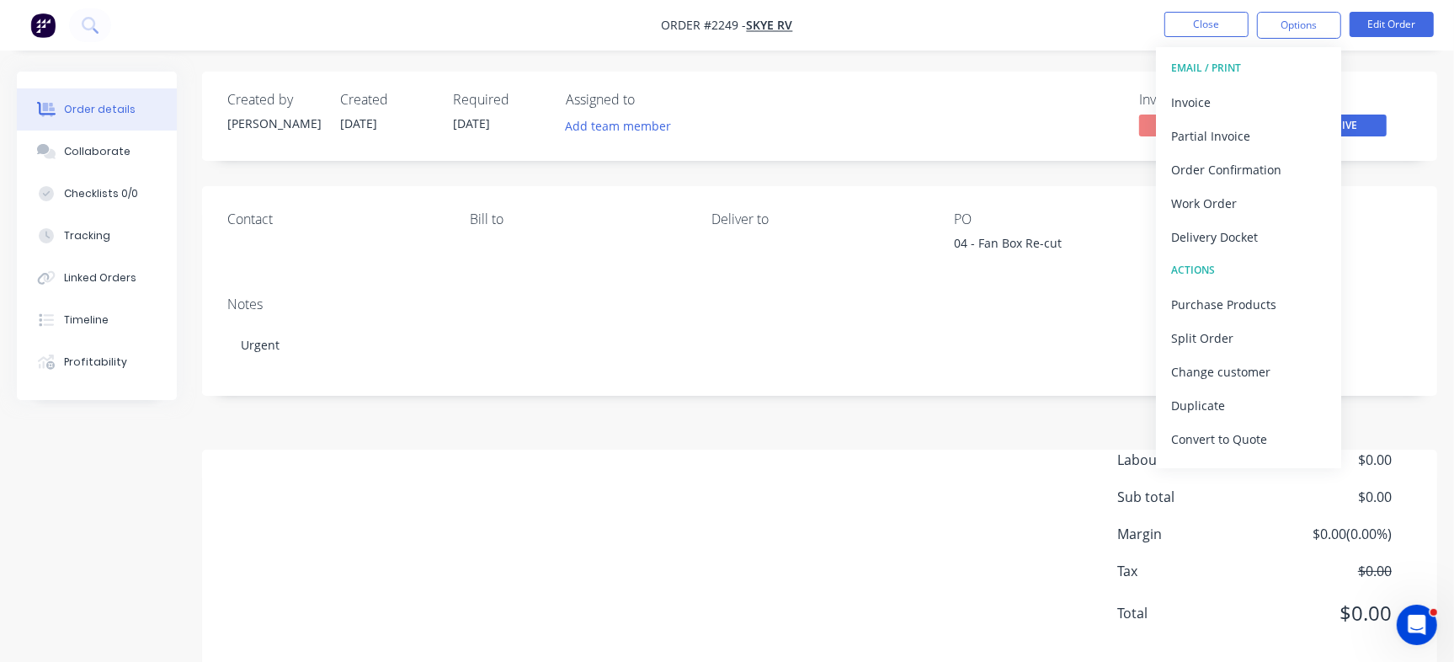
scroll to position [25, 0]
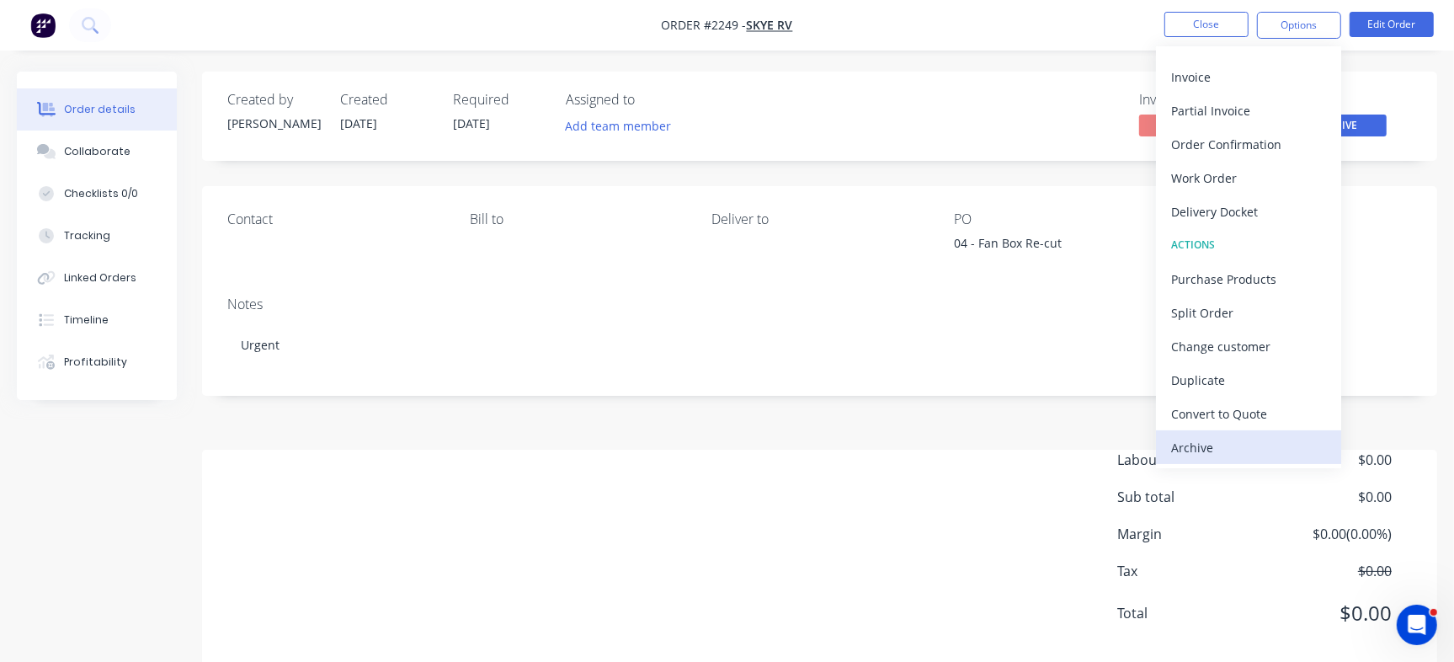
click at [1234, 451] on div "Archive" at bounding box center [1248, 447] width 155 height 24
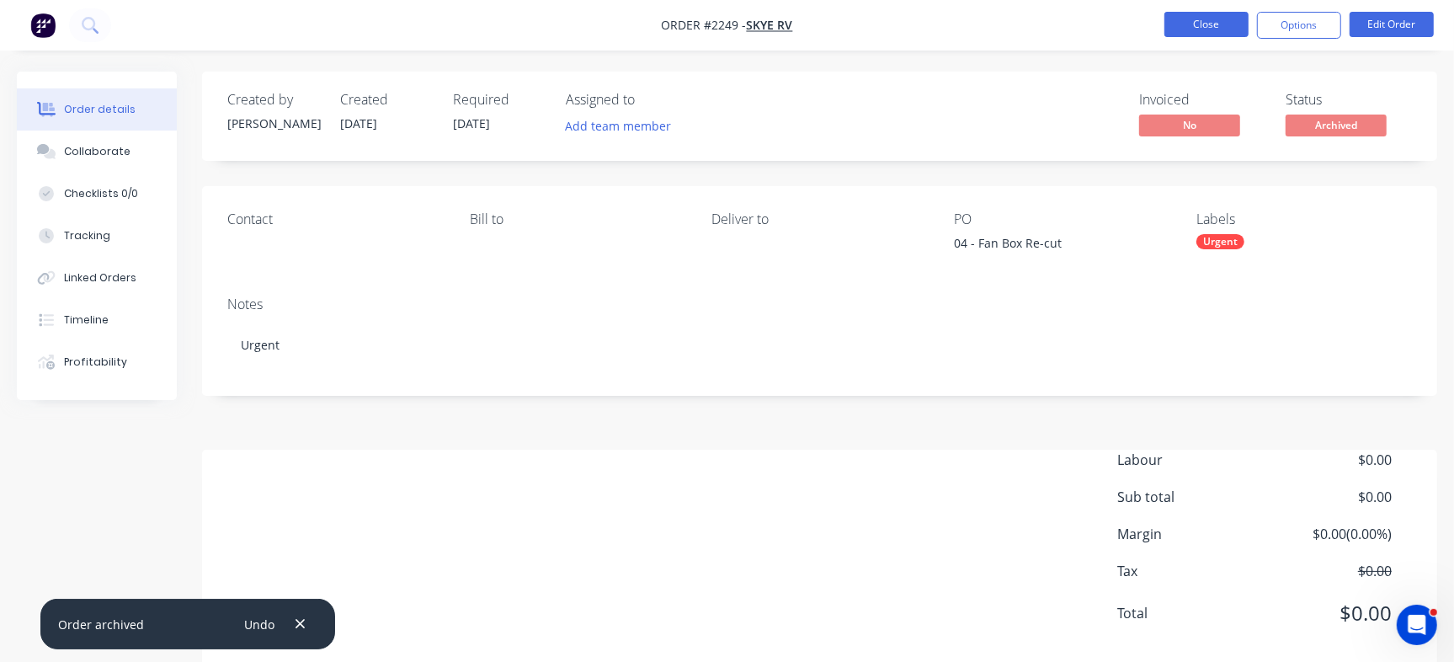
click at [1205, 22] on button "Close" at bounding box center [1207, 24] width 84 height 25
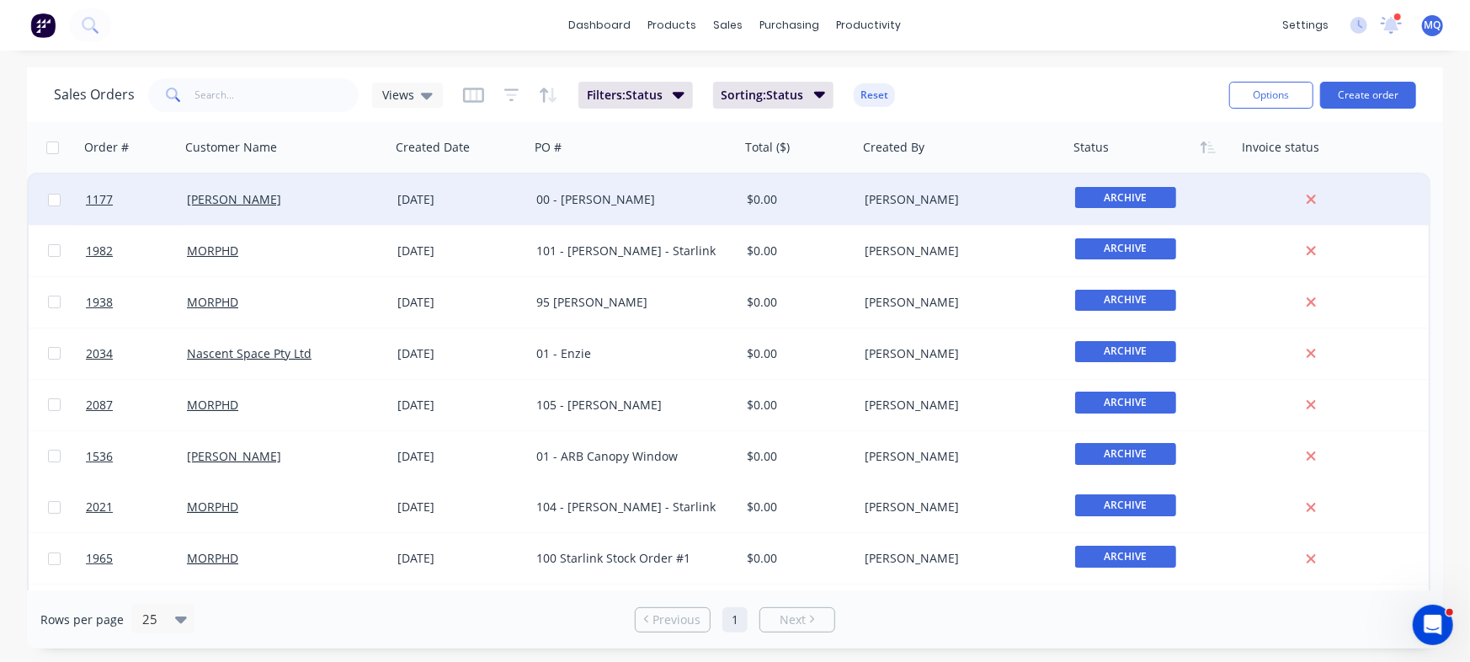
click at [660, 206] on div "00 - [PERSON_NAME]" at bounding box center [629, 199] width 187 height 17
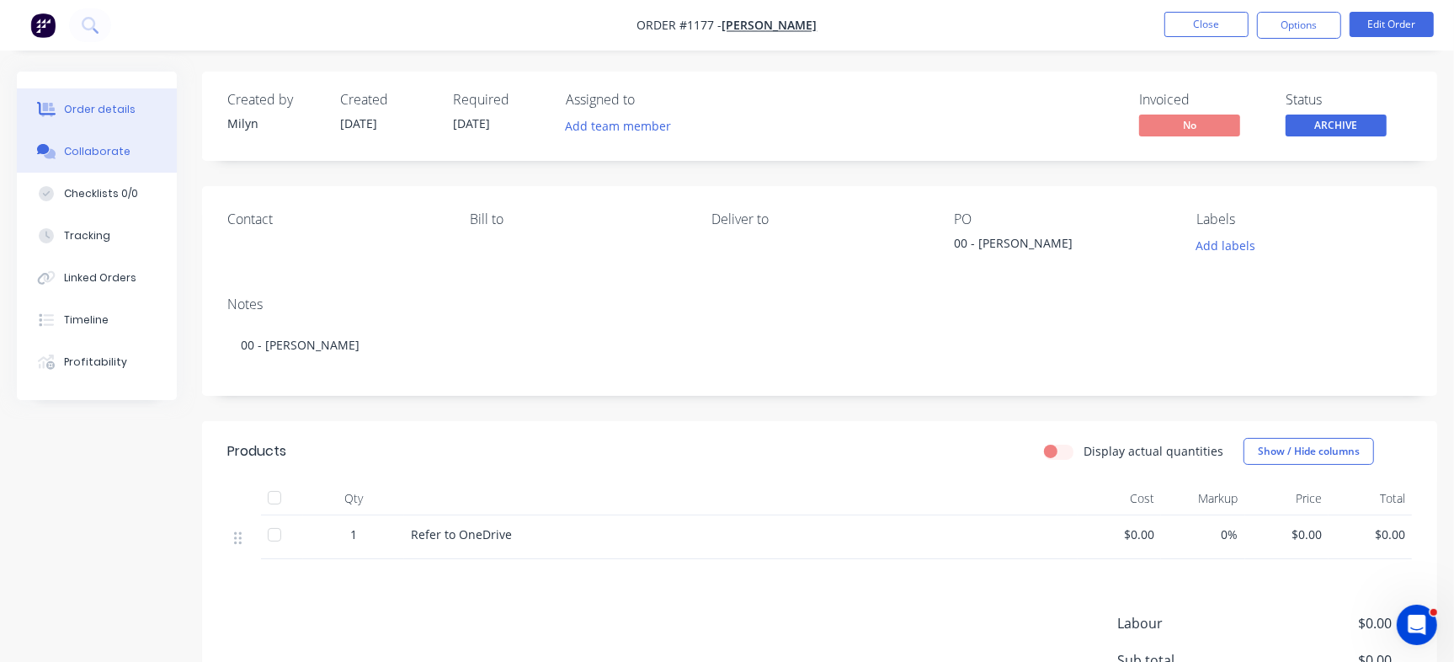
click at [116, 142] on button "Collaborate" at bounding box center [97, 152] width 160 height 42
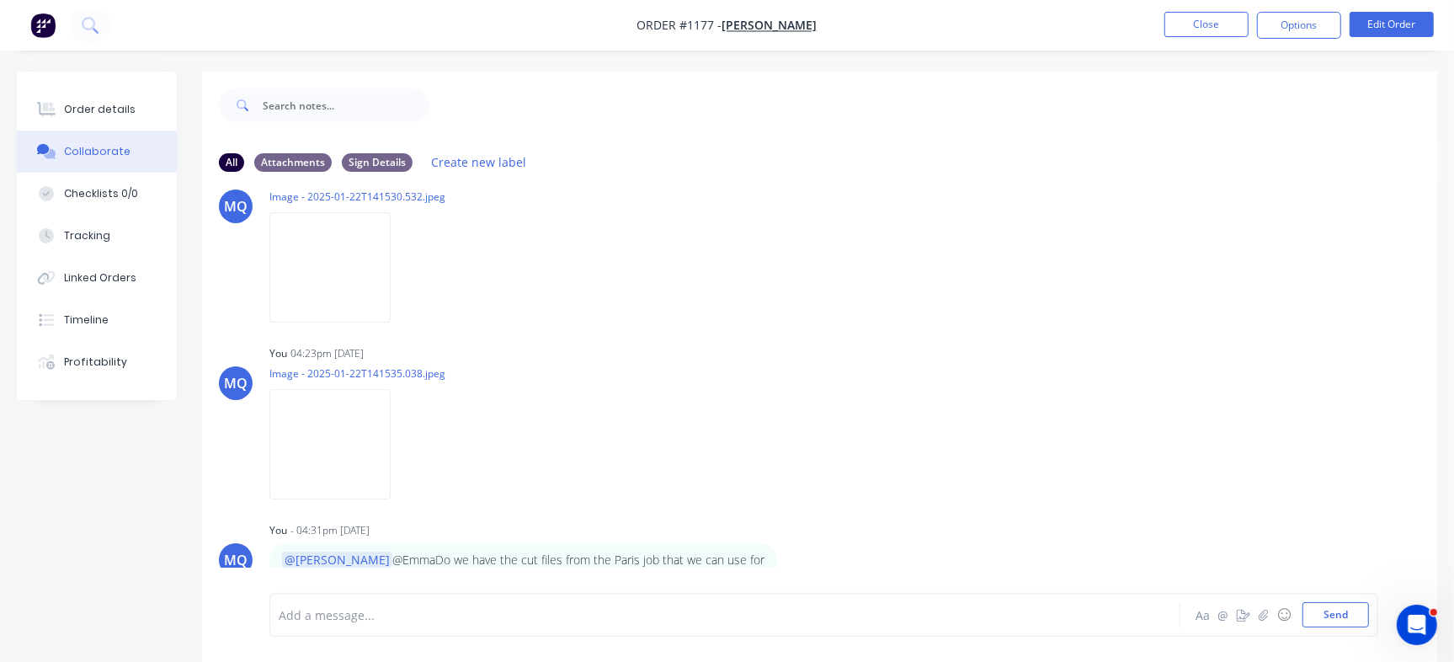
scroll to position [25, 0]
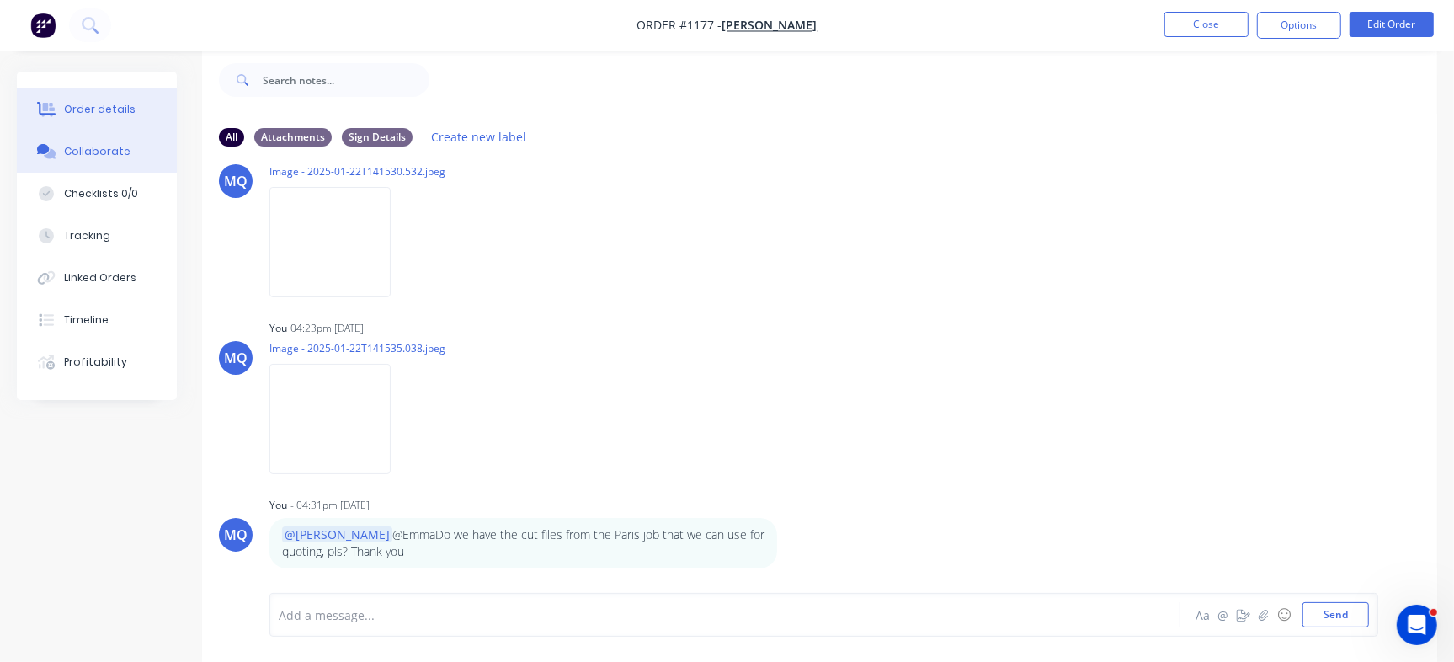
click at [147, 106] on button "Order details" at bounding box center [97, 109] width 160 height 42
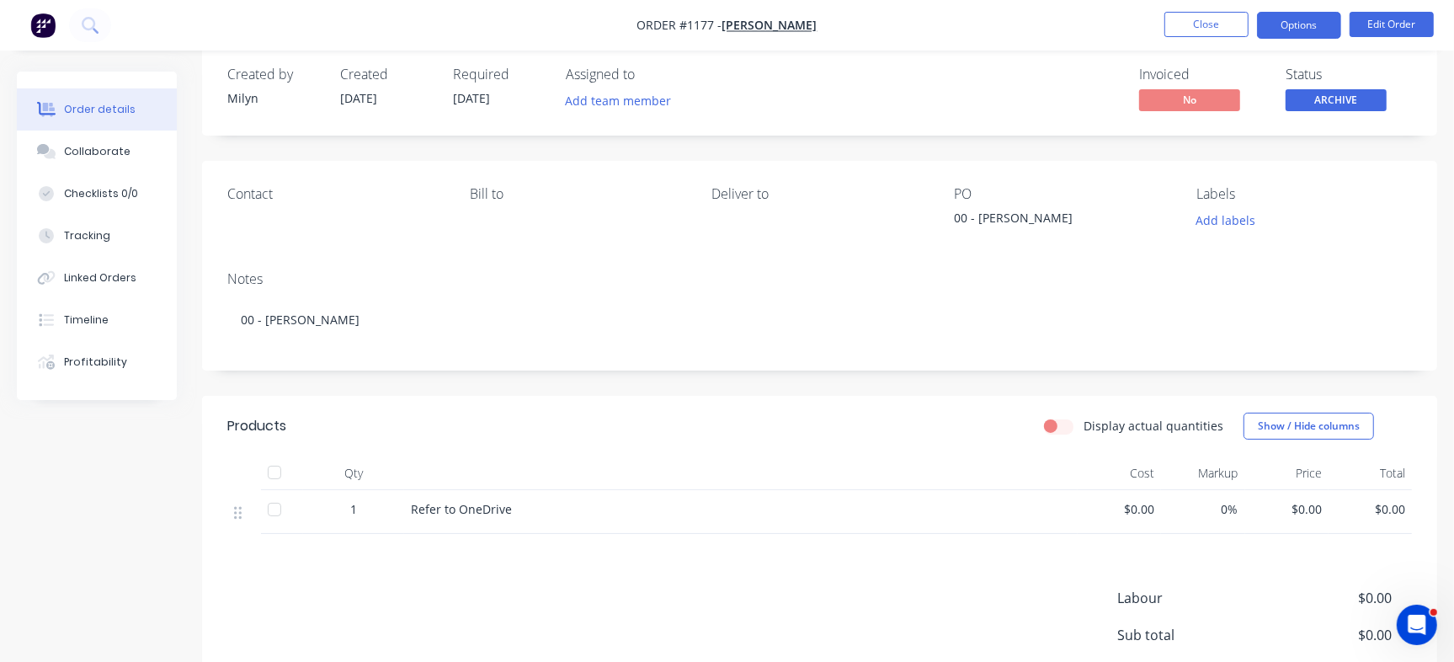
click at [1297, 22] on button "Options" at bounding box center [1299, 25] width 84 height 27
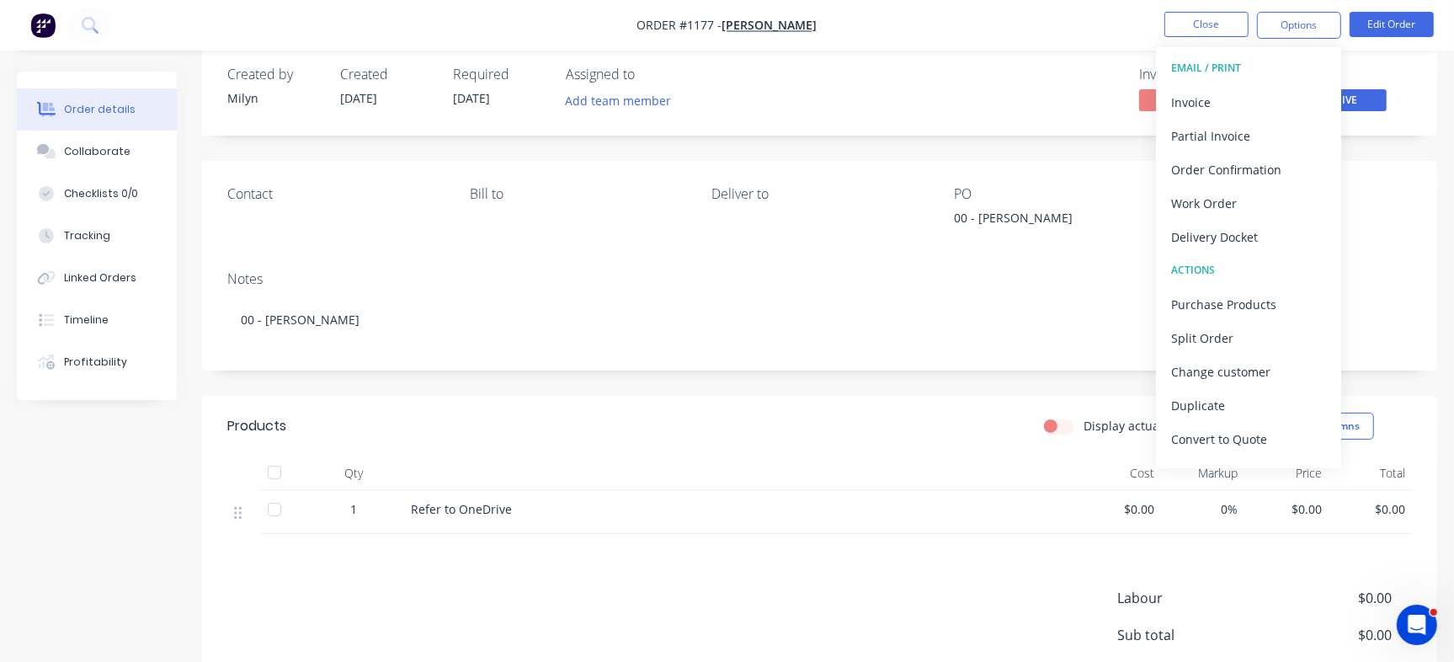
scroll to position [25, 0]
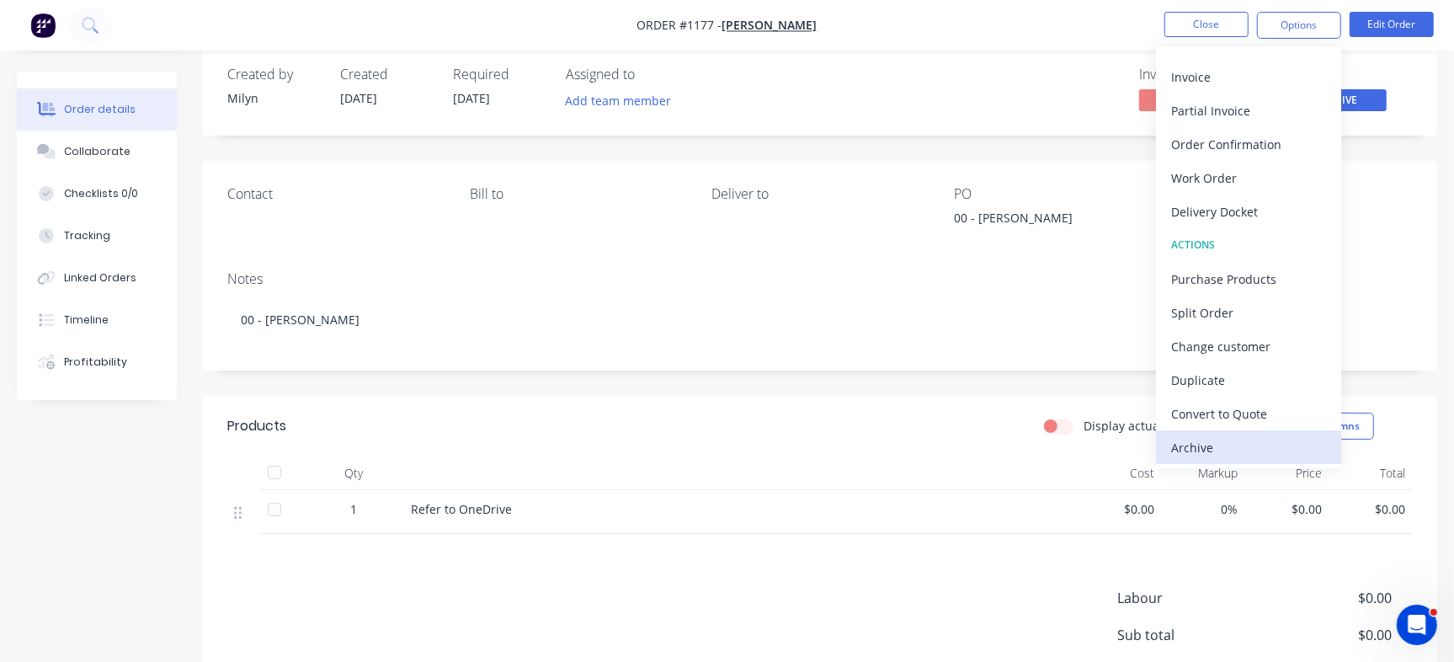
click at [1202, 437] on div "Archive" at bounding box center [1248, 447] width 155 height 24
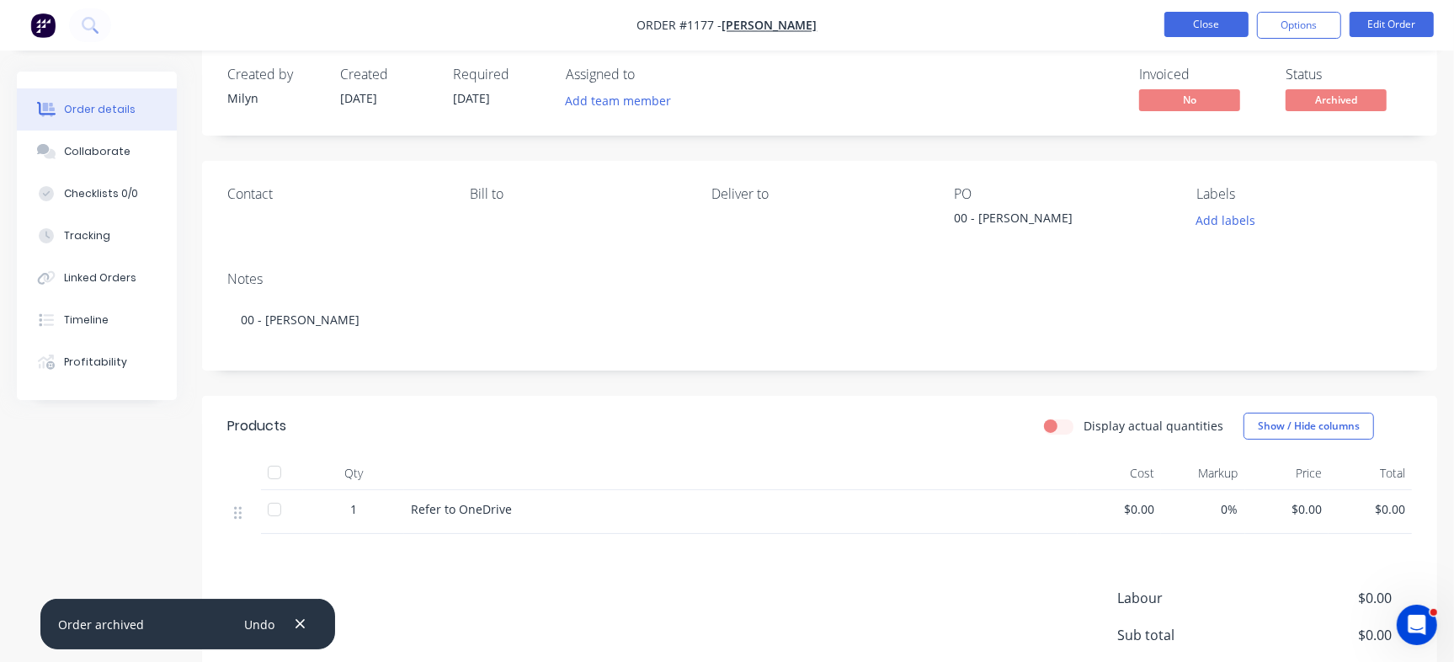
click at [1194, 23] on button "Close" at bounding box center [1207, 24] width 84 height 25
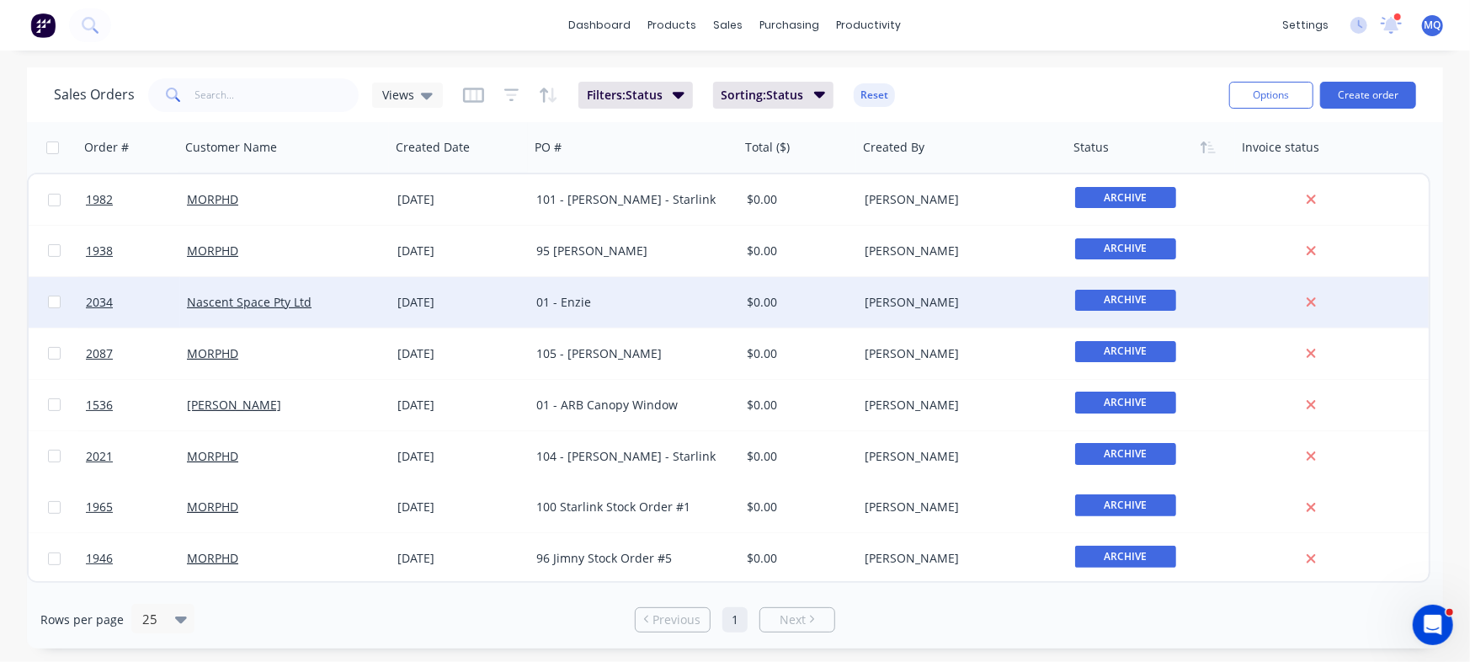
click at [532, 283] on div "01 - Enzie" at bounding box center [635, 302] width 211 height 51
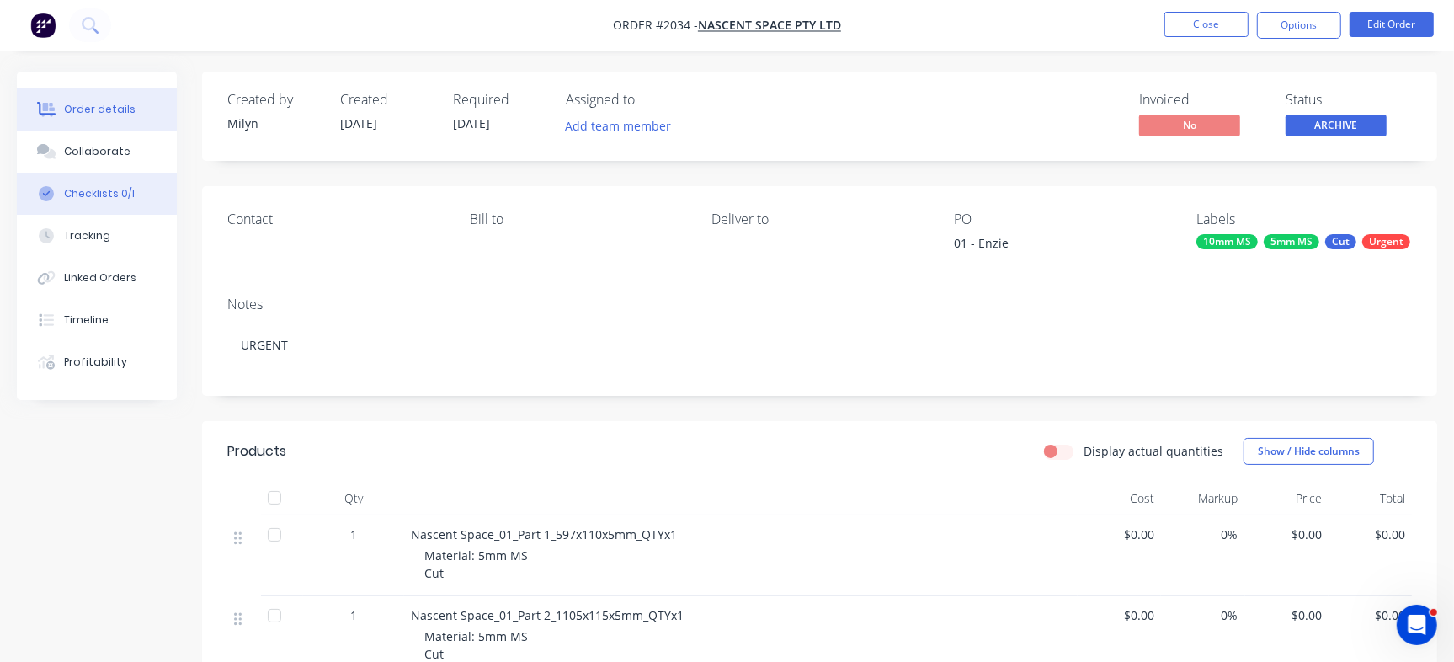
click at [142, 187] on button "Checklists 0/1" at bounding box center [97, 194] width 160 height 42
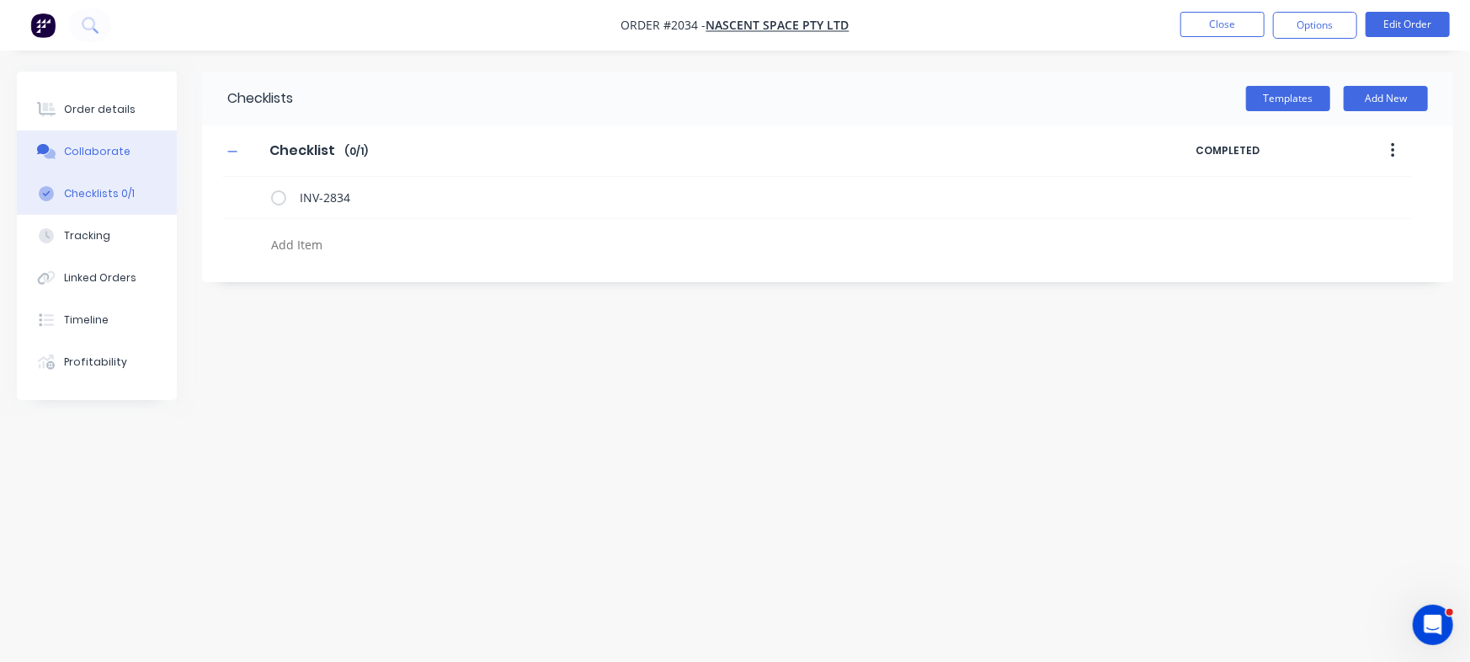
click at [124, 148] on button "Collaborate" at bounding box center [97, 152] width 160 height 42
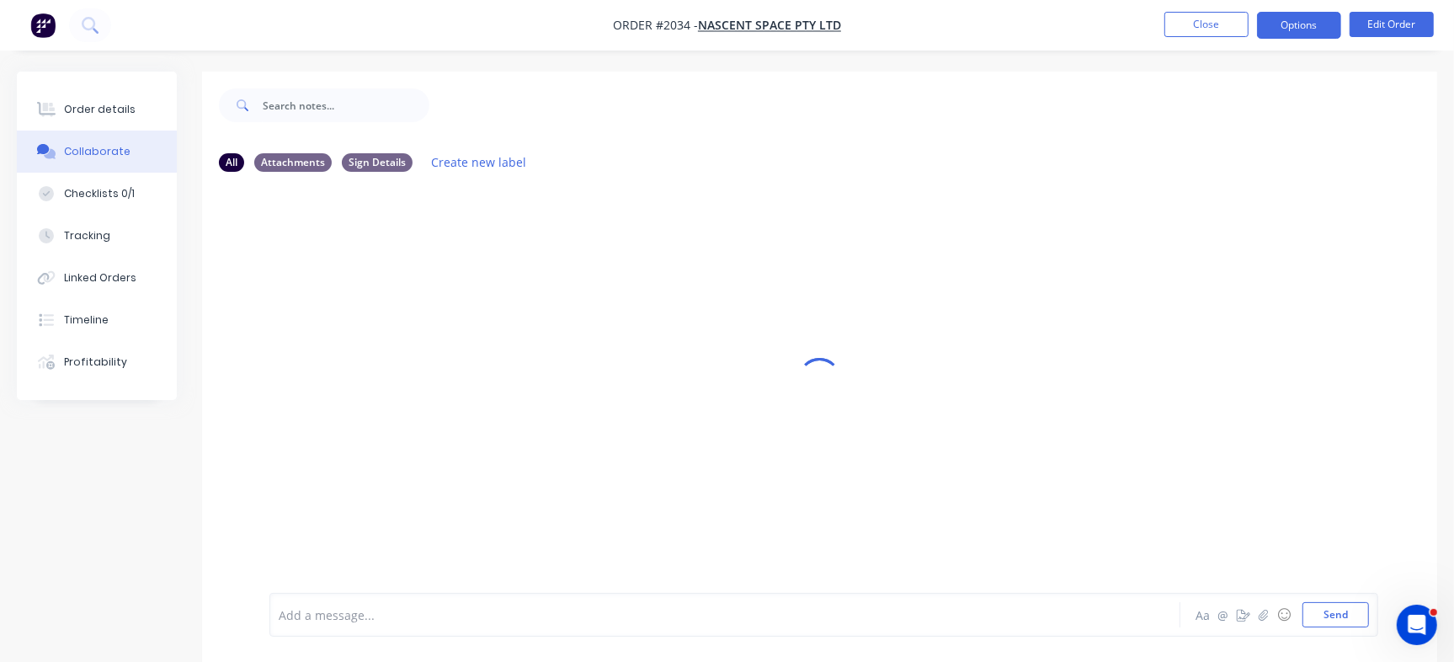
click at [1306, 27] on button "Options" at bounding box center [1299, 25] width 84 height 27
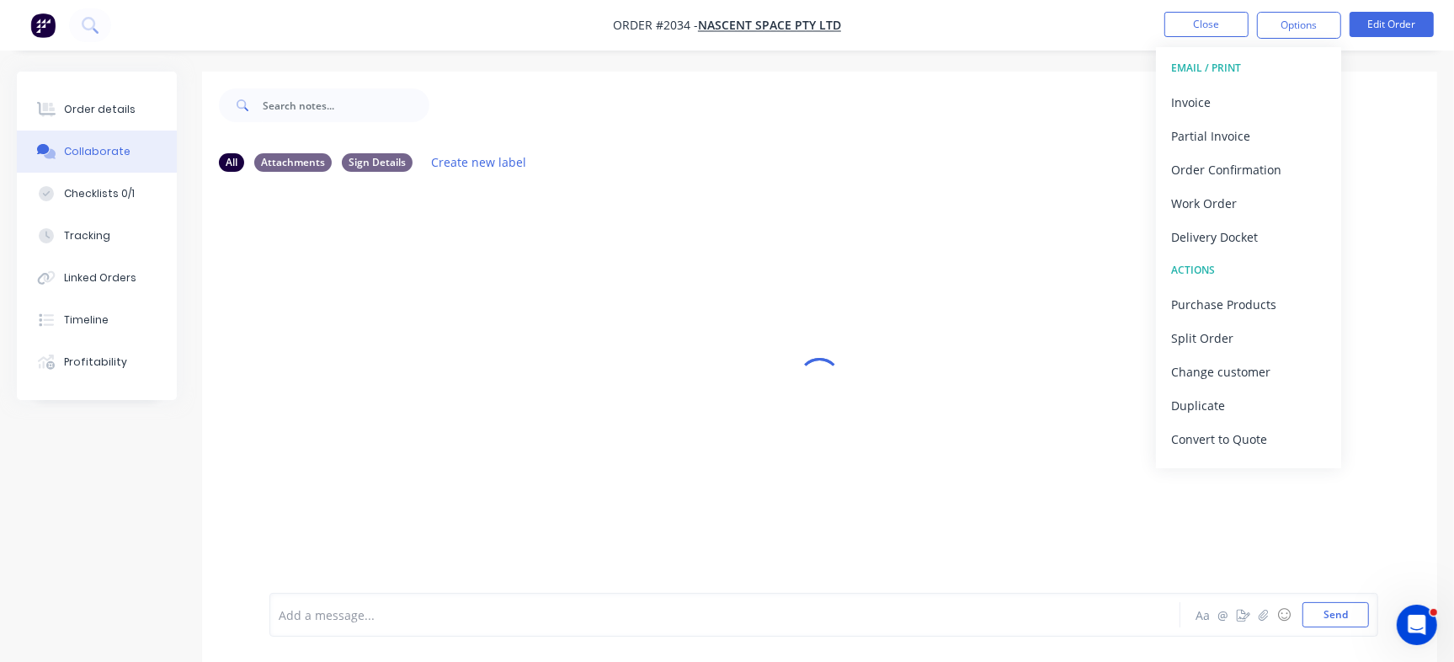
scroll to position [25, 0]
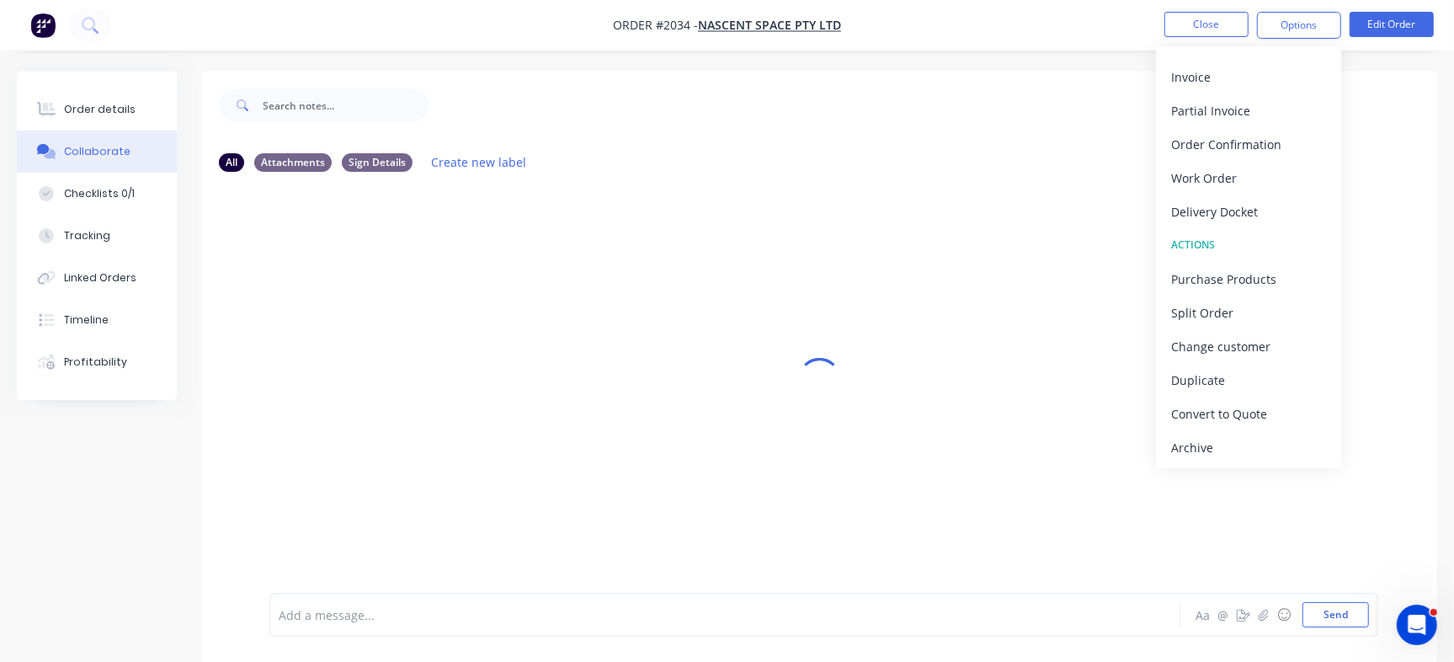
click at [1261, 448] on div "Archive" at bounding box center [1248, 447] width 155 height 24
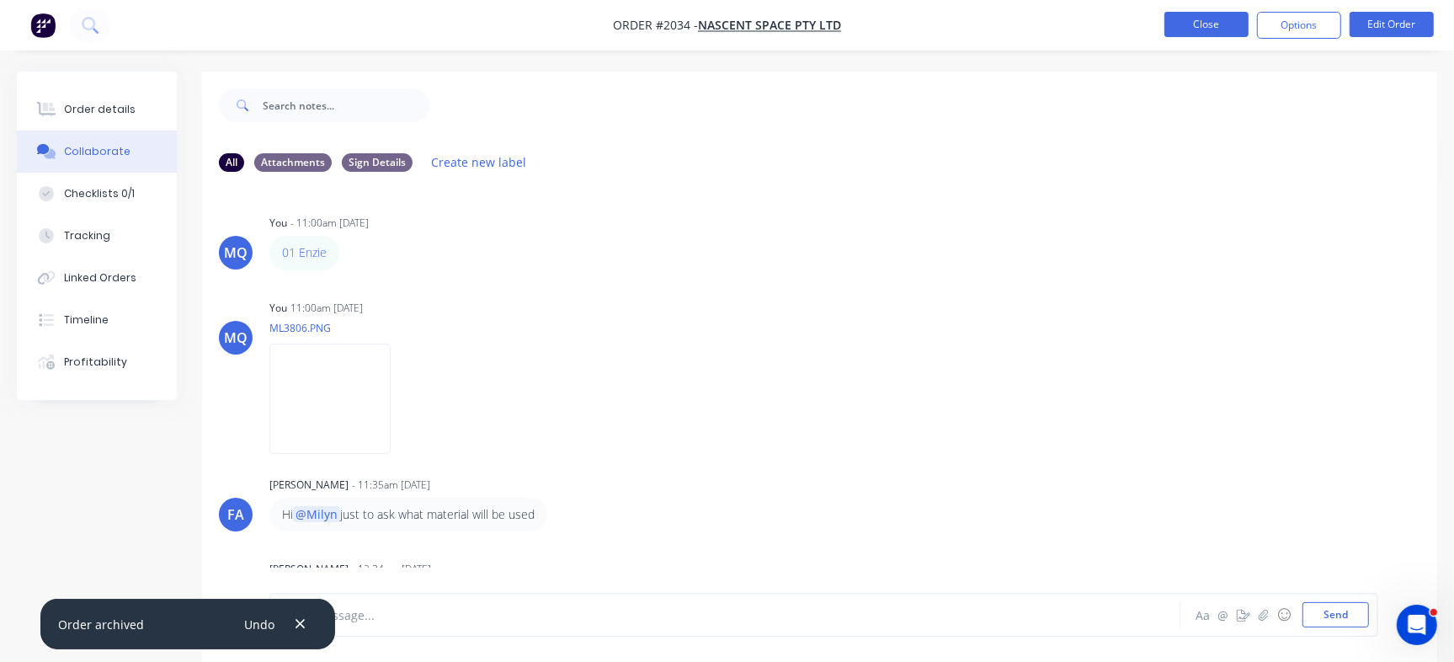
click at [1204, 22] on button "Close" at bounding box center [1207, 24] width 84 height 25
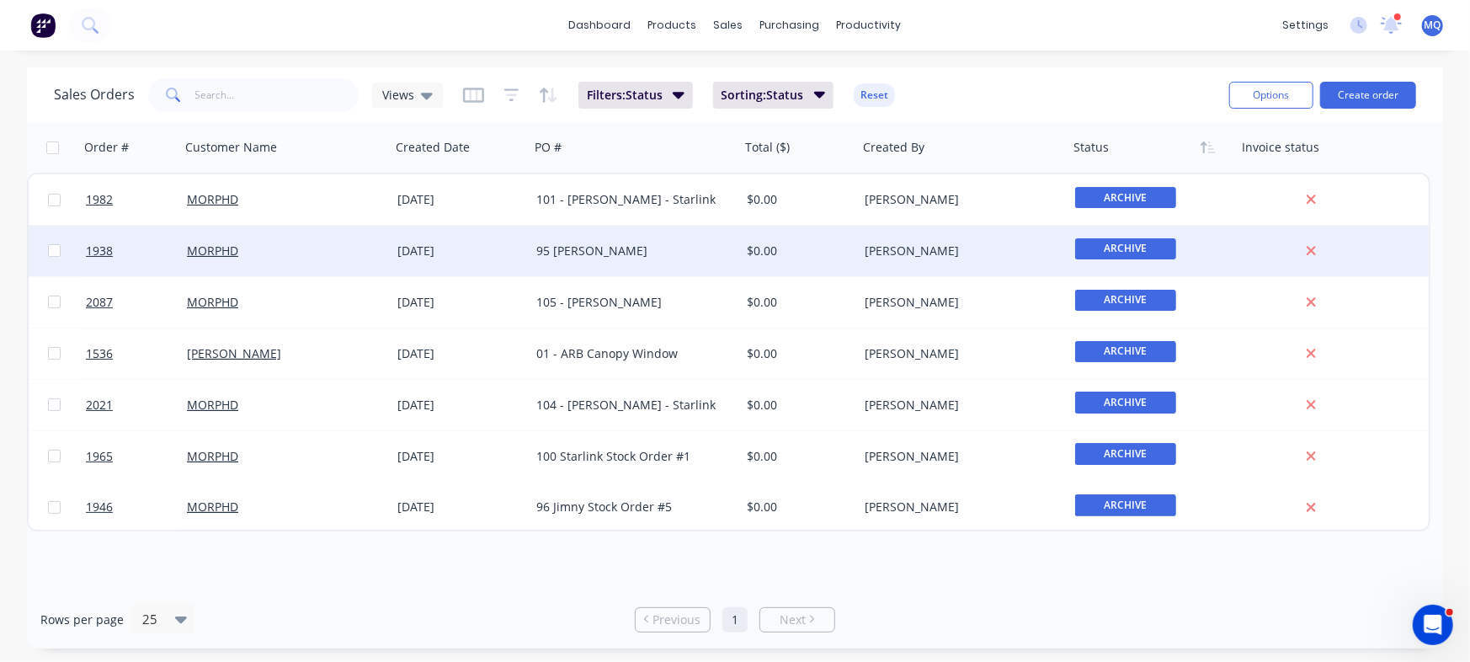
click at [630, 236] on div "95 [PERSON_NAME]" at bounding box center [635, 251] width 211 height 51
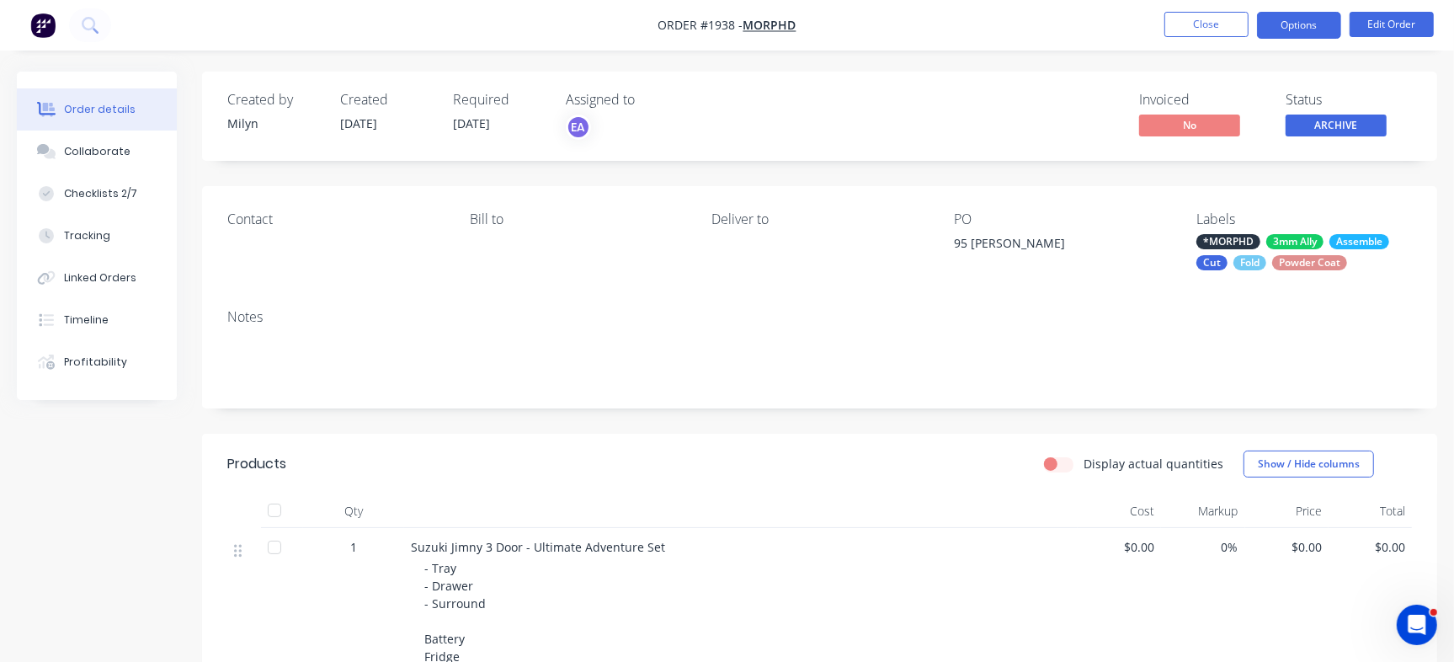
click at [1291, 22] on button "Options" at bounding box center [1299, 25] width 84 height 27
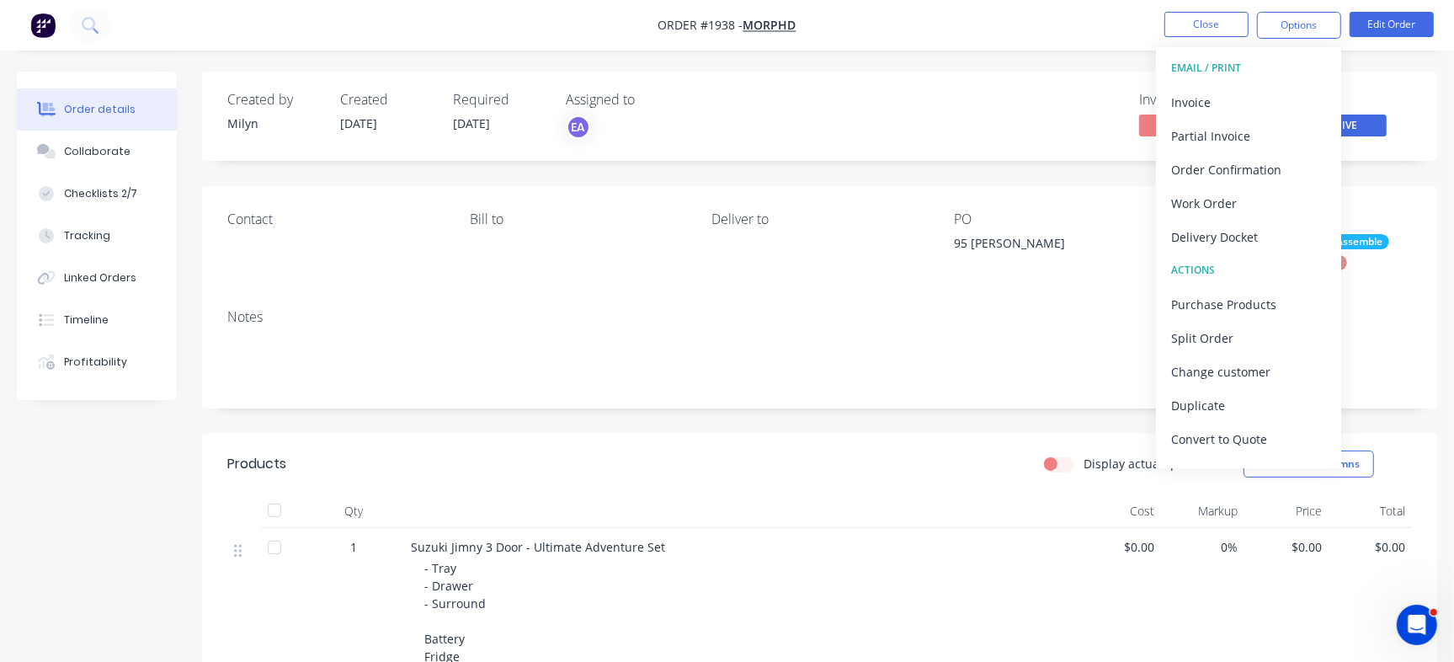
scroll to position [25, 0]
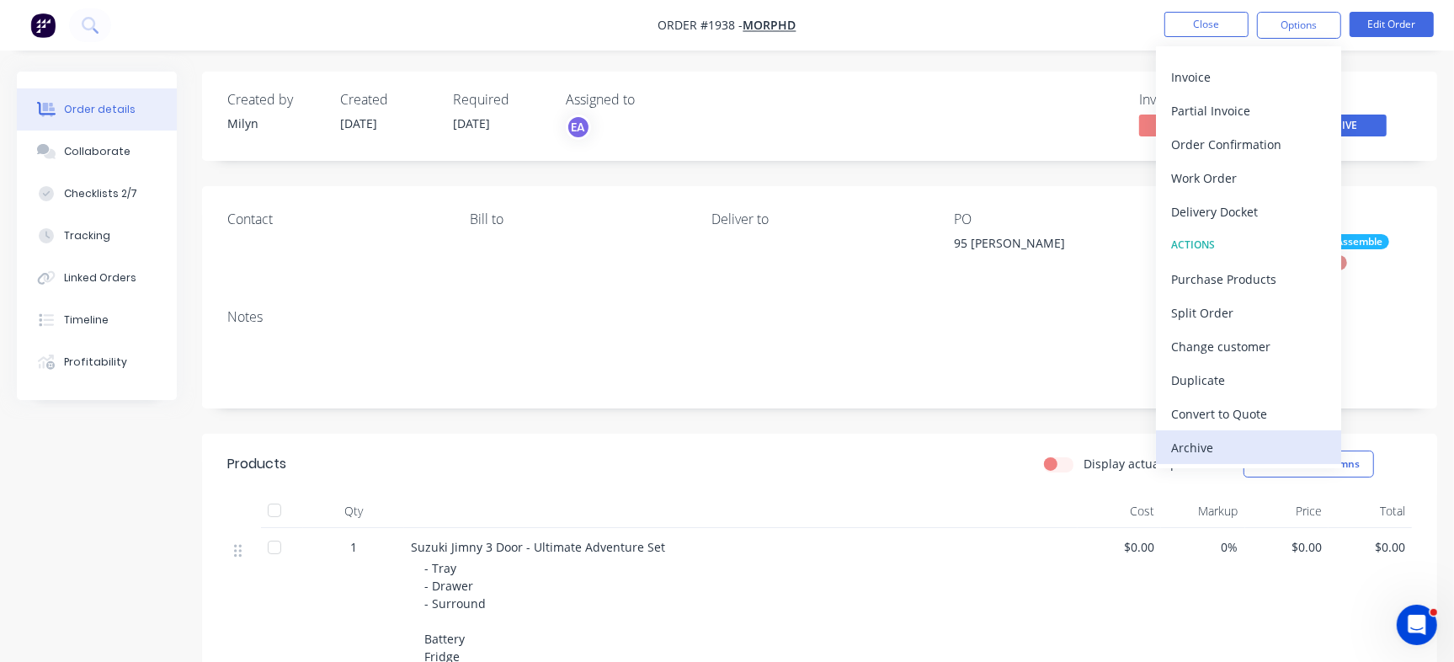
click at [1255, 458] on div "Archive" at bounding box center [1248, 447] width 155 height 24
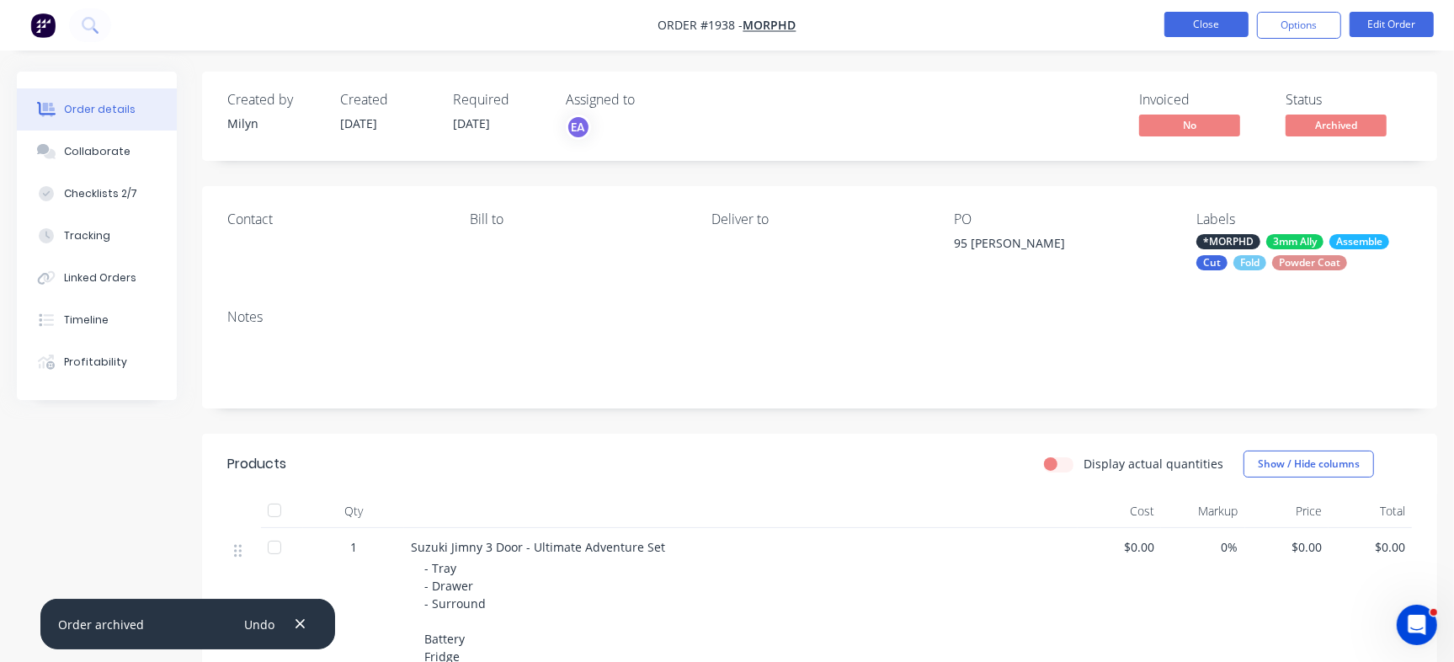
click at [1192, 22] on button "Close" at bounding box center [1207, 24] width 84 height 25
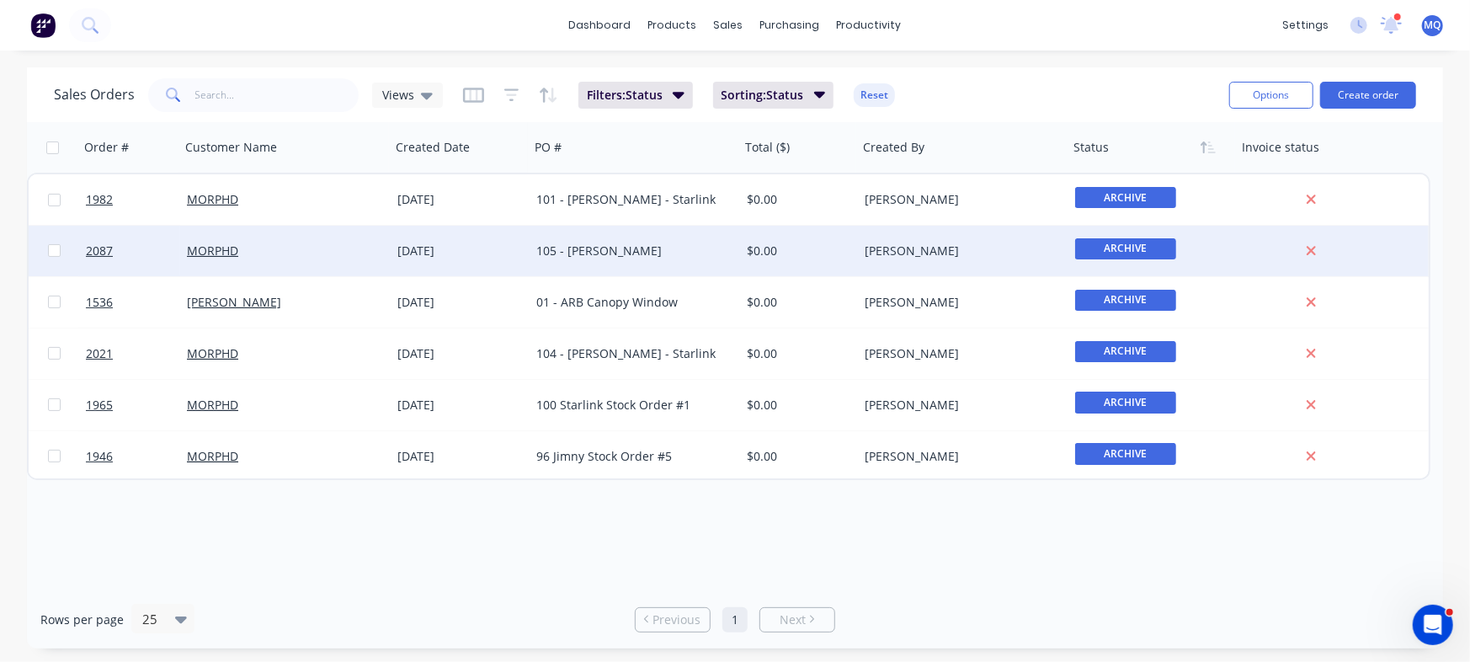
click at [642, 246] on div "105 - [PERSON_NAME]" at bounding box center [629, 251] width 187 height 17
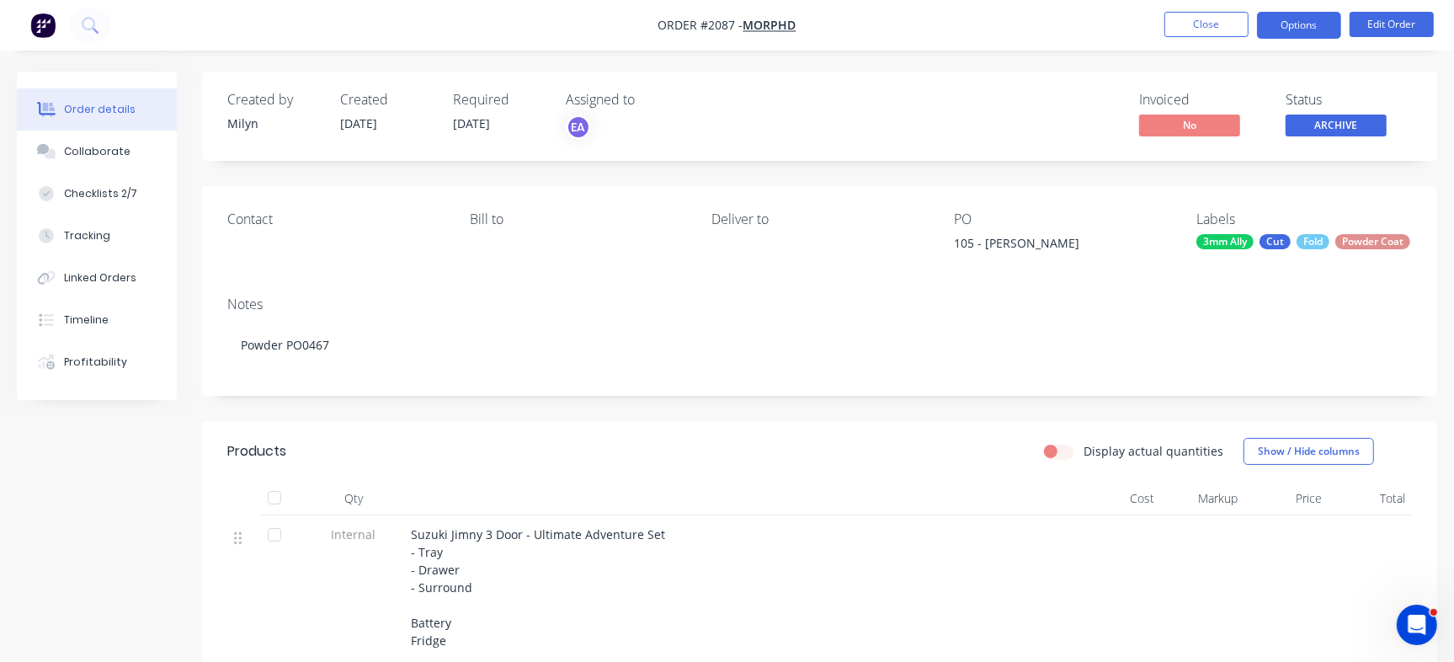
click at [1292, 24] on button "Options" at bounding box center [1299, 25] width 84 height 27
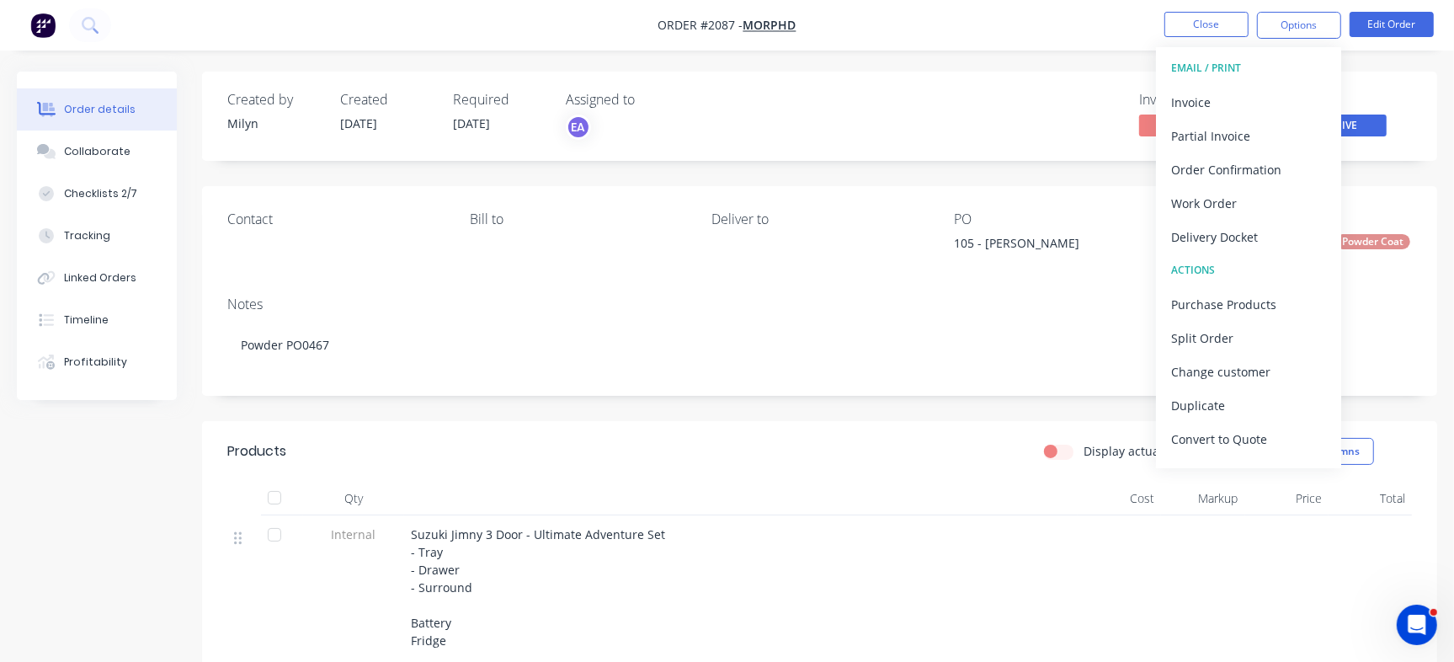
scroll to position [25, 0]
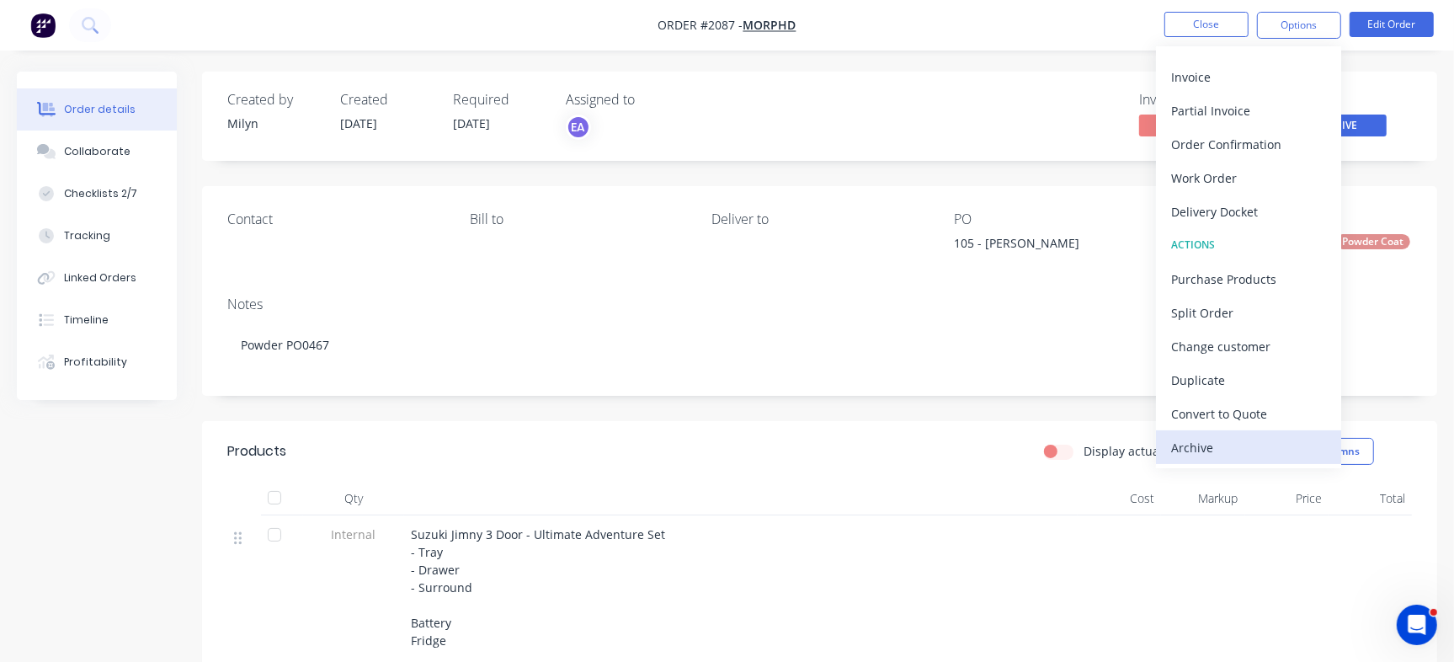
click at [1265, 455] on div "Archive" at bounding box center [1248, 447] width 155 height 24
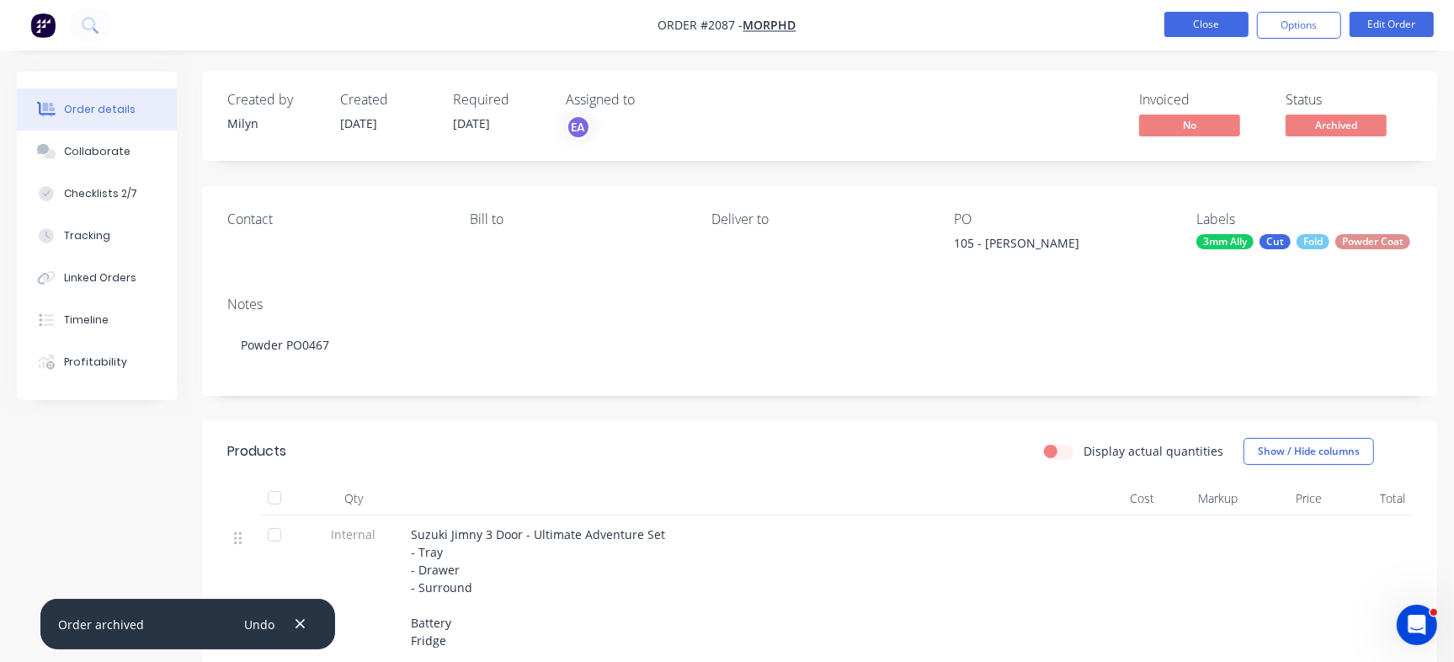
click at [1204, 29] on button "Close" at bounding box center [1207, 24] width 84 height 25
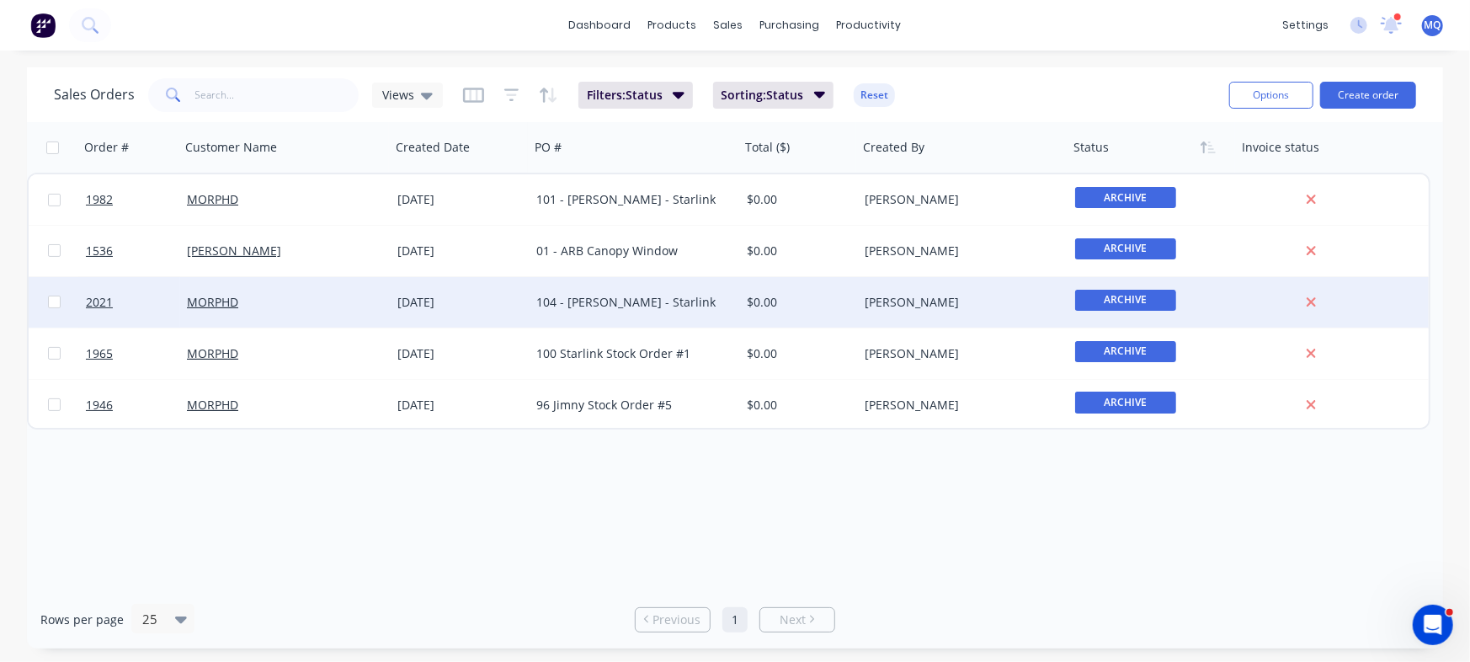
click at [698, 307] on div "104 - [PERSON_NAME] - Starlink" at bounding box center [629, 302] width 187 height 17
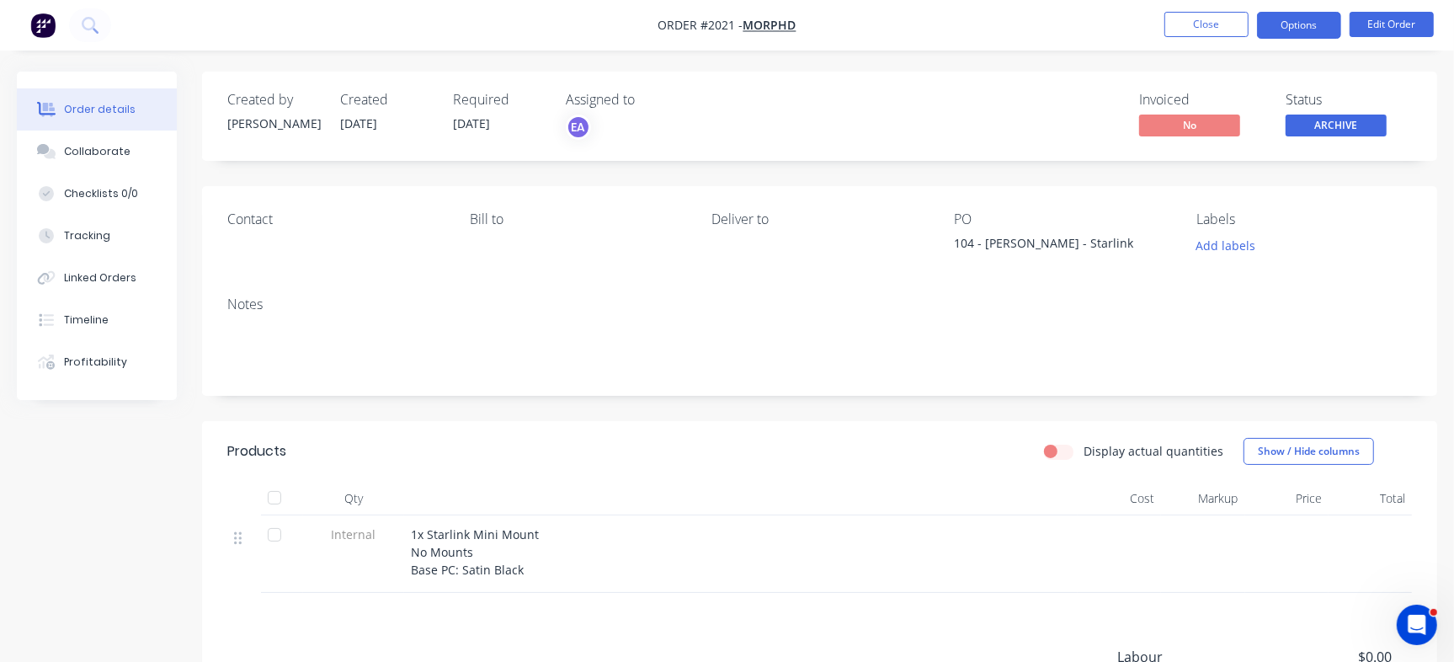
click at [1299, 30] on button "Options" at bounding box center [1299, 25] width 84 height 27
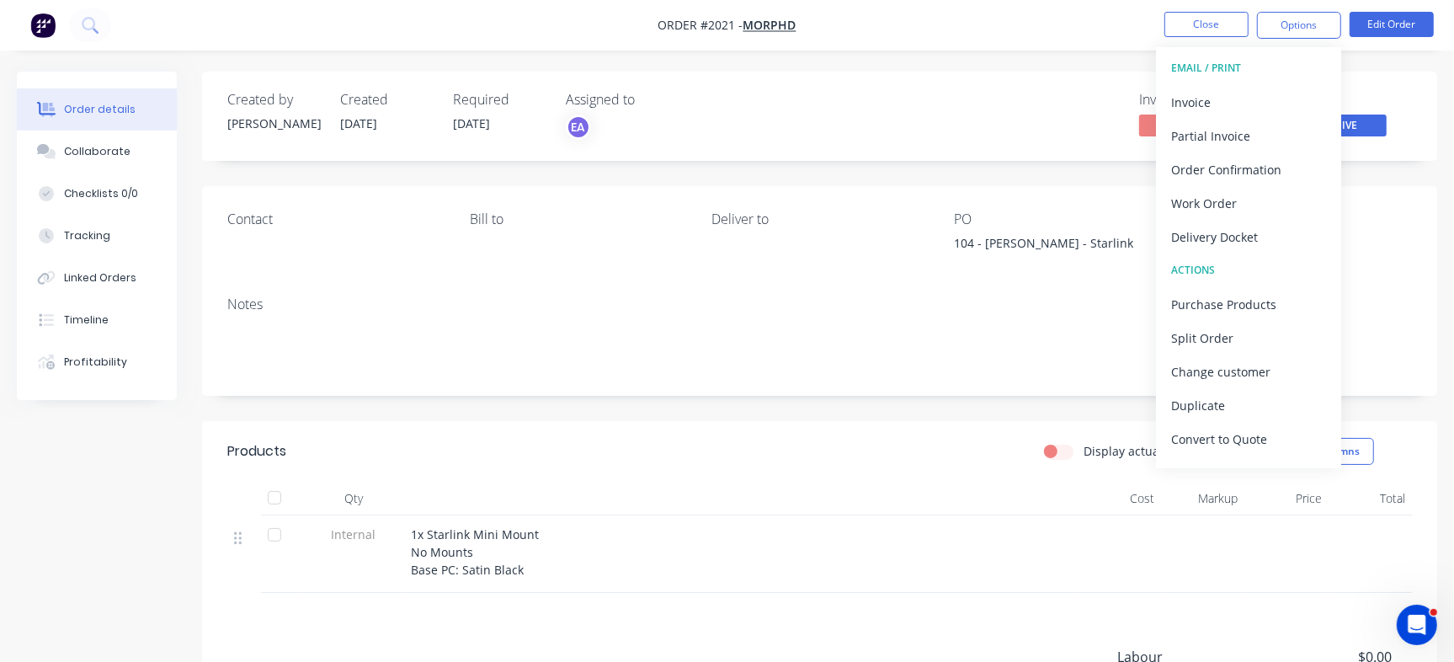
scroll to position [25, 0]
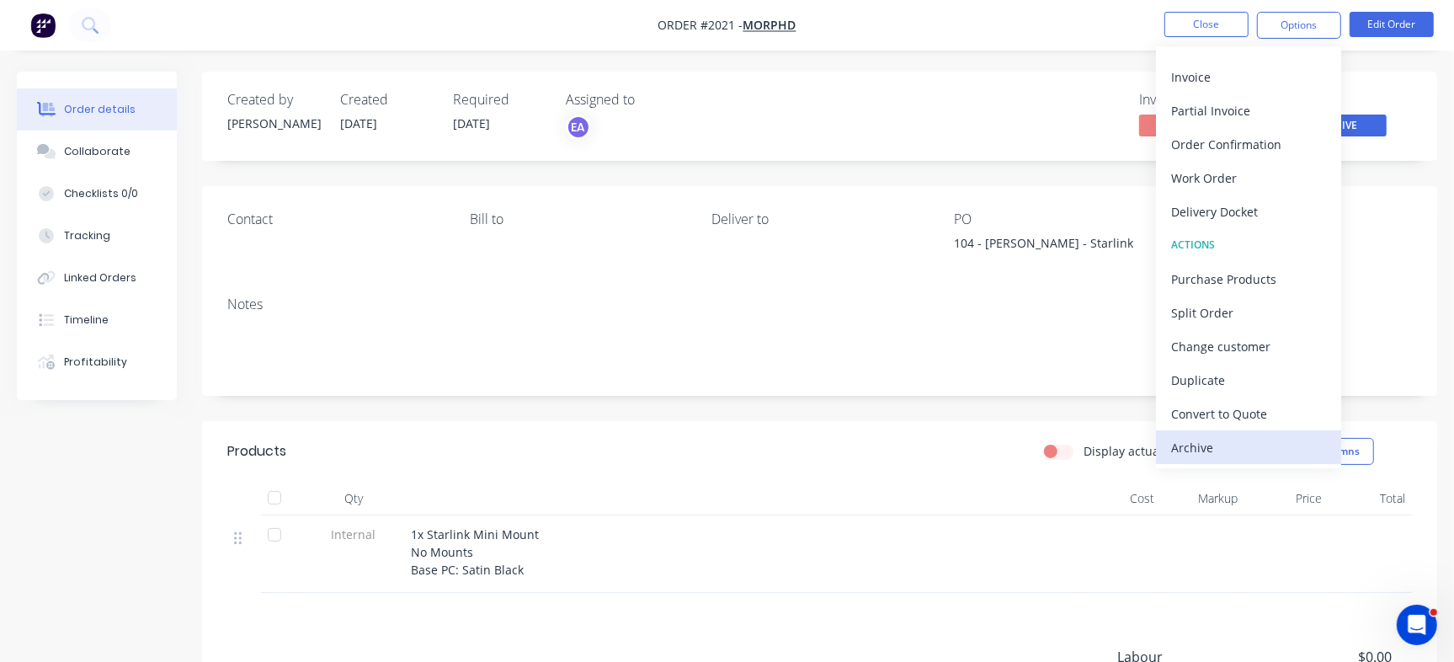
click at [1226, 442] on div "Archive" at bounding box center [1248, 447] width 155 height 24
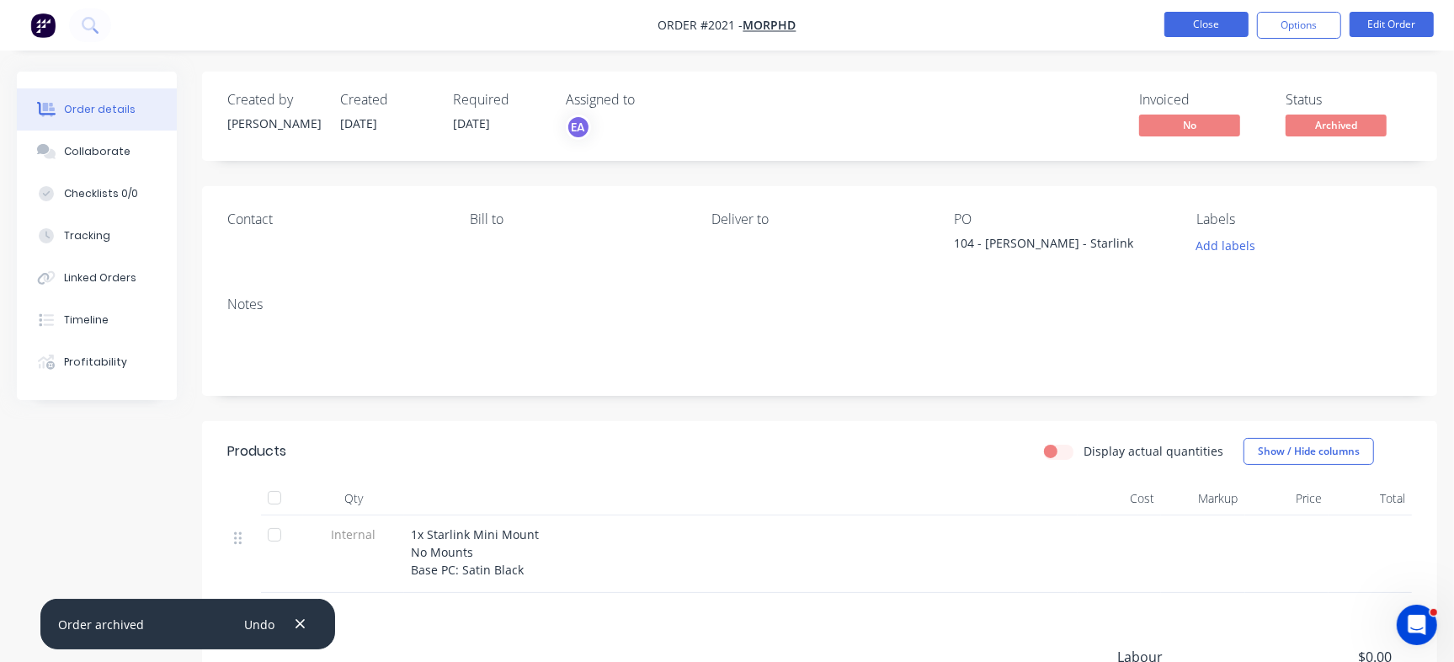
click at [1208, 35] on button "Close" at bounding box center [1207, 24] width 84 height 25
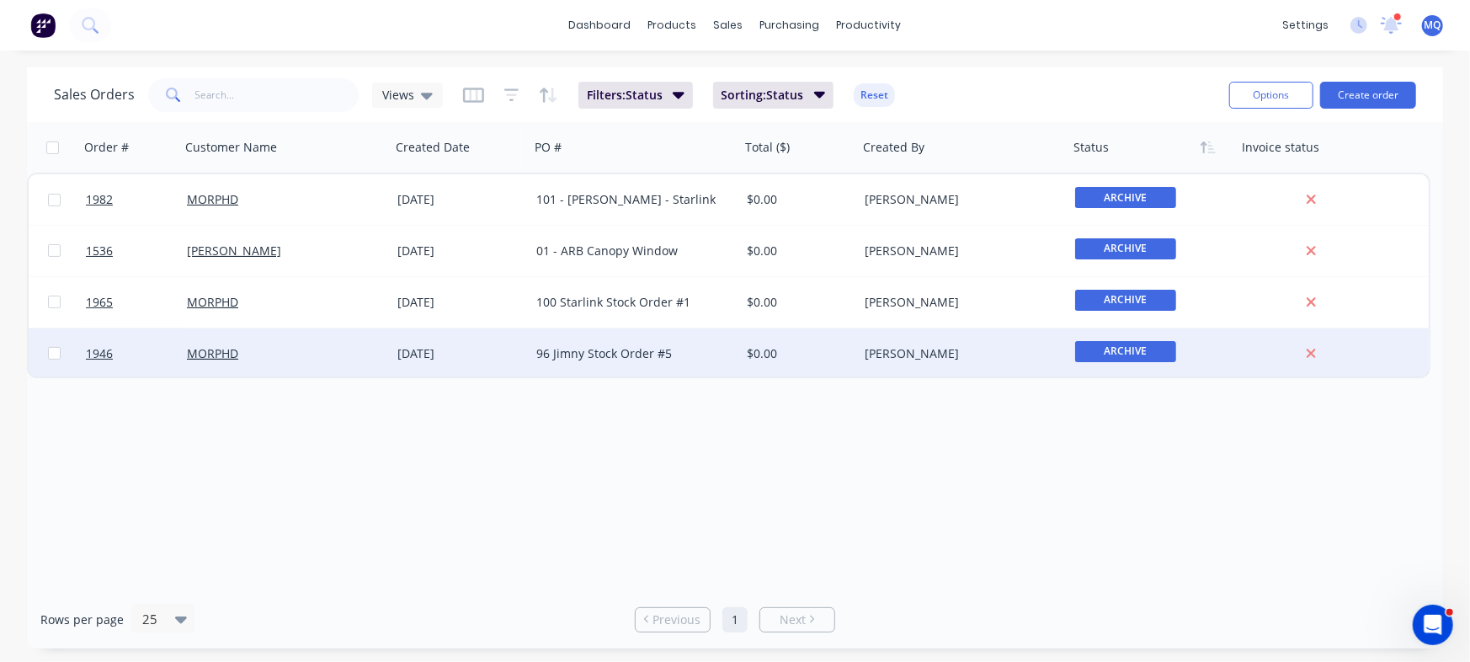
click at [647, 348] on div "96 Jimny Stock Order #5" at bounding box center [629, 353] width 187 height 17
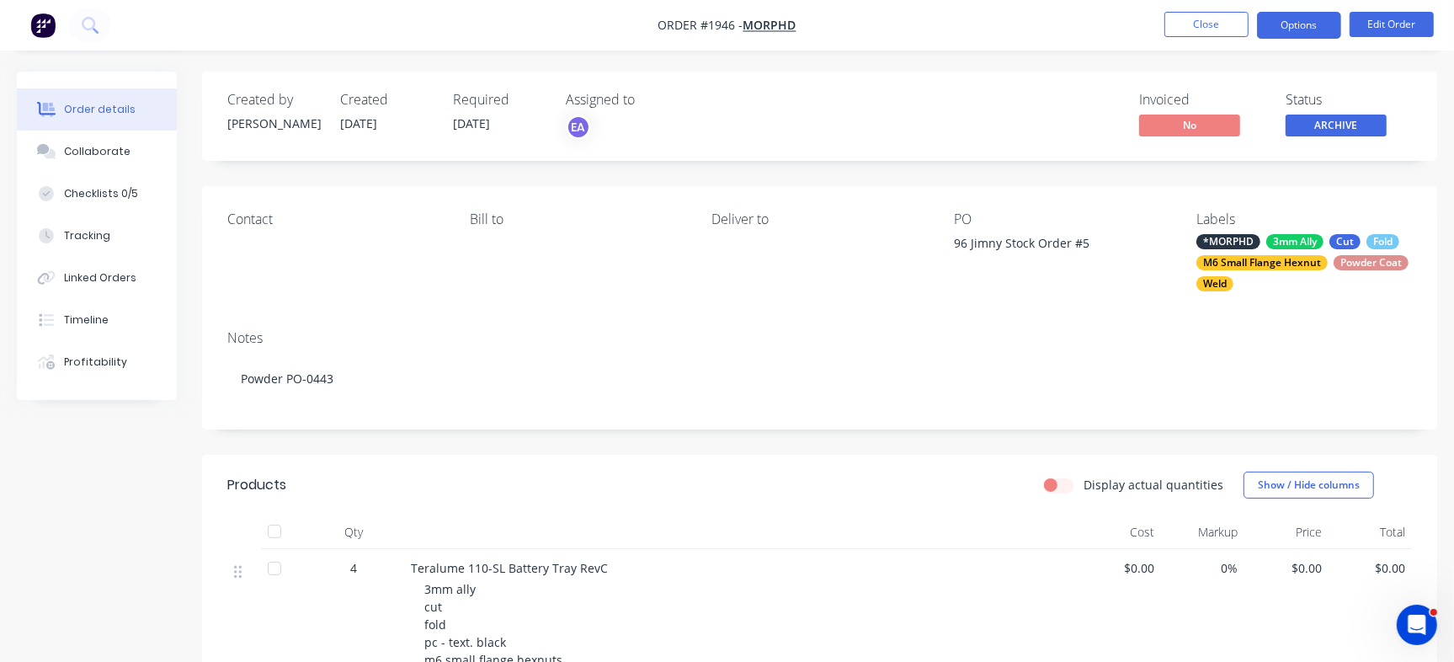
click at [1304, 29] on button "Options" at bounding box center [1299, 25] width 84 height 27
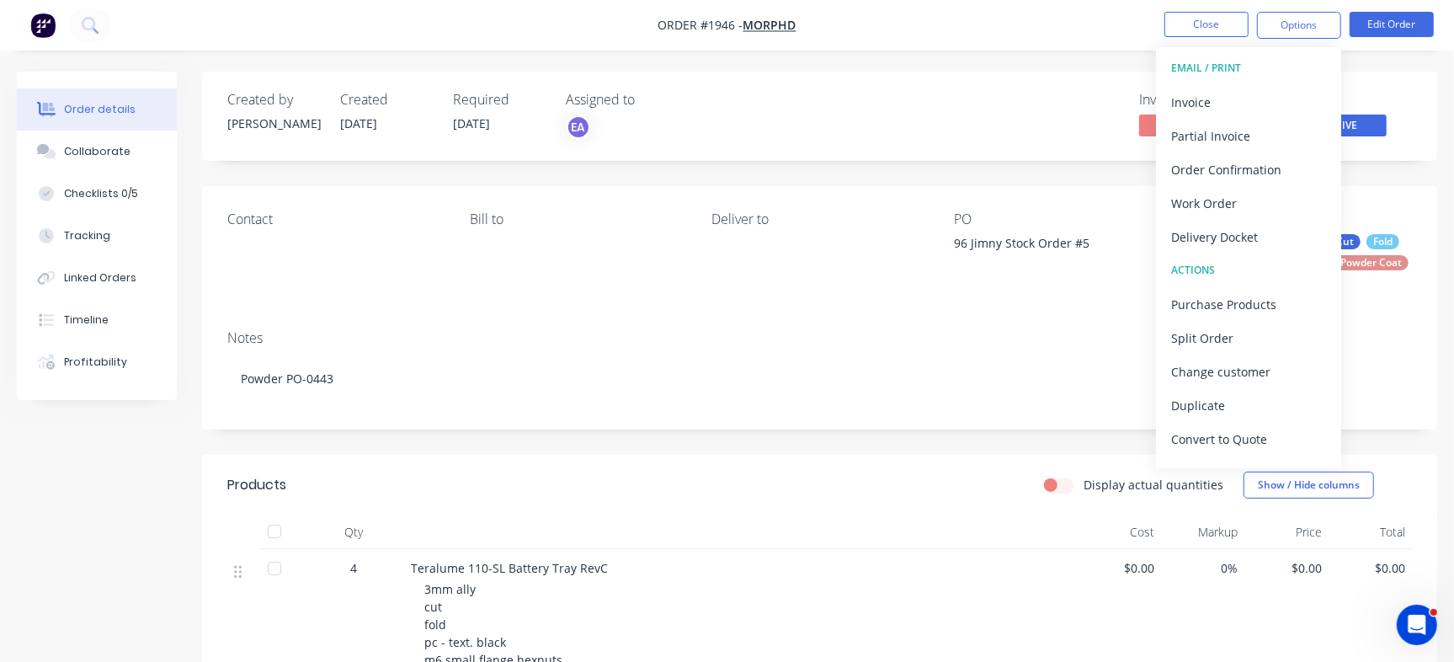
scroll to position [25, 0]
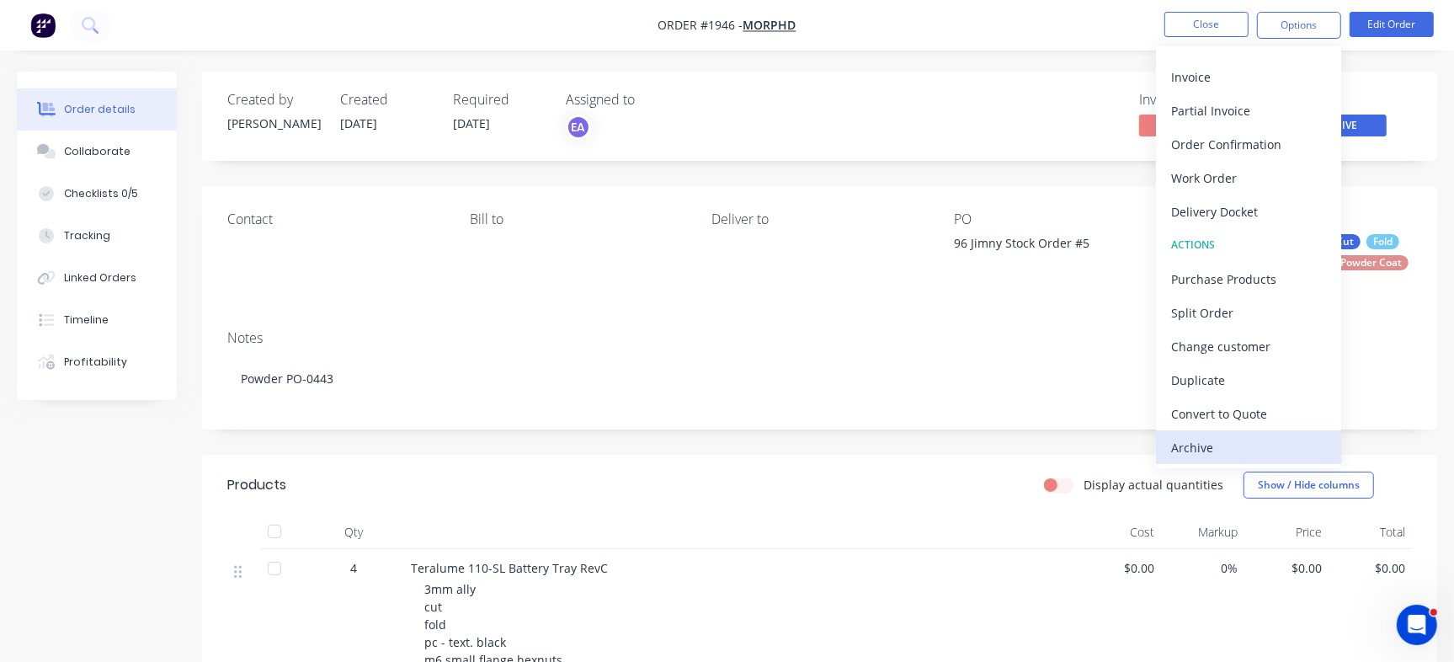
click at [1256, 448] on div "Archive" at bounding box center [1248, 447] width 155 height 24
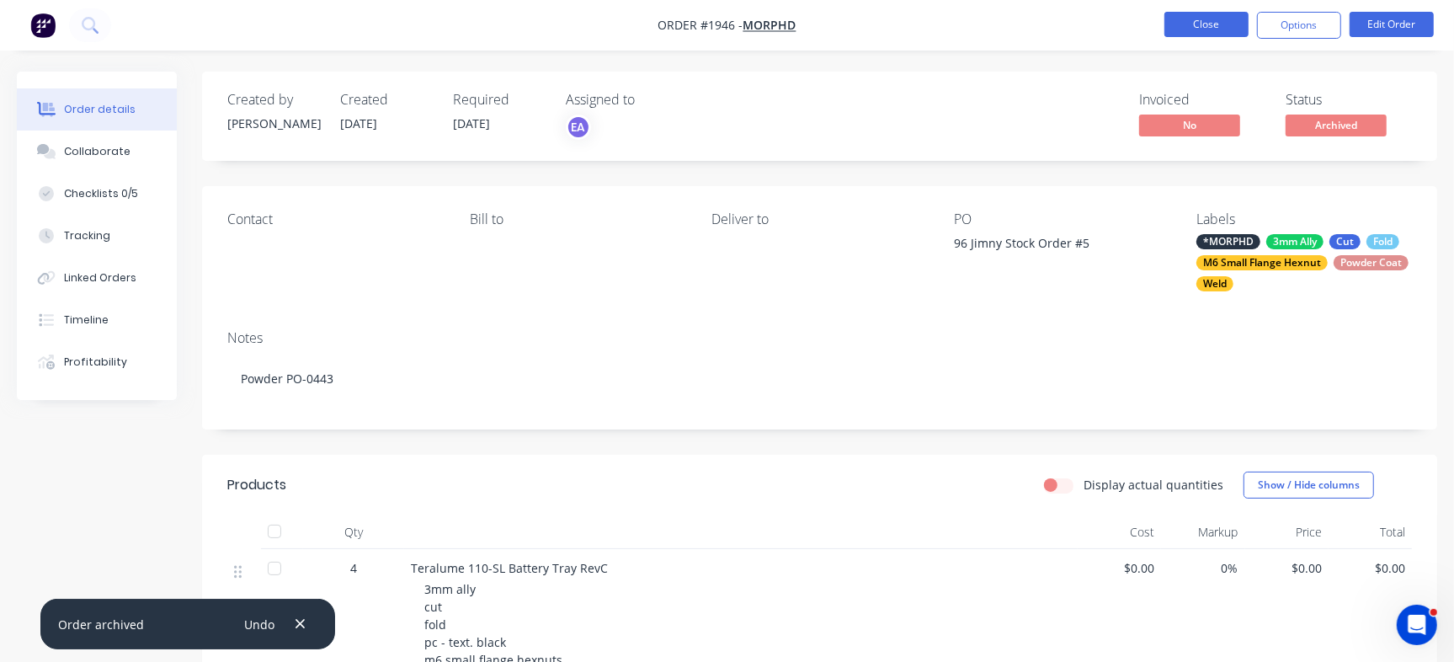
click at [1199, 29] on button "Close" at bounding box center [1207, 24] width 84 height 25
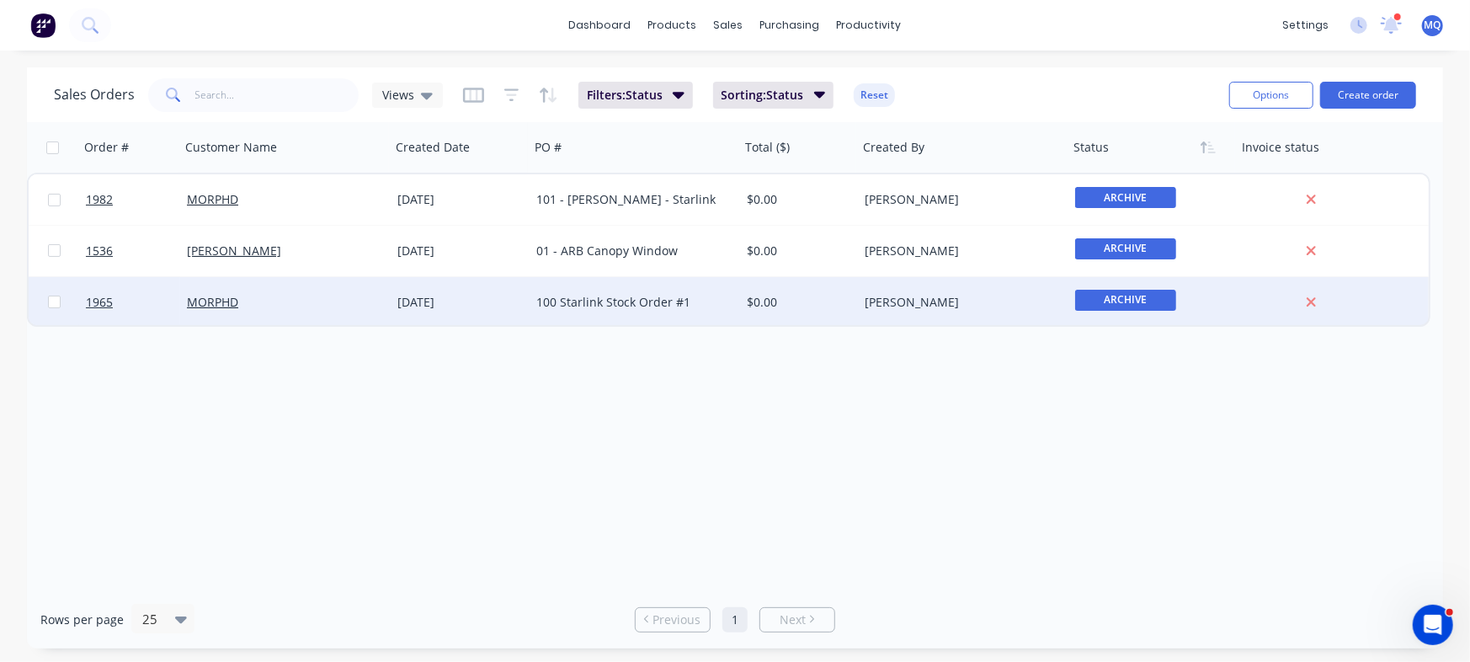
click at [633, 301] on div "100 Starlink Stock Order #1" at bounding box center [629, 302] width 187 height 17
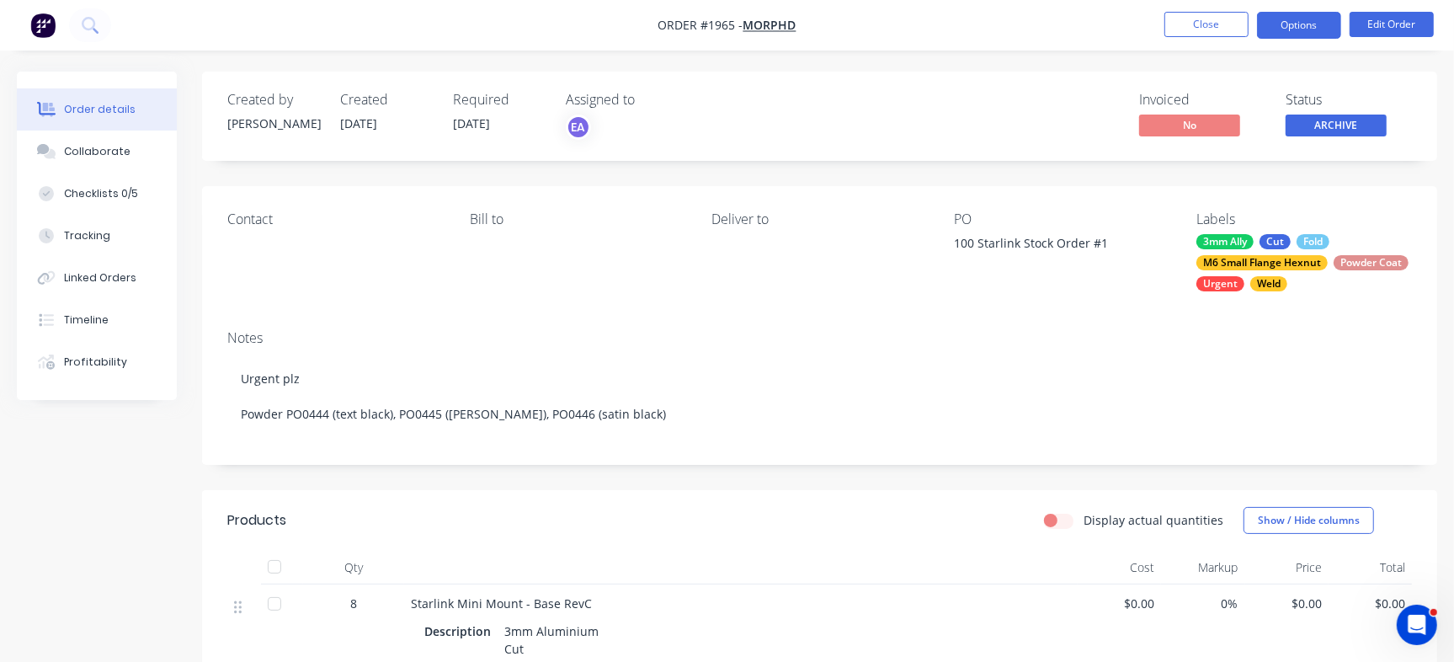
click at [1305, 19] on button "Options" at bounding box center [1299, 25] width 84 height 27
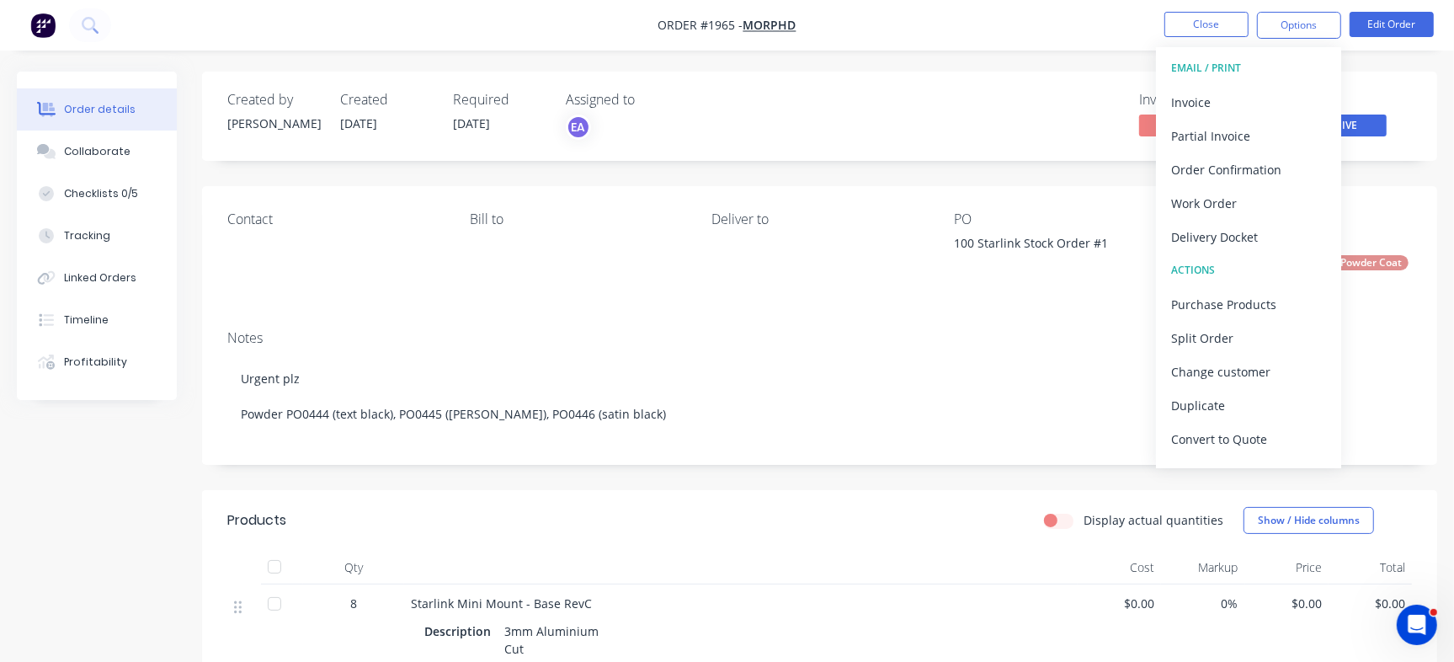
scroll to position [25, 0]
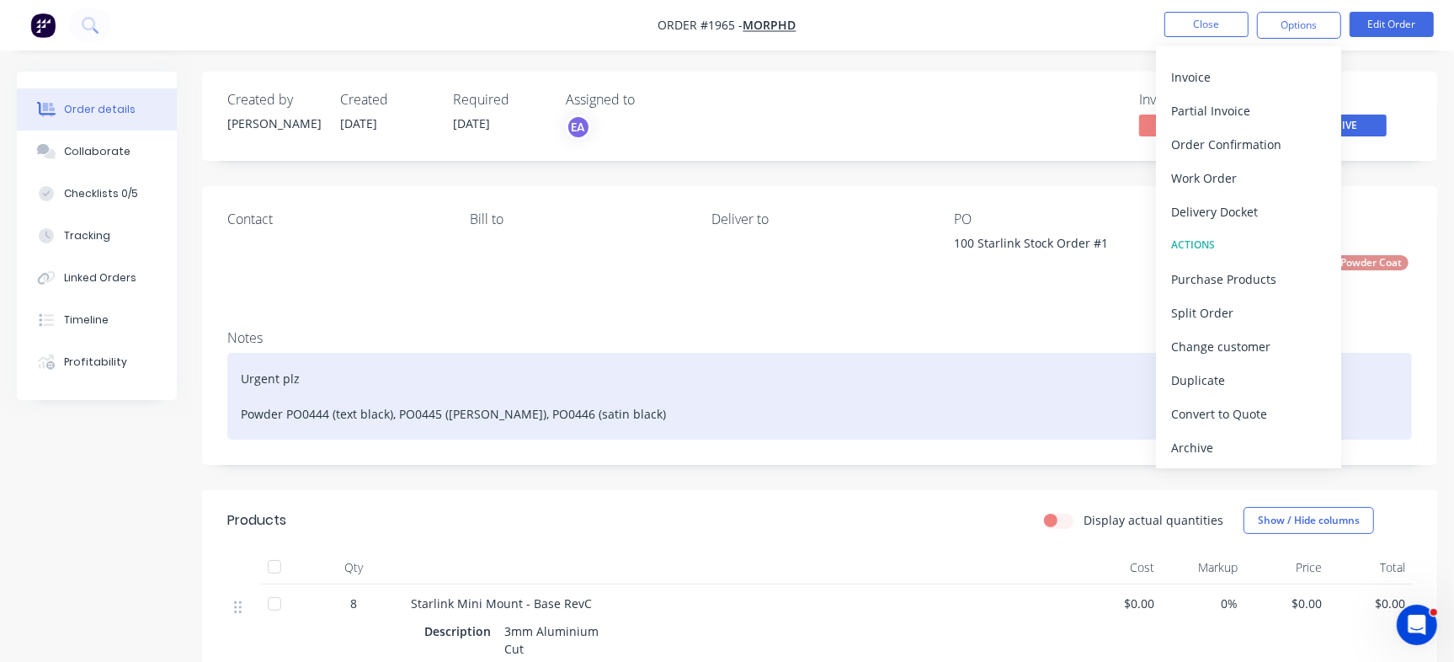
drag, startPoint x: 1224, startPoint y: 442, endPoint x: 1207, endPoint y: 435, distance: 19.2
click at [1225, 443] on div "Archive" at bounding box center [1248, 447] width 155 height 24
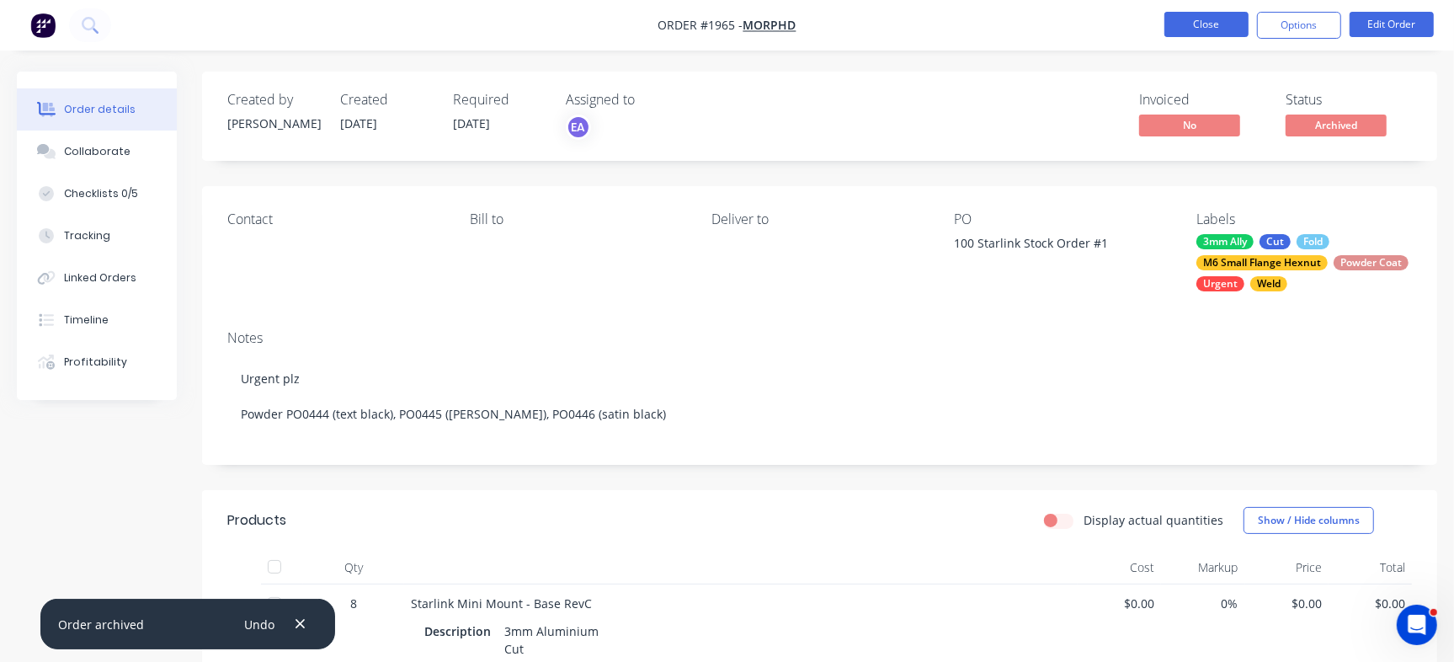
click at [1195, 23] on button "Close" at bounding box center [1207, 24] width 84 height 25
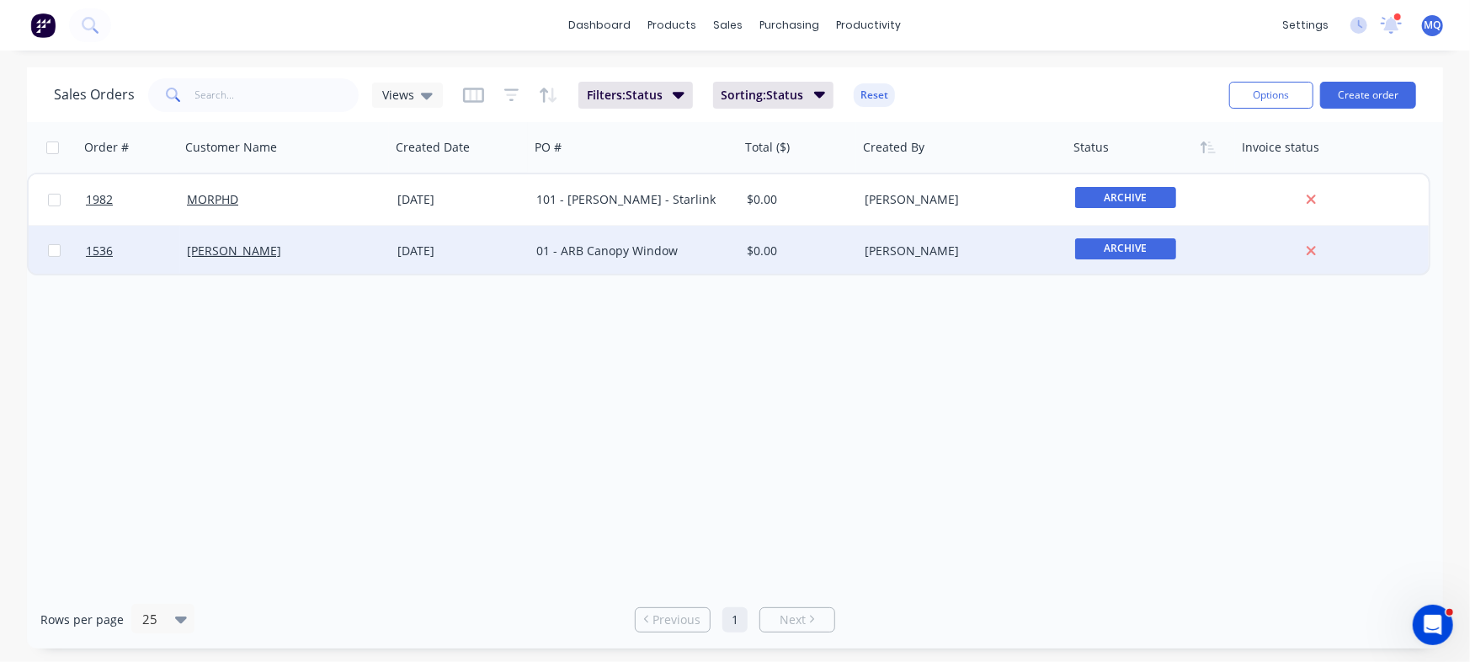
click at [669, 250] on div "01 - ARB Canopy Window" at bounding box center [629, 251] width 187 height 17
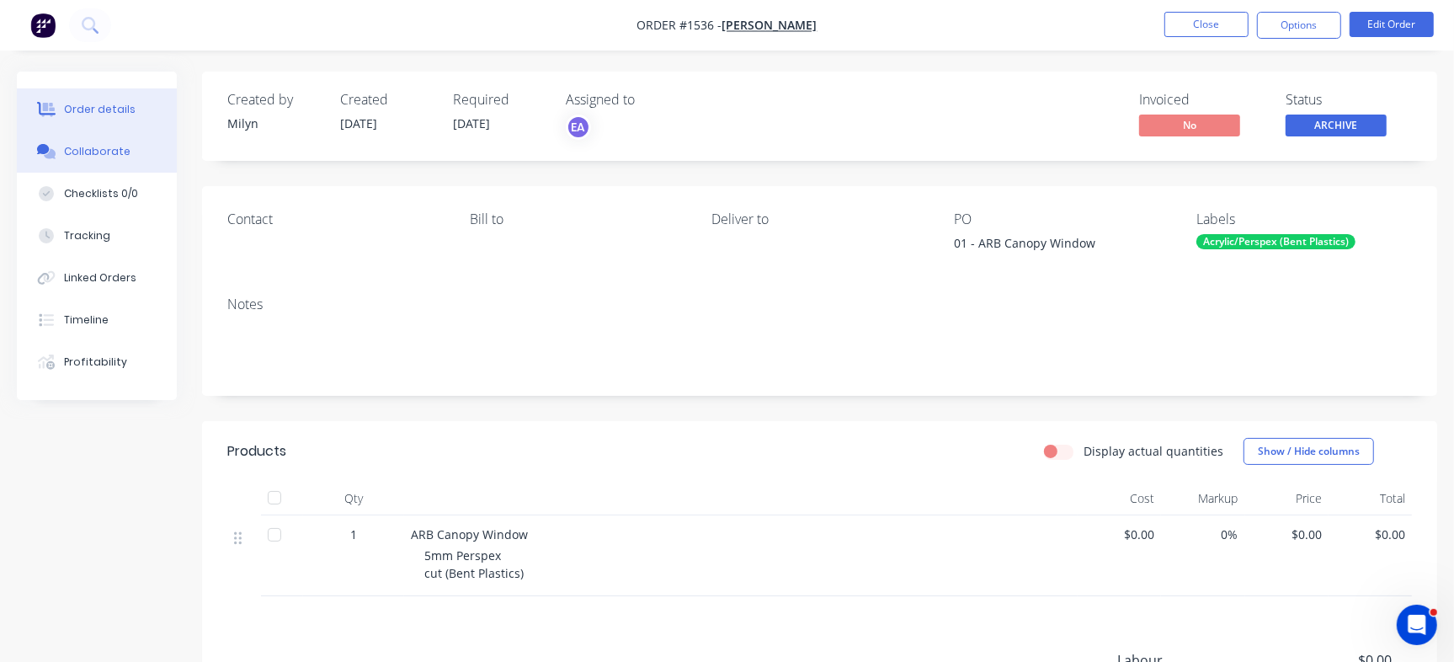
click at [104, 149] on div "Collaborate" at bounding box center [97, 151] width 67 height 15
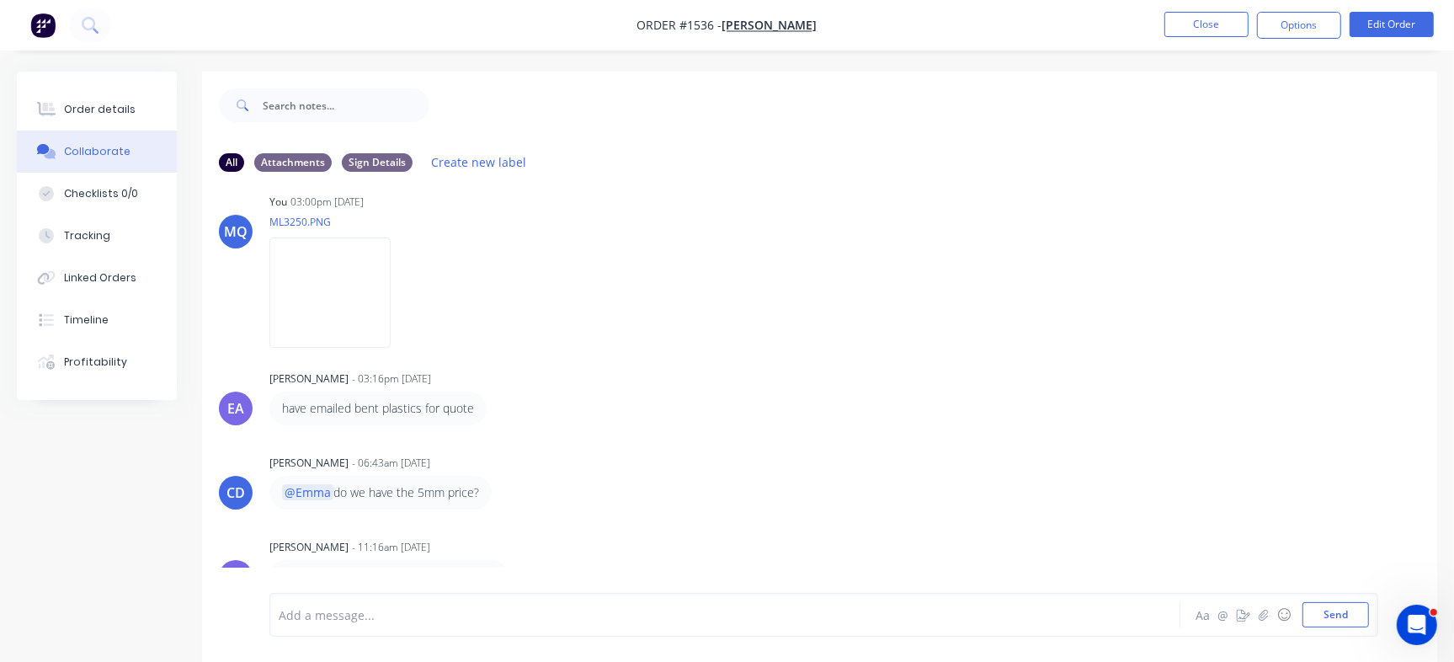
scroll to position [25, 0]
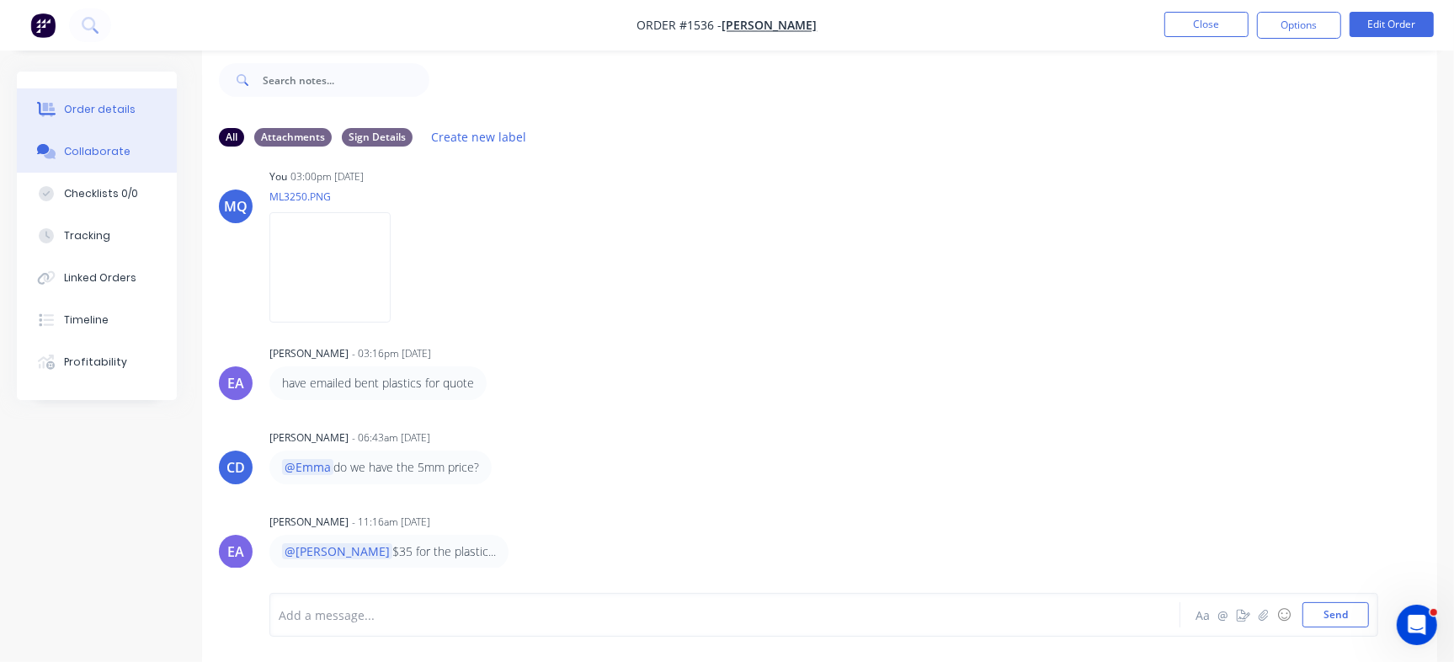
click at [132, 106] on button "Order details" at bounding box center [97, 109] width 160 height 42
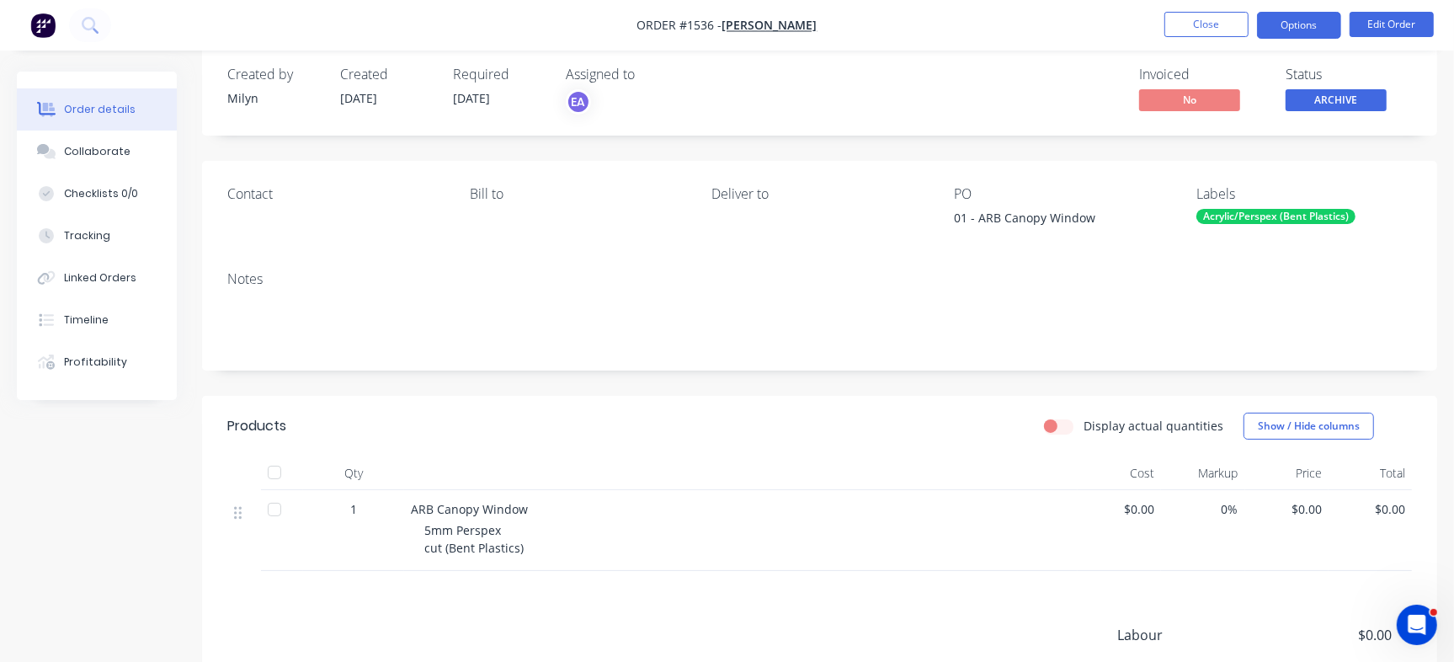
click at [1281, 24] on button "Options" at bounding box center [1299, 25] width 84 height 27
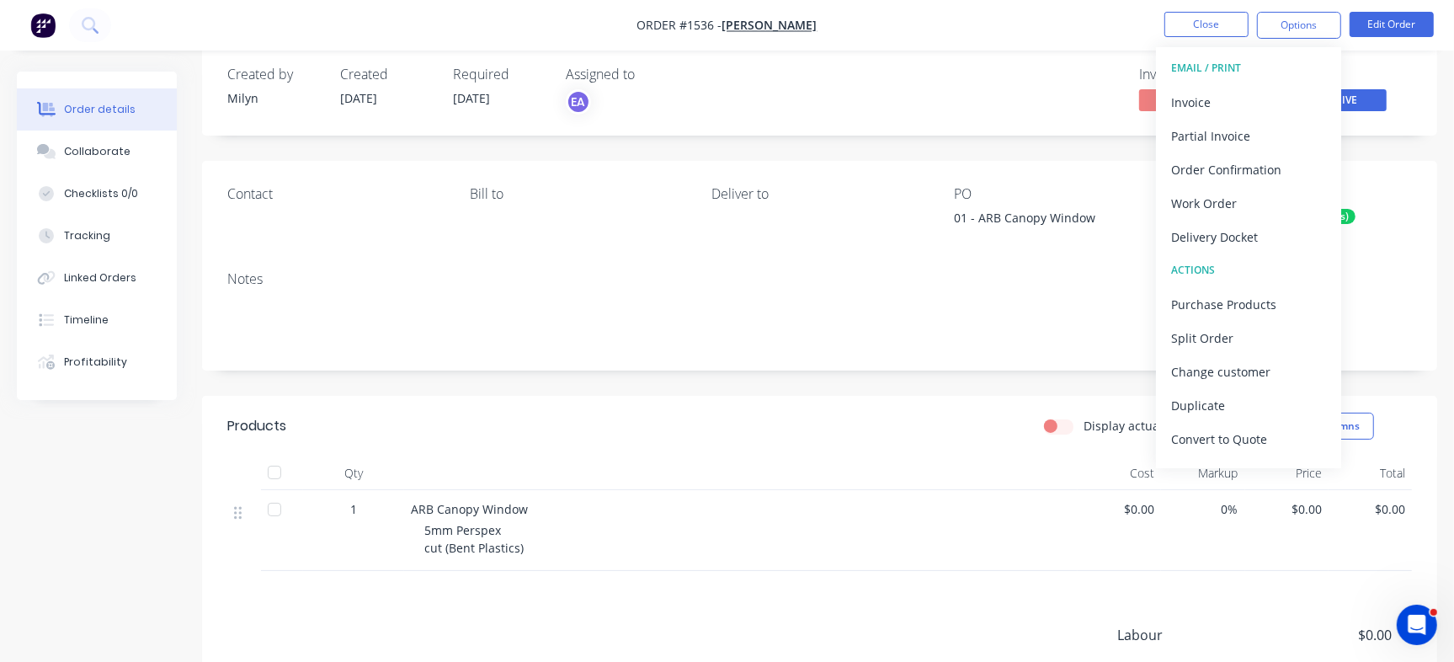
scroll to position [25, 0]
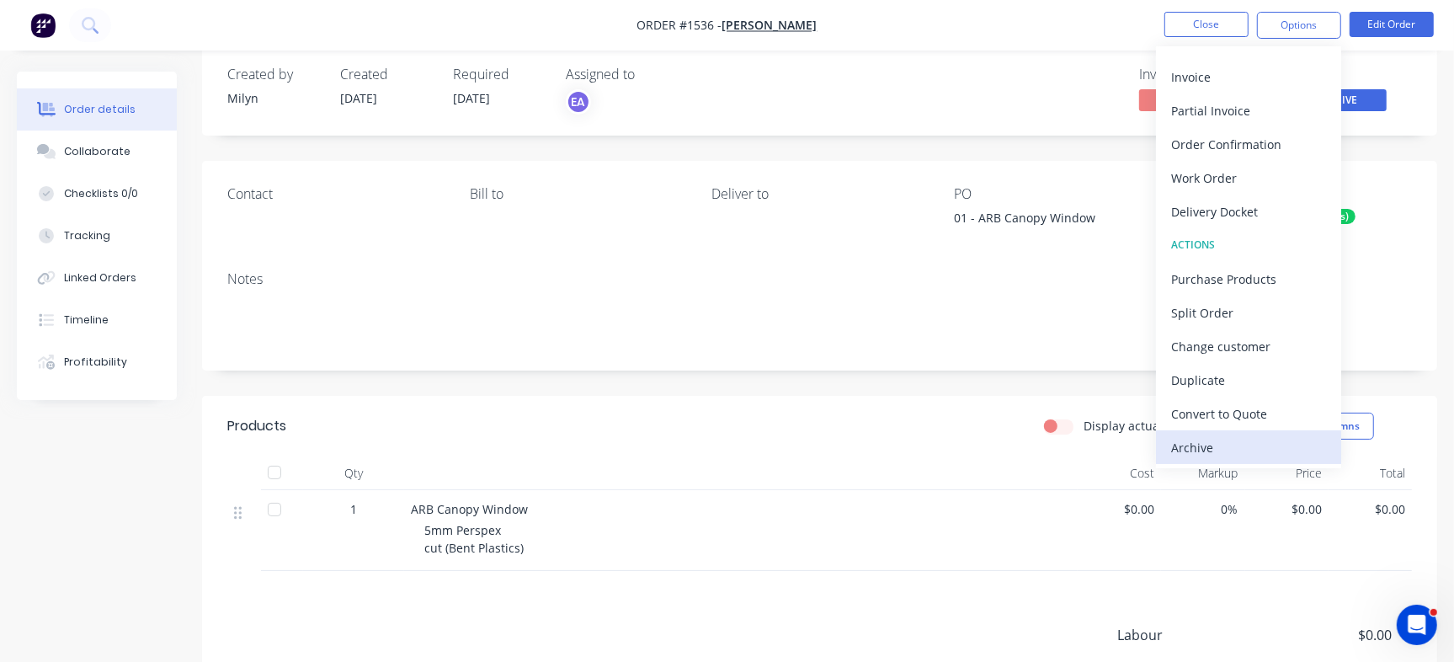
click at [1272, 451] on div "Archive" at bounding box center [1248, 447] width 155 height 24
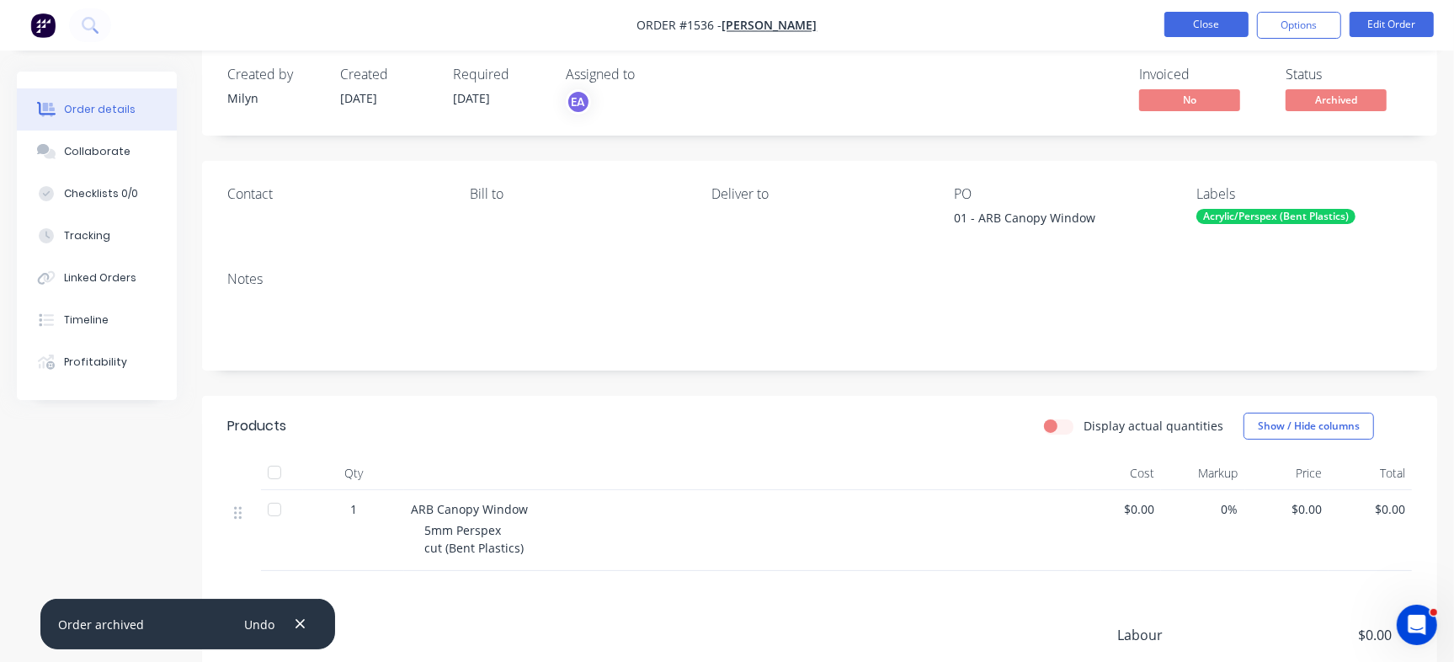
click at [1213, 24] on button "Close" at bounding box center [1207, 24] width 84 height 25
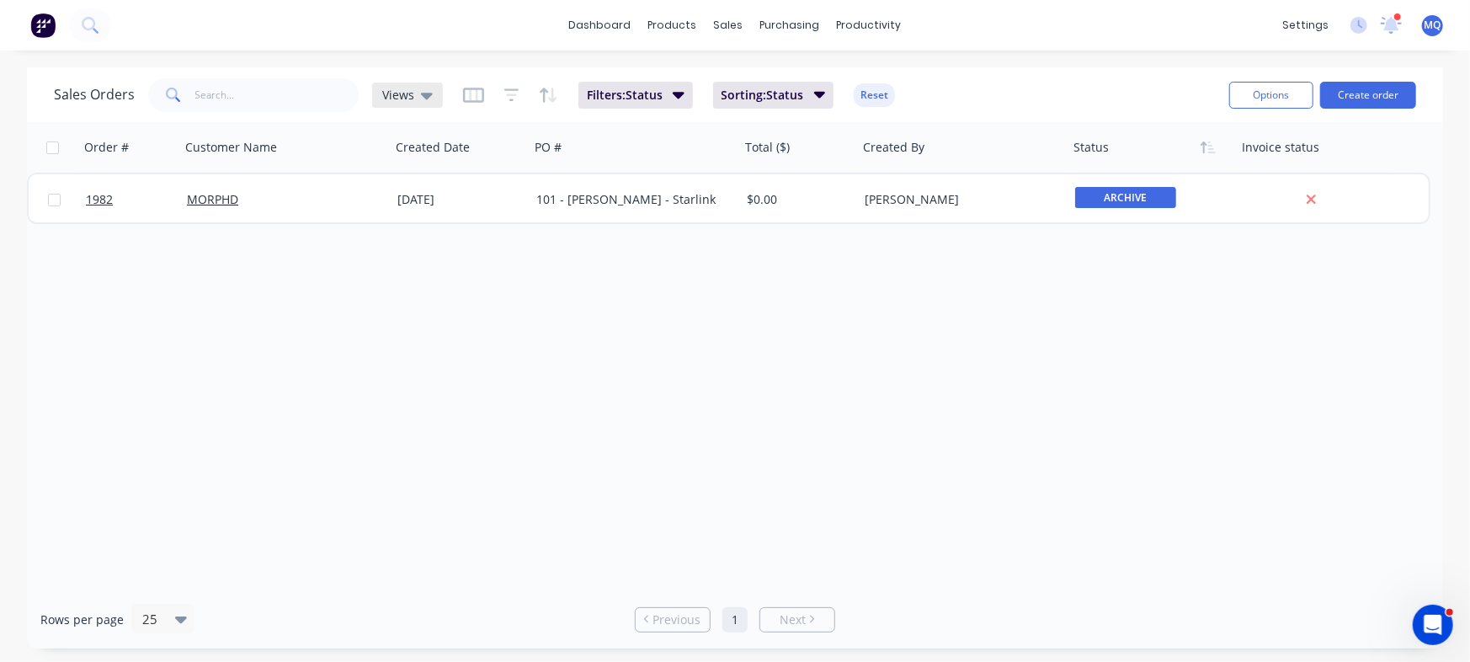
click at [392, 98] on span "Views" at bounding box center [398, 95] width 32 height 18
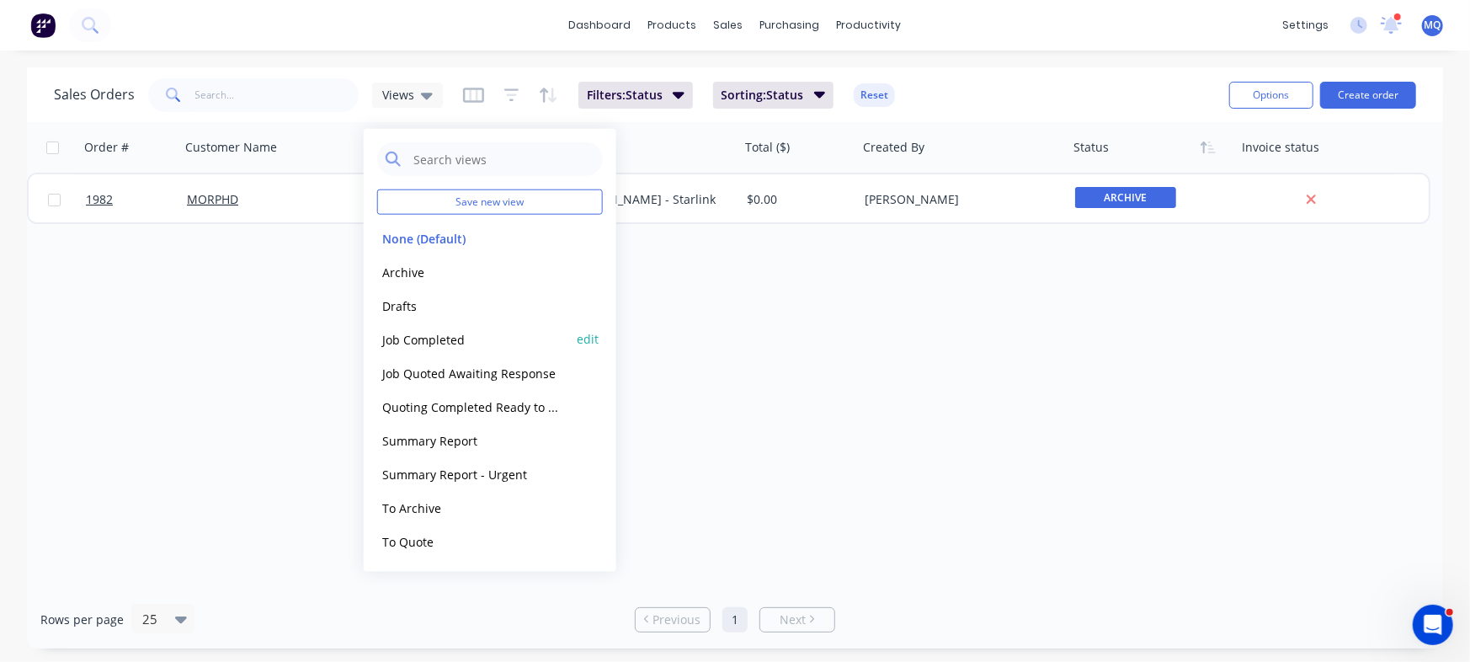
click at [453, 332] on button "Job Completed" at bounding box center [473, 338] width 192 height 19
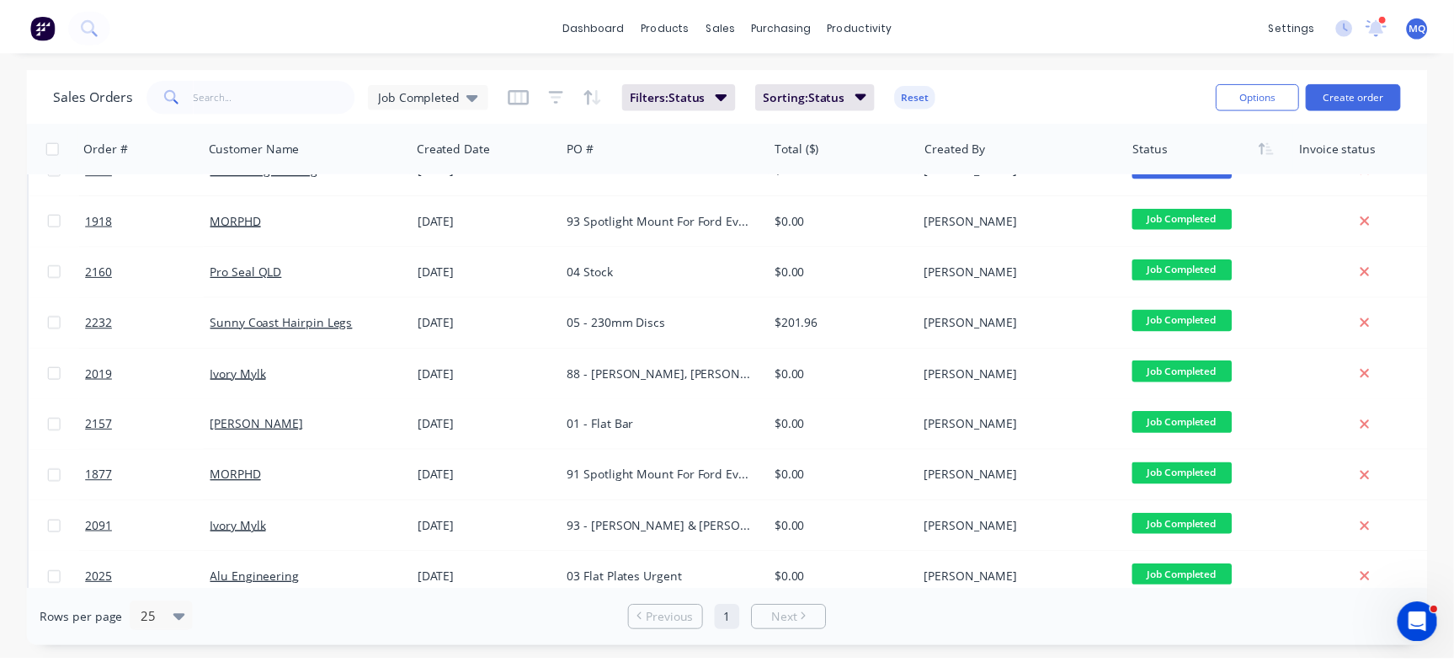
scroll to position [50, 0]
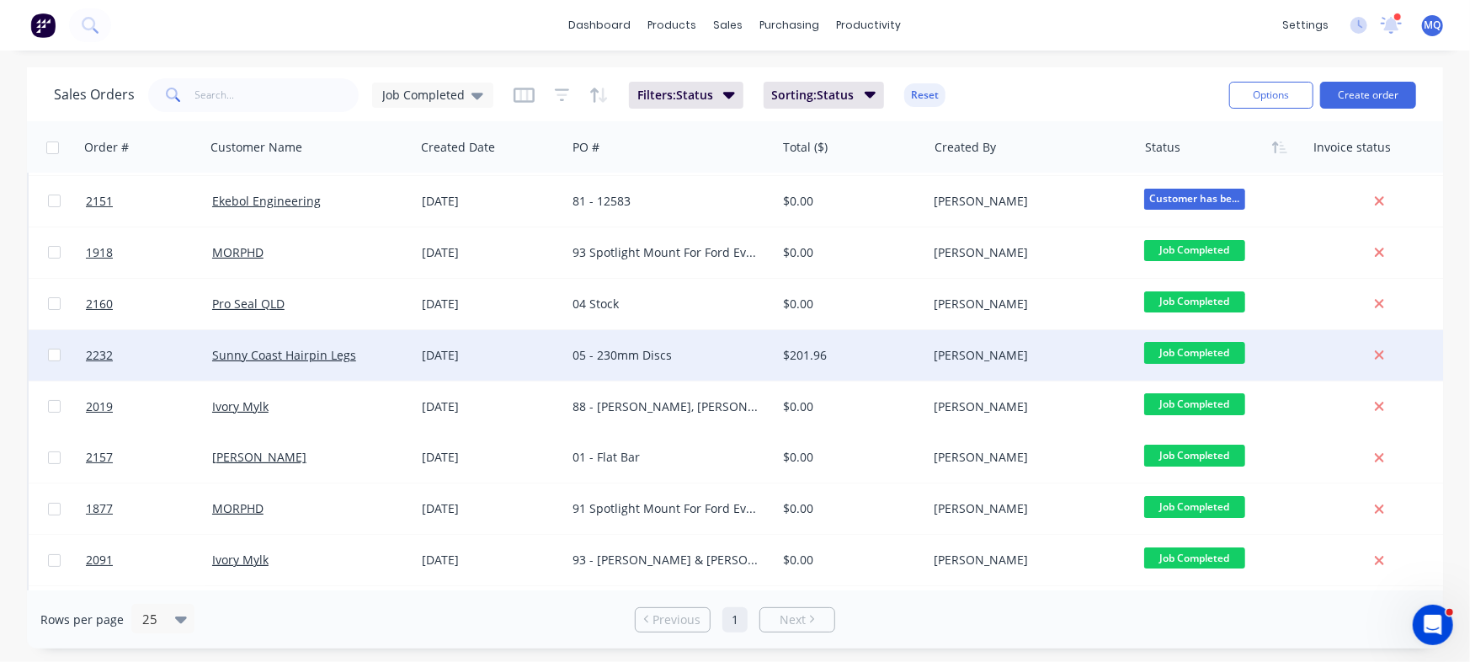
click at [690, 355] on div "05 - 230mm Discs" at bounding box center [666, 355] width 187 height 17
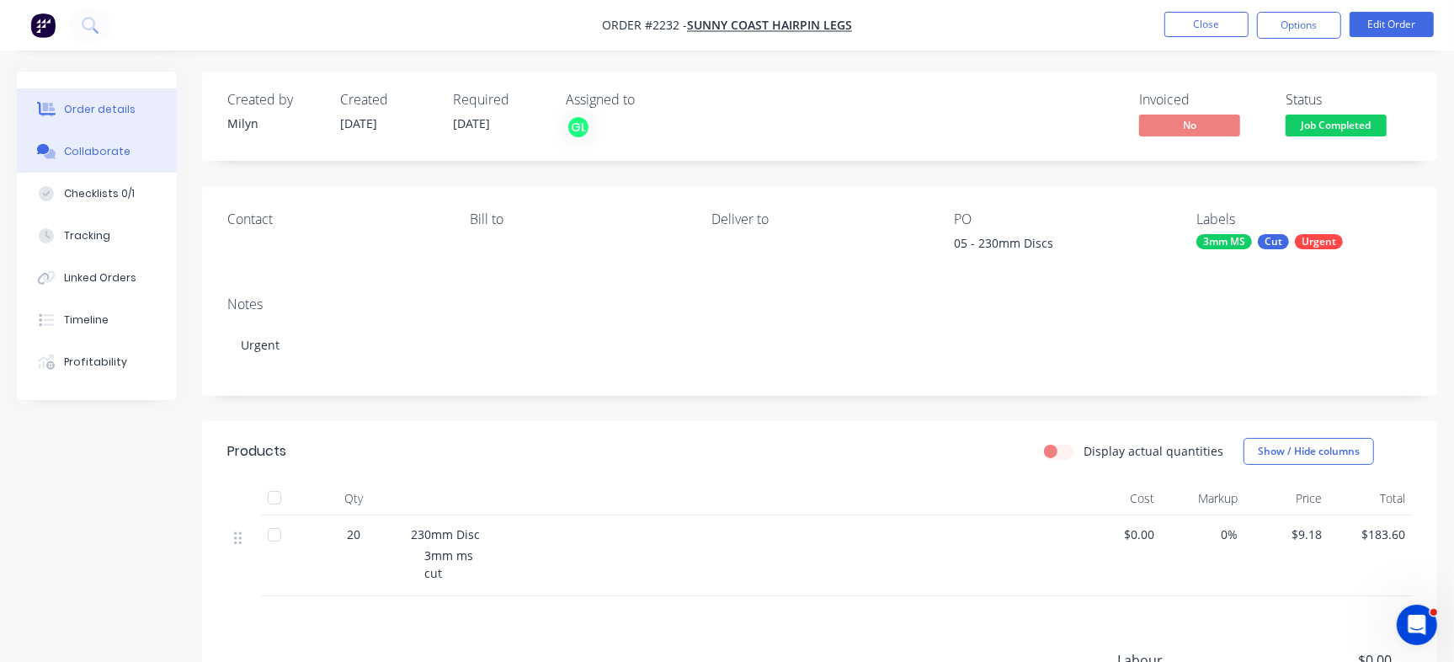
click at [95, 161] on button "Collaborate" at bounding box center [97, 152] width 160 height 42
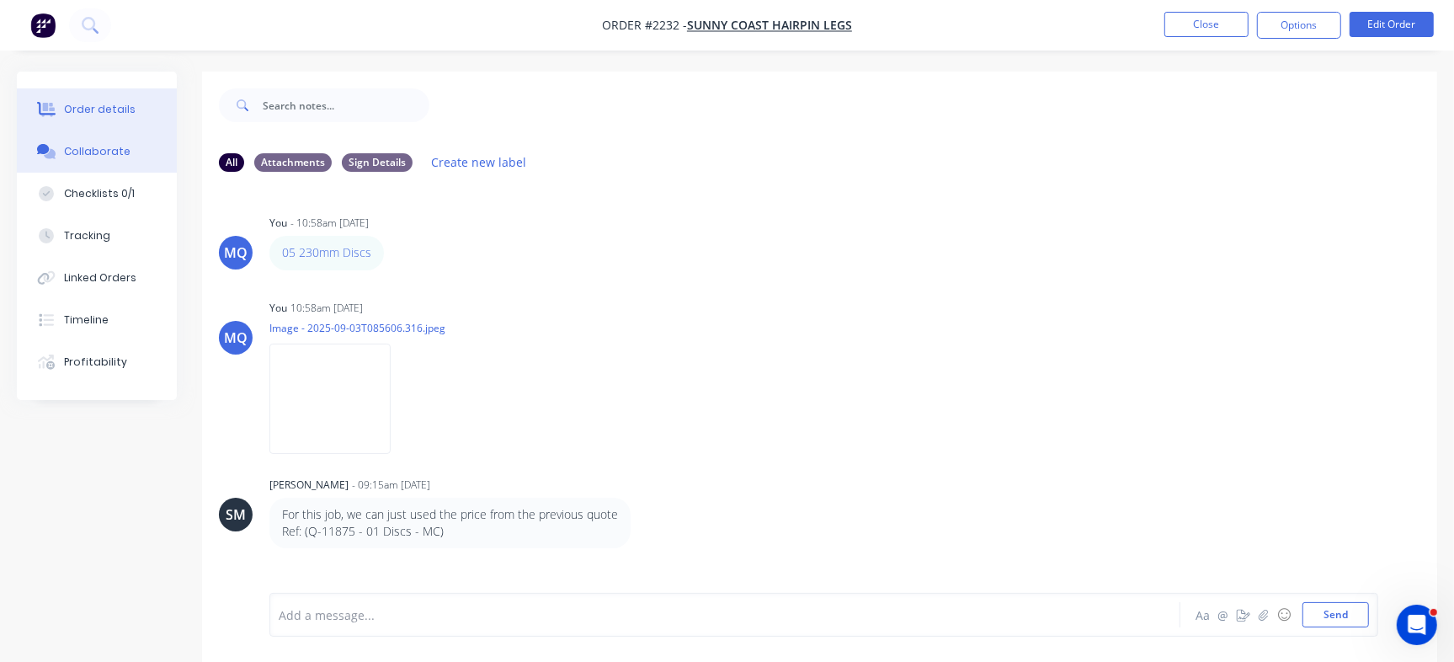
click at [120, 104] on div "Order details" at bounding box center [100, 109] width 72 height 15
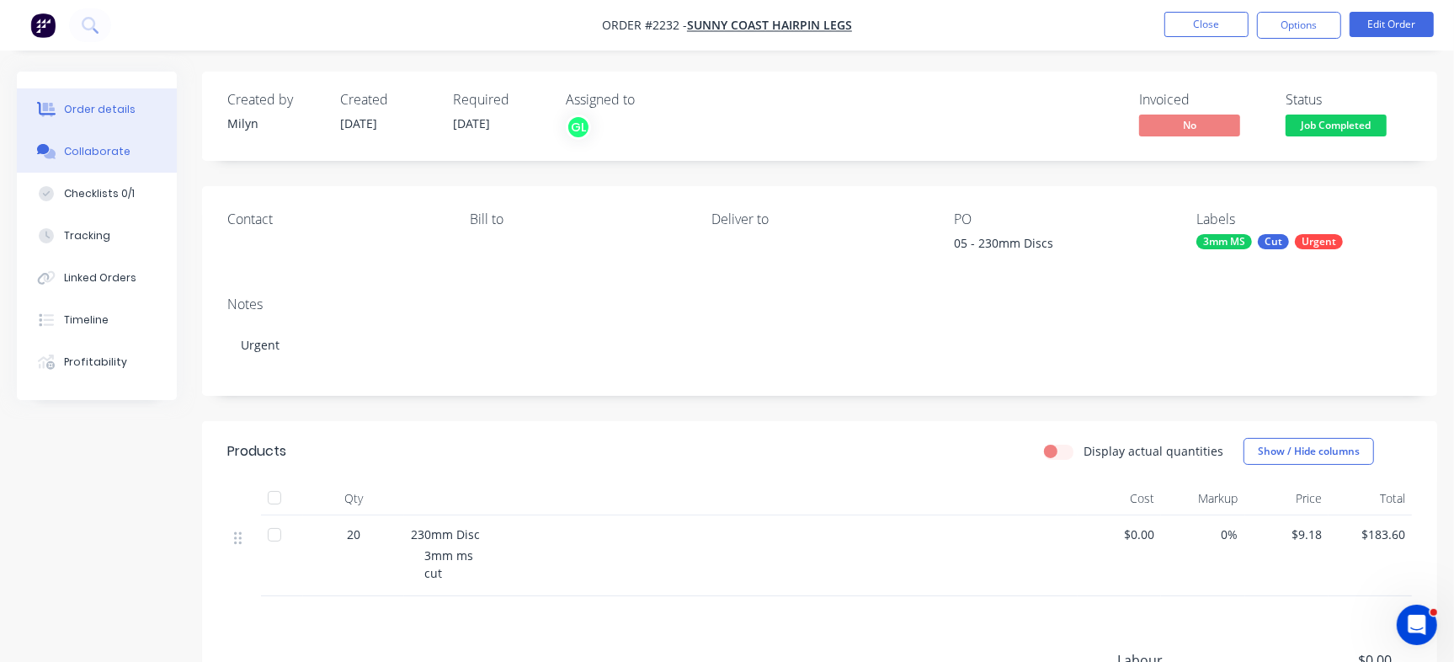
click at [110, 159] on button "Collaborate" at bounding box center [97, 152] width 160 height 42
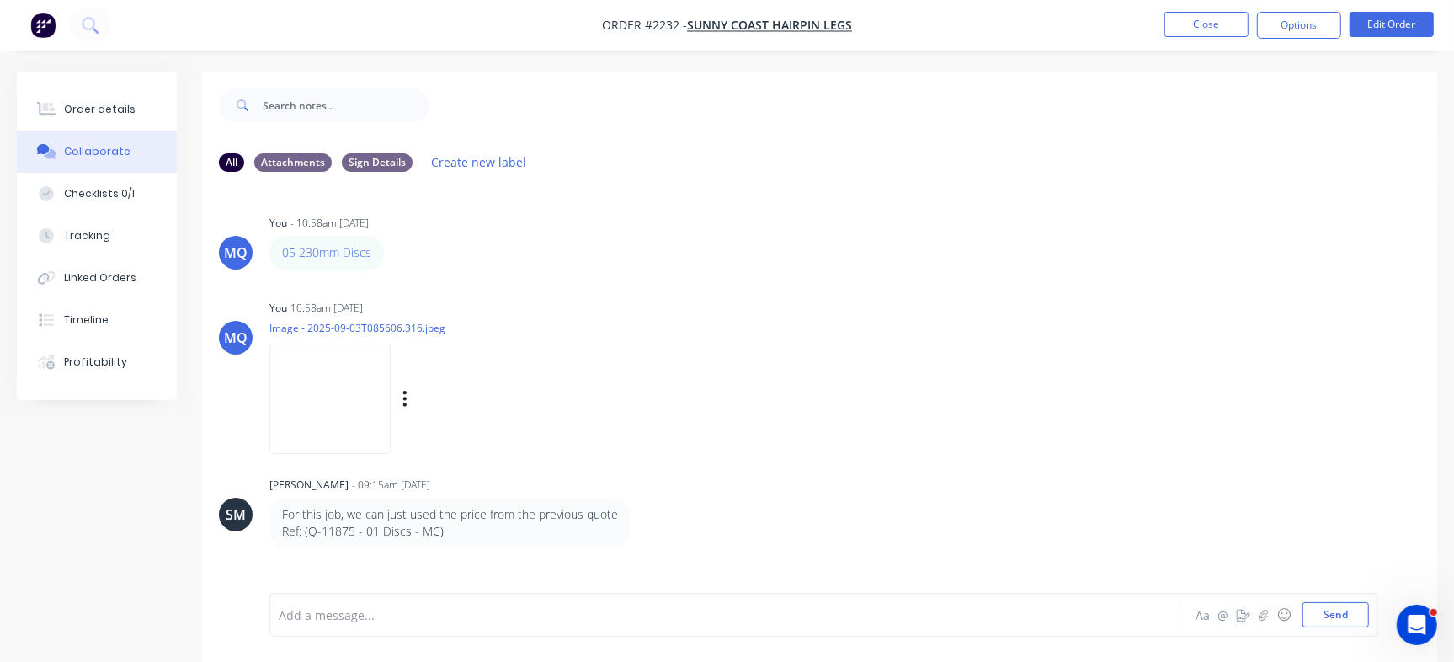
click at [346, 393] on img at bounding box center [329, 399] width 121 height 110
click at [138, 110] on button "Order details" at bounding box center [97, 109] width 160 height 42
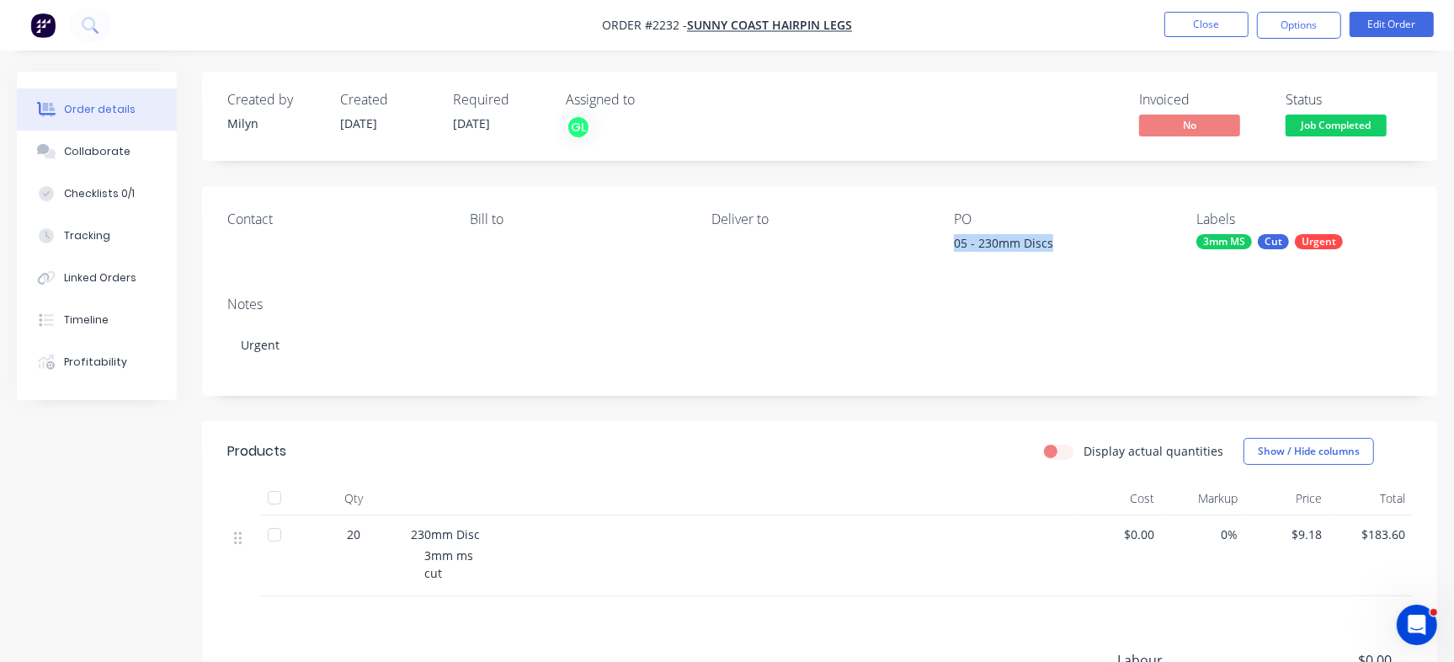
drag, startPoint x: 956, startPoint y: 249, endPoint x: 1067, endPoint y: 252, distance: 111.2
click at [1067, 252] on div "05 - 230mm Discs" at bounding box center [1059, 246] width 211 height 24
copy div "05 - 230mm Discs"
click at [121, 193] on div "Checklists 0/1" at bounding box center [99, 193] width 71 height 15
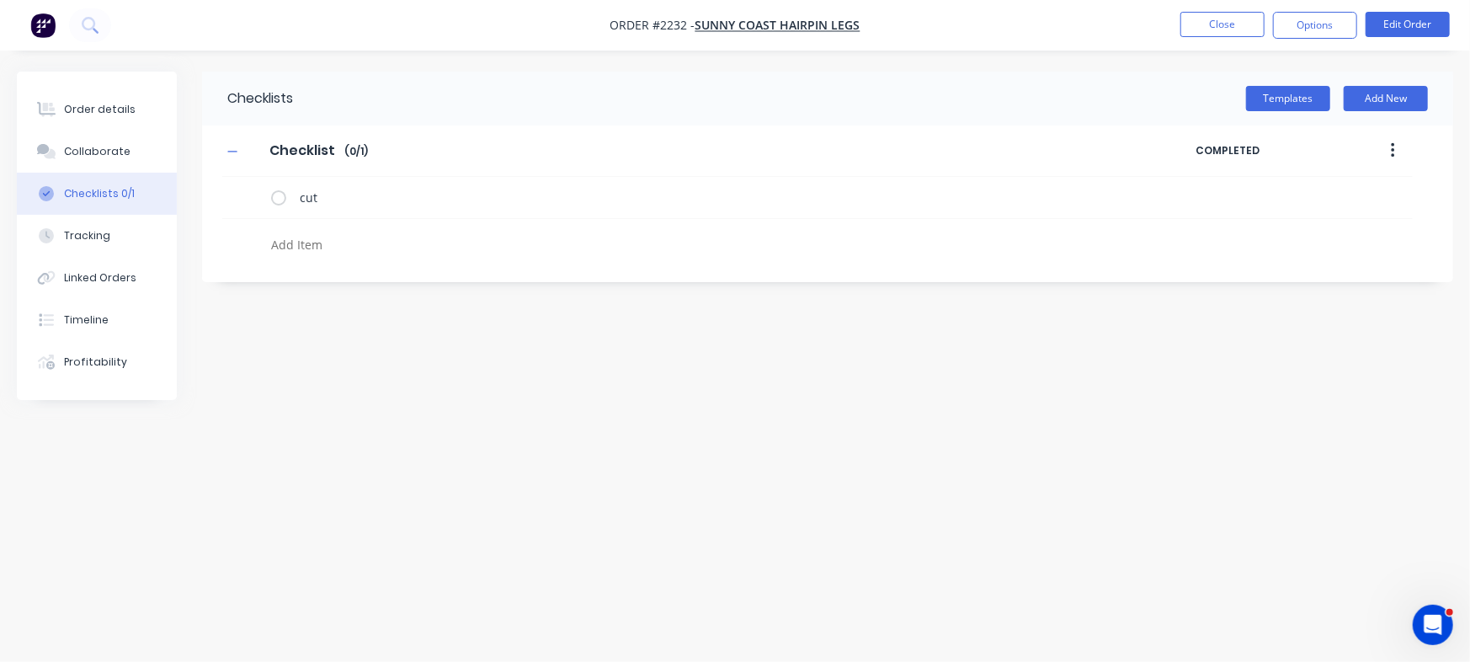
click at [344, 248] on textarea at bounding box center [647, 244] width 766 height 24
paste textarea "INV-2963"
type textarea "x"
type textarea "INV-2963"
type textarea "x"
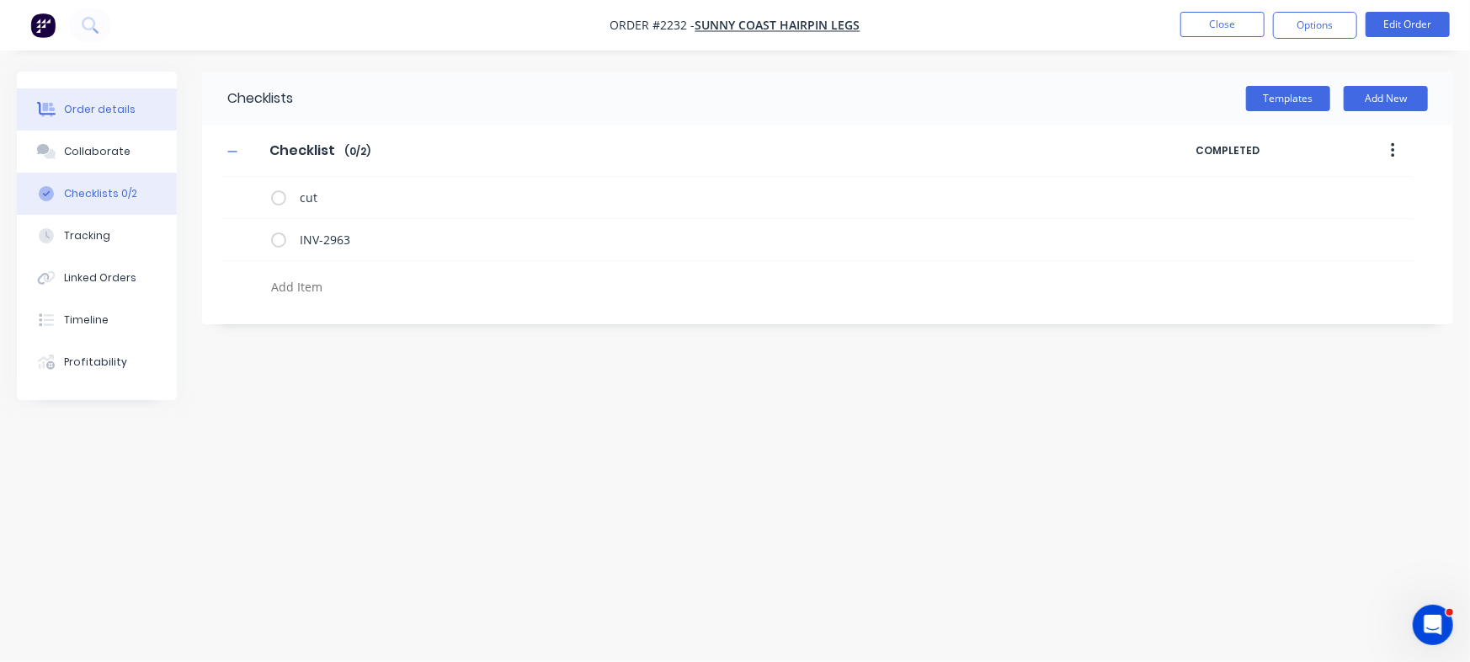
type textarea "x"
click at [98, 99] on button "Order details" at bounding box center [97, 109] width 160 height 42
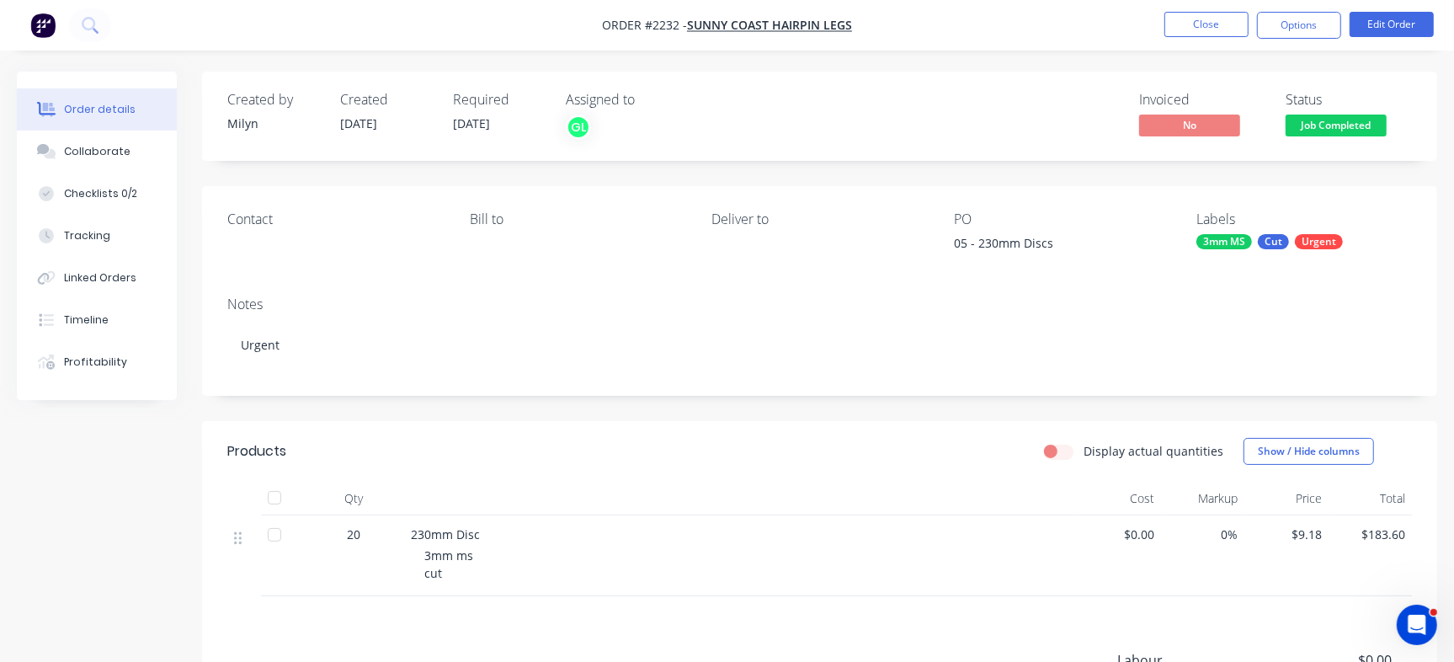
click at [1340, 138] on button "Job Completed" at bounding box center [1336, 127] width 101 height 25
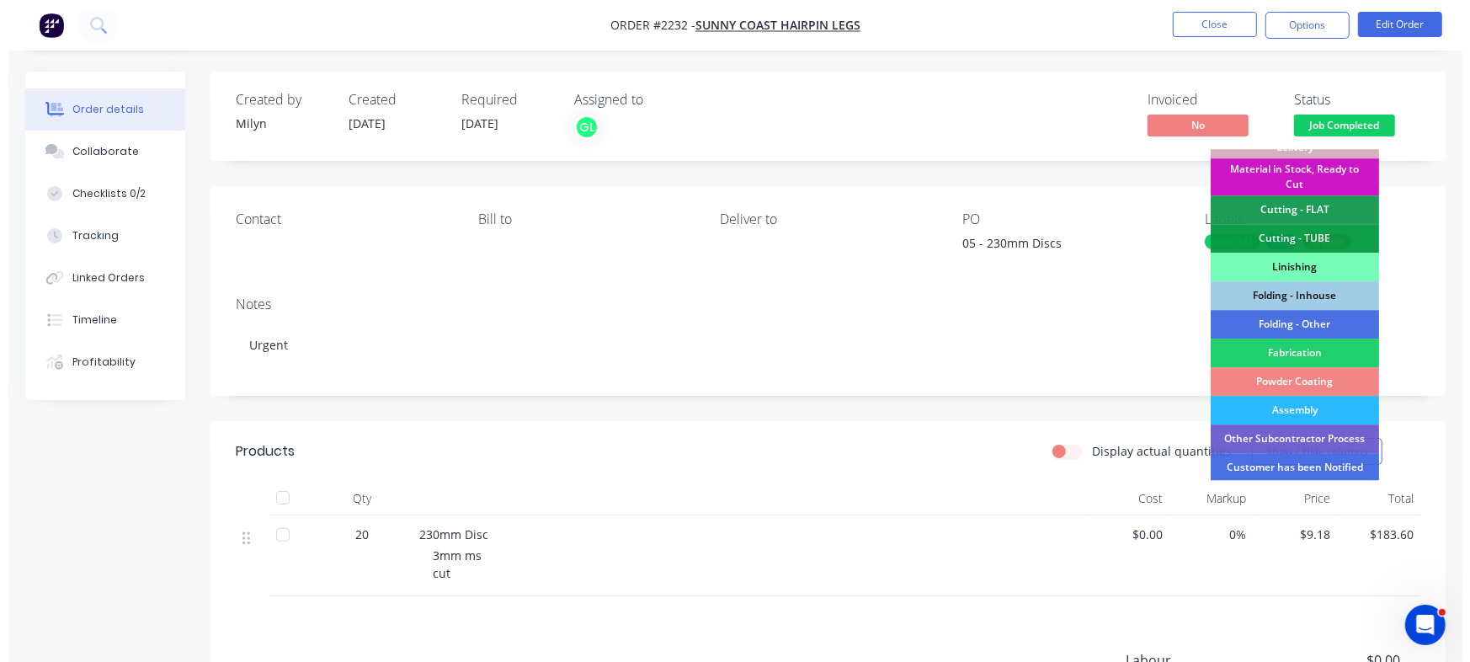
scroll to position [472, 0]
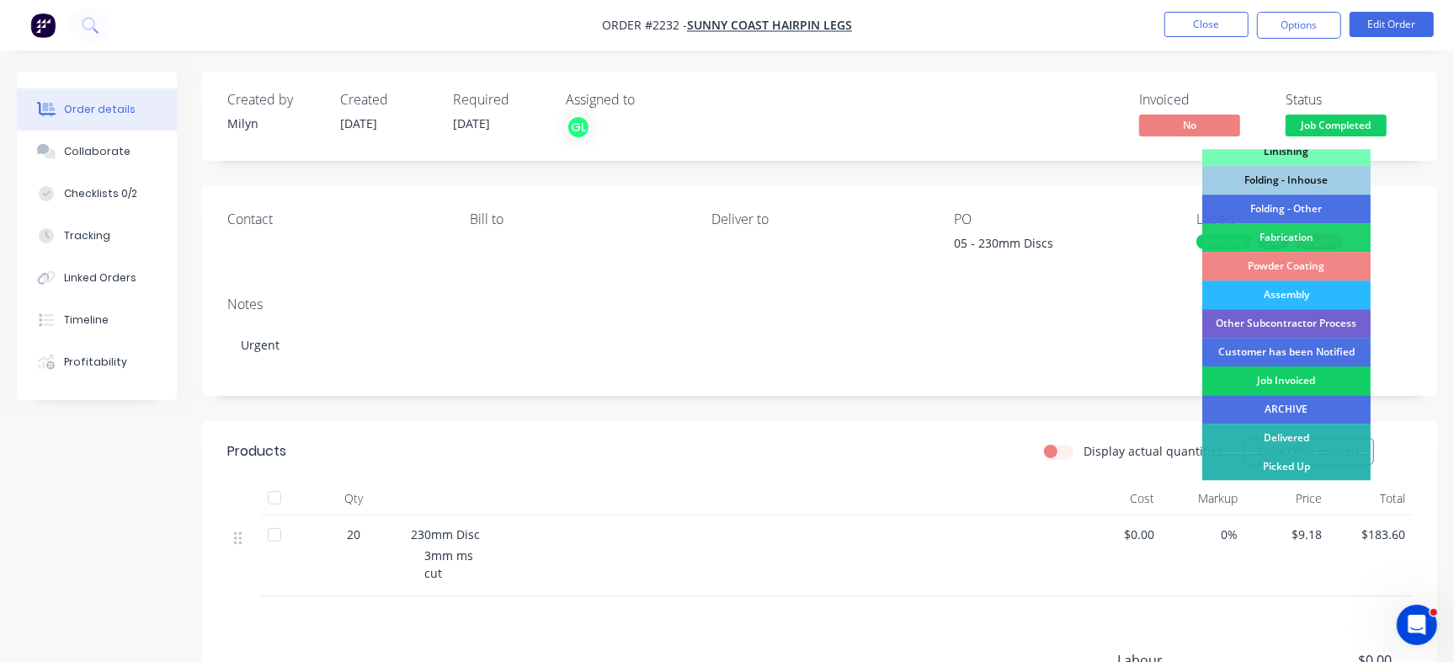
click at [1290, 380] on div "Job Invoiced" at bounding box center [1286, 380] width 168 height 29
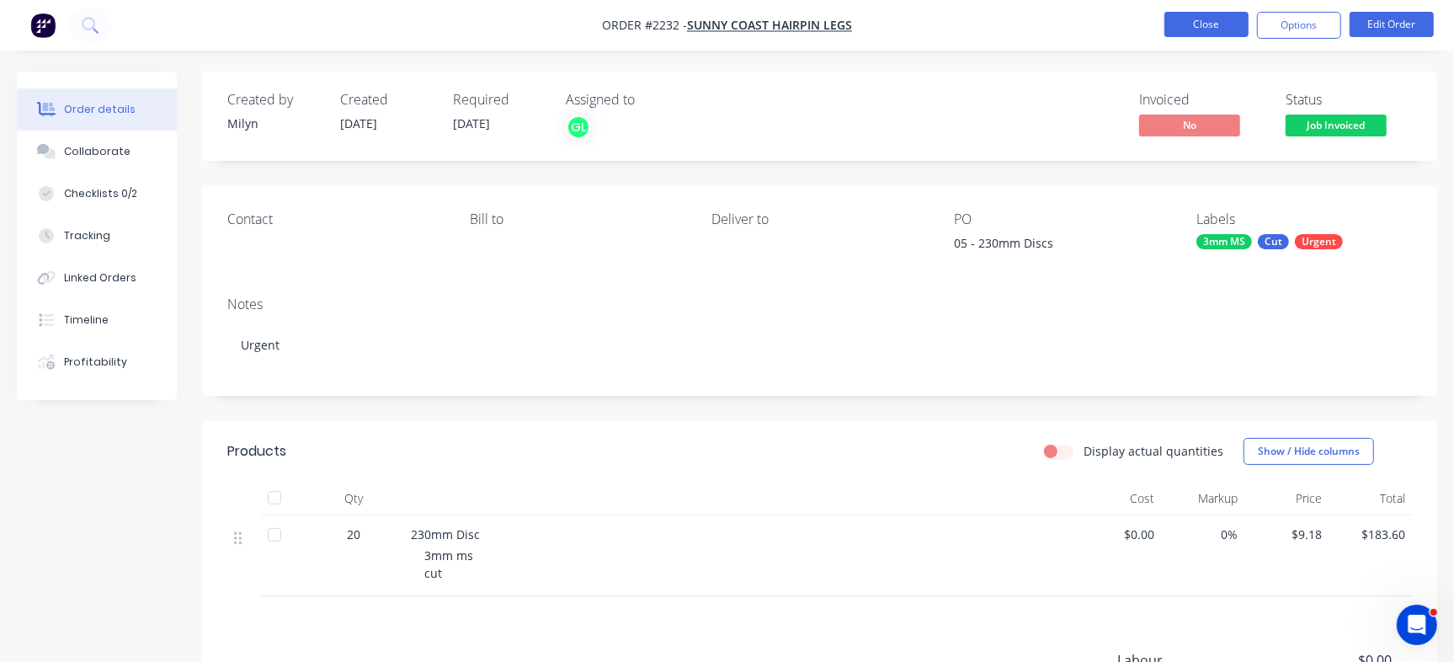
click at [1206, 21] on button "Close" at bounding box center [1207, 24] width 84 height 25
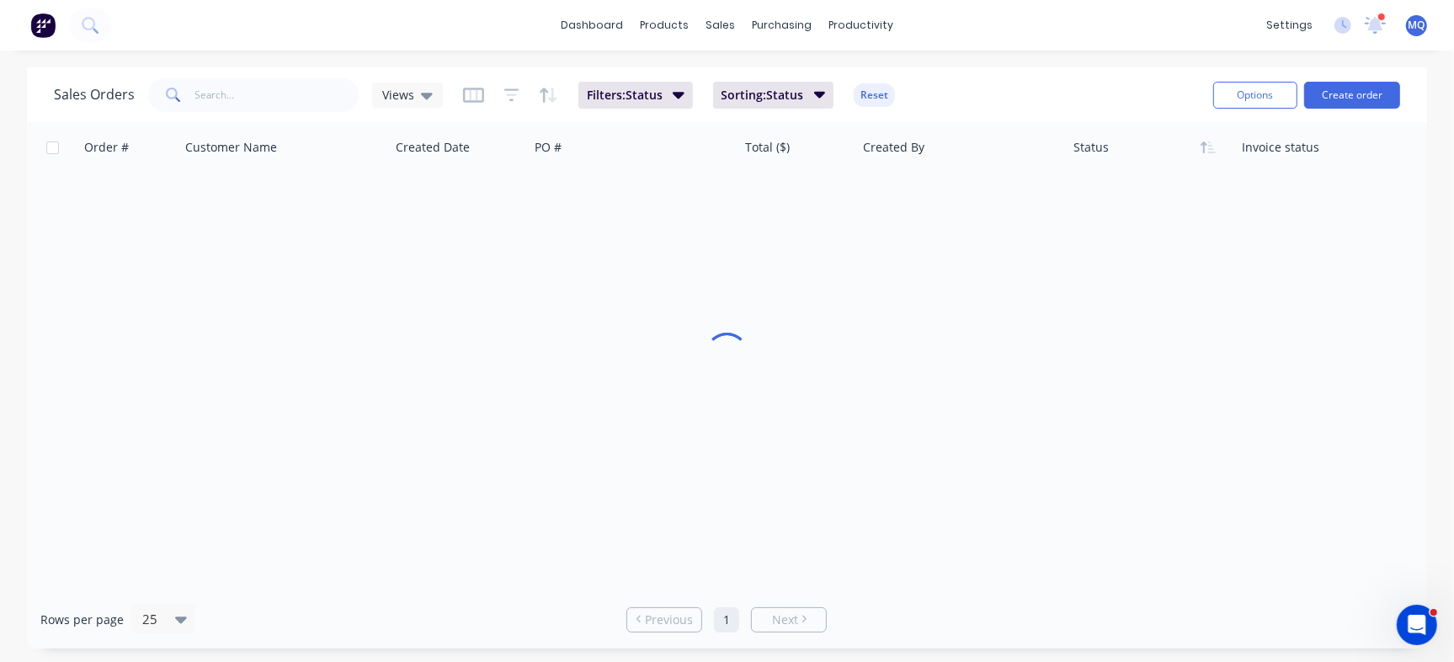
click at [1190, 20] on div "dashboard products sales purchasing productivity dashboard products Product Cat…" at bounding box center [727, 25] width 1454 height 51
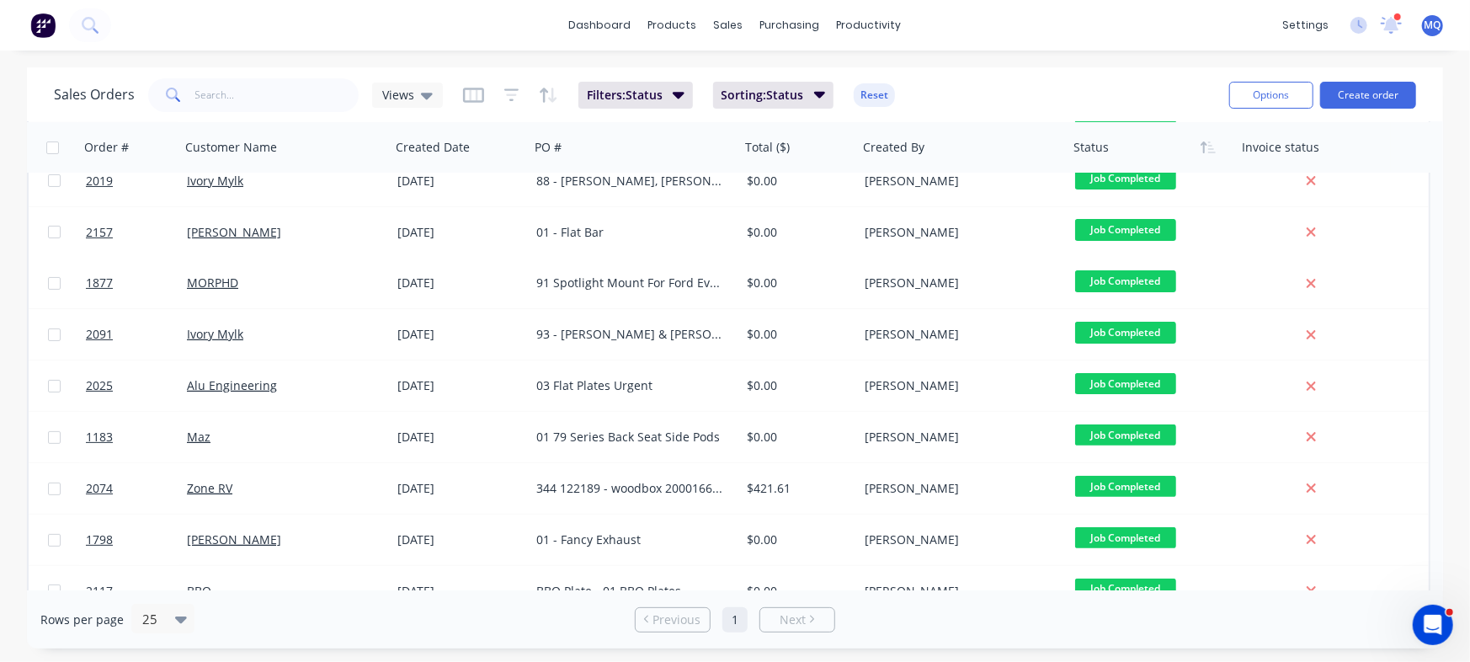
scroll to position [248, 0]
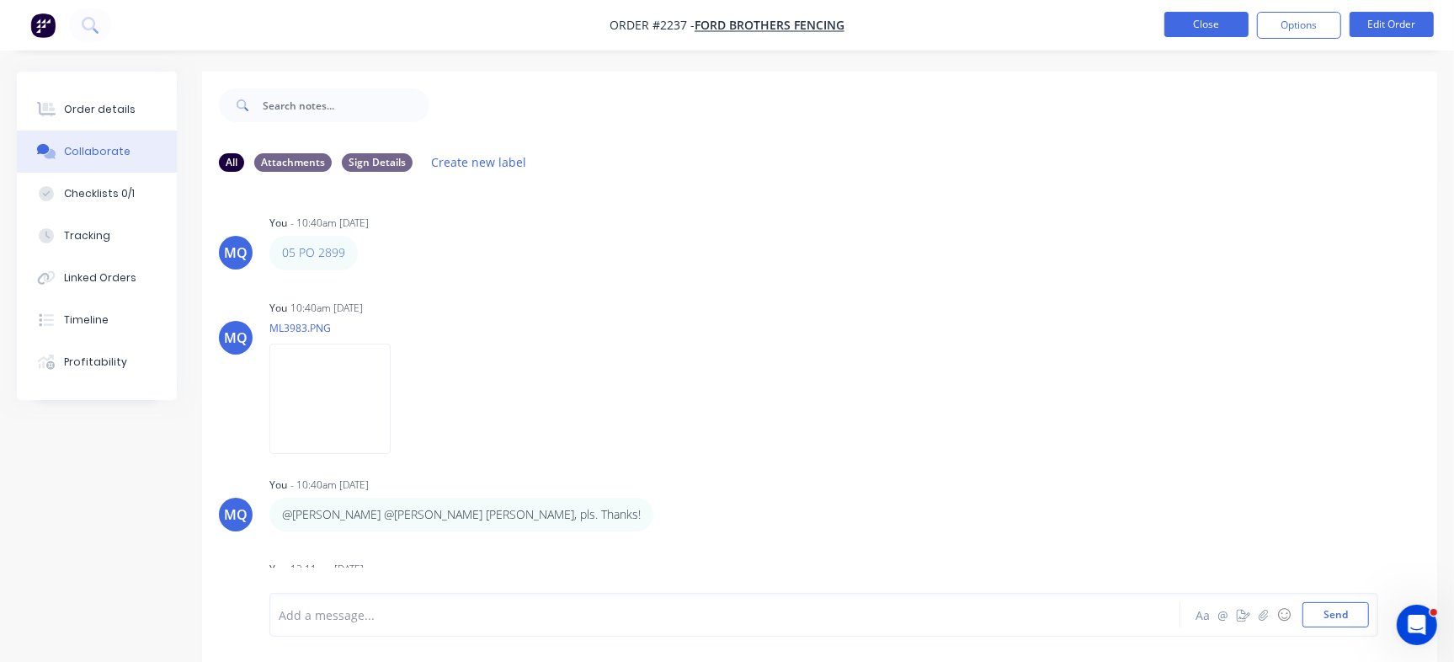
click at [1202, 9] on nav "Order #2237 - Ford Brothers Fencing Close Options Edit Order" at bounding box center [727, 25] width 1454 height 51
click at [1212, 29] on button "Close" at bounding box center [1207, 24] width 84 height 25
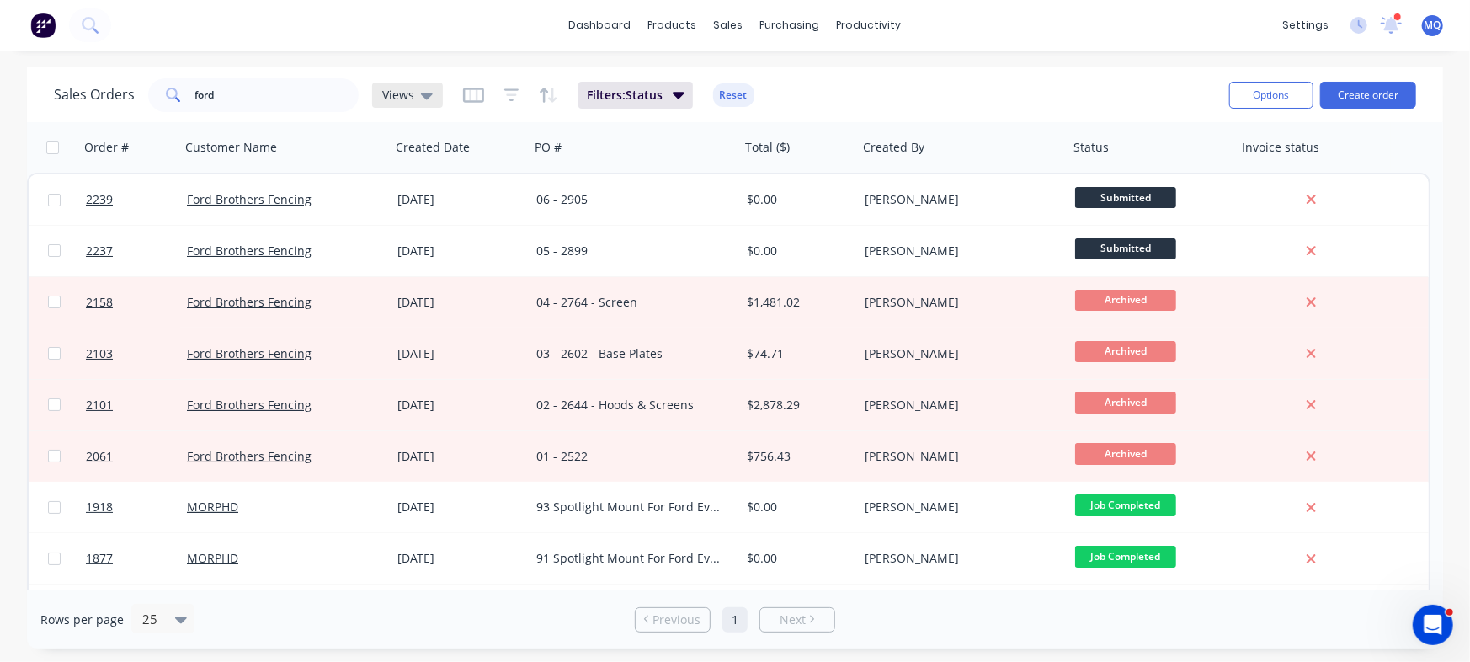
click at [399, 88] on span "Views" at bounding box center [398, 95] width 32 height 18
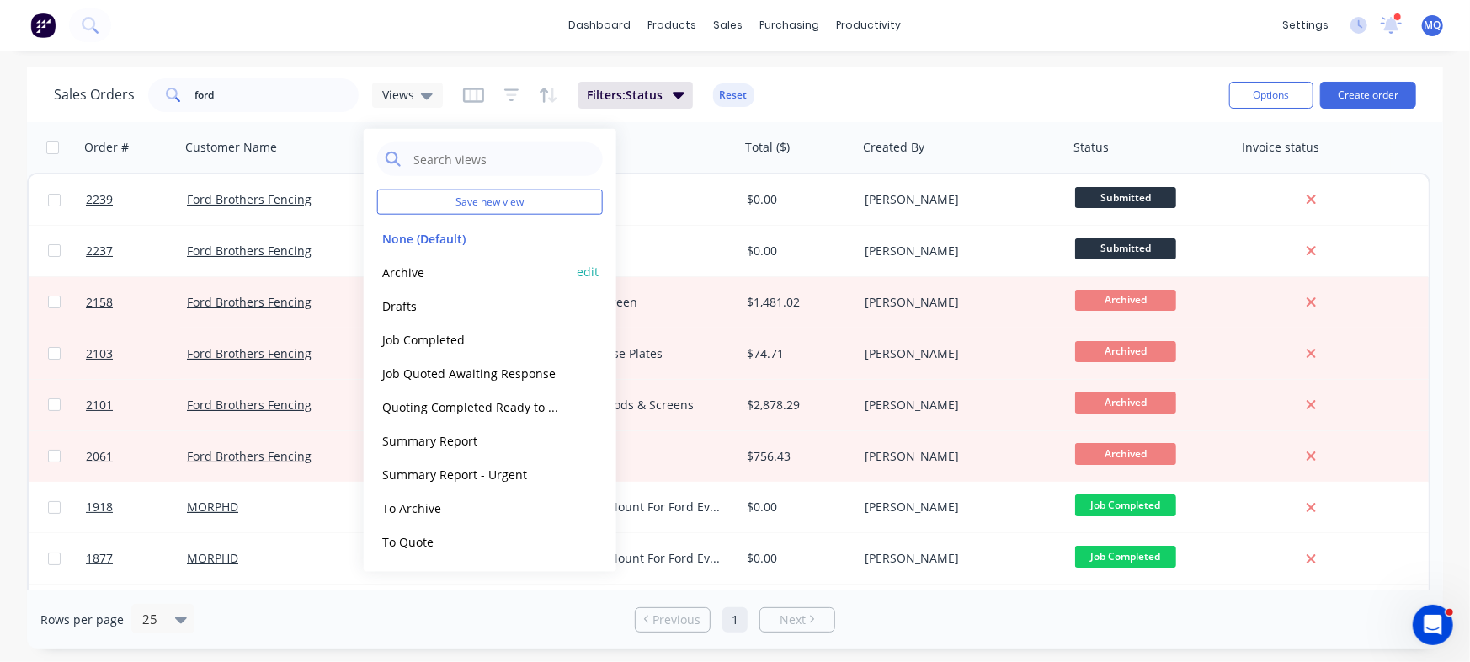
click at [421, 272] on button "Archive" at bounding box center [473, 271] width 192 height 19
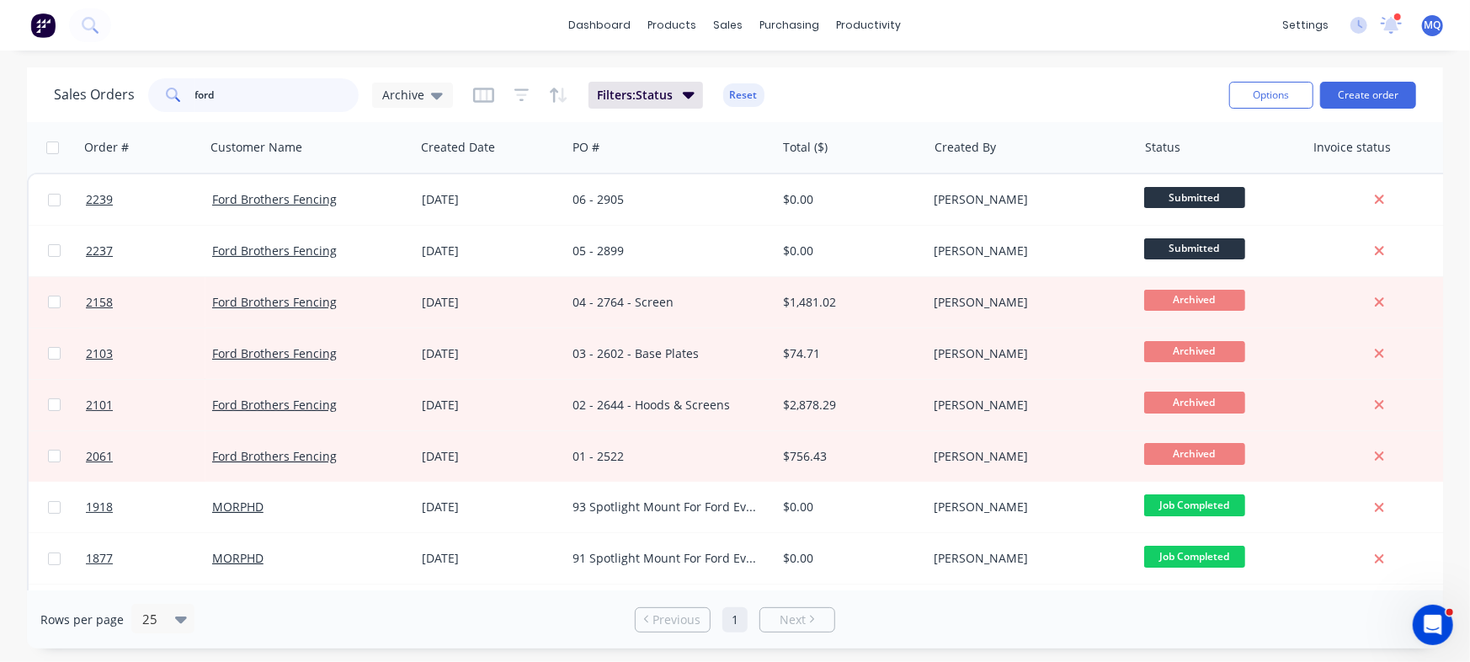
click at [253, 86] on input "ford" at bounding box center [277, 95] width 164 height 34
type input "locker set"
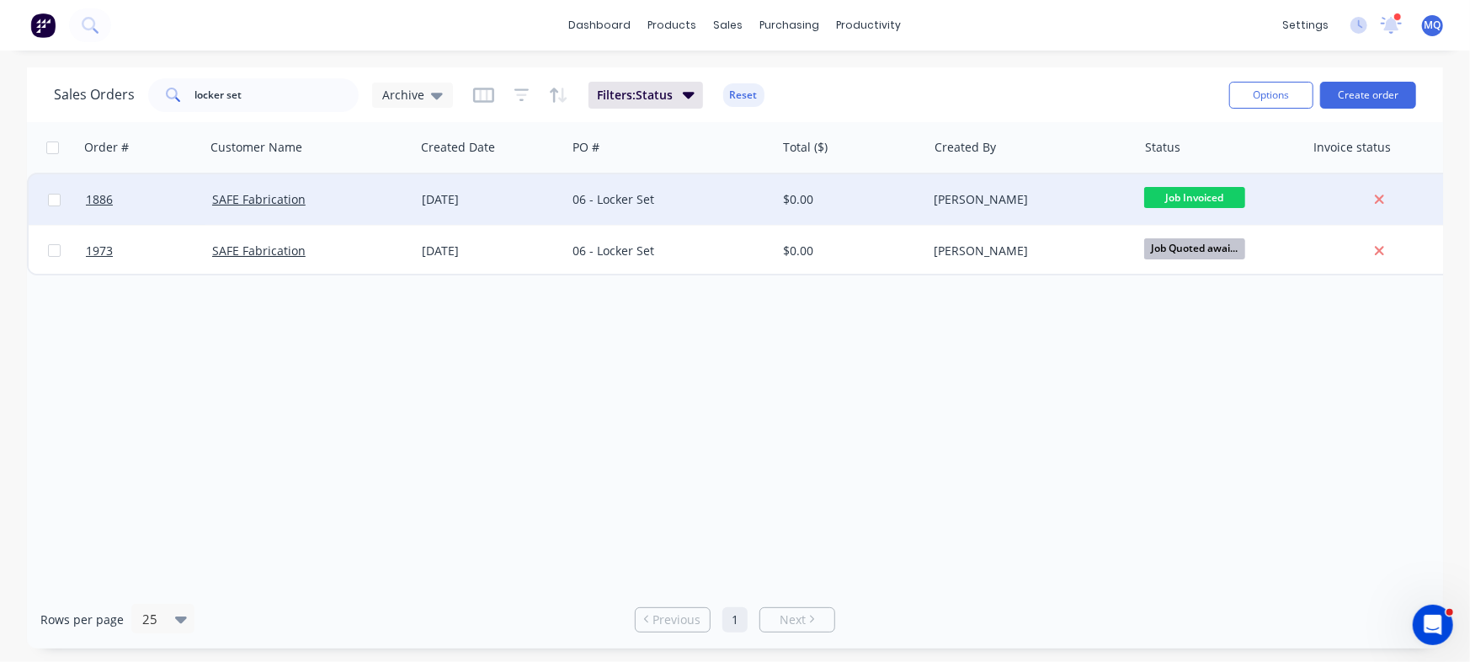
click at [477, 194] on div "[DATE]" at bounding box center [491, 199] width 138 height 17
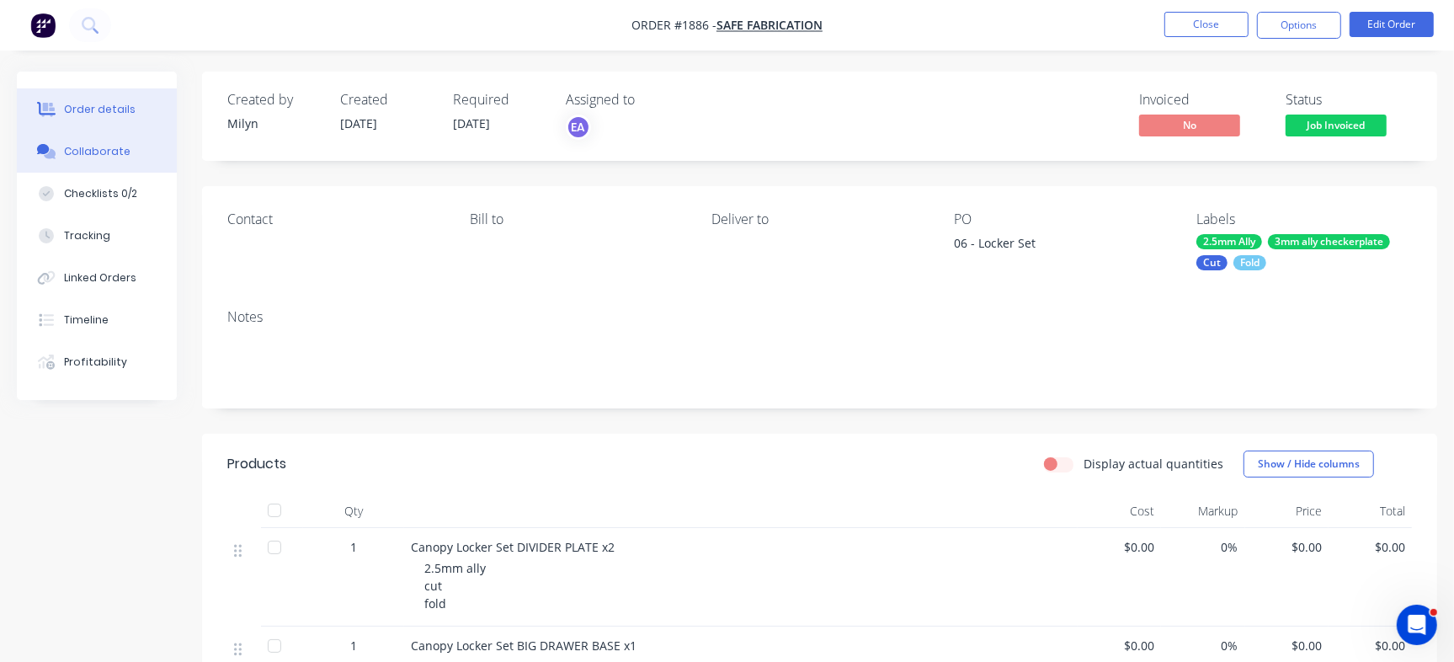
click at [79, 157] on div "Collaborate" at bounding box center [97, 151] width 67 height 15
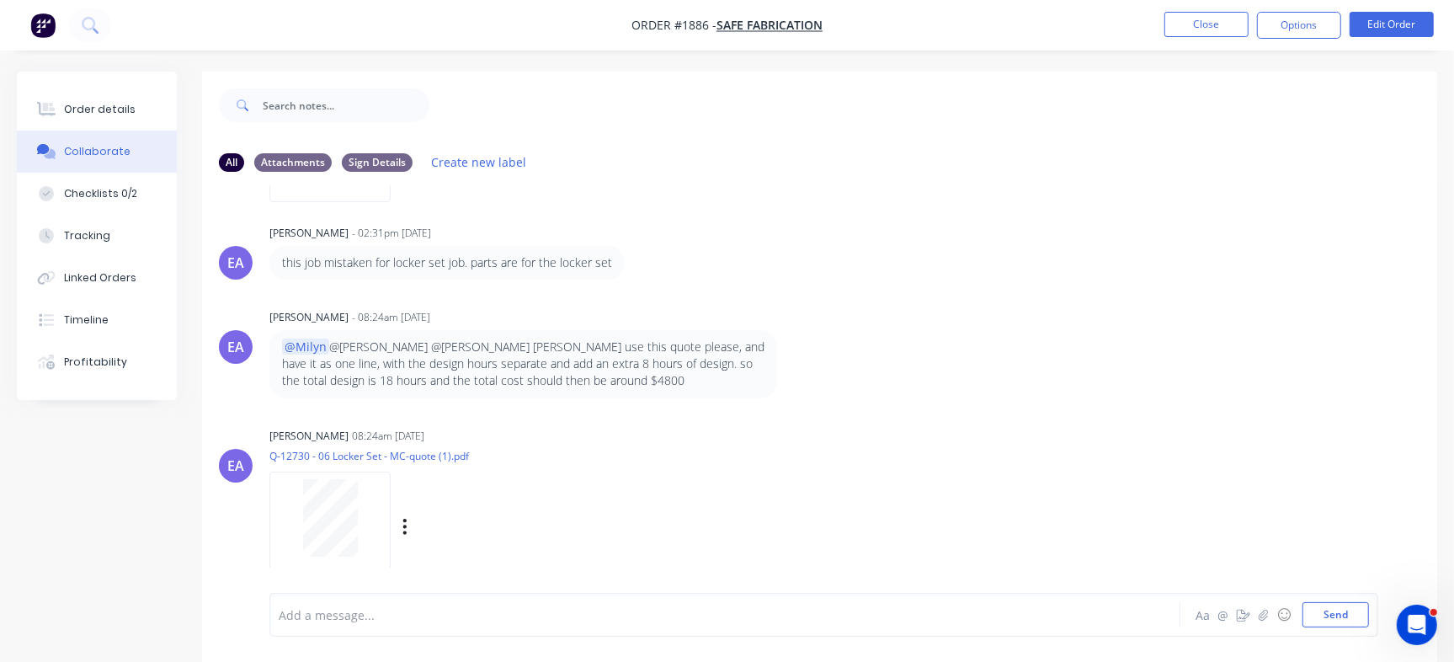
scroll to position [790, 0]
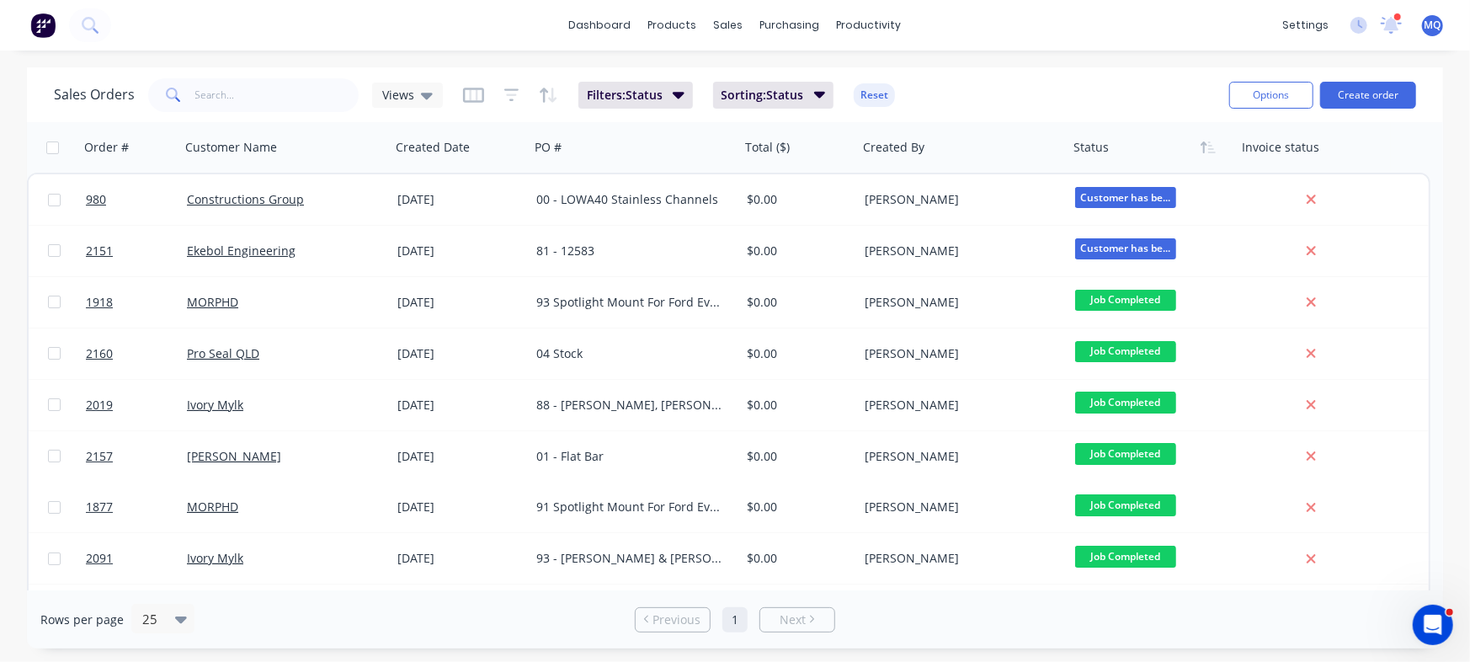
scroll to position [248, 0]
